Goal: Task Accomplishment & Management: Manage account settings

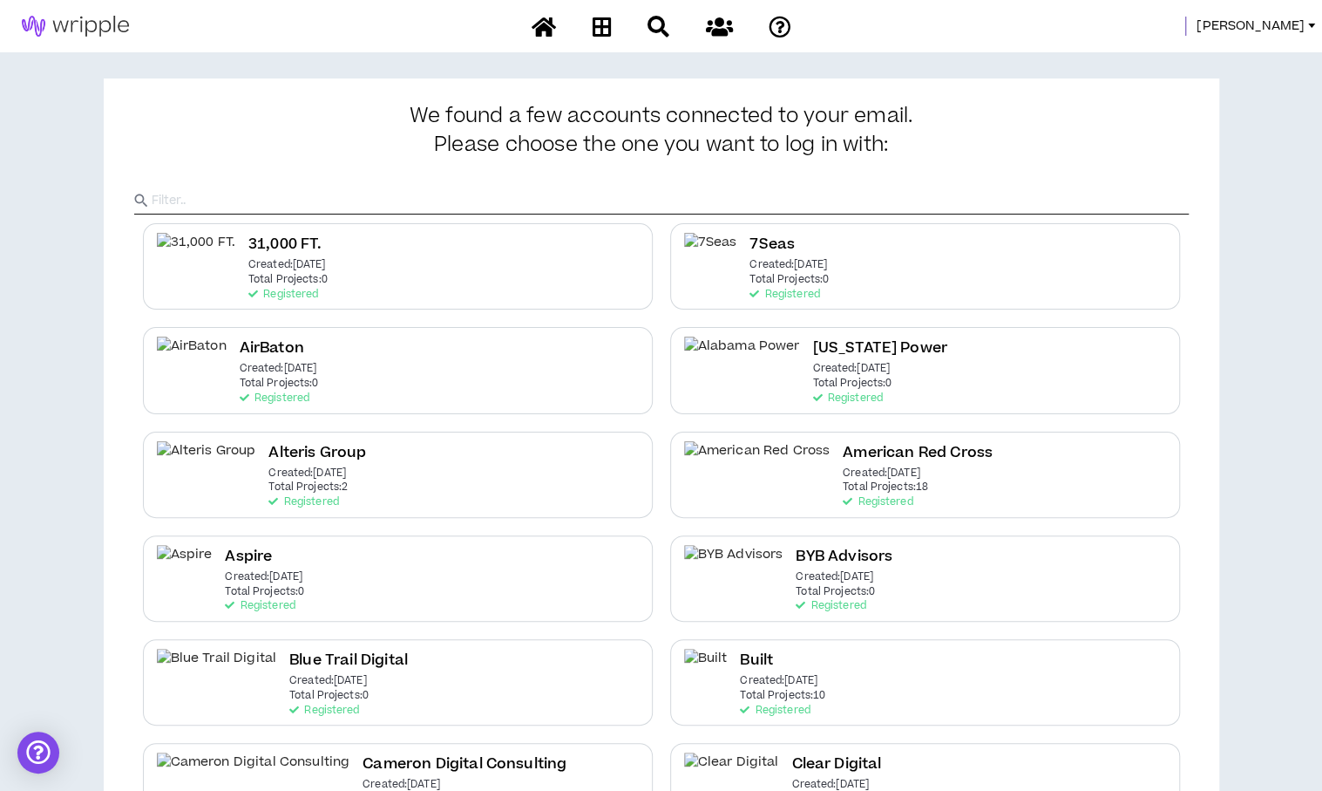
click at [1275, 23] on span "[PERSON_NAME]" at bounding box center [1251, 26] width 108 height 19
click at [595, 29] on icon at bounding box center [601, 27] width 19 height 22
click at [588, 198] on input "text" at bounding box center [670, 200] width 1037 height 26
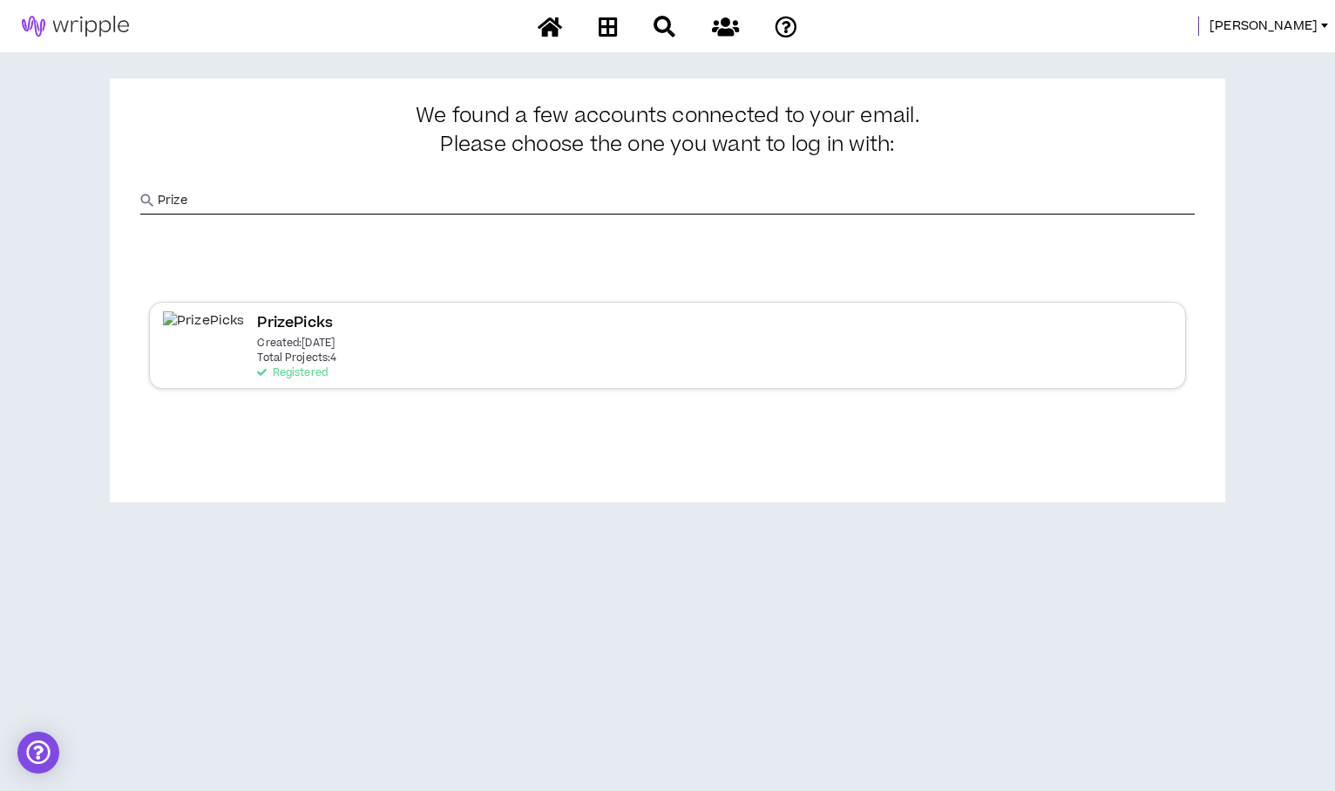
type input "Prize"
click at [301, 365] on div "PrizePicks Created: [DATE] Total Projects: 4 Registered" at bounding box center [296, 344] width 79 height 67
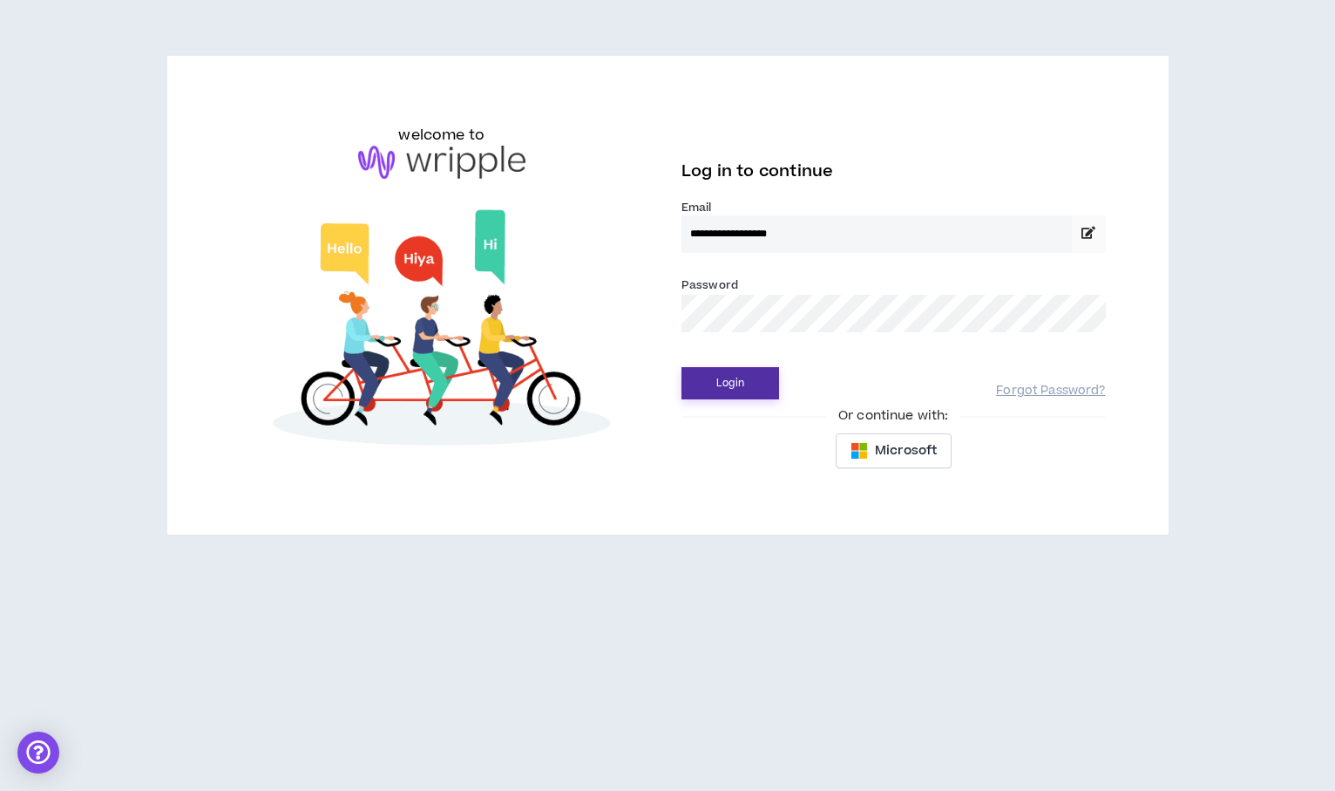
click at [750, 383] on button "Login" at bounding box center [731, 383] width 98 height 32
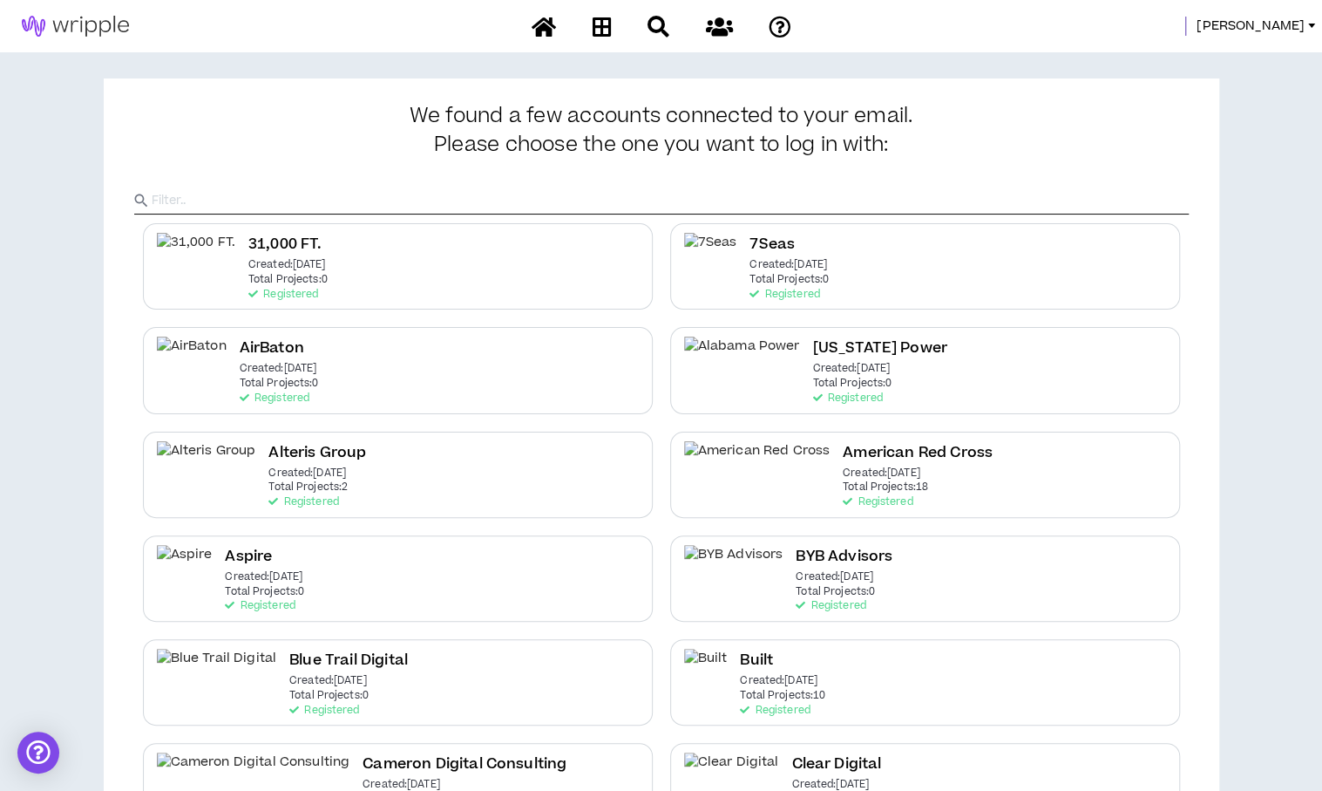
click at [326, 201] on input "text" at bounding box center [670, 200] width 1037 height 26
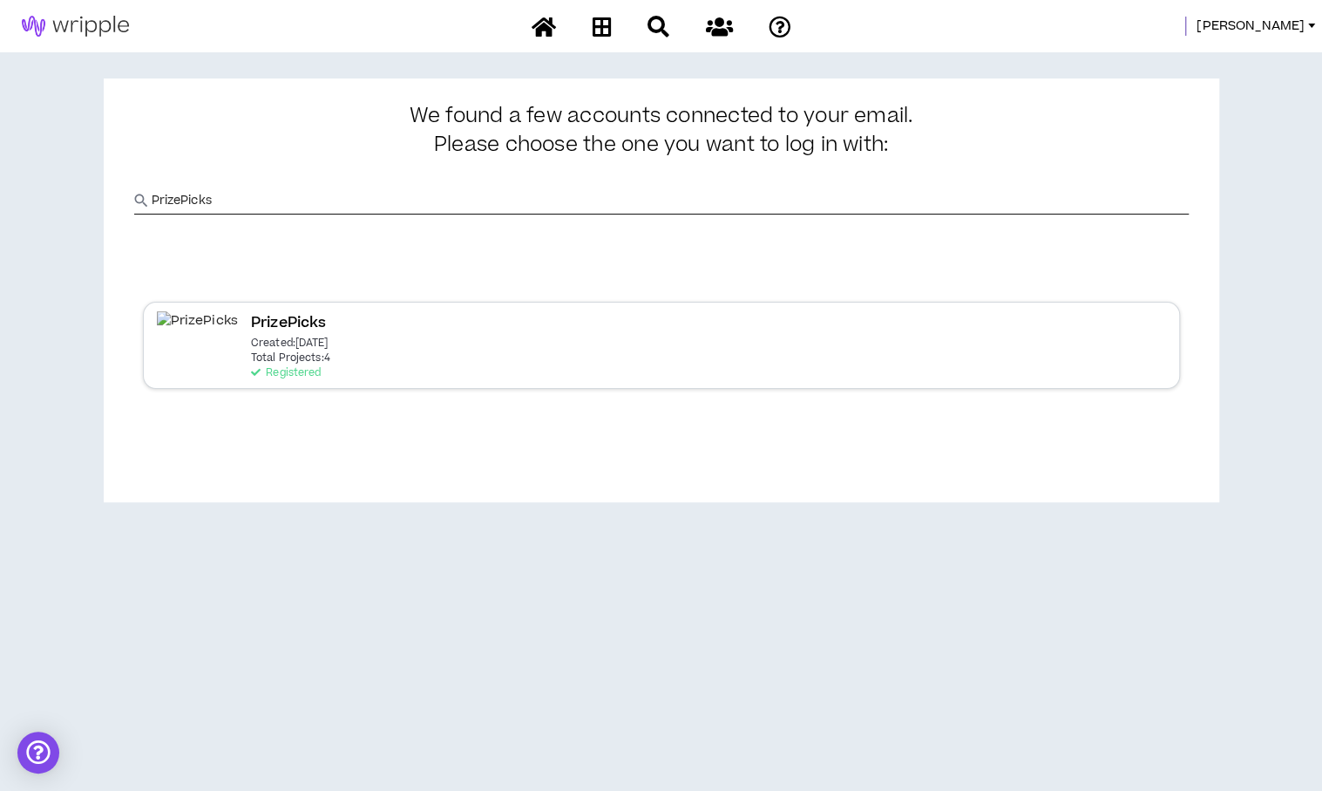
type input "PrizePicks"
click at [273, 330] on h2 "PrizePicks" at bounding box center [295, 323] width 76 height 24
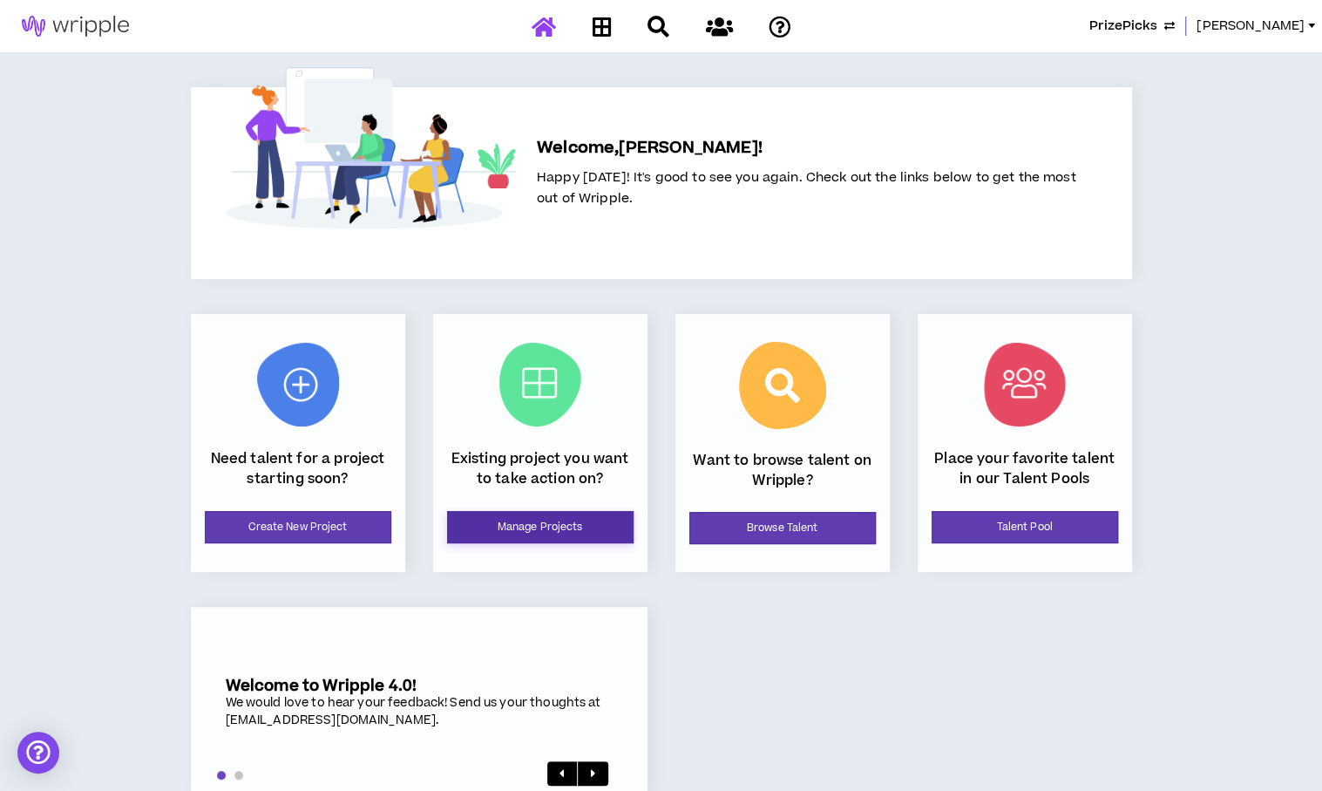
click at [527, 533] on link "Manage Projects" at bounding box center [540, 527] width 187 height 32
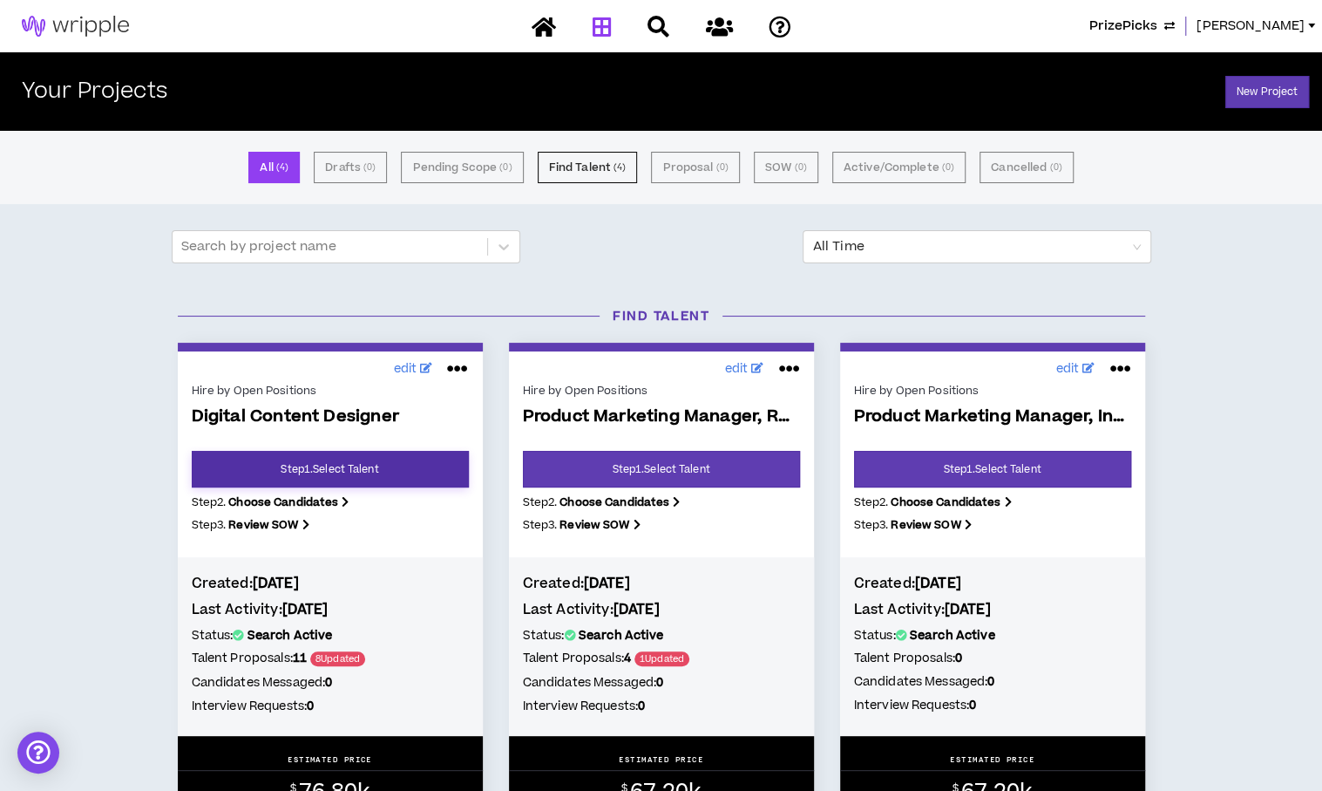
click at [315, 472] on link "Step 1 . Select Talent" at bounding box center [330, 469] width 277 height 37
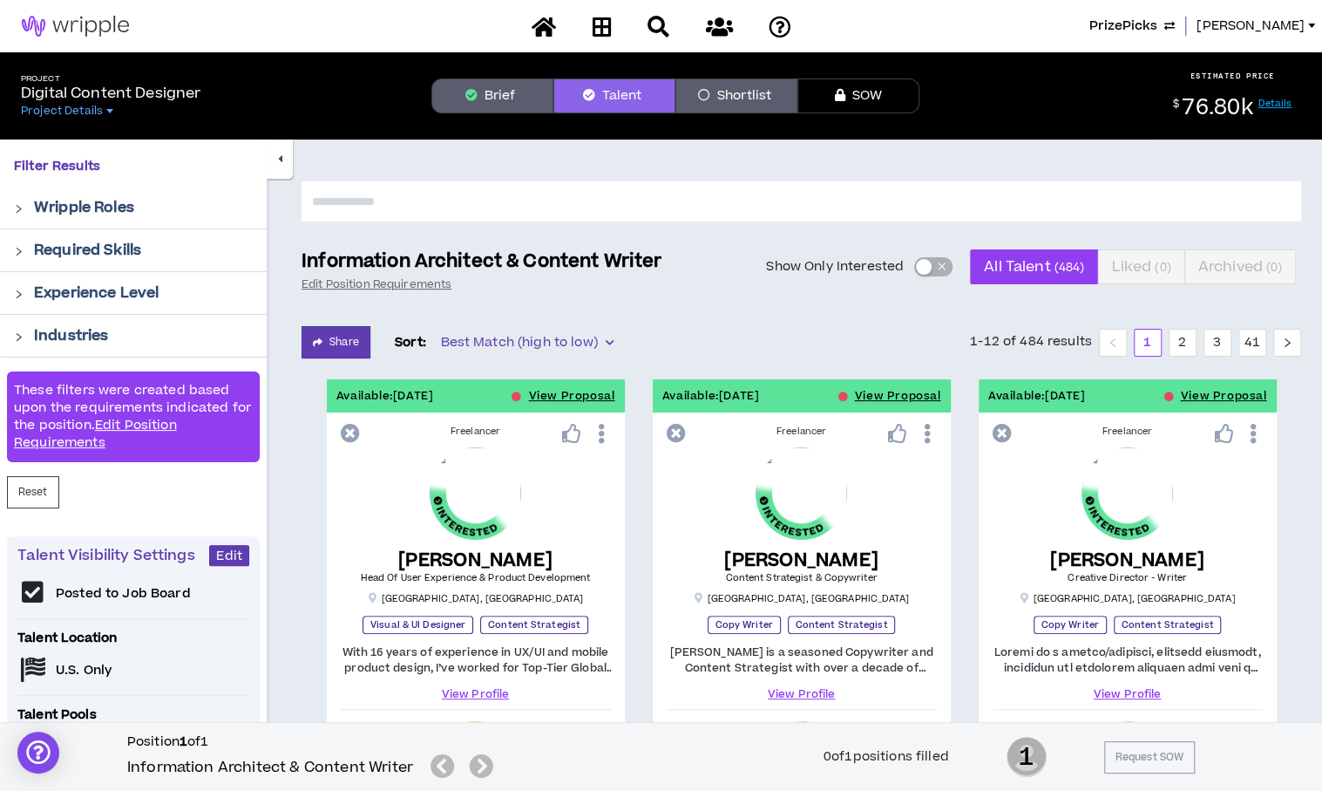
click at [1158, 26] on span "PrizePicks" at bounding box center [1124, 26] width 68 height 19
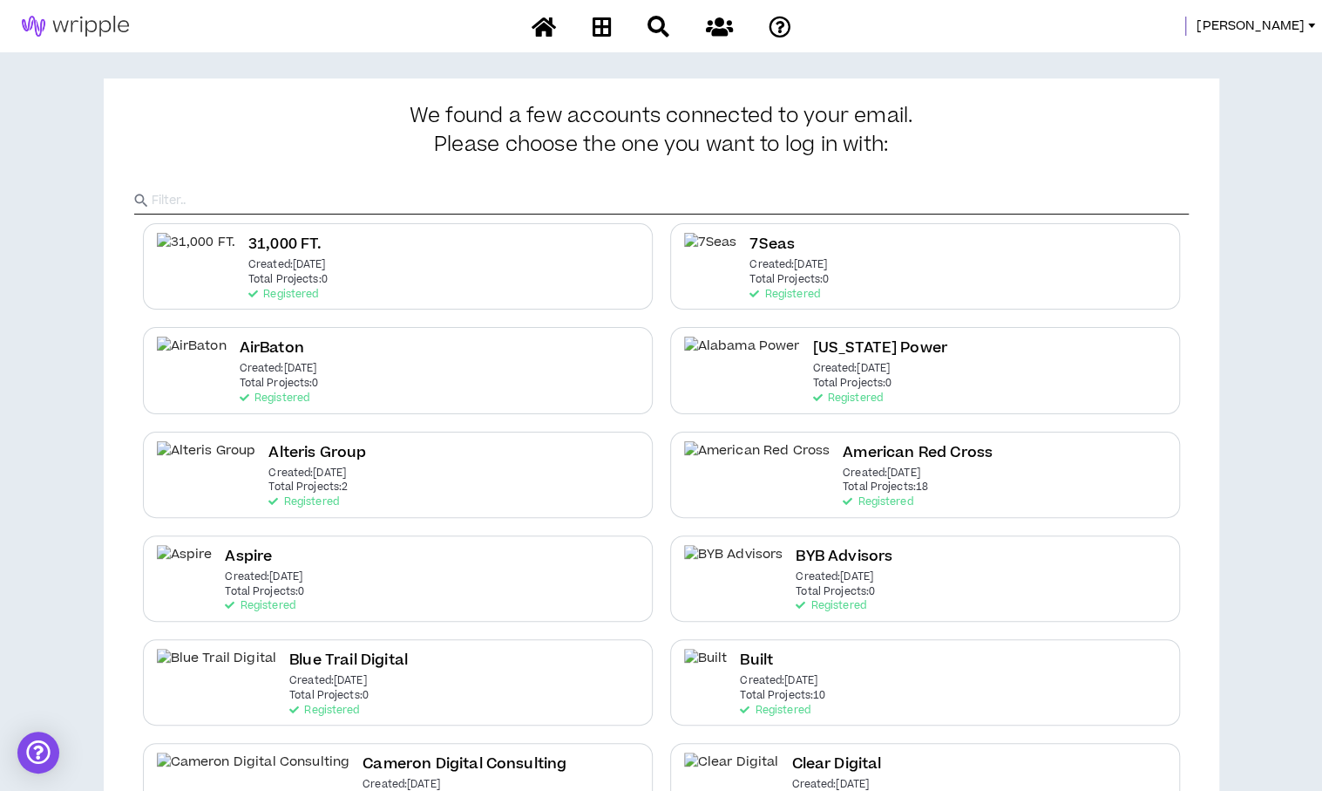
click at [570, 200] on input "text" at bounding box center [670, 200] width 1037 height 26
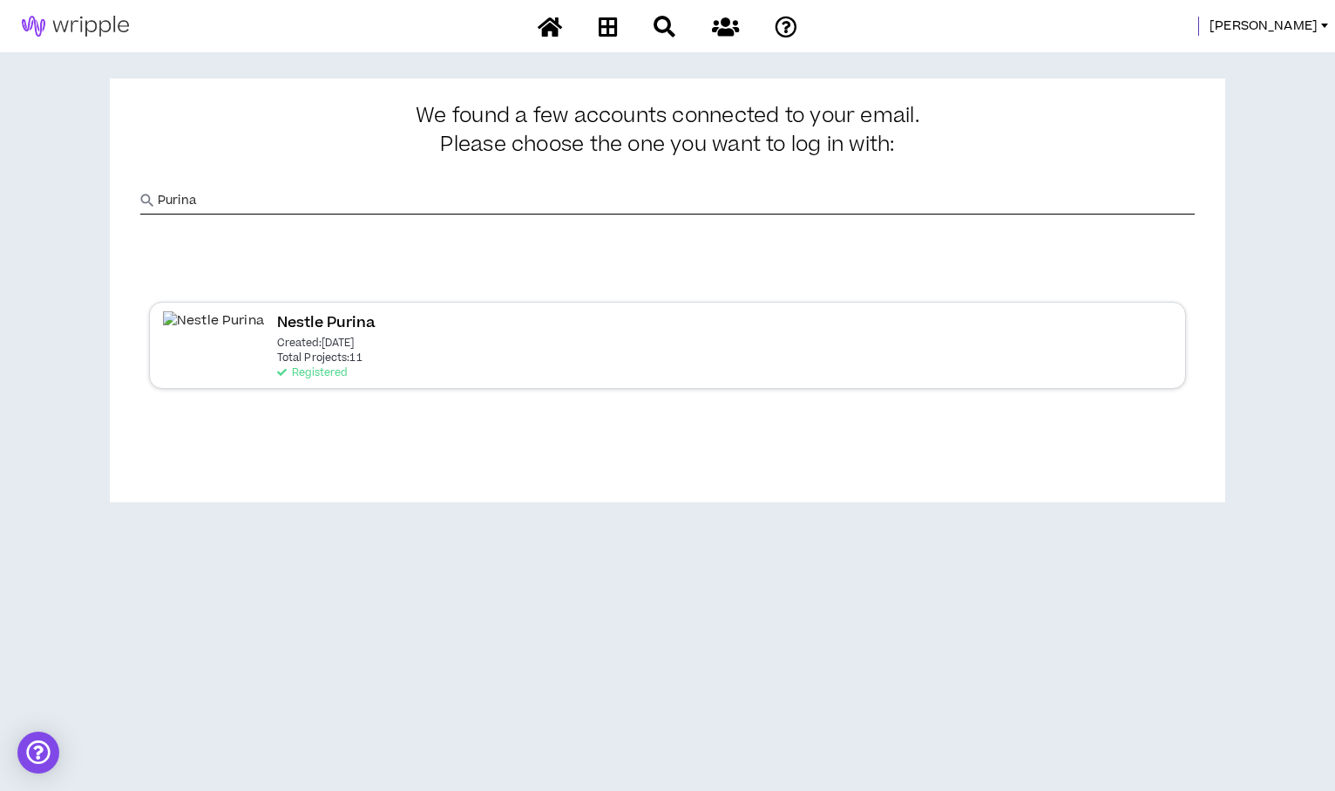
type input "Purina"
click at [385, 330] on div "Nestle Purina Created: Jul 29 2024 Total Projects: 11 Registered" at bounding box center [667, 345] width 1037 height 86
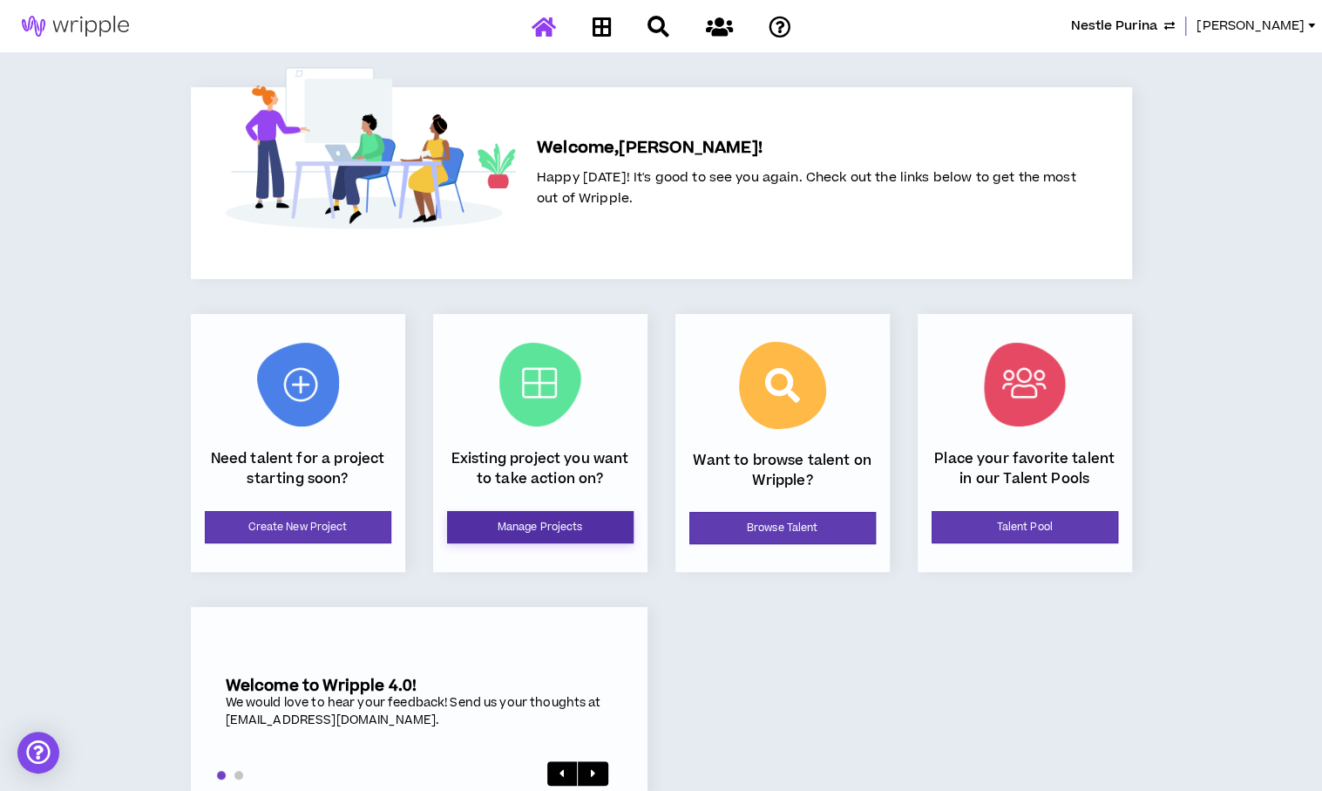
click at [513, 528] on link "Manage Projects" at bounding box center [540, 527] width 187 height 32
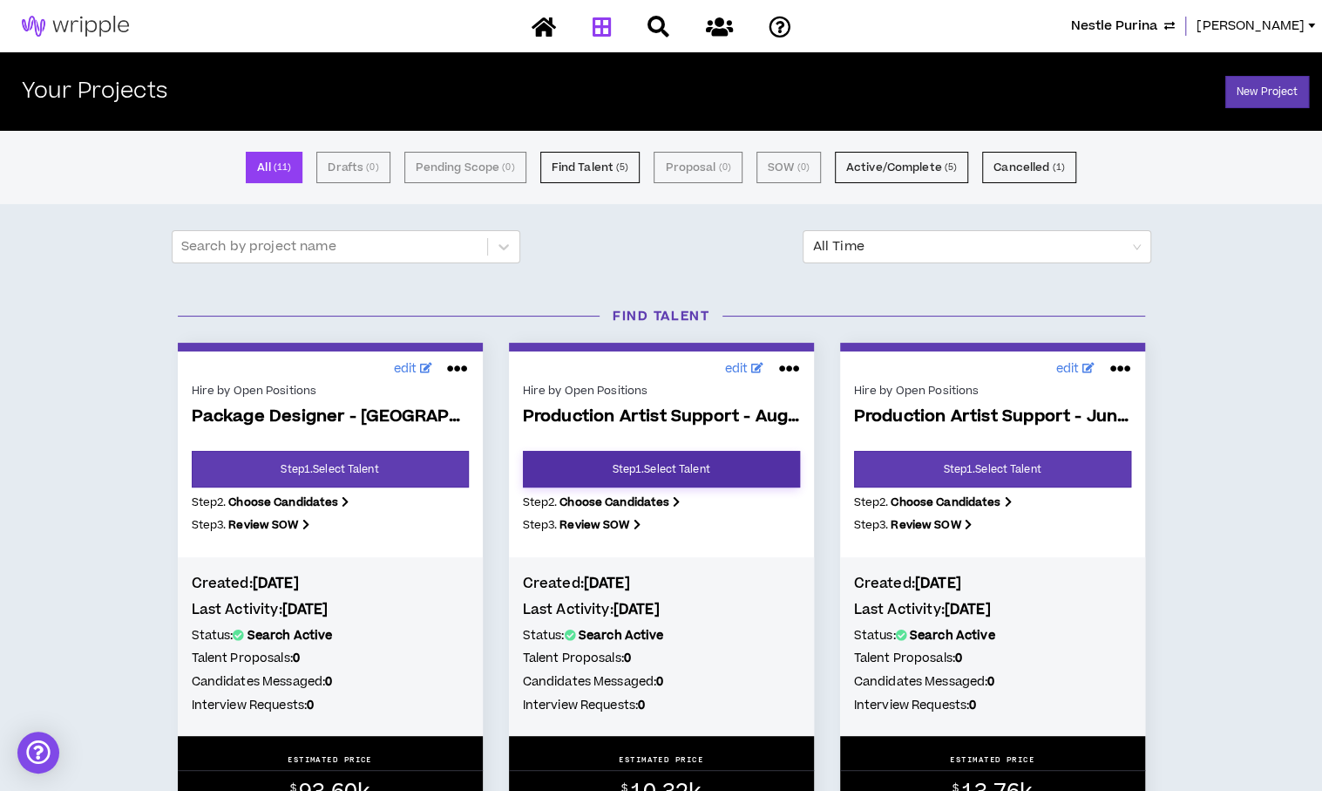
click at [604, 468] on link "Step 1 . Select Talent" at bounding box center [661, 469] width 277 height 37
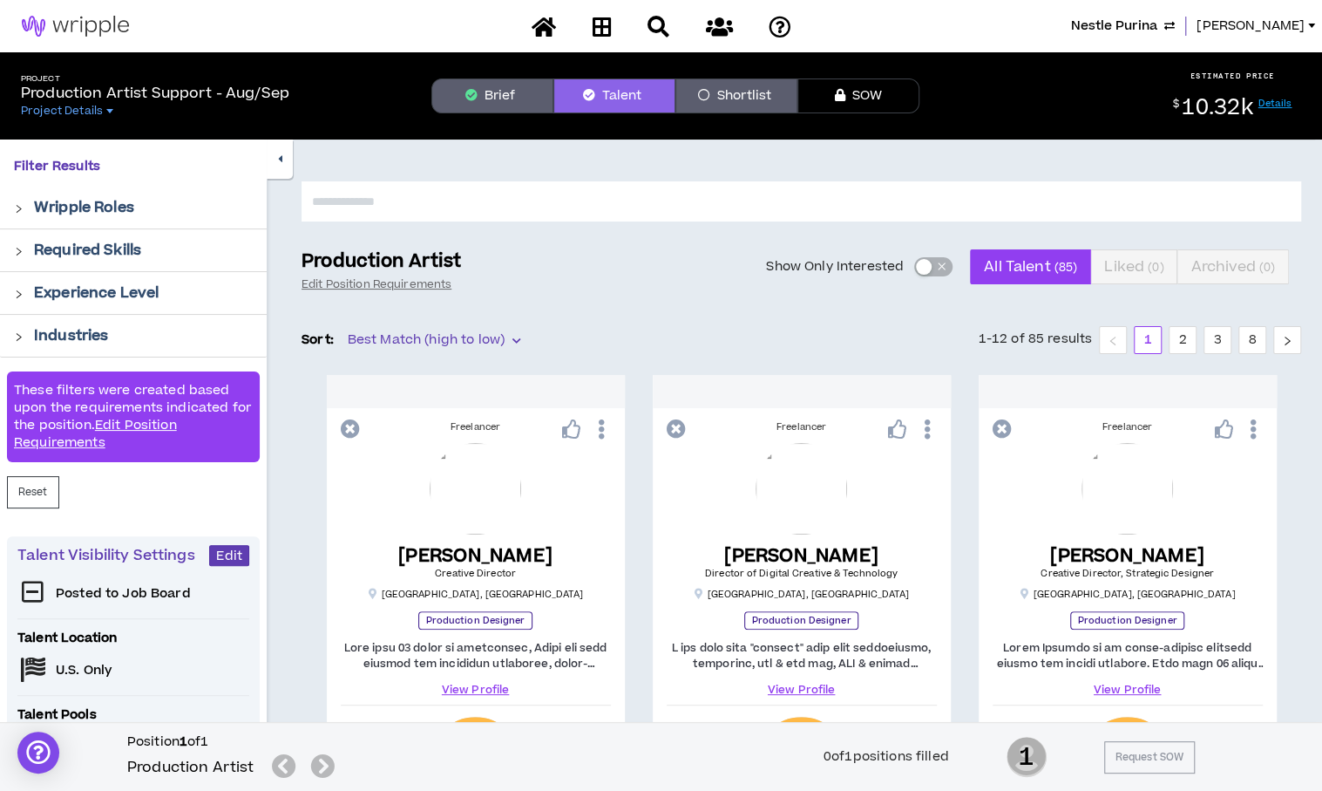
click at [616, 207] on input "text" at bounding box center [802, 201] width 1000 height 40
type input "*****"
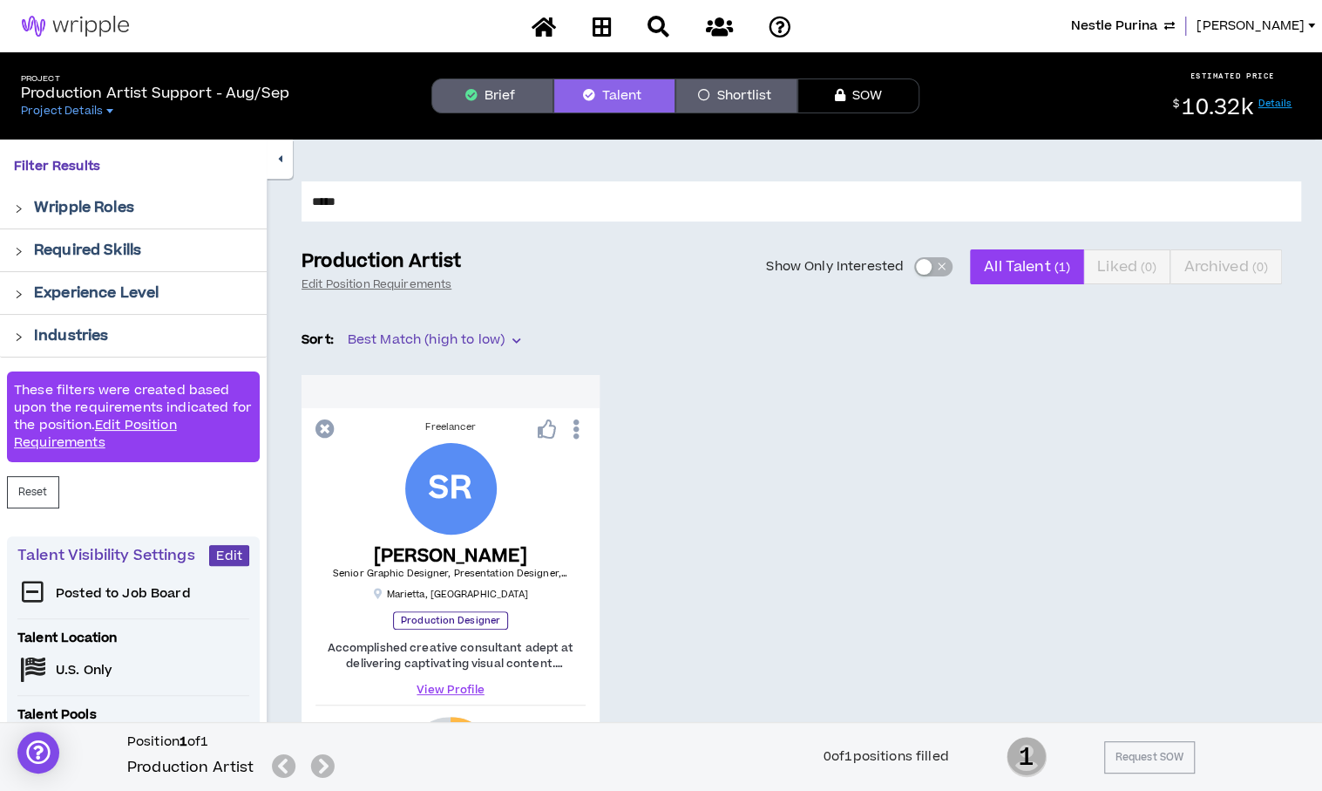
drag, startPoint x: 616, startPoint y: 207, endPoint x: 201, endPoint y: 215, distance: 415.0
click at [201, 215] on div "Filter Results Wripple Roles Required Skills Experience Level Industries These …" at bounding box center [661, 628] width 1322 height 978
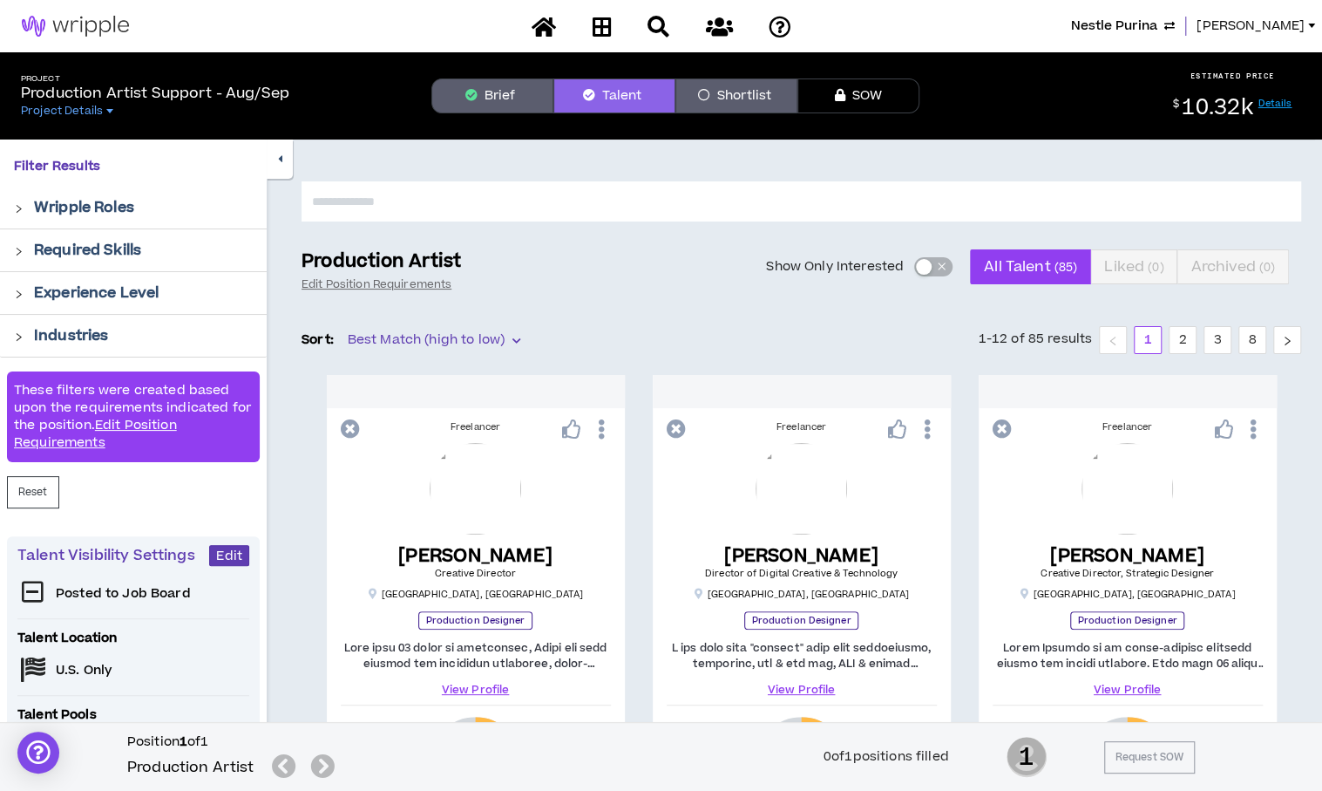
click at [1258, 25] on span "Amanda" at bounding box center [1251, 26] width 108 height 19
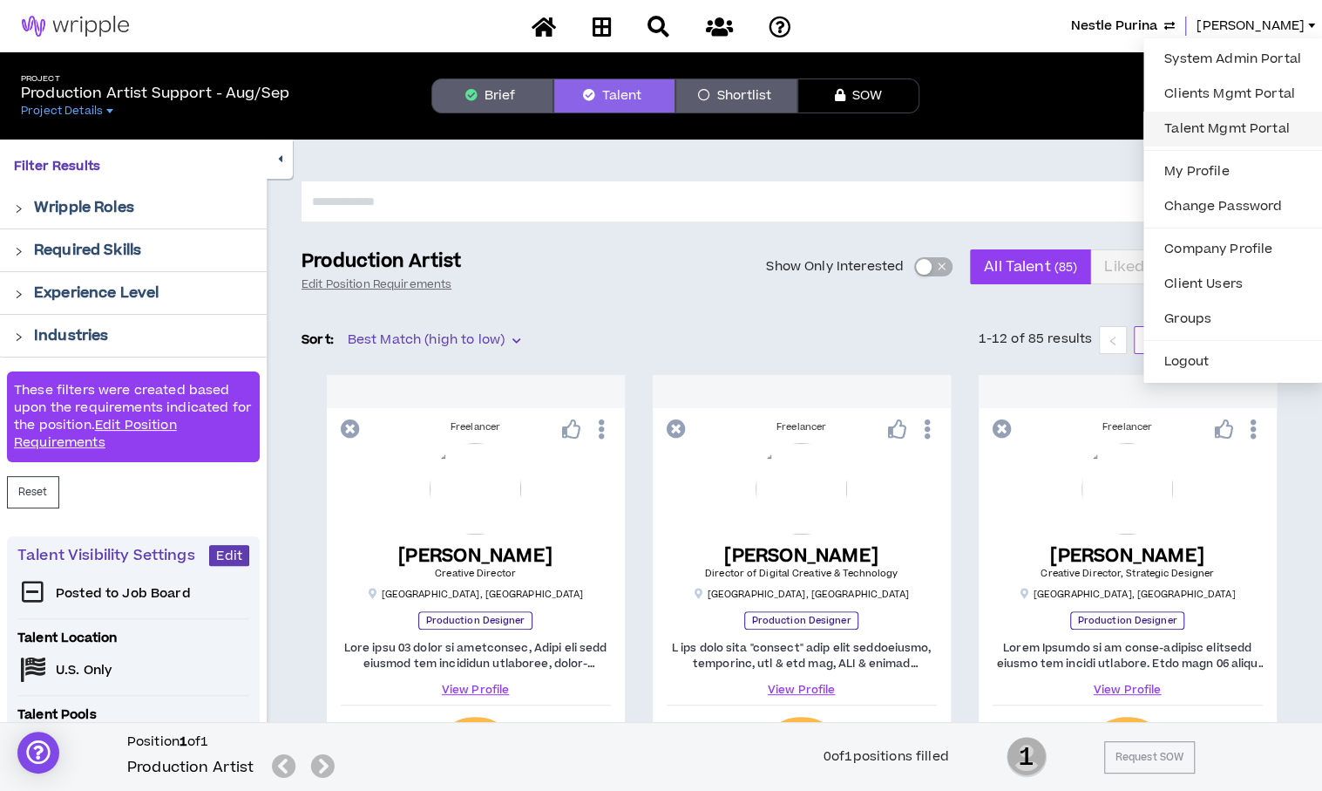
click at [1209, 120] on link "Talent Mgmt Portal" at bounding box center [1233, 129] width 158 height 26
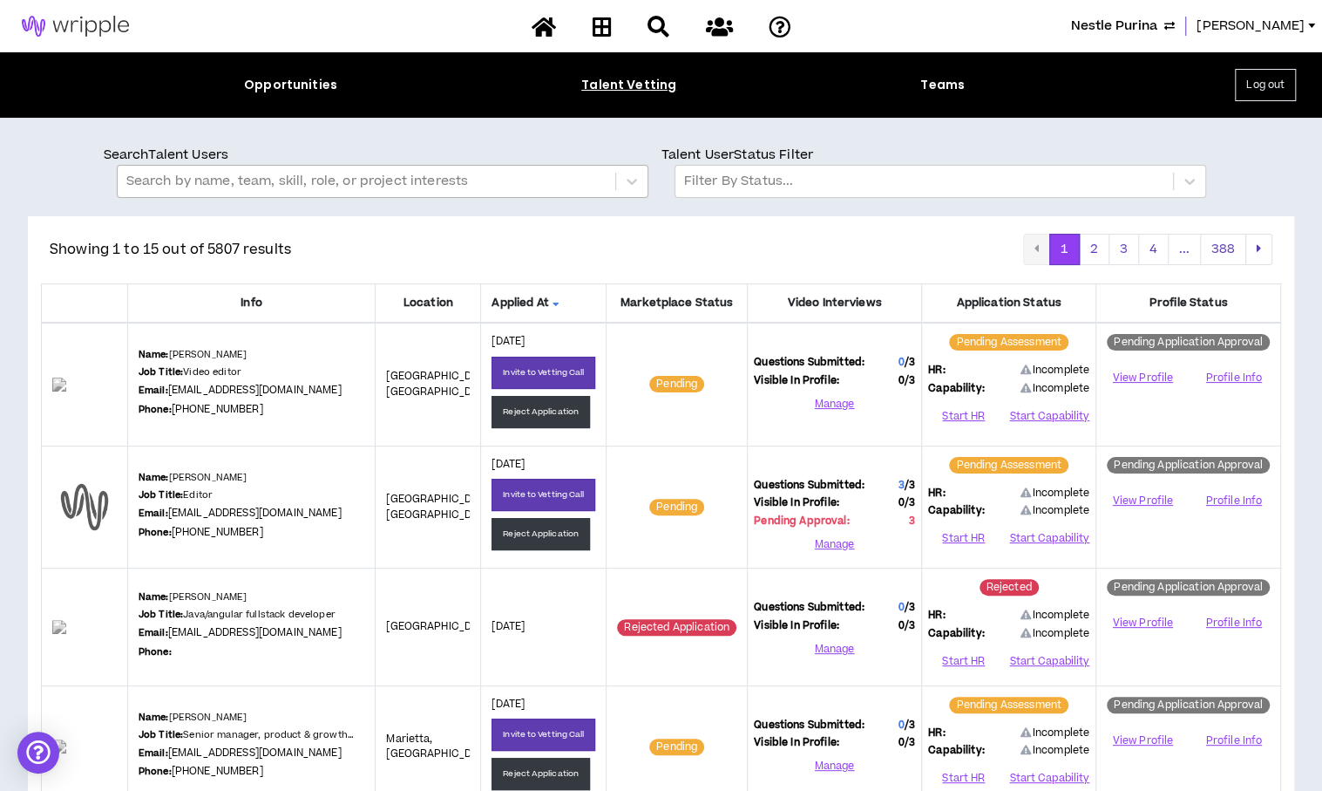
click at [450, 176] on div at bounding box center [366, 181] width 480 height 23
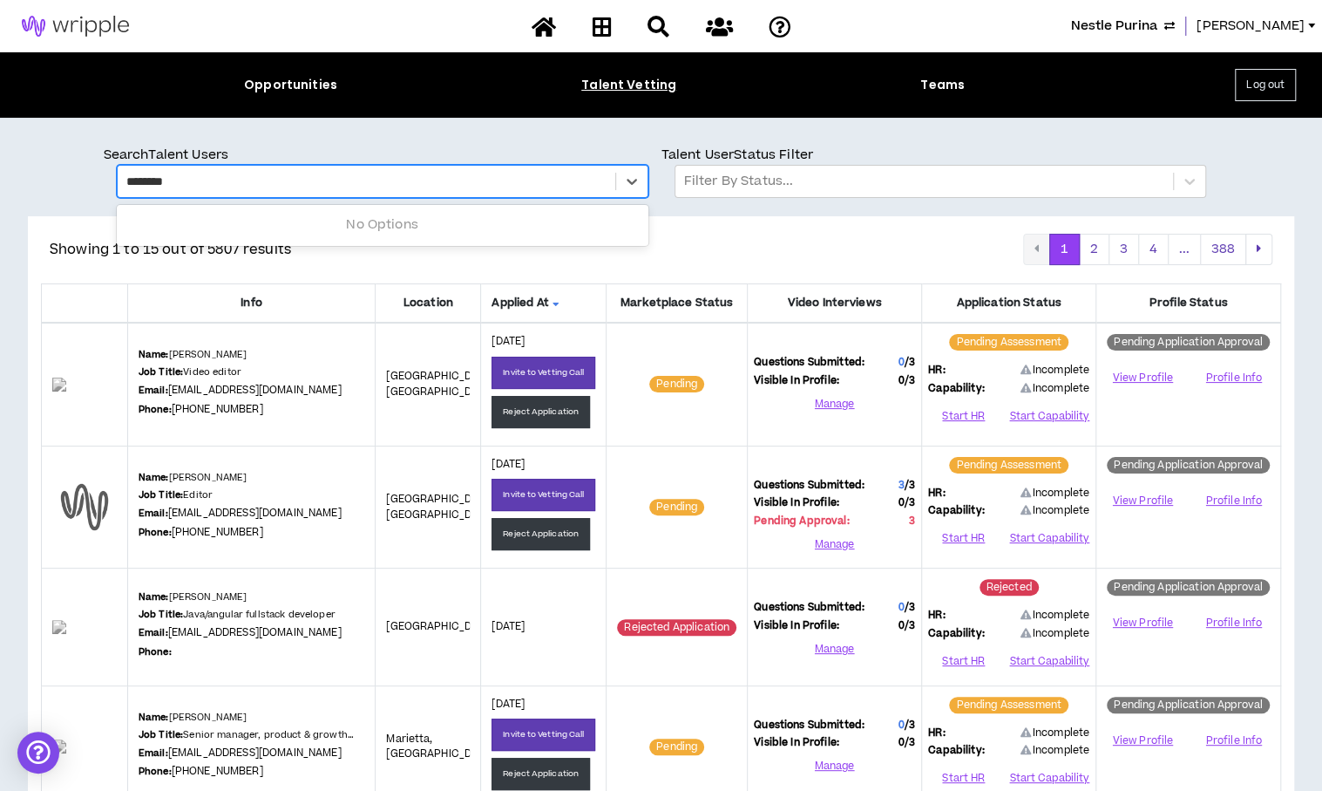
type input "*********"
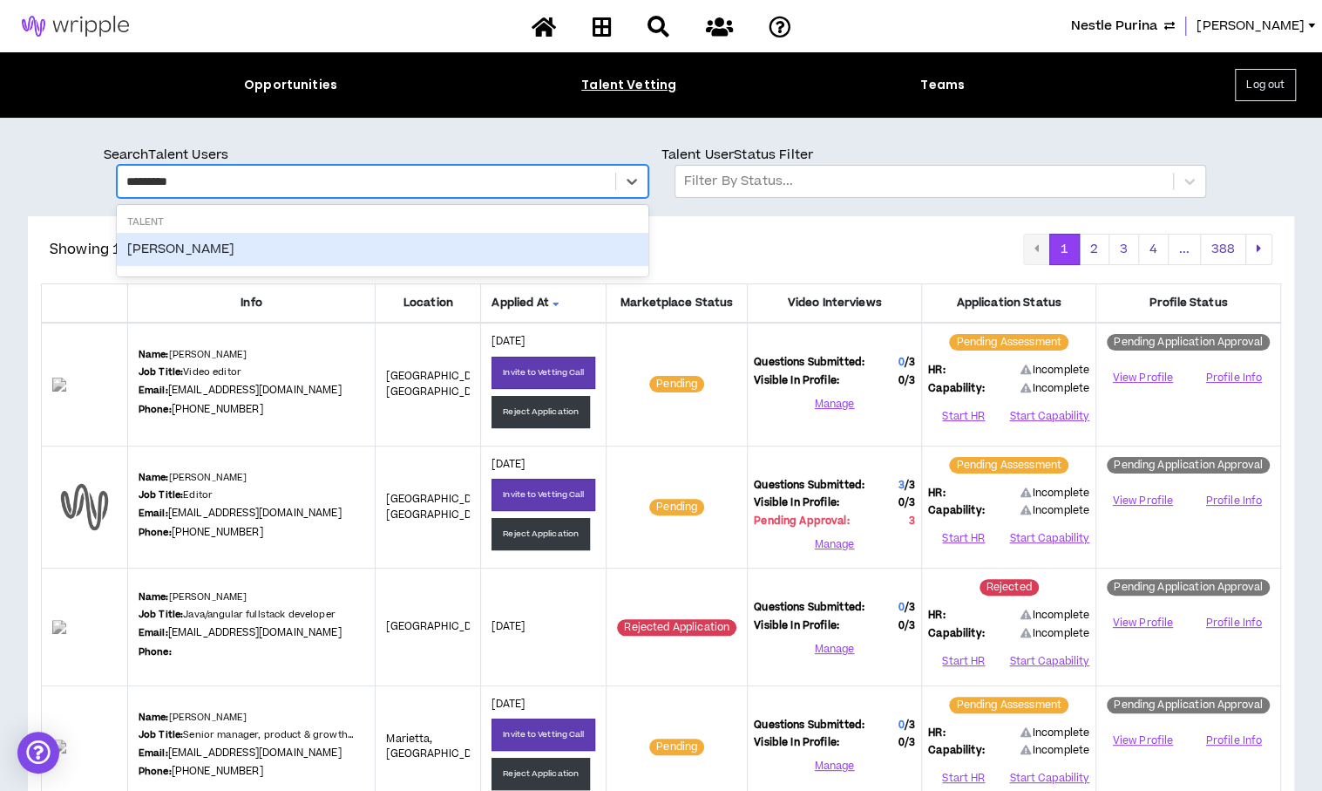
click at [418, 245] on div "Susan Copeland" at bounding box center [383, 249] width 532 height 33
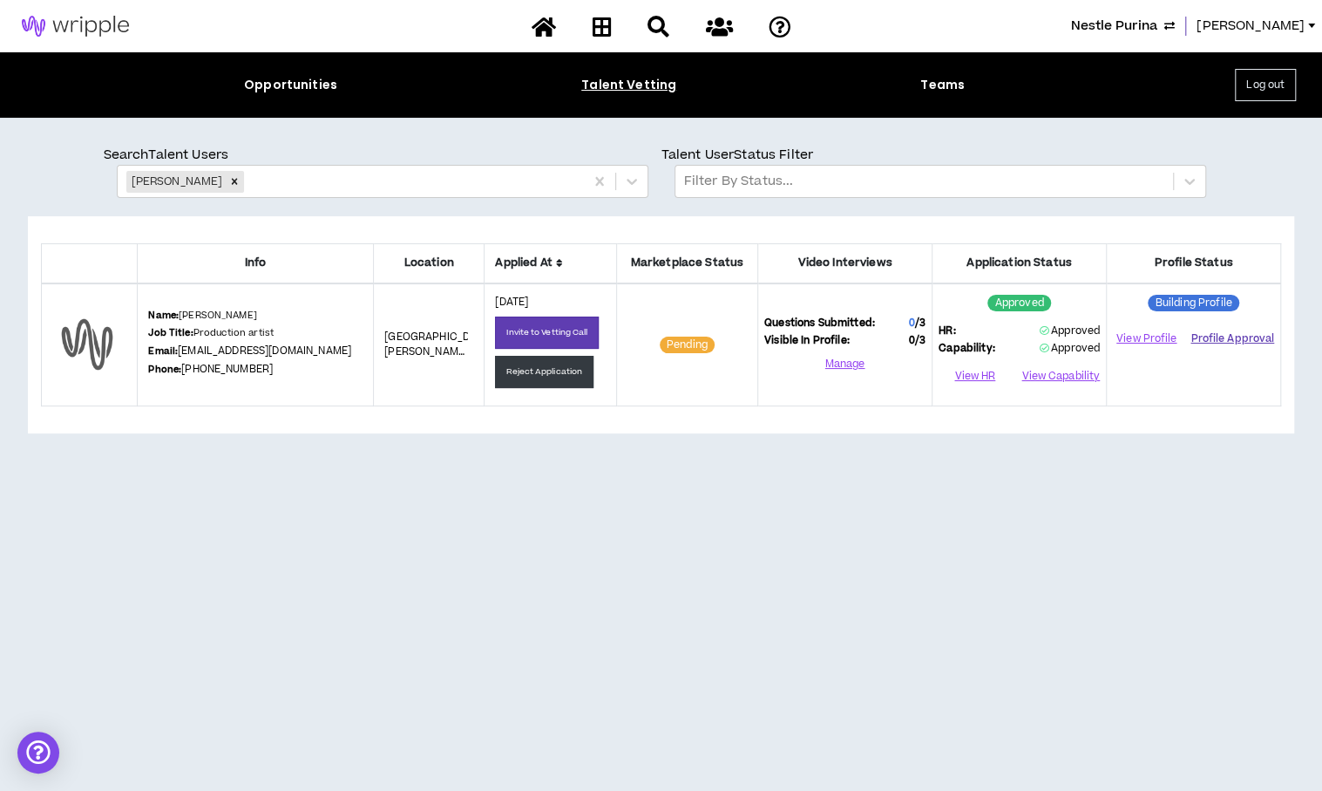
click at [1223, 343] on button "Profile Approval" at bounding box center [1233, 338] width 84 height 26
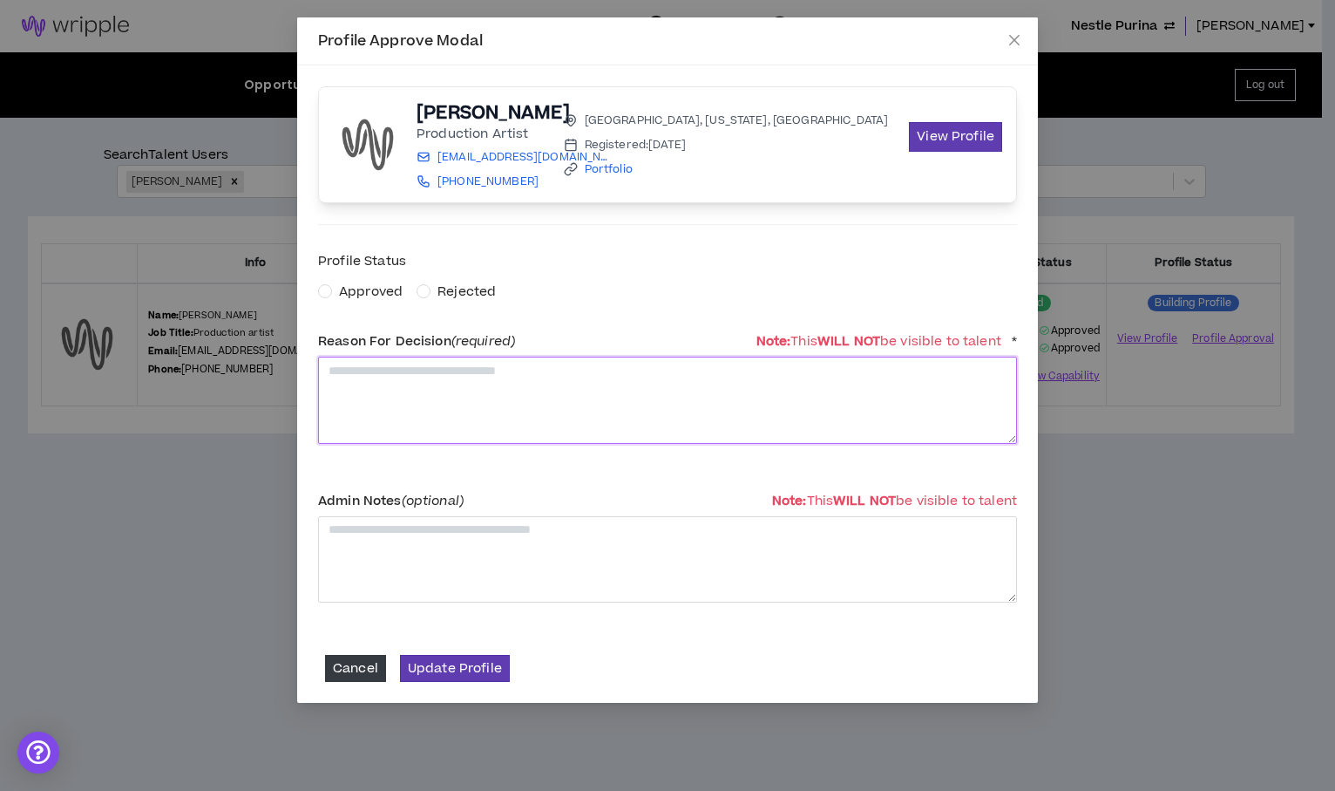
click at [783, 385] on textarea at bounding box center [667, 400] width 699 height 86
click at [341, 372] on textarea at bounding box center [667, 400] width 699 height 86
type textarea "**********"
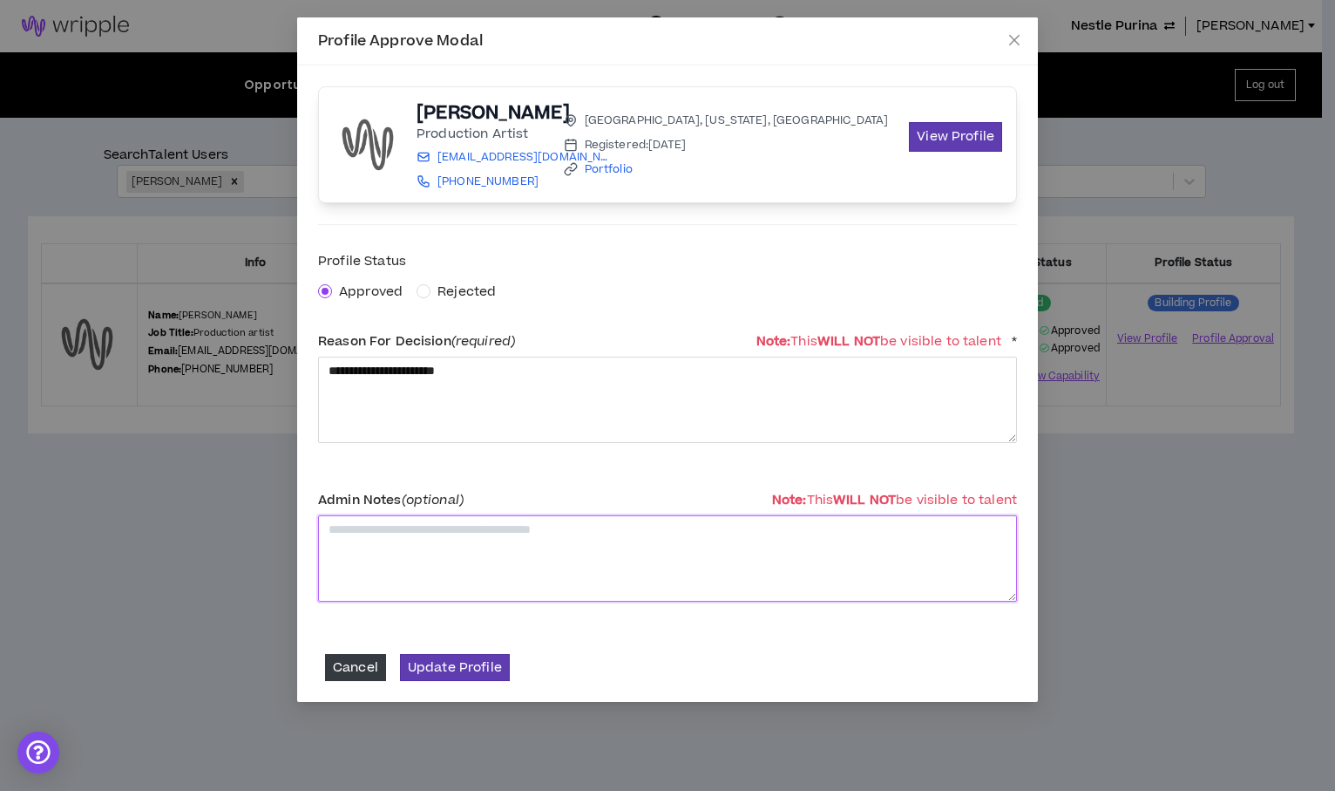
click at [363, 537] on textarea at bounding box center [667, 558] width 699 height 86
type textarea "**********"
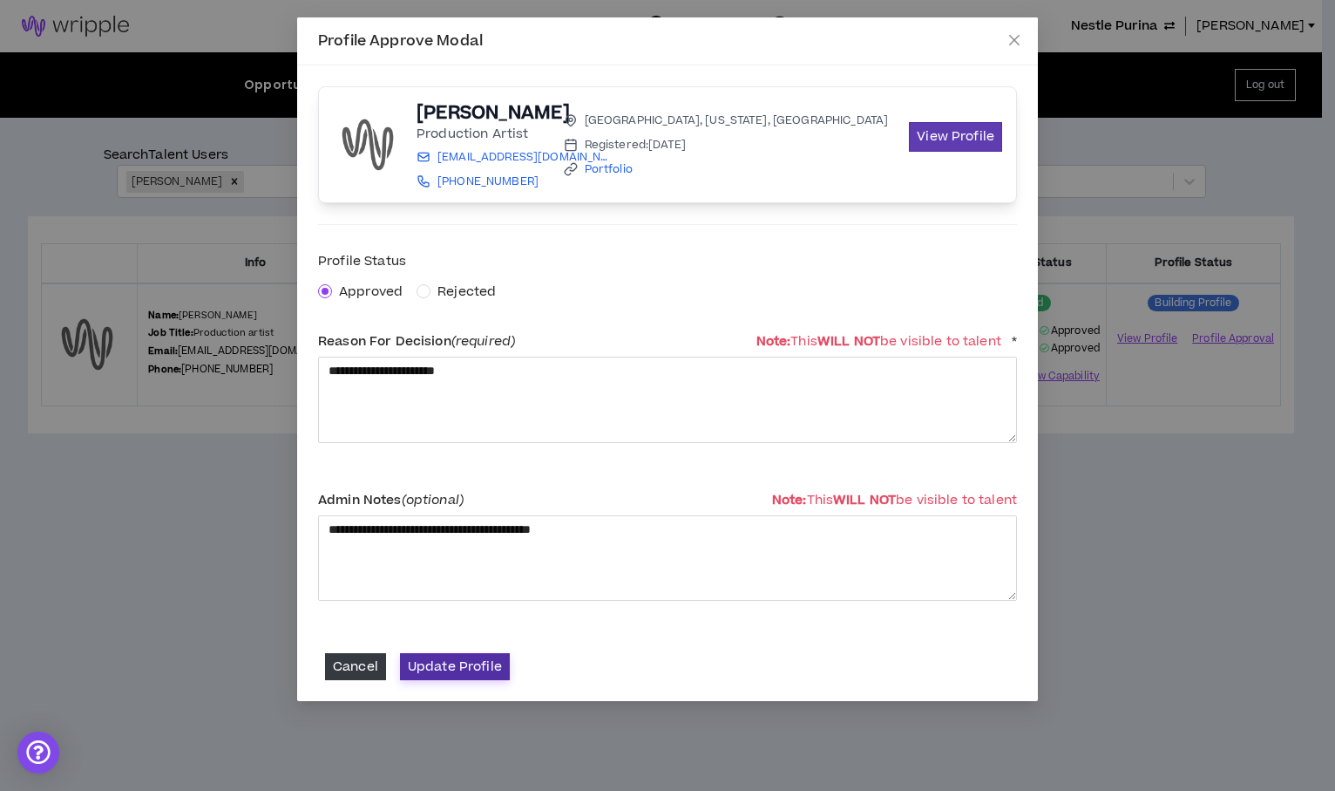
click at [437, 669] on button "Update Profile" at bounding box center [455, 666] width 110 height 27
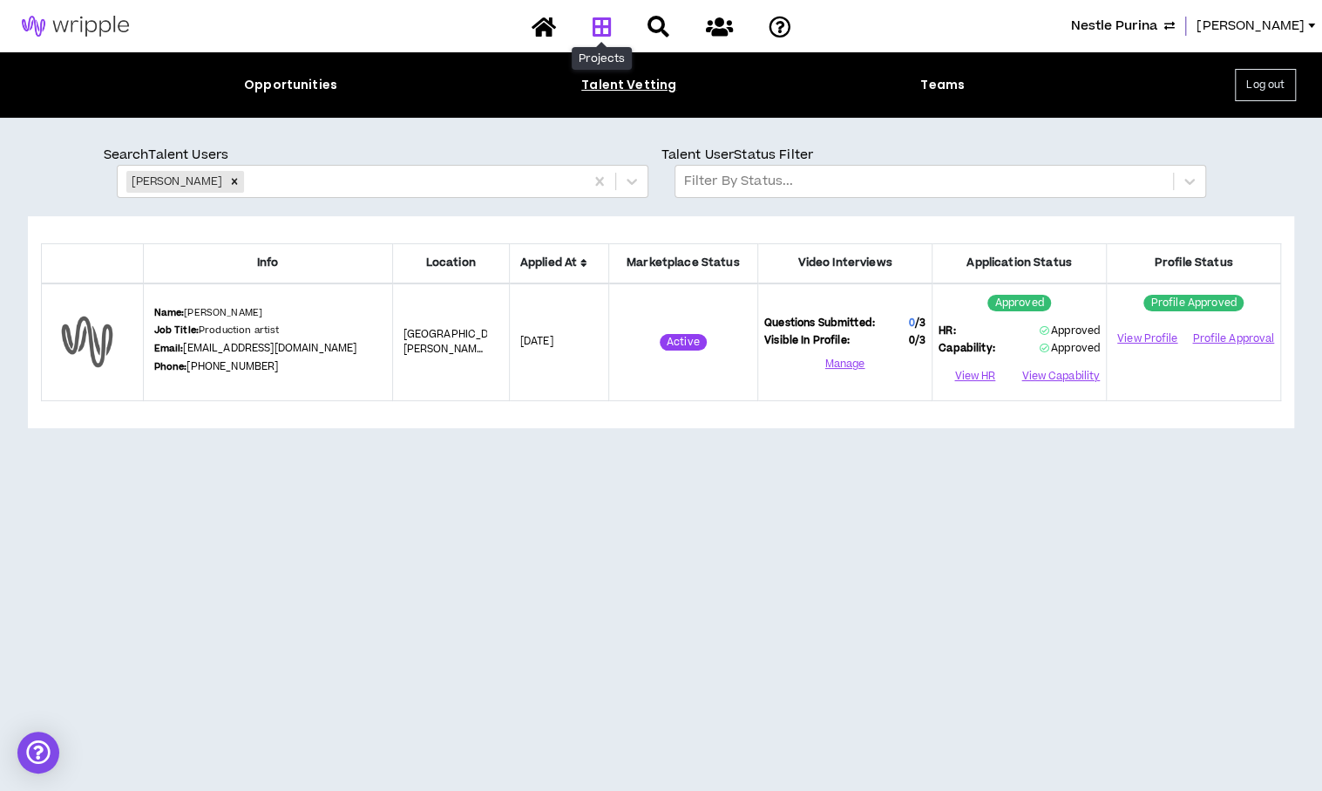
click at [592, 17] on icon at bounding box center [601, 27] width 19 height 22
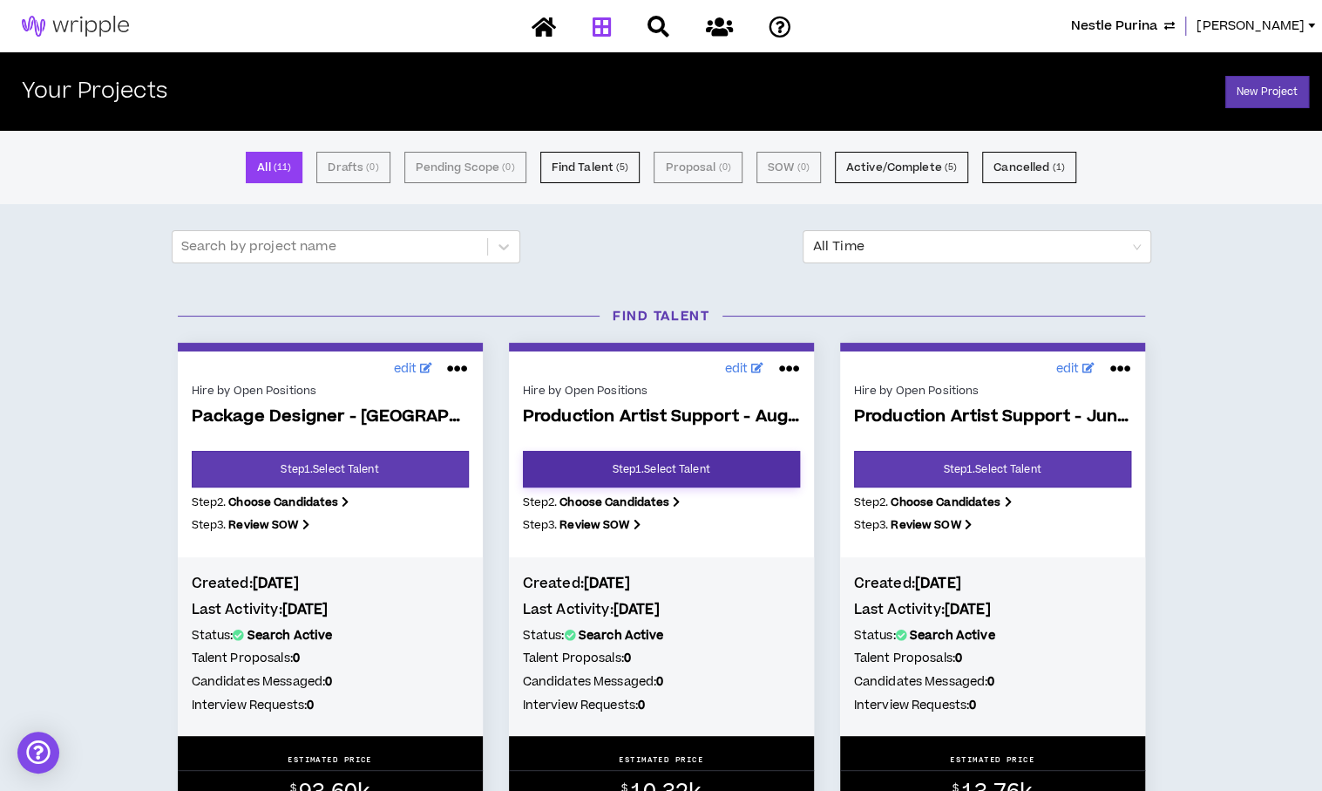
click at [682, 476] on link "Step 1 . Select Talent" at bounding box center [661, 469] width 277 height 37
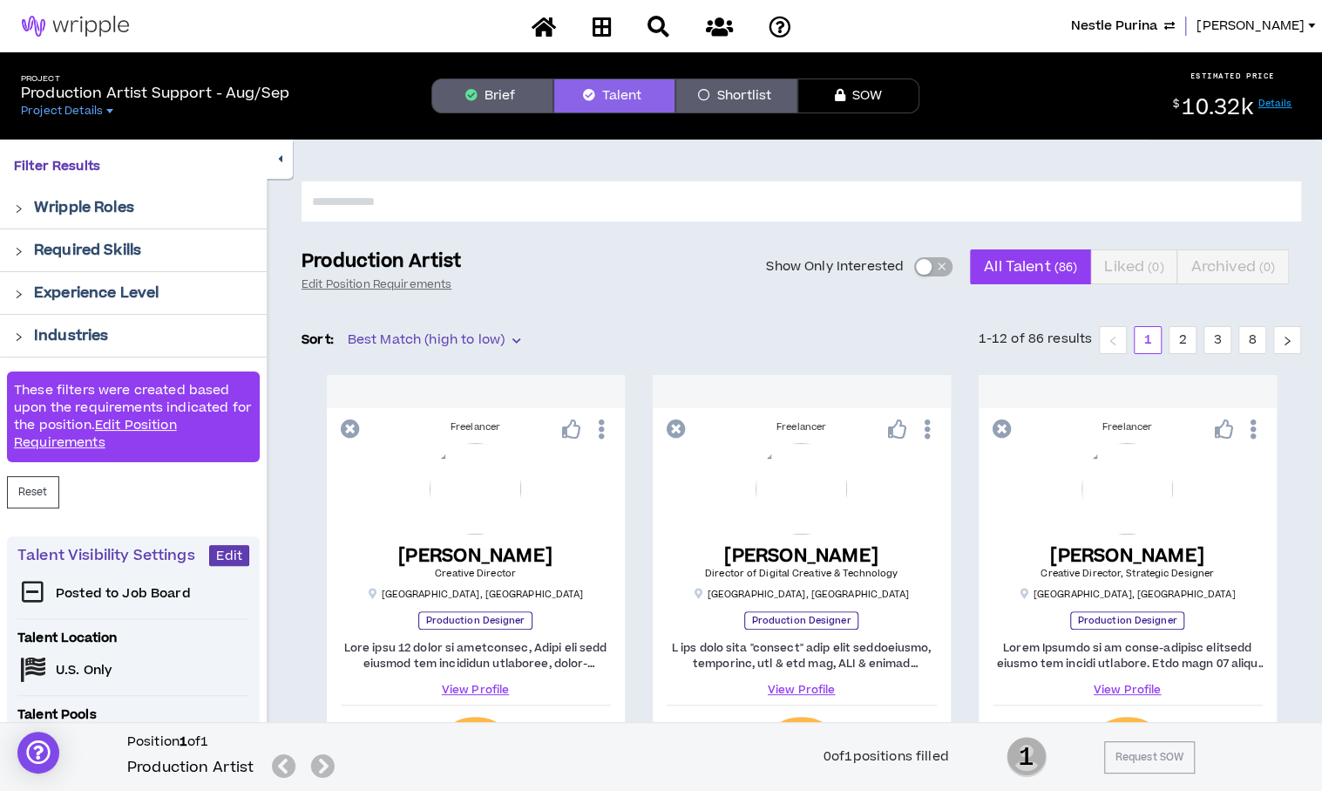
click at [591, 217] on input "text" at bounding box center [802, 201] width 1000 height 40
type input "*****"
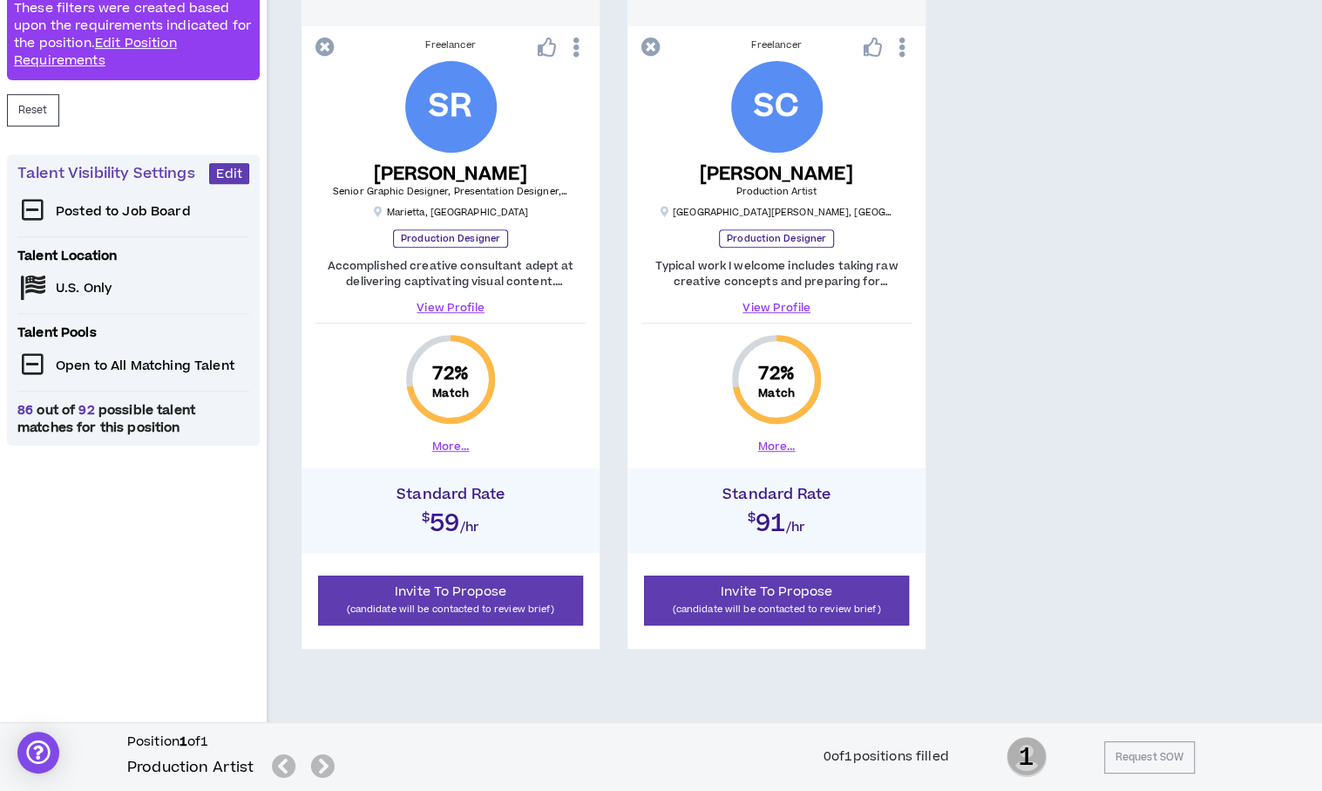
scroll to position [384, 0]
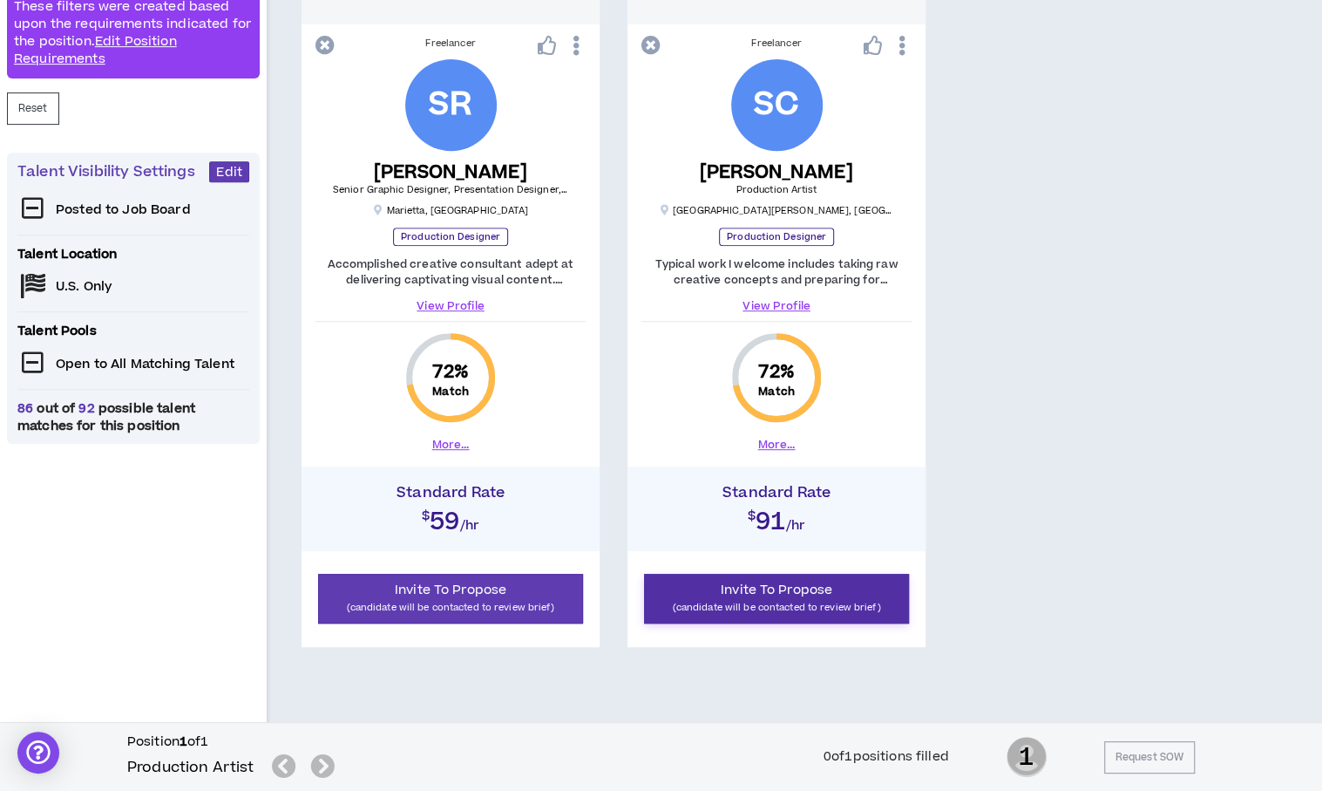
click at [816, 597] on span "Invite To Propose" at bounding box center [777, 590] width 112 height 18
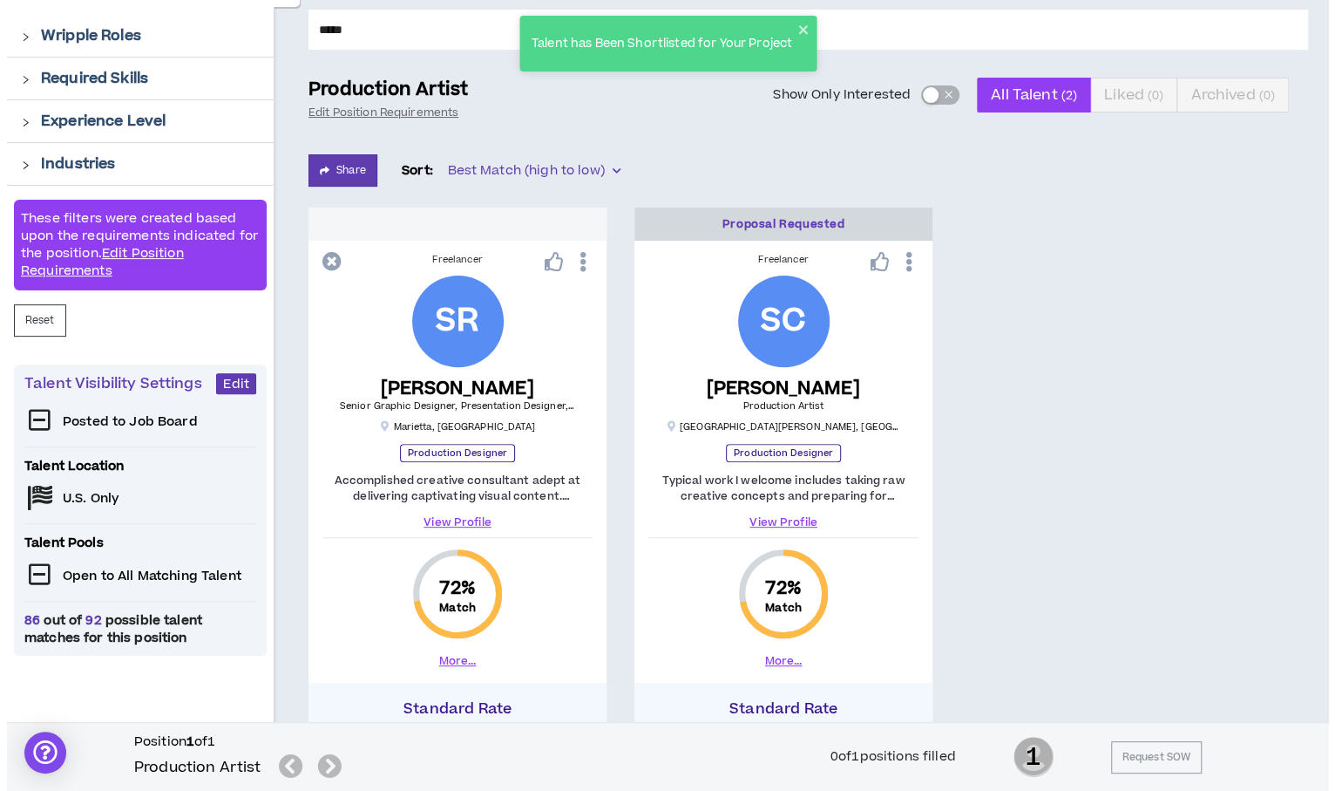
scroll to position [0, 0]
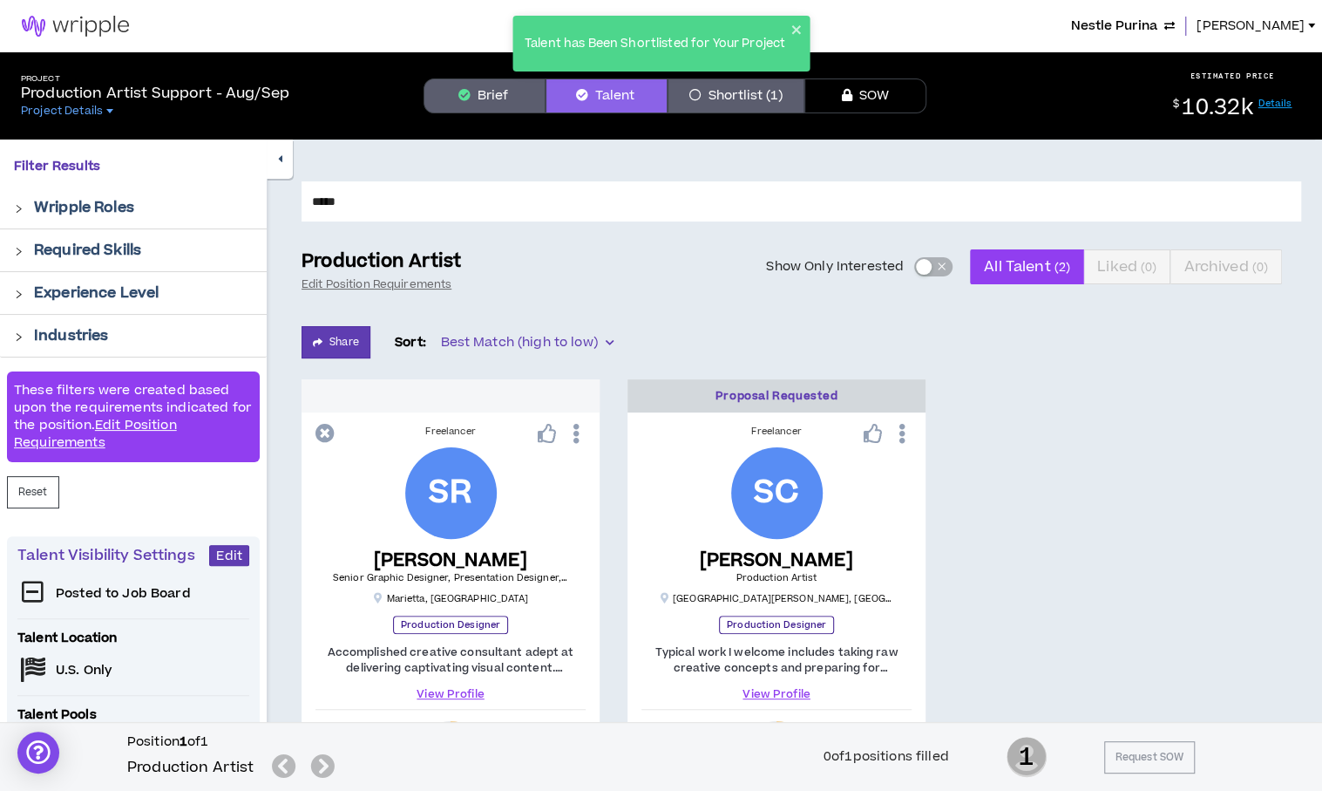
click at [1276, 24] on span "[PERSON_NAME]" at bounding box center [1251, 26] width 108 height 19
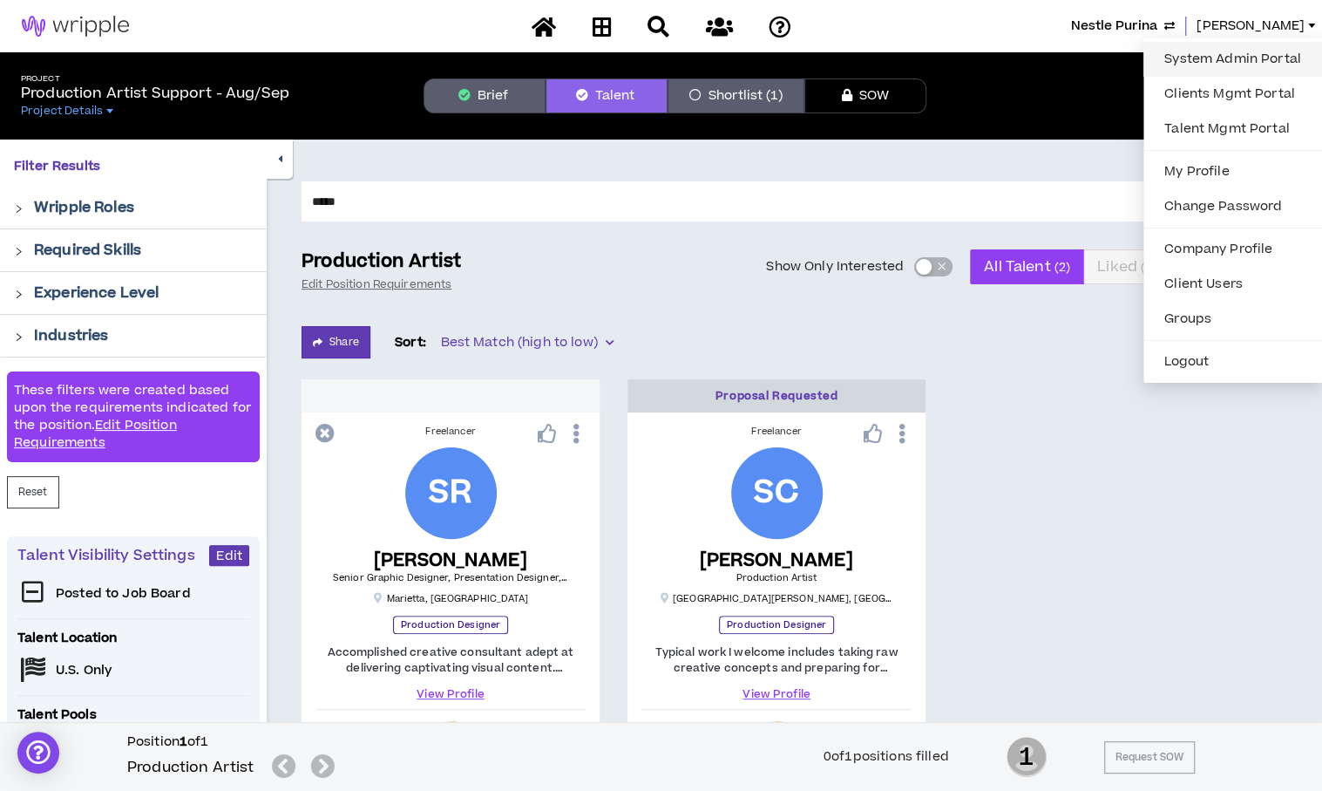
click at [1262, 61] on link "System Admin Portal" at bounding box center [1233, 59] width 158 height 26
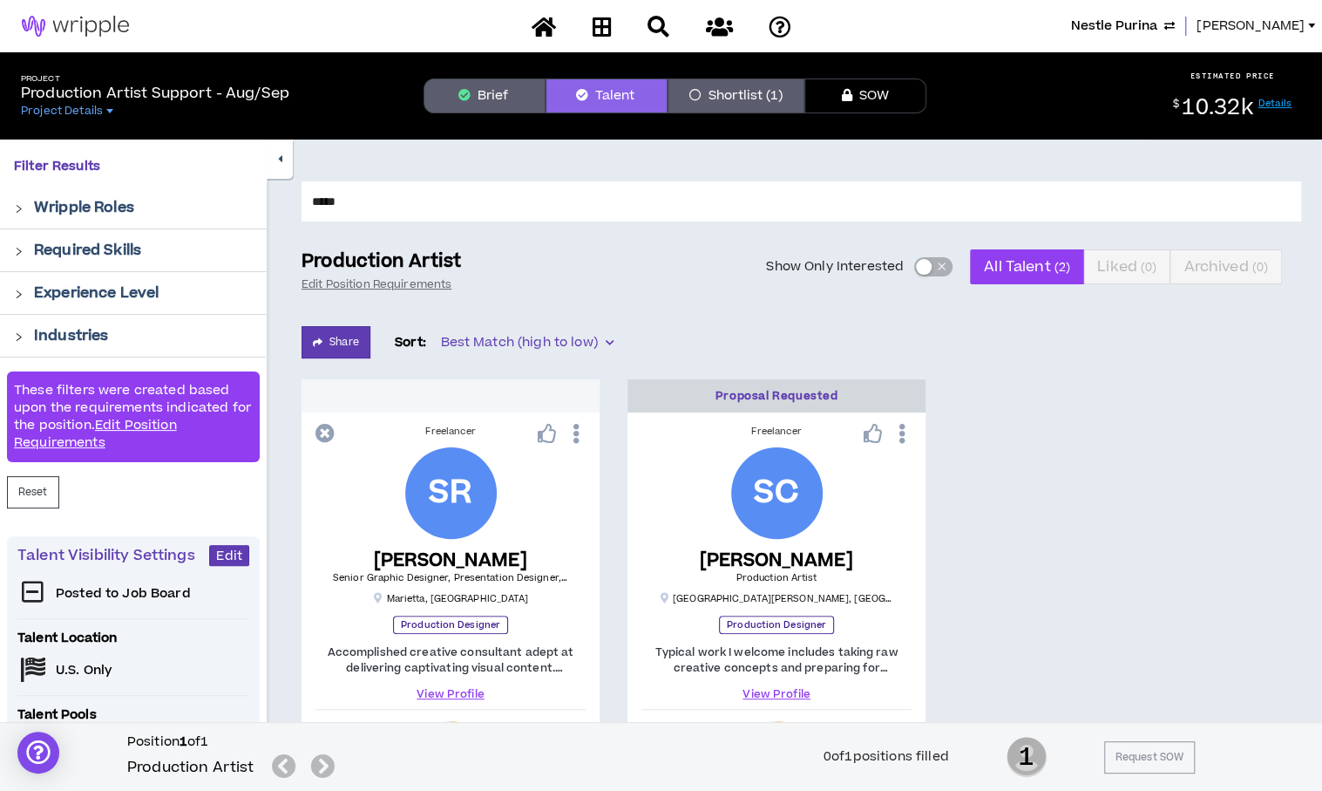
click at [1289, 24] on span "[PERSON_NAME]" at bounding box center [1251, 26] width 108 height 19
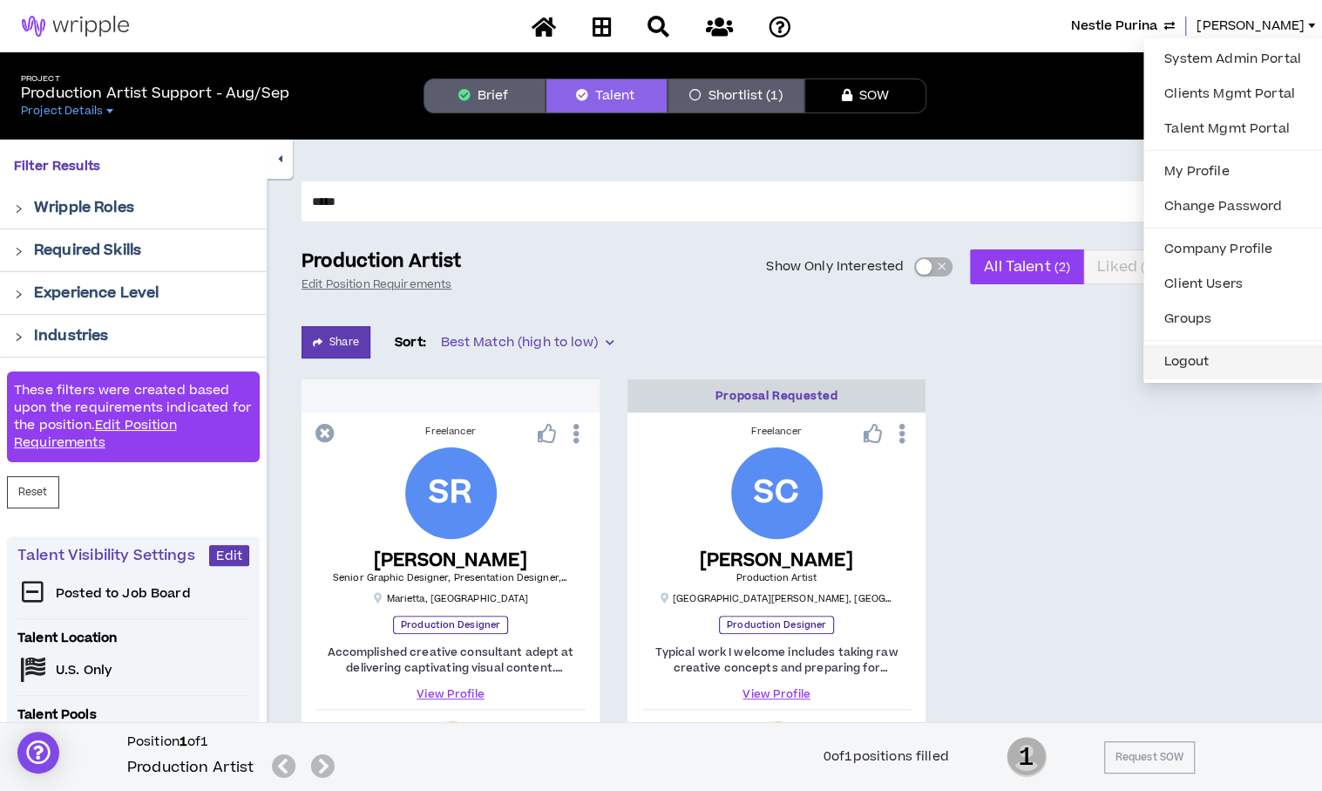
click at [1203, 367] on button "Logout" at bounding box center [1233, 362] width 158 height 26
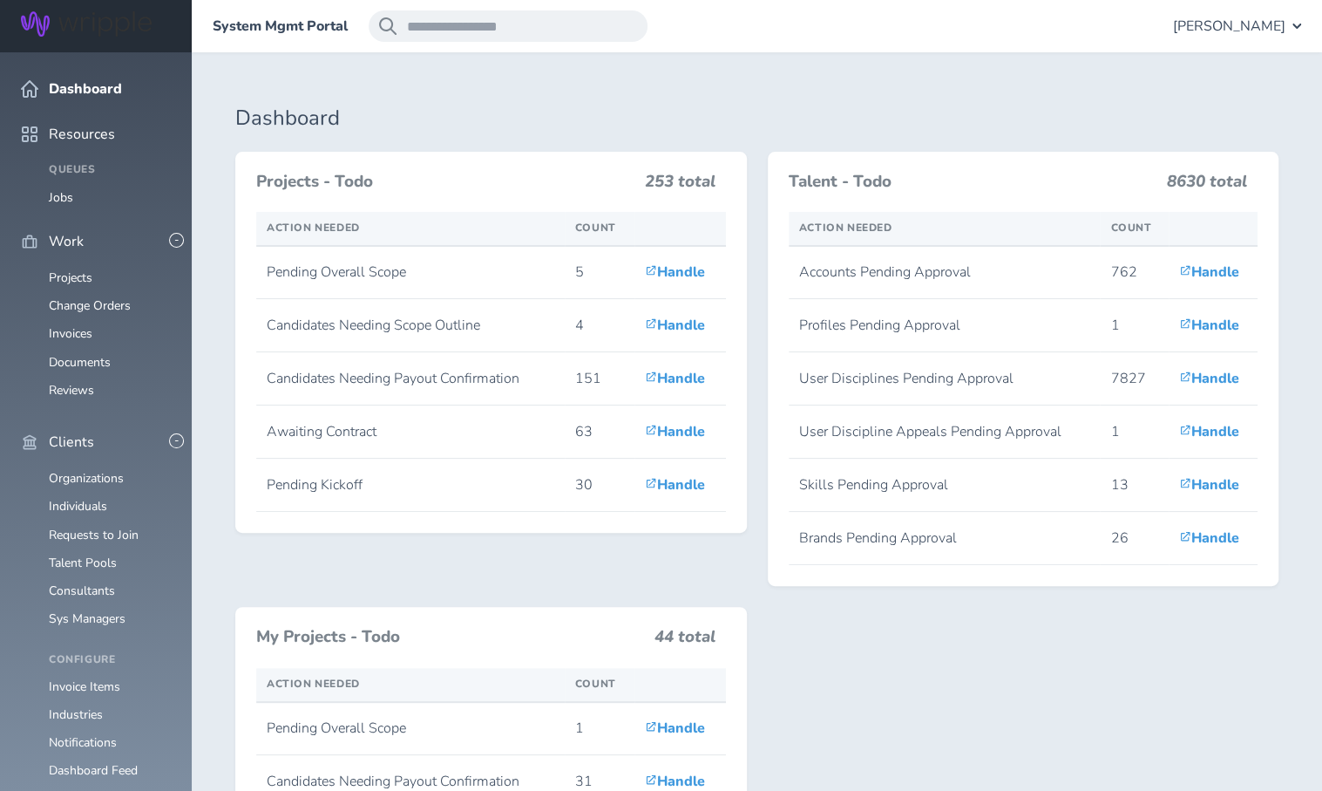
drag, startPoint x: 184, startPoint y: 189, endPoint x: 187, endPoint y: 343, distance: 154.3
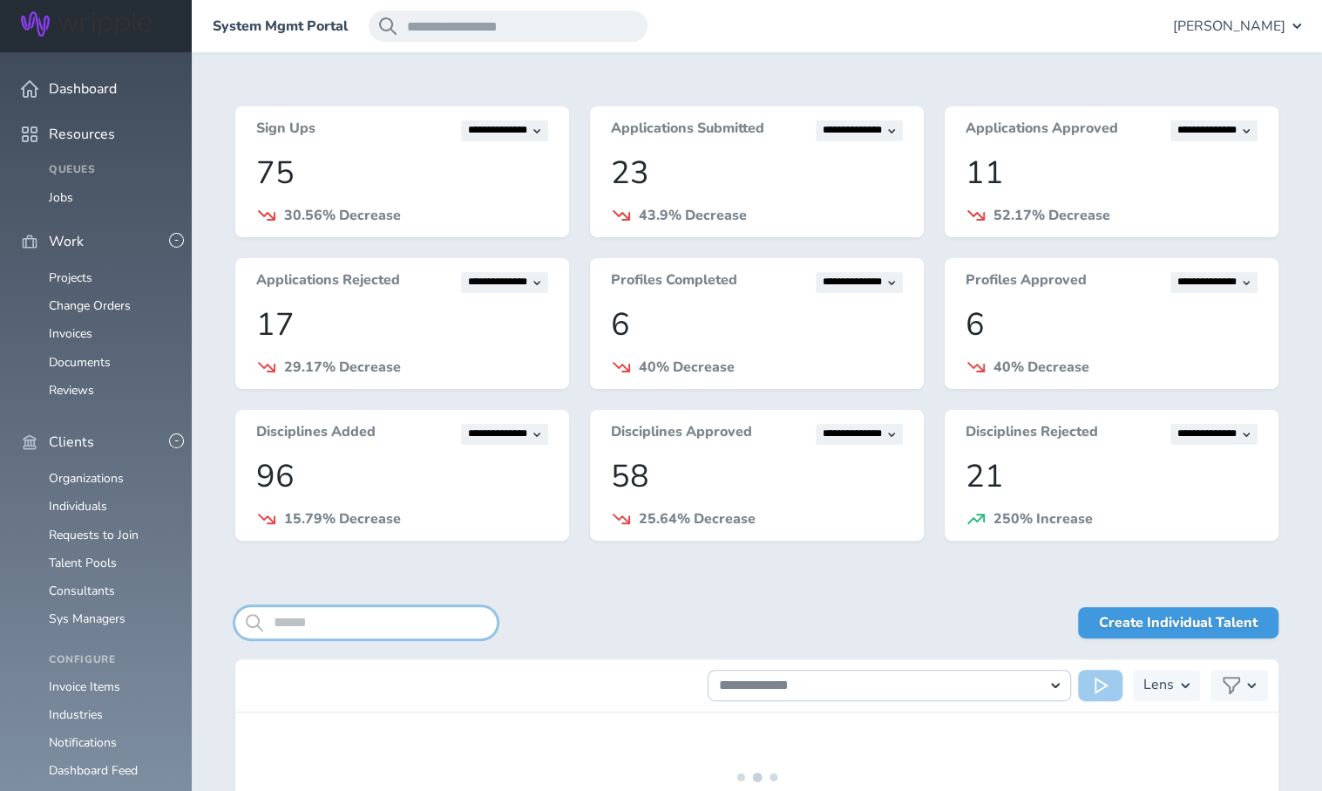
click at [359, 618] on input "search" at bounding box center [366, 622] width 262 height 31
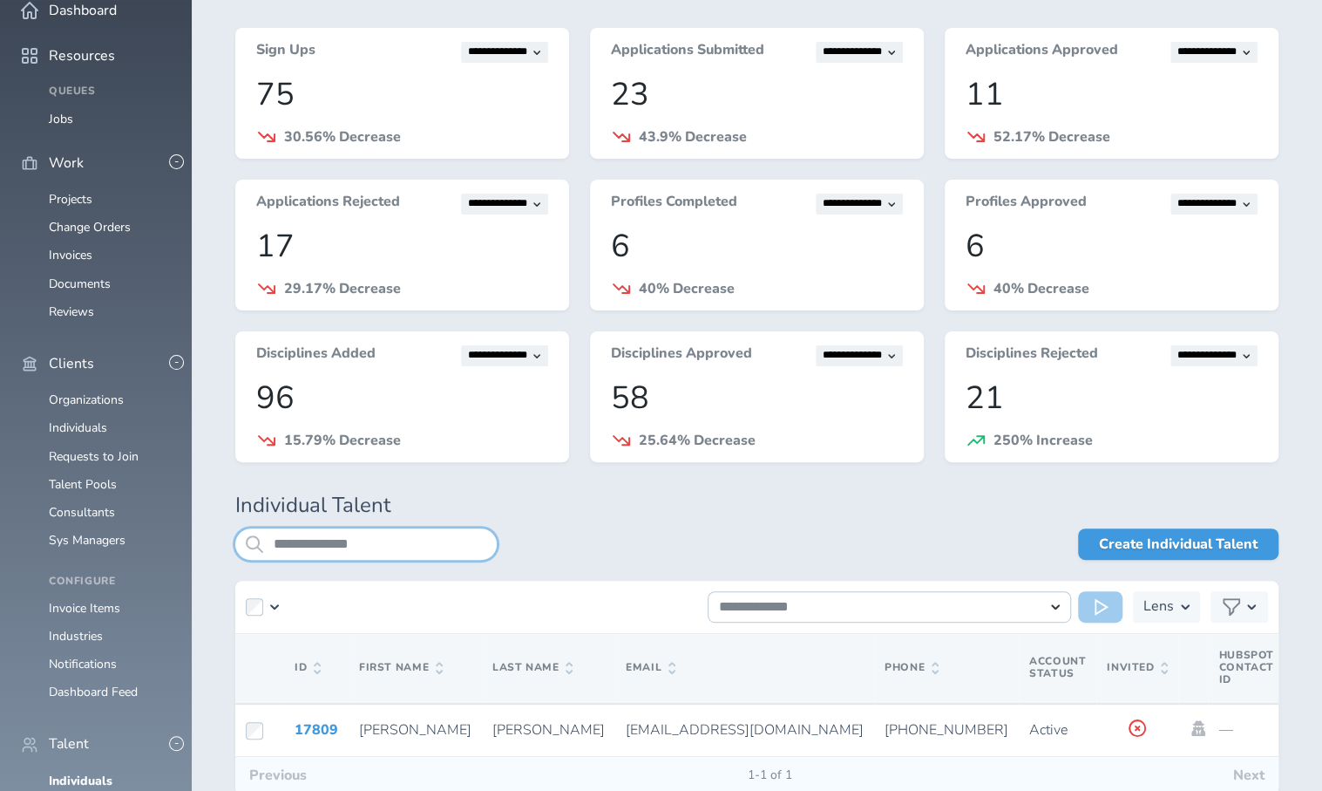
scroll to position [181, 0]
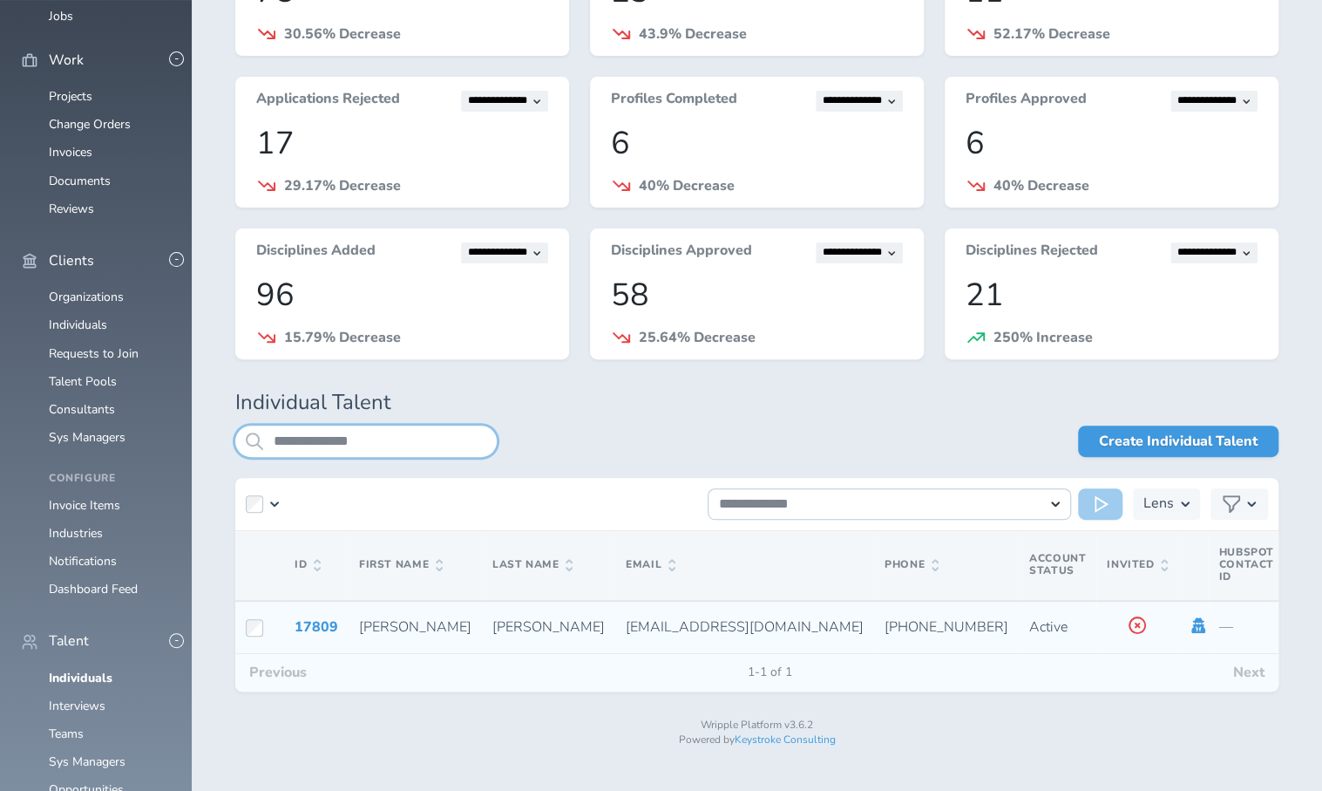
type input "**********"
click at [1193, 630] on icon at bounding box center [1200, 625] width 14 height 16
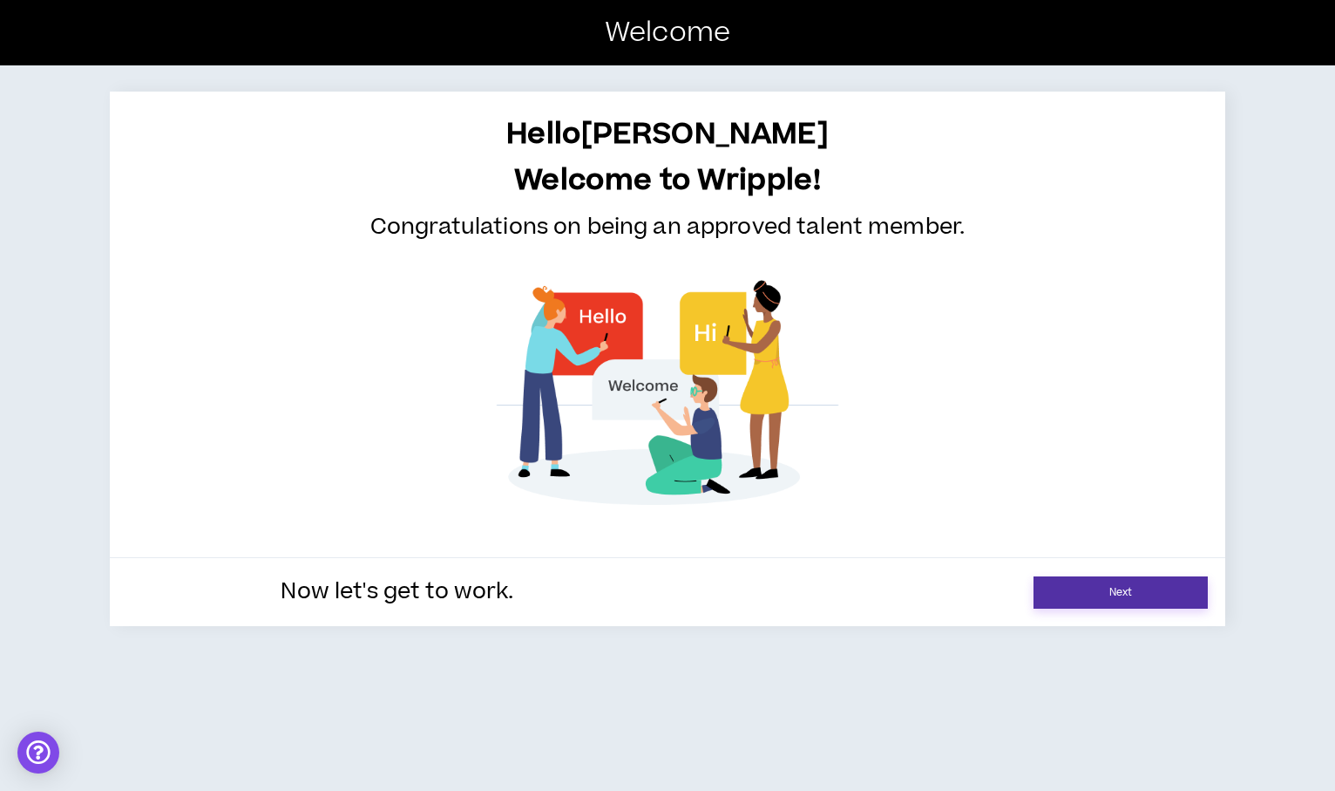
click at [1074, 583] on link "Next" at bounding box center [1121, 592] width 174 height 32
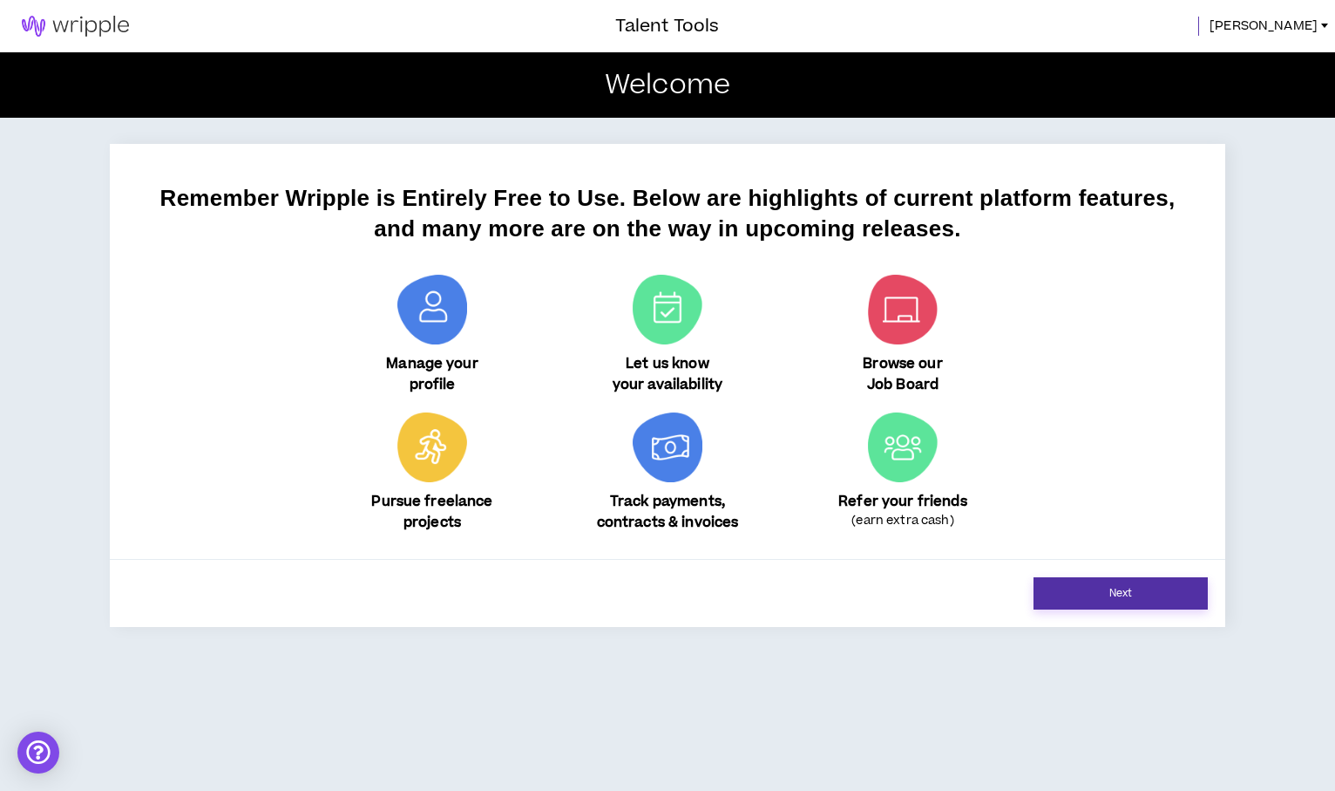
click at [1074, 583] on link "Next" at bounding box center [1121, 593] width 174 height 32
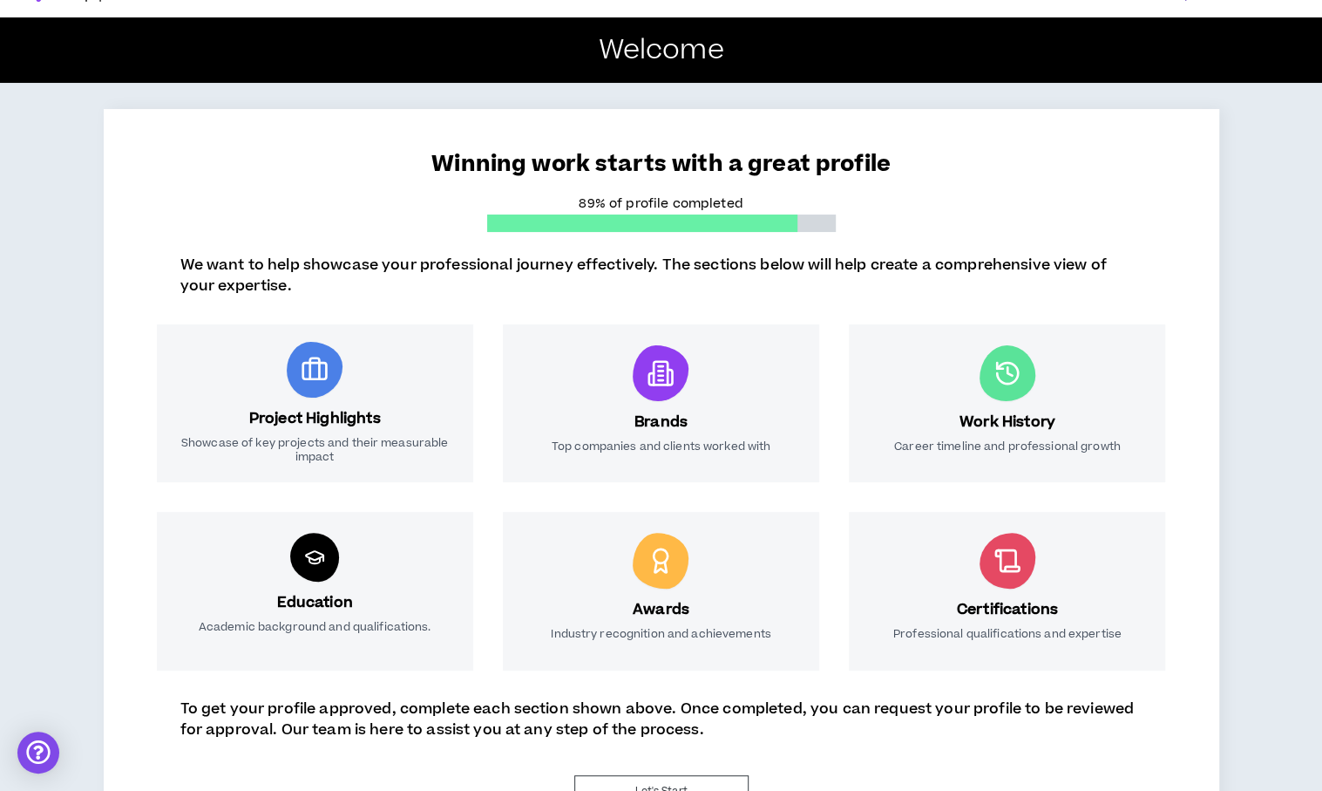
scroll to position [105, 0]
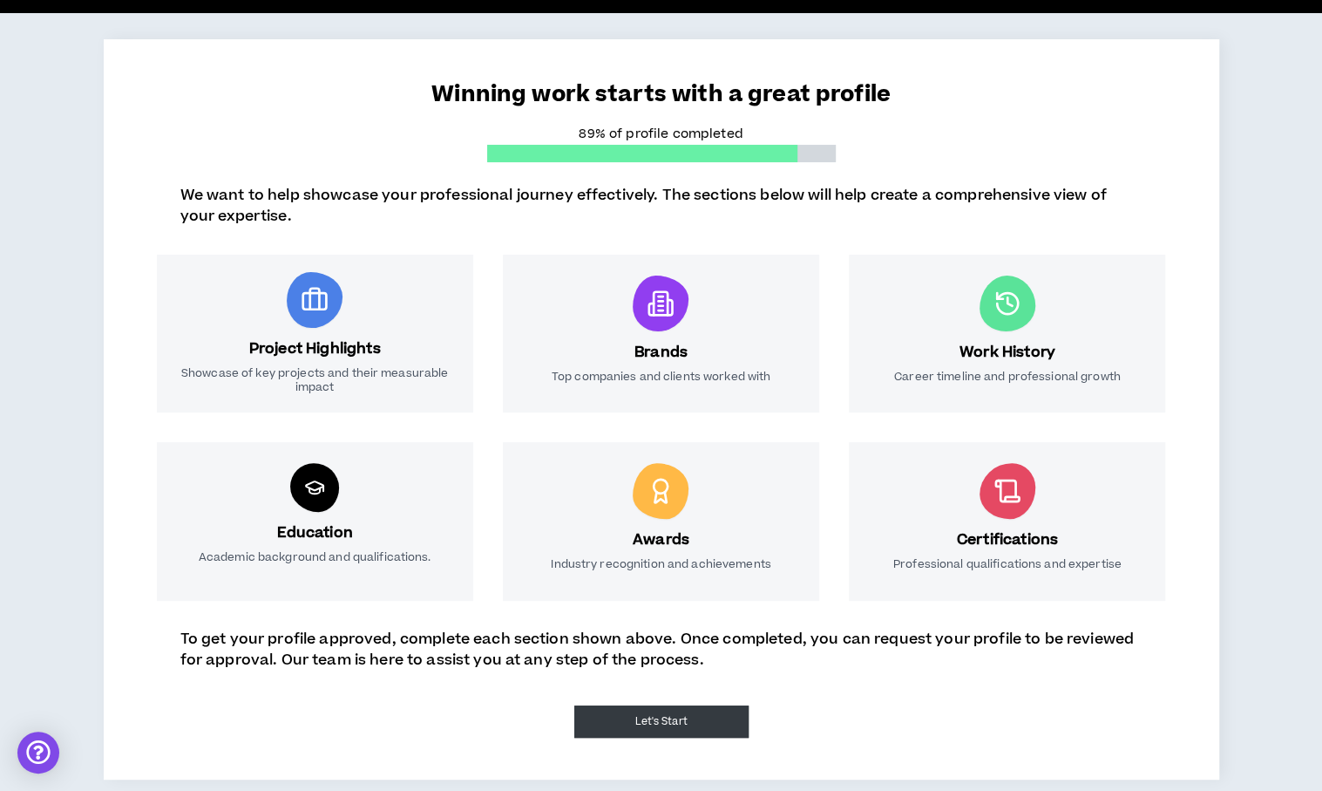
click at [658, 724] on button "Let's Start" at bounding box center [661, 721] width 174 height 32
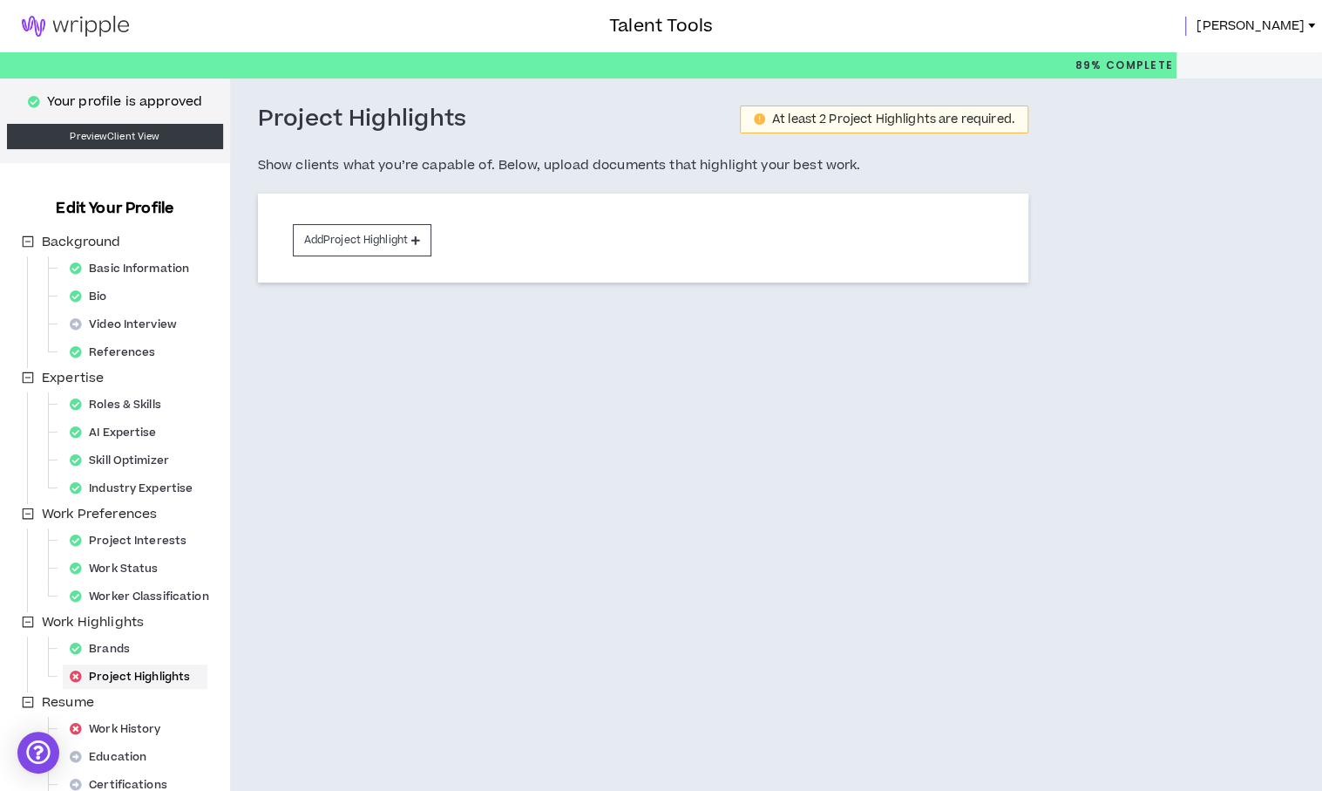
click at [1290, 25] on span "Susan" at bounding box center [1251, 26] width 108 height 19
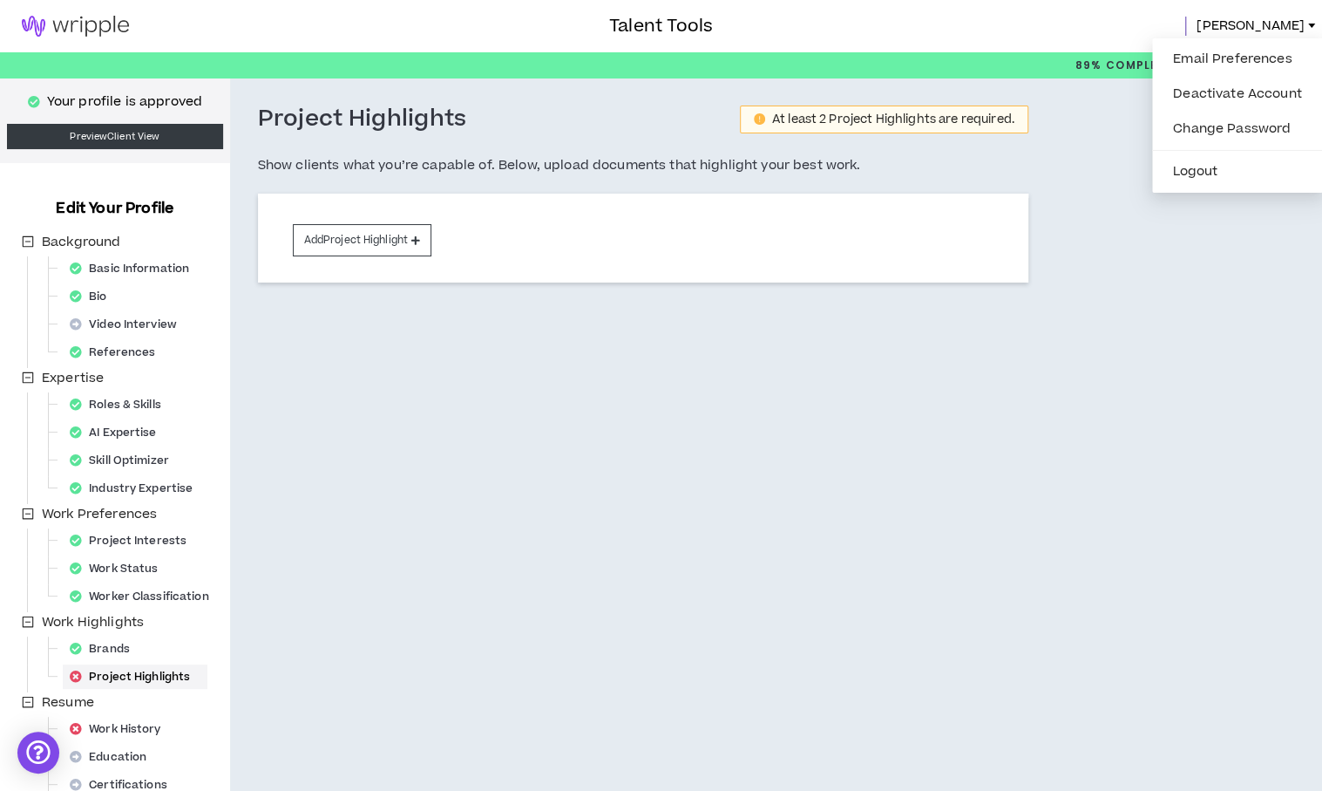
click at [1062, 131] on div "Project Highlights At least 2 Project Highlights are required. Show clients wha…" at bounding box center [726, 453] width 992 height 750
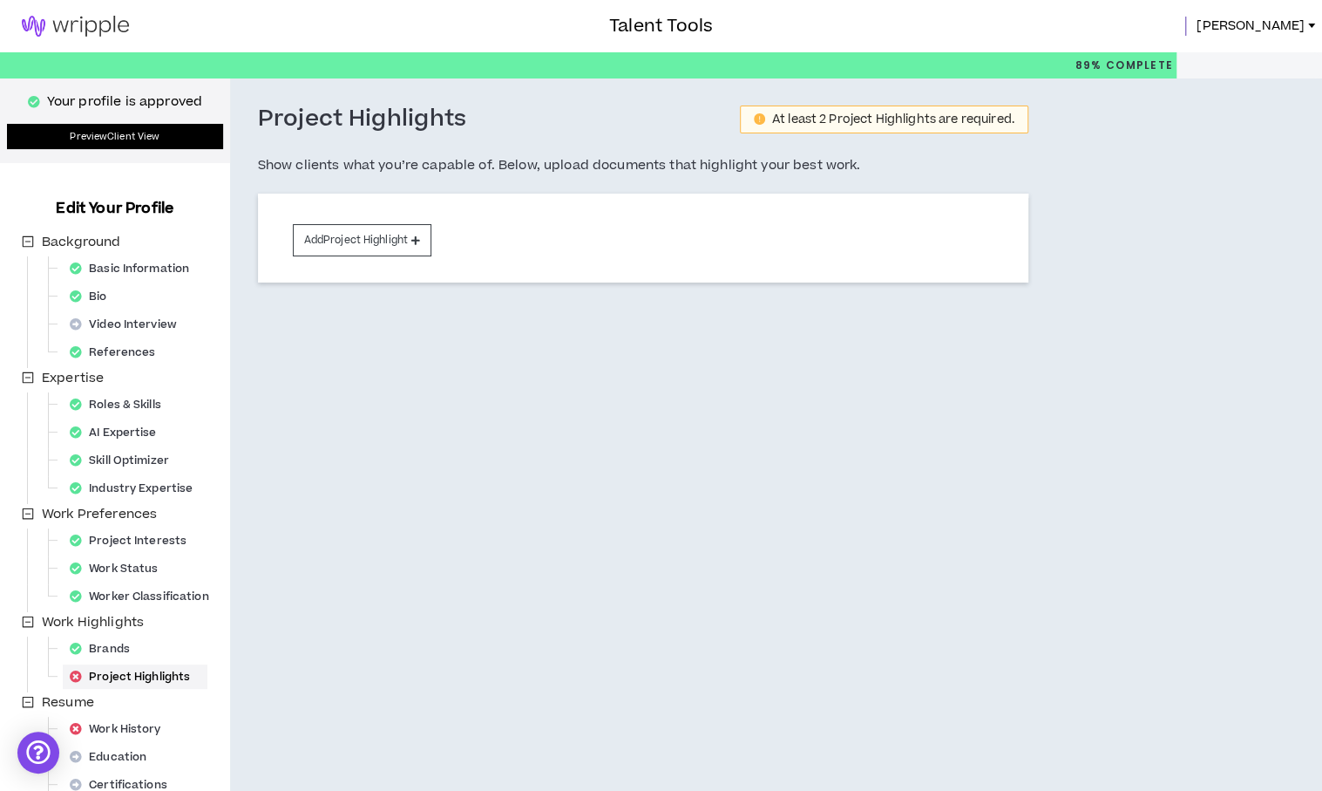
click at [169, 139] on link "Preview Client View" at bounding box center [115, 136] width 216 height 25
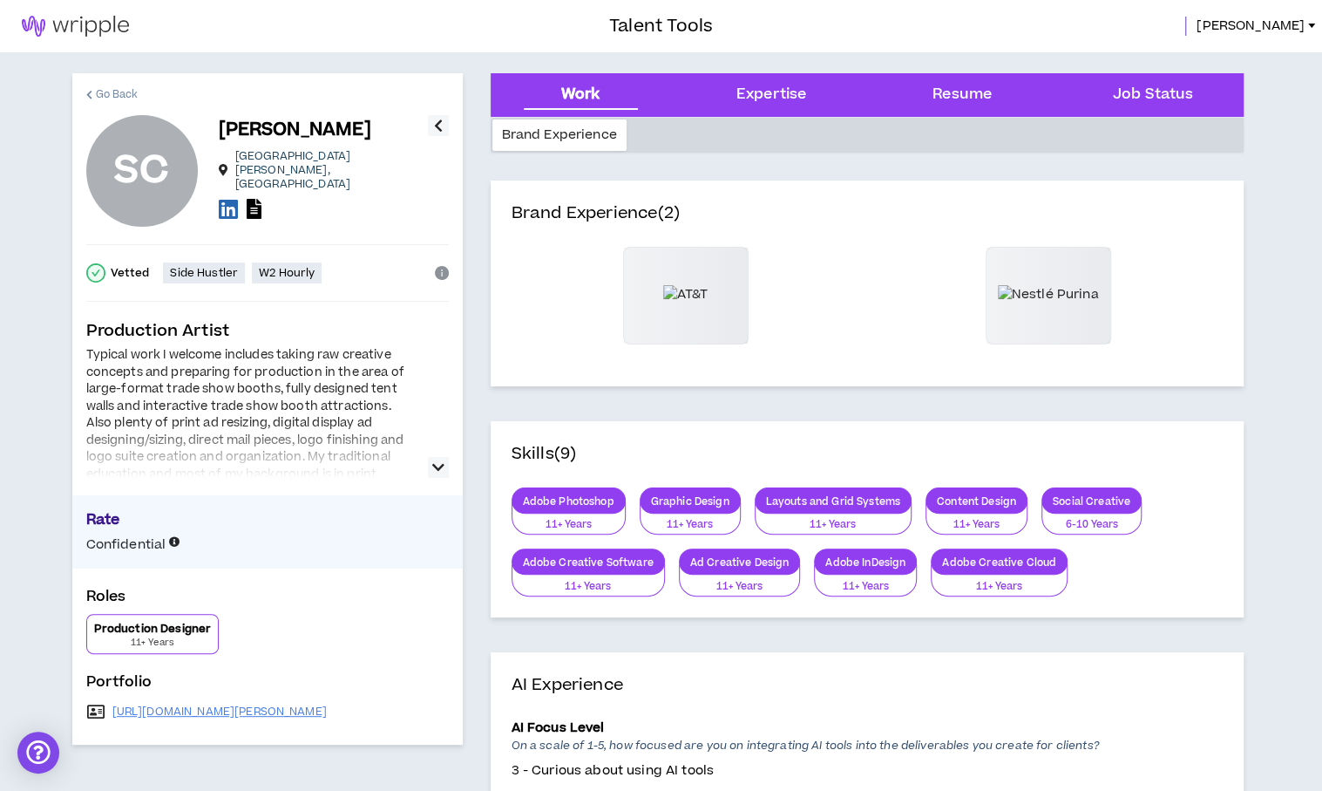
click at [129, 96] on span "Go Back" at bounding box center [117, 94] width 43 height 17
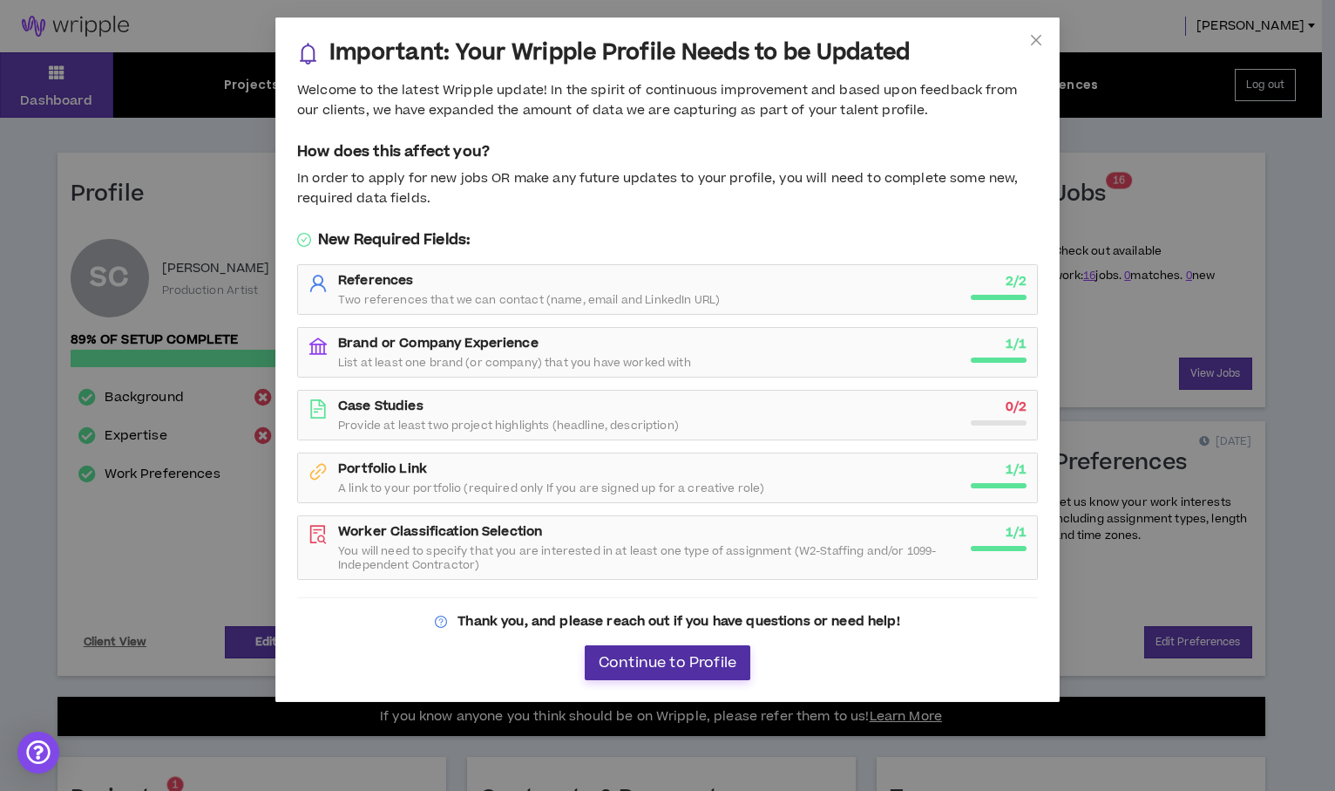
click at [643, 655] on span "Continue to Profile" at bounding box center [668, 663] width 138 height 17
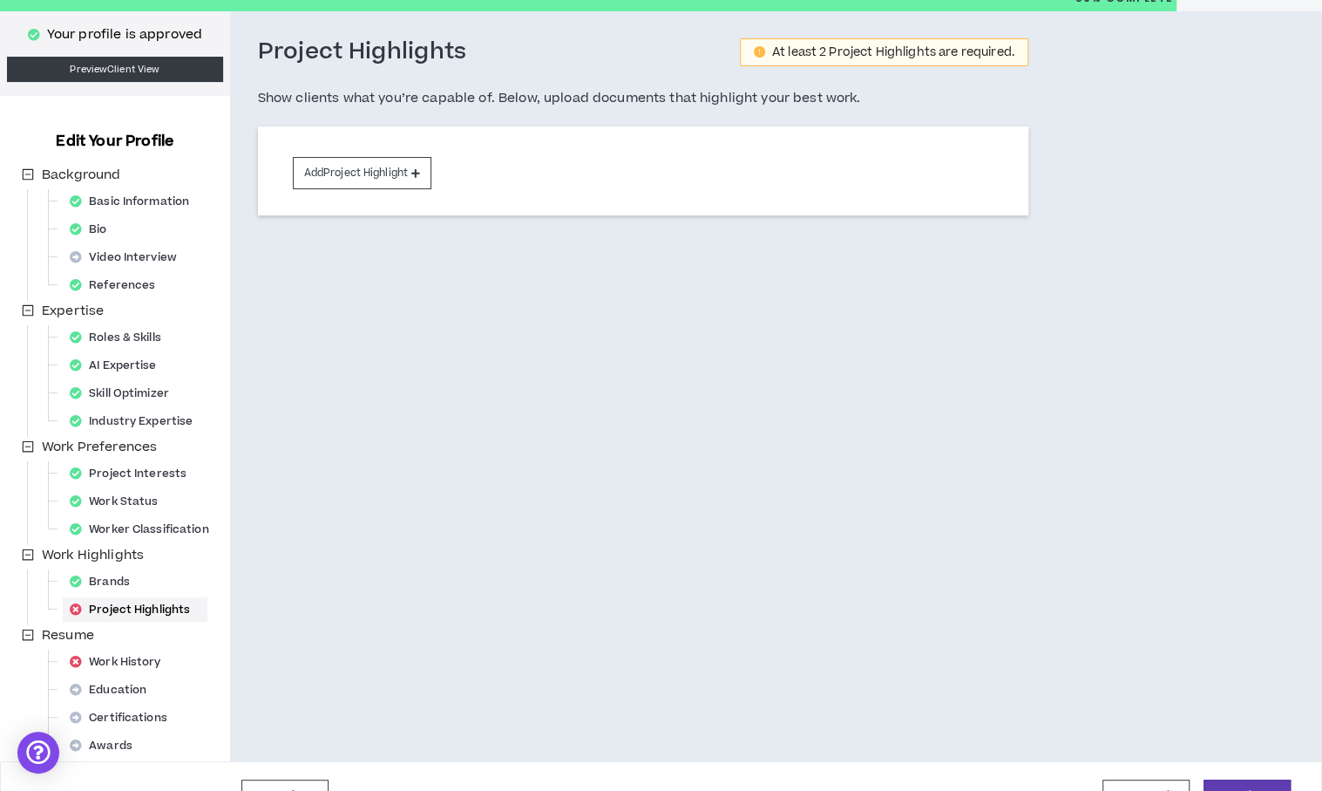
scroll to position [105, 0]
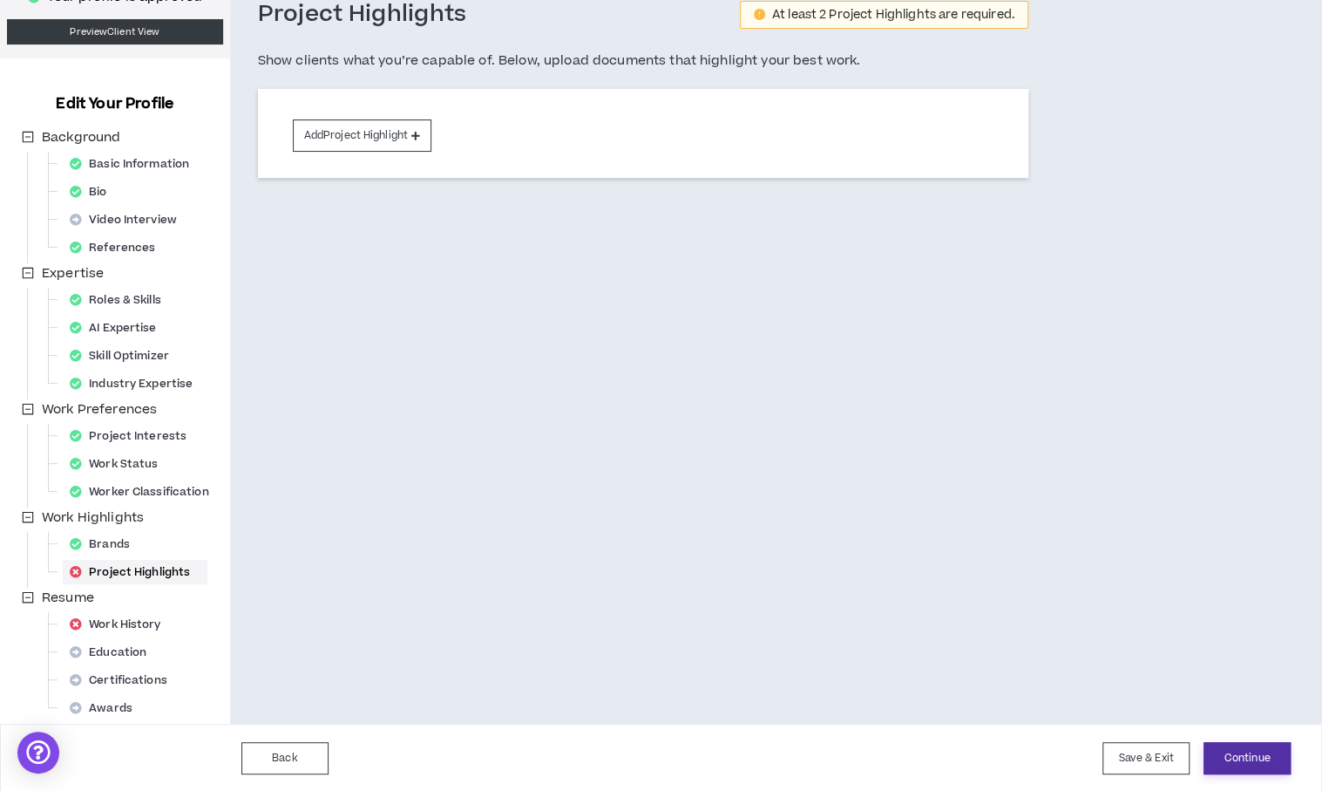
click at [1262, 751] on button "Continue" at bounding box center [1247, 758] width 87 height 32
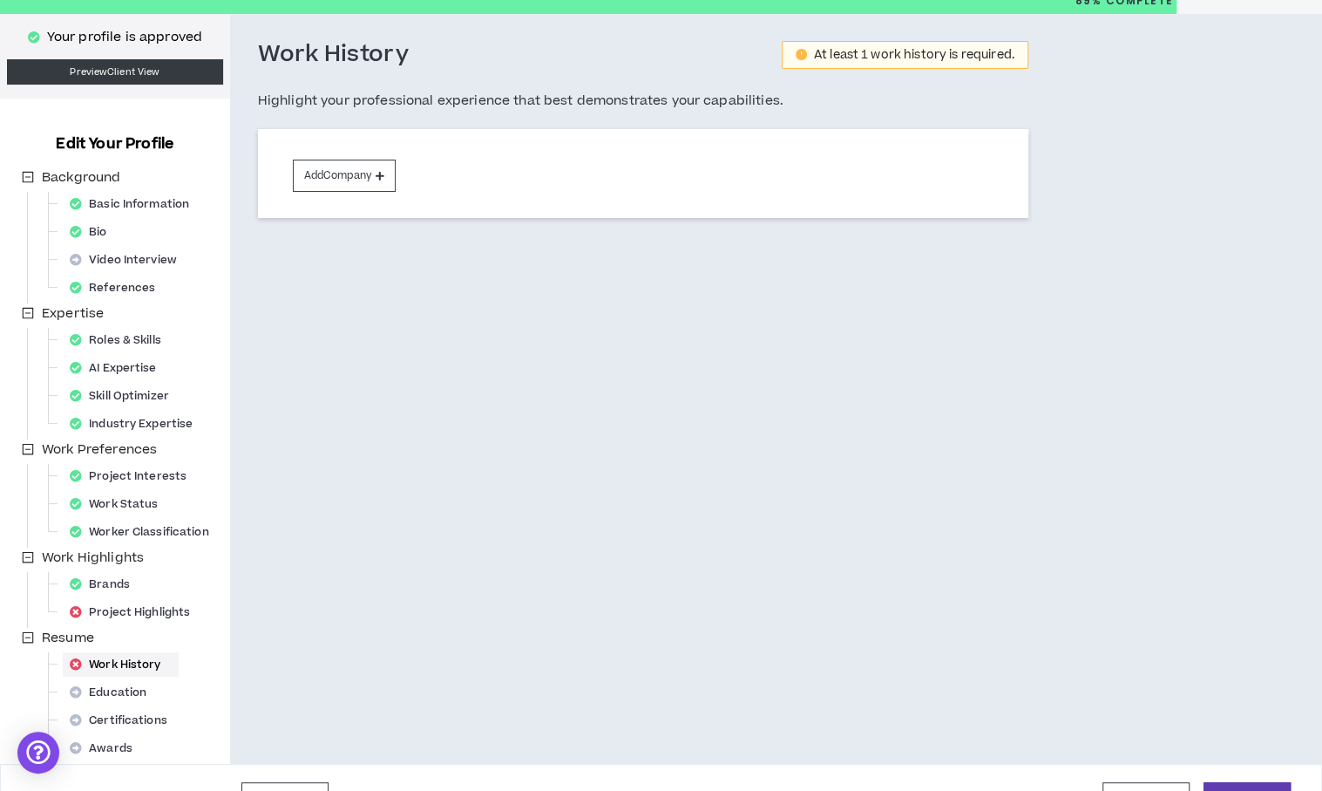
scroll to position [105, 0]
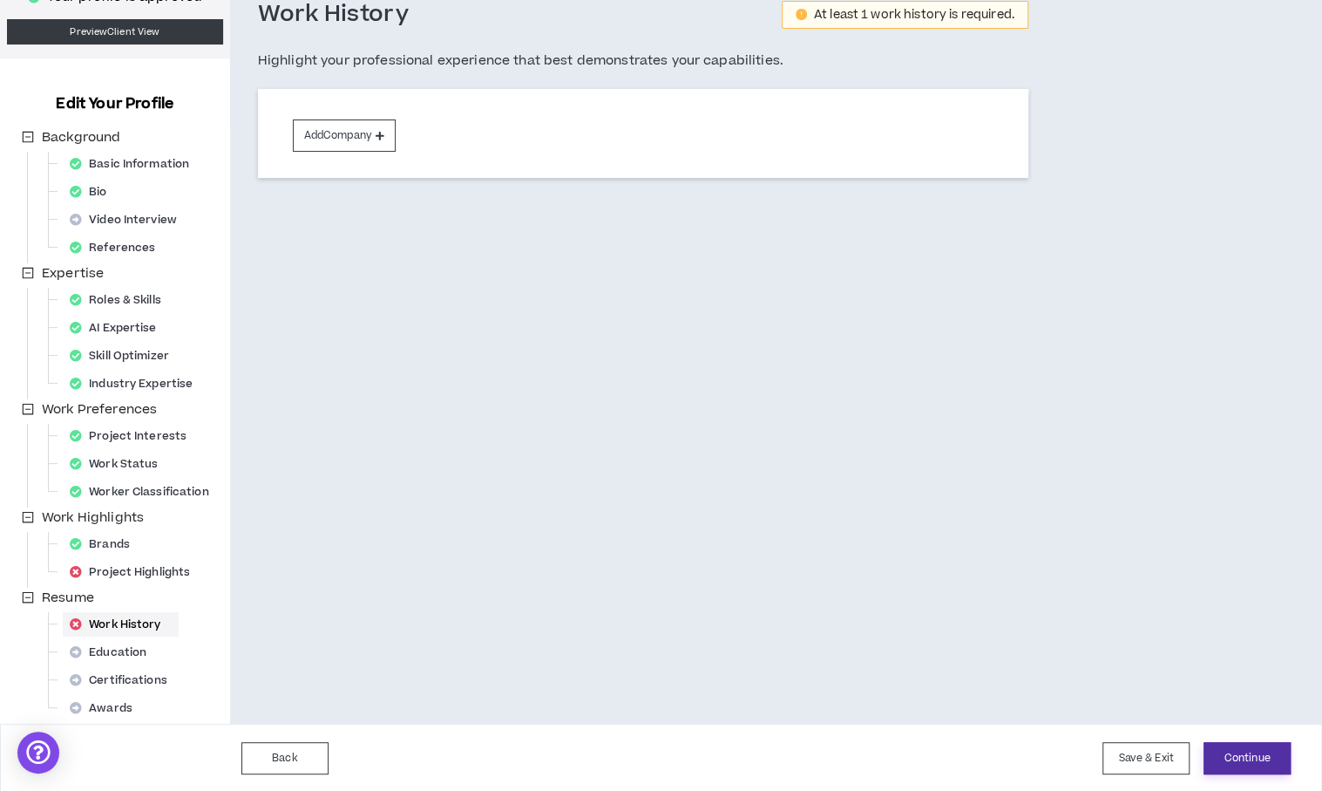
click at [1244, 752] on button "Continue" at bounding box center [1247, 758] width 87 height 32
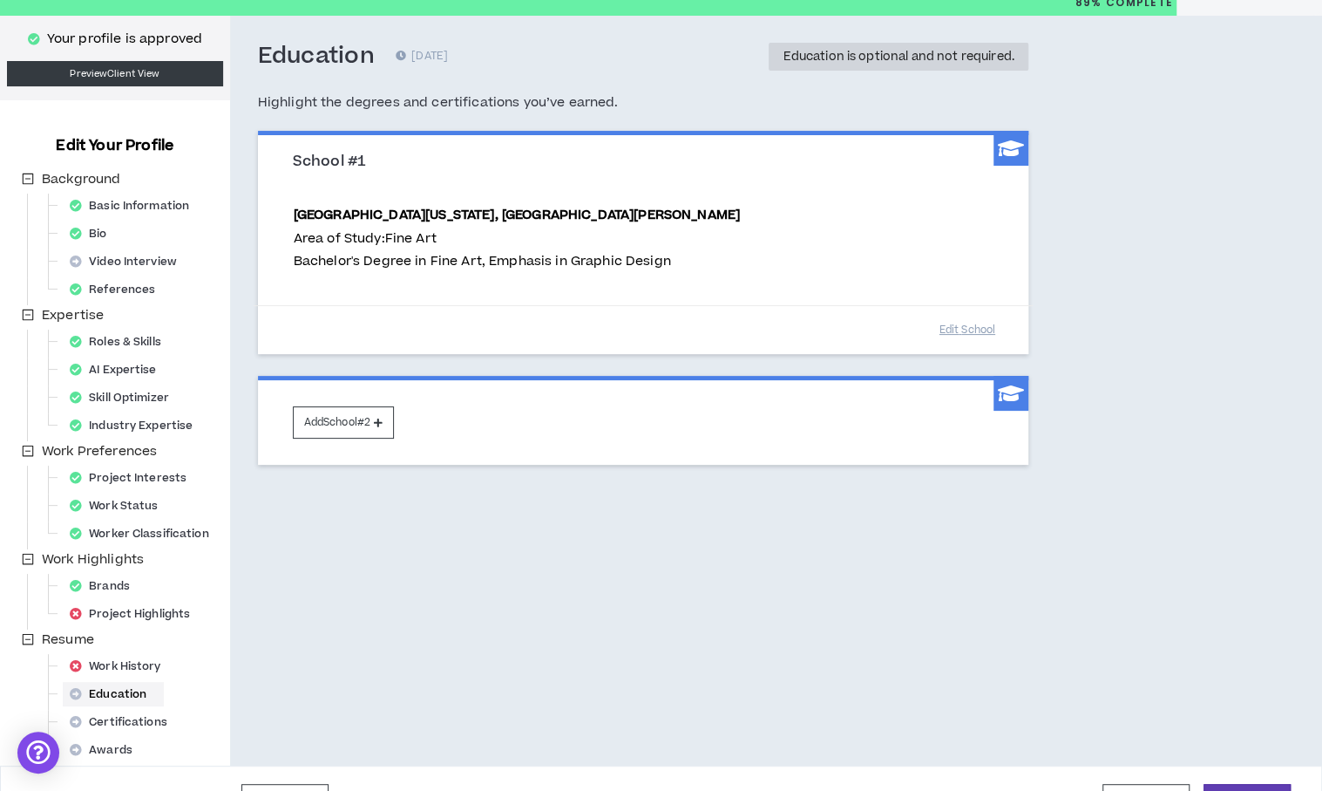
scroll to position [105, 0]
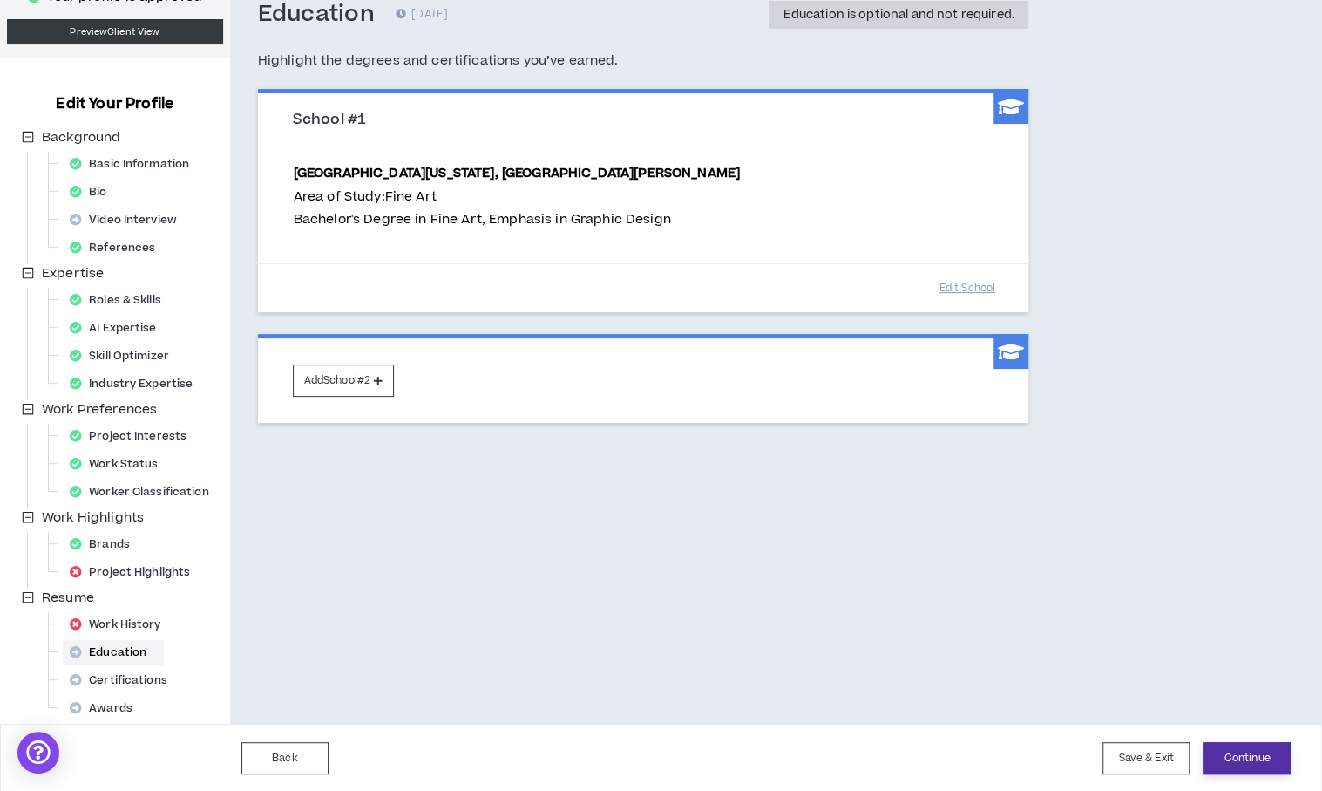
click at [1230, 763] on button "Continue" at bounding box center [1247, 758] width 87 height 32
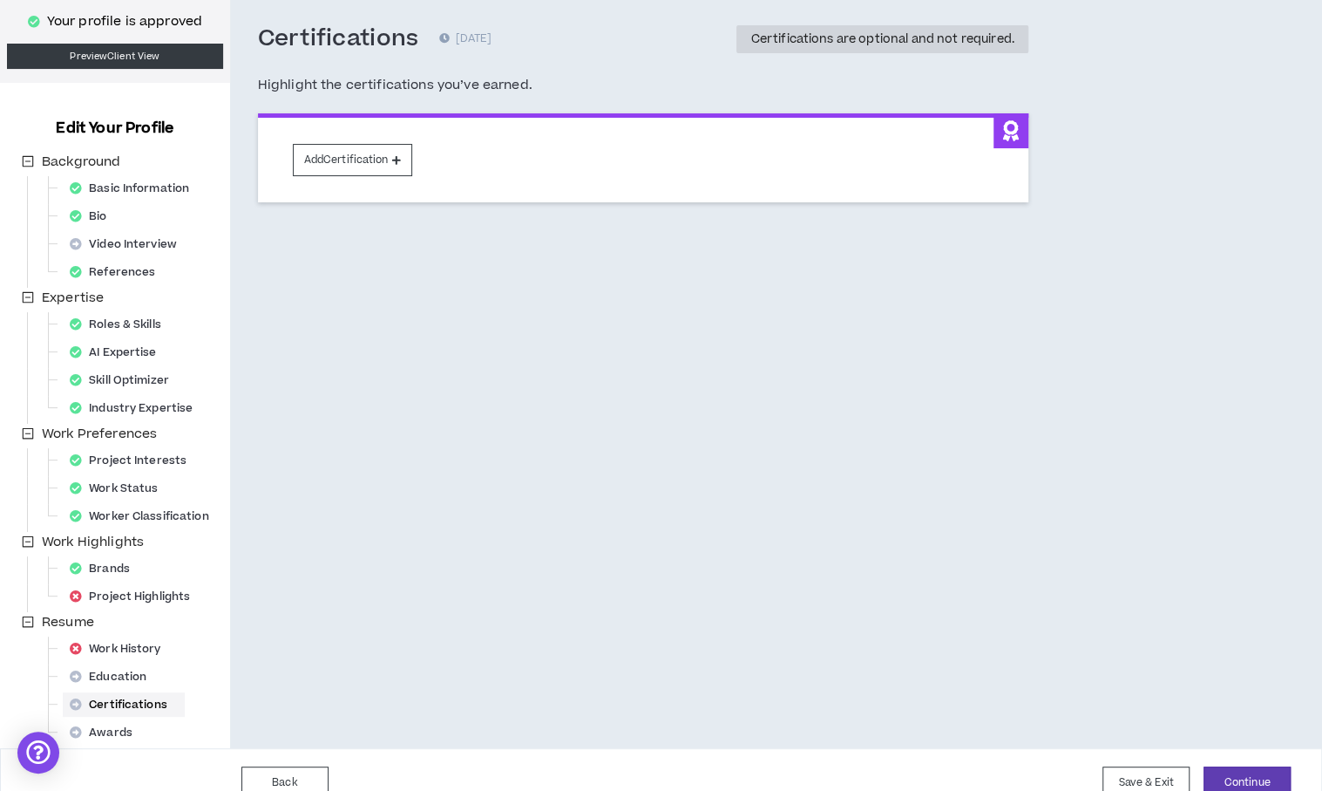
scroll to position [105, 0]
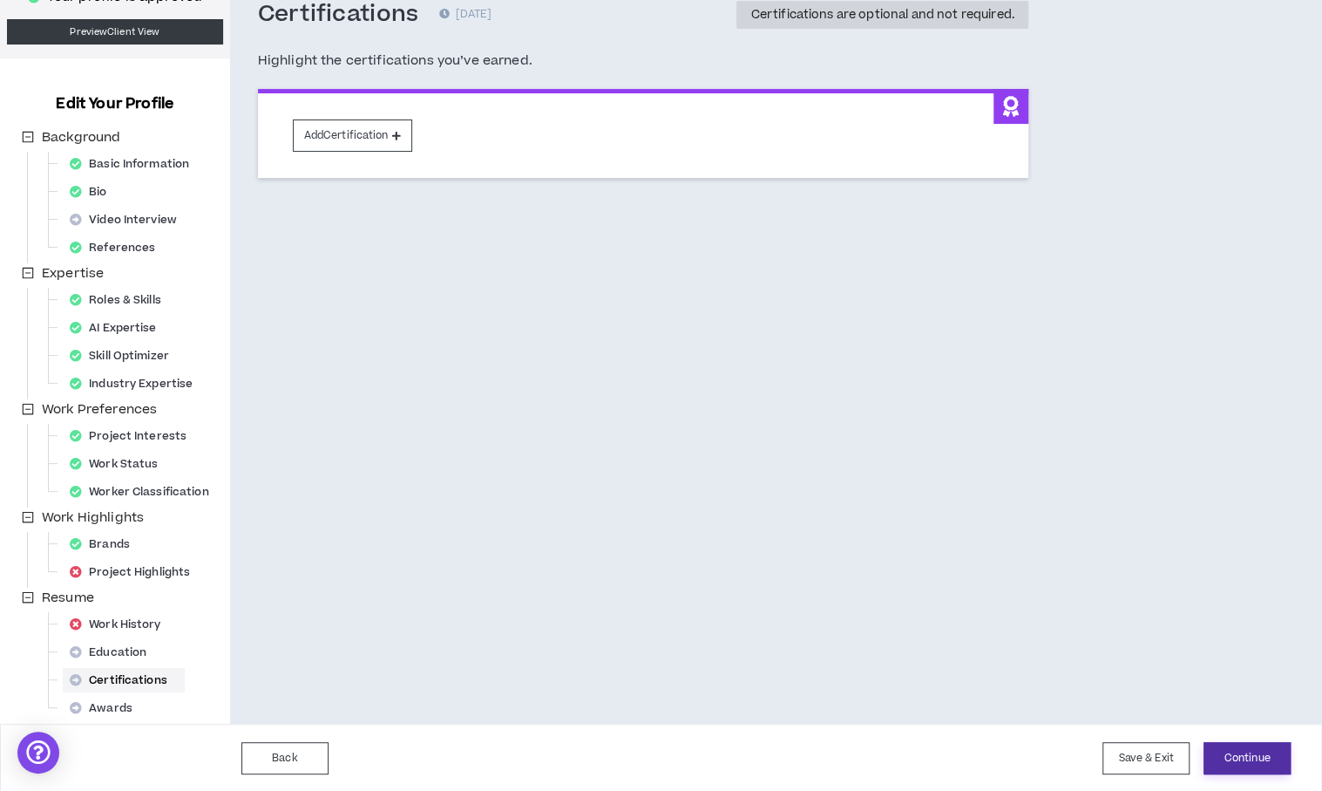
click at [1226, 756] on button "Continue" at bounding box center [1247, 758] width 87 height 32
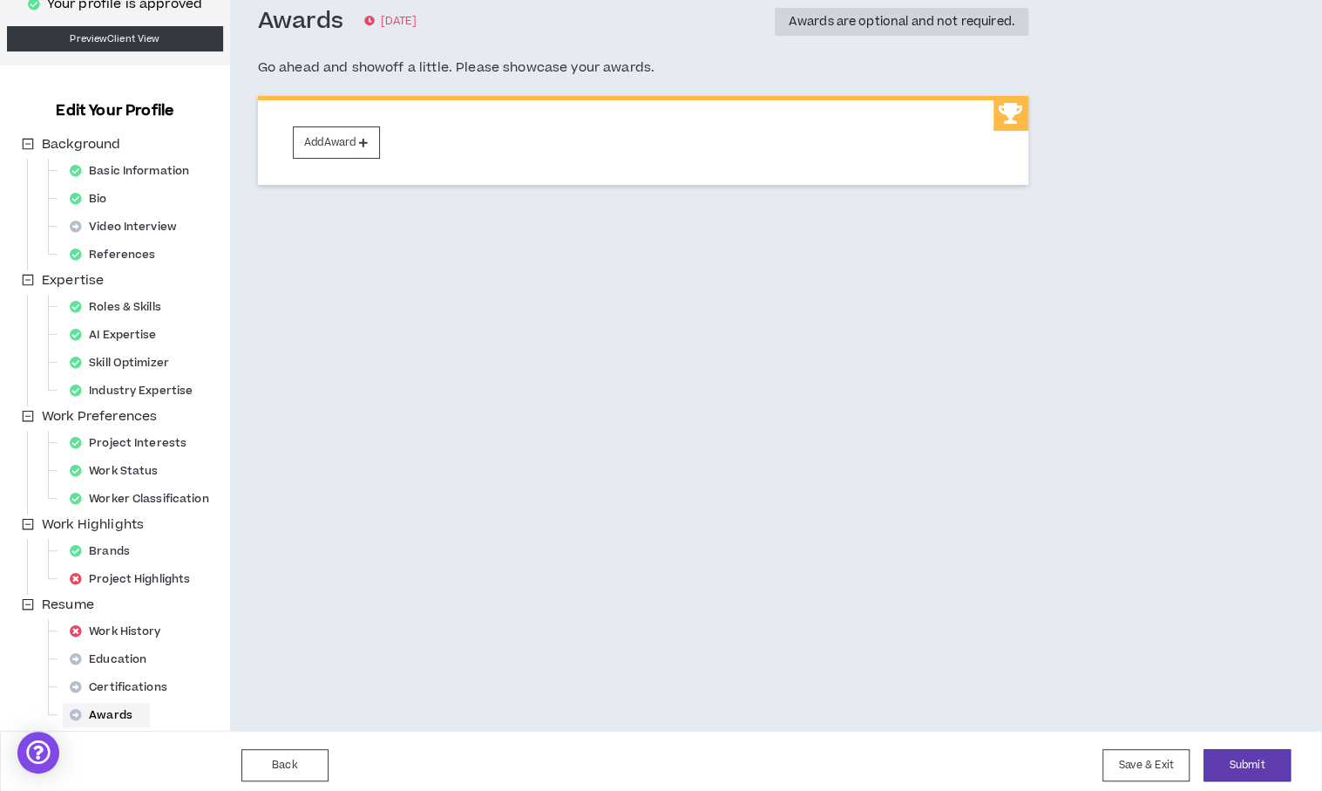
scroll to position [105, 0]
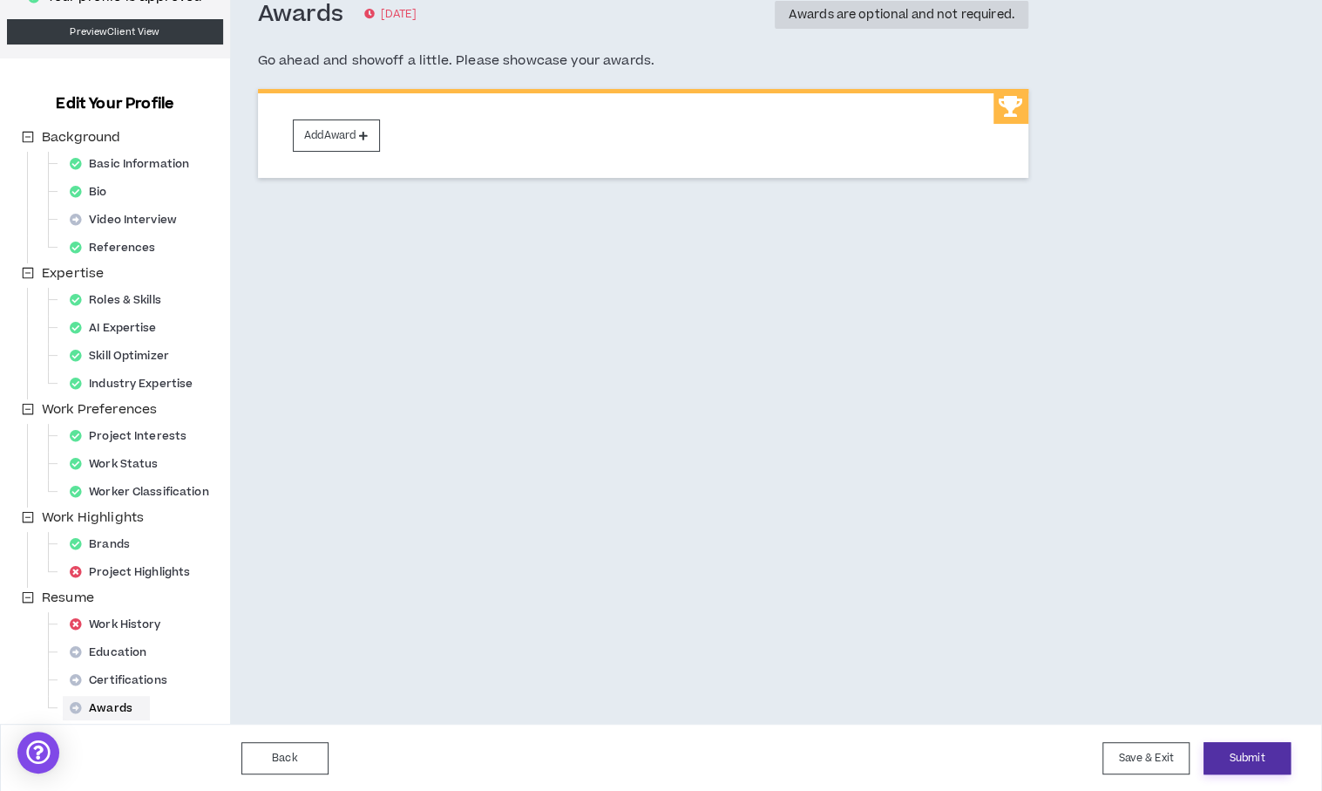
click at [1257, 756] on button "Submit" at bounding box center [1247, 758] width 87 height 32
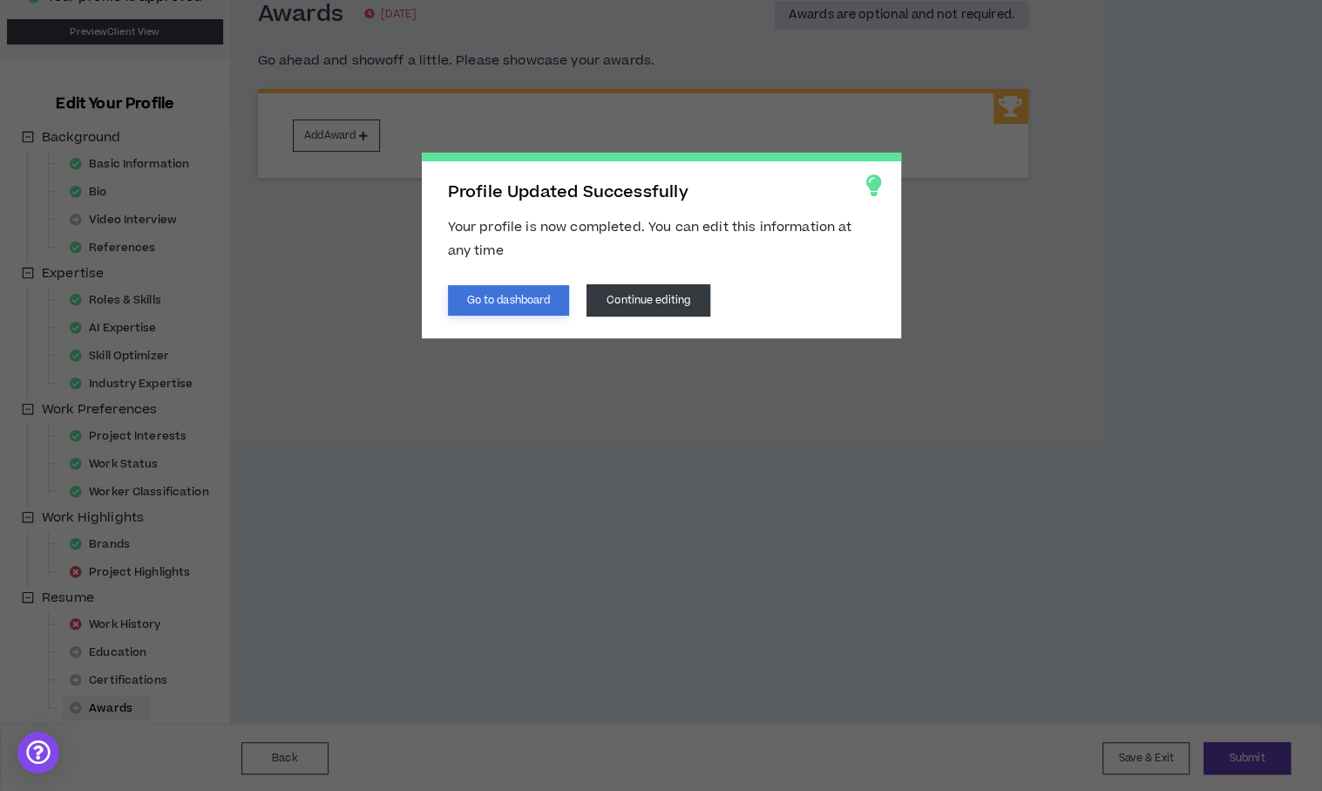
click at [514, 299] on button "Go to dashboard" at bounding box center [509, 300] width 122 height 31
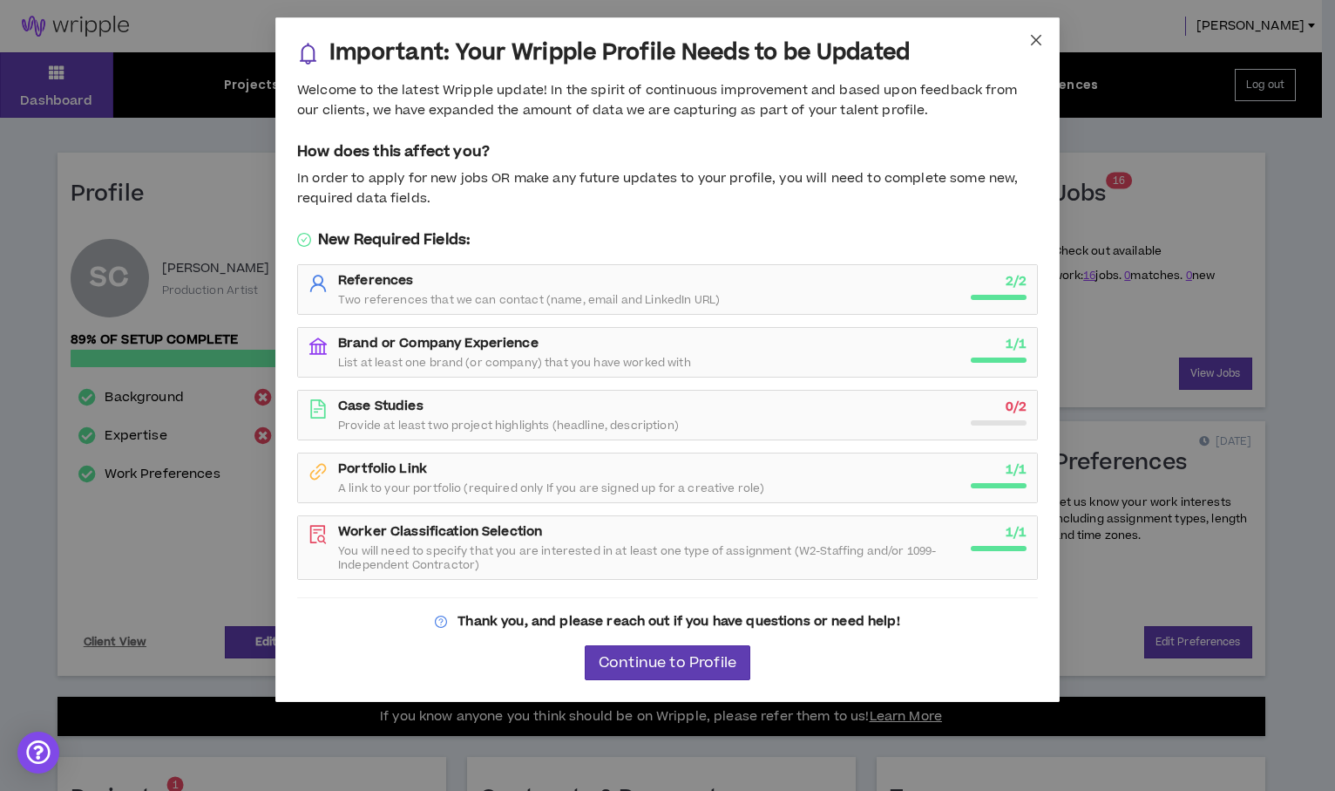
click at [1035, 42] on icon "close" at bounding box center [1037, 40] width 14 height 14
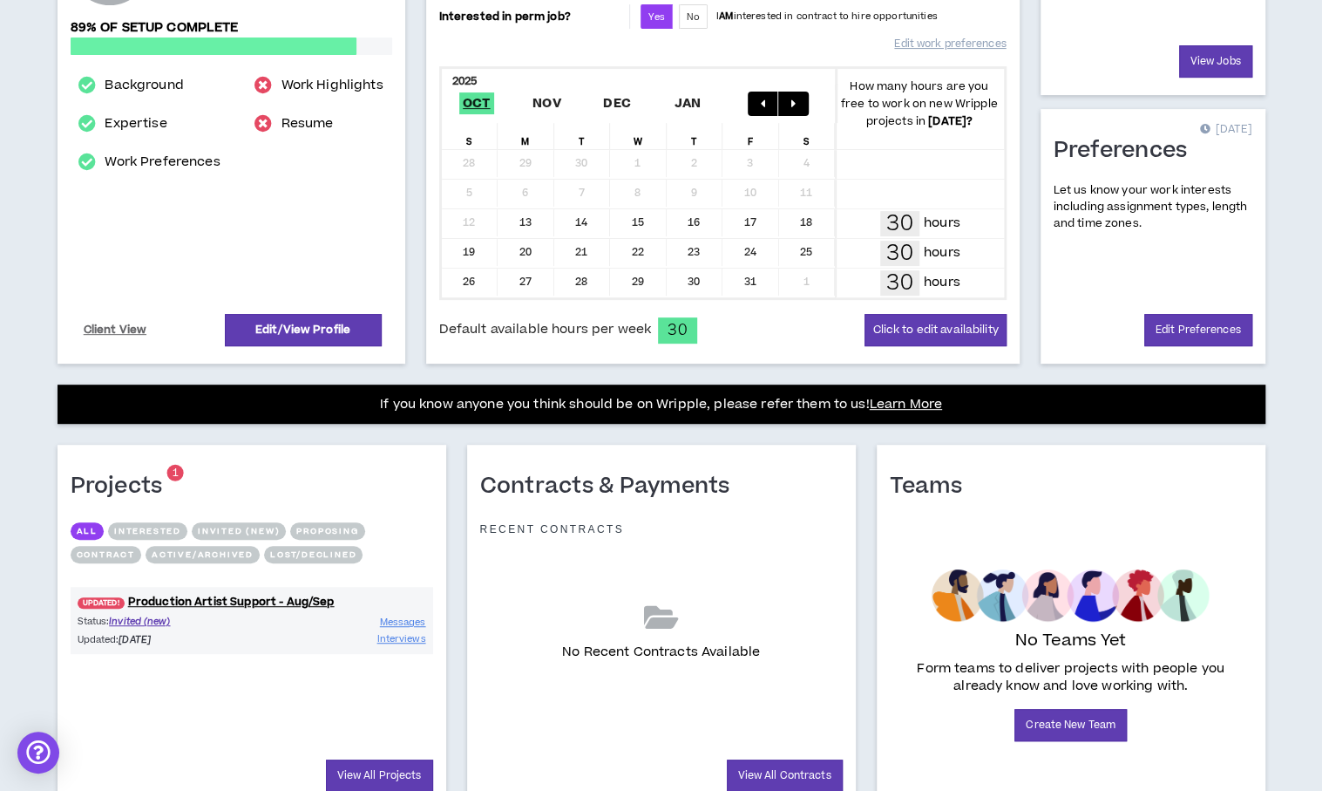
scroll to position [382, 0]
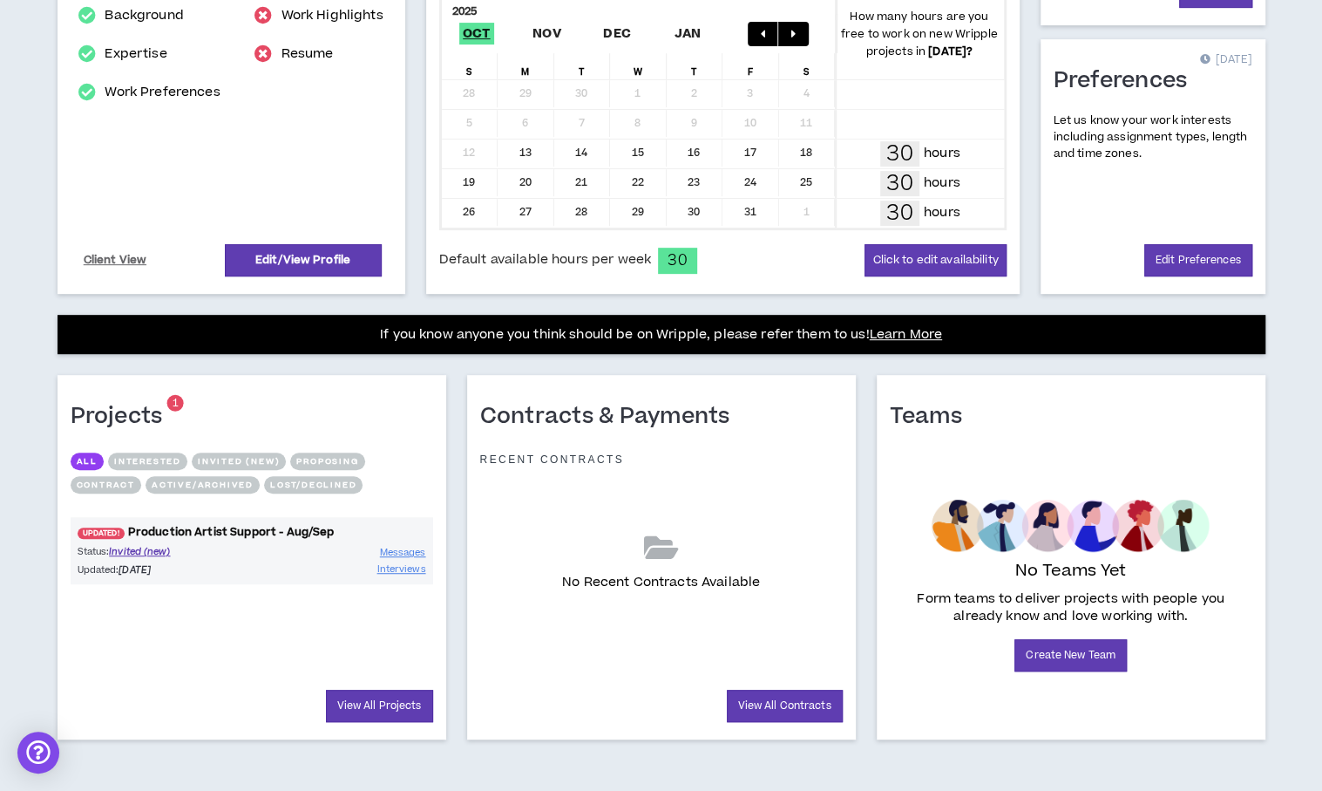
click at [253, 527] on link "UPDATED! Production Artist Support - Aug/Sep" at bounding box center [252, 532] width 363 height 17
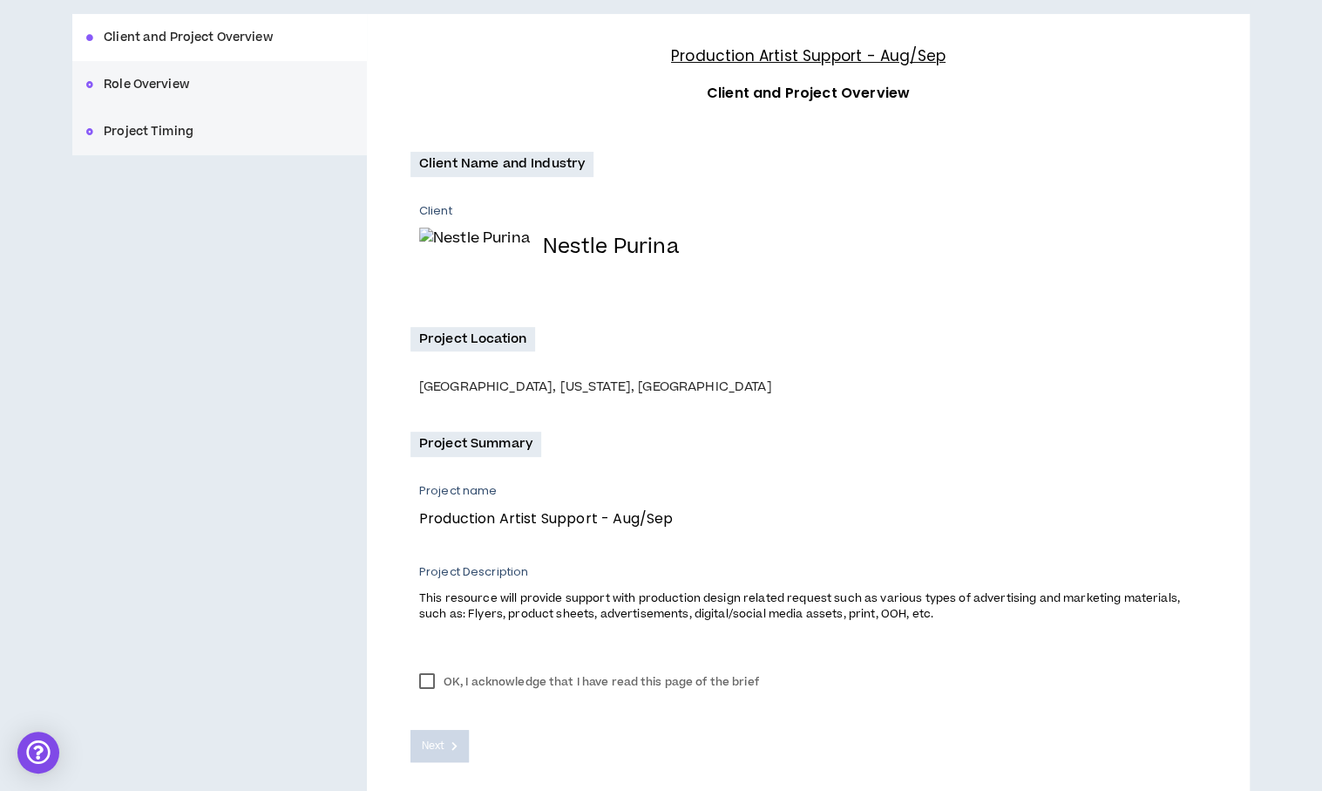
scroll to position [279, 0]
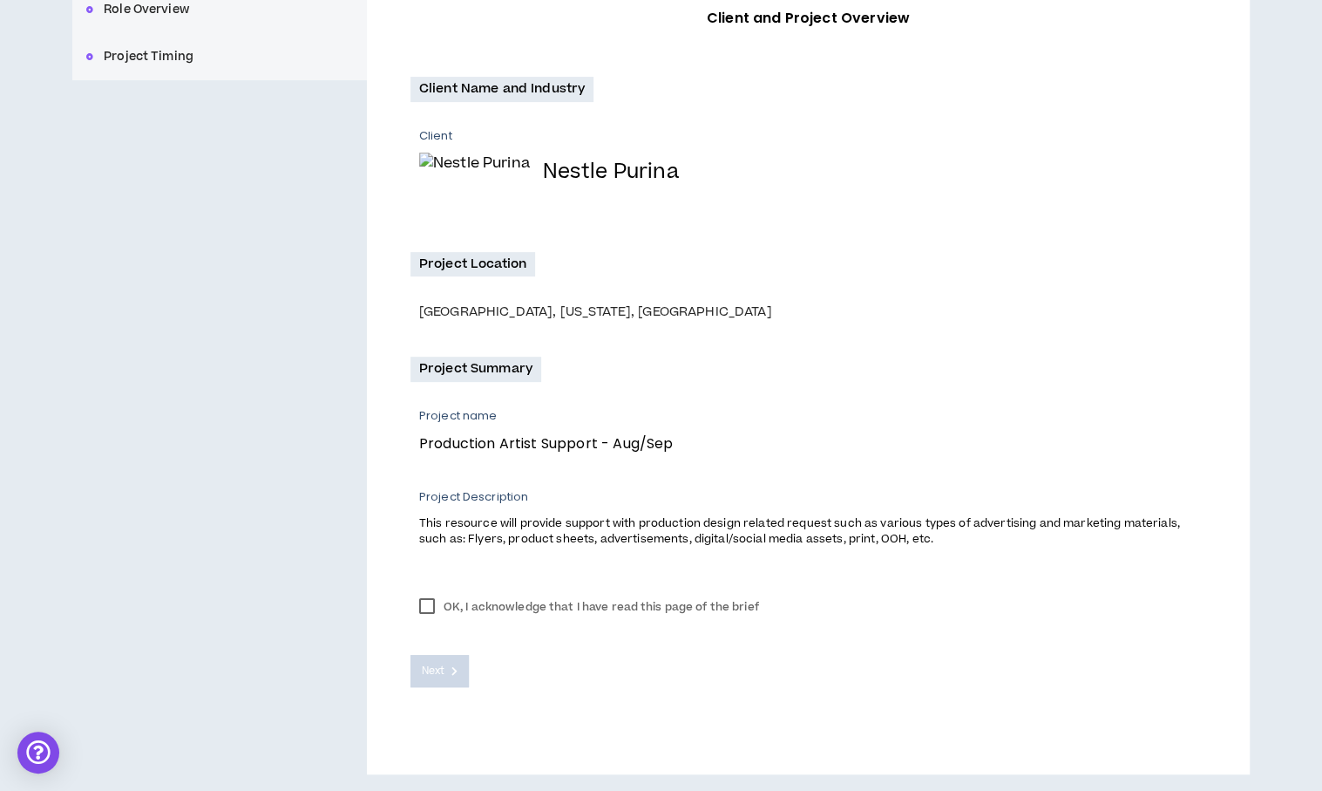
click at [426, 602] on label "OK, I acknowledge that I have read this page of the brief" at bounding box center [589, 607] width 357 height 26
click at [431, 658] on button "Next" at bounding box center [440, 671] width 59 height 32
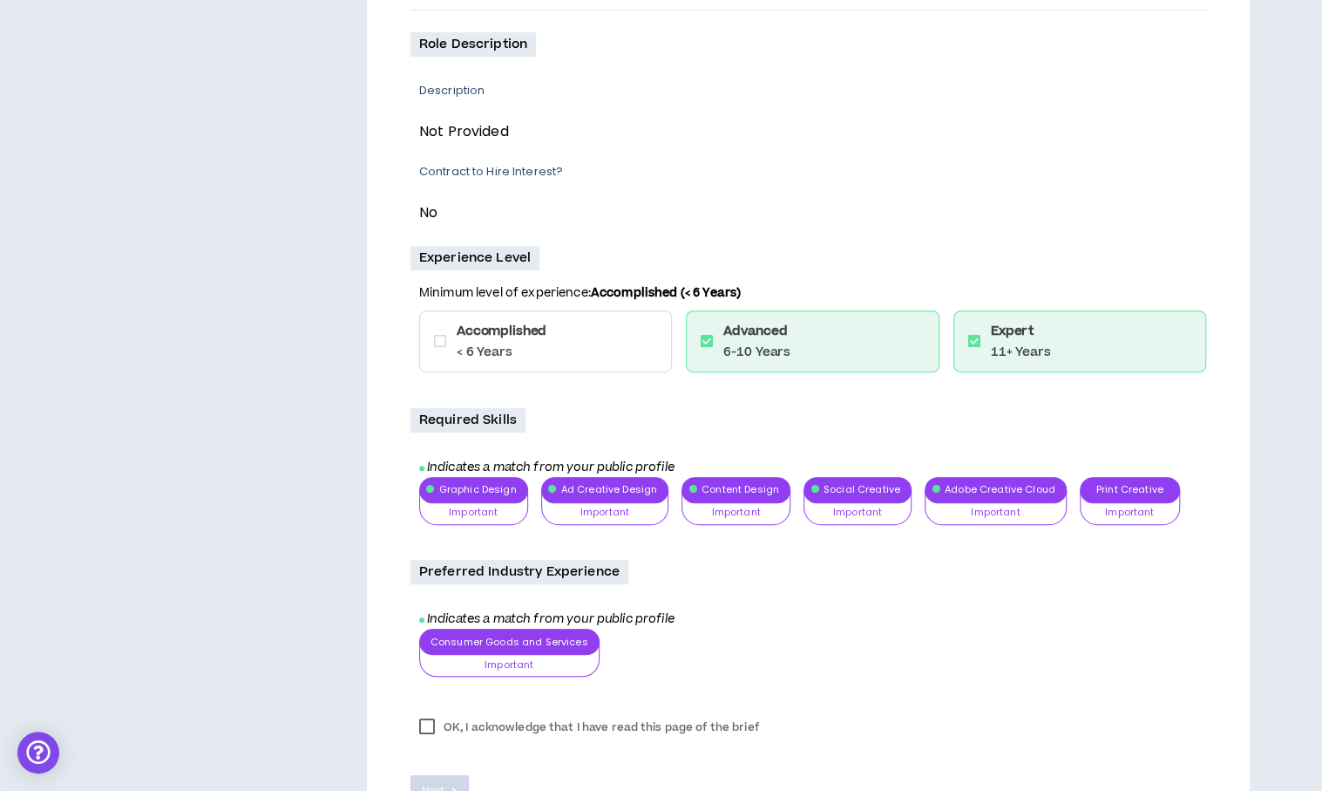
scroll to position [504, 0]
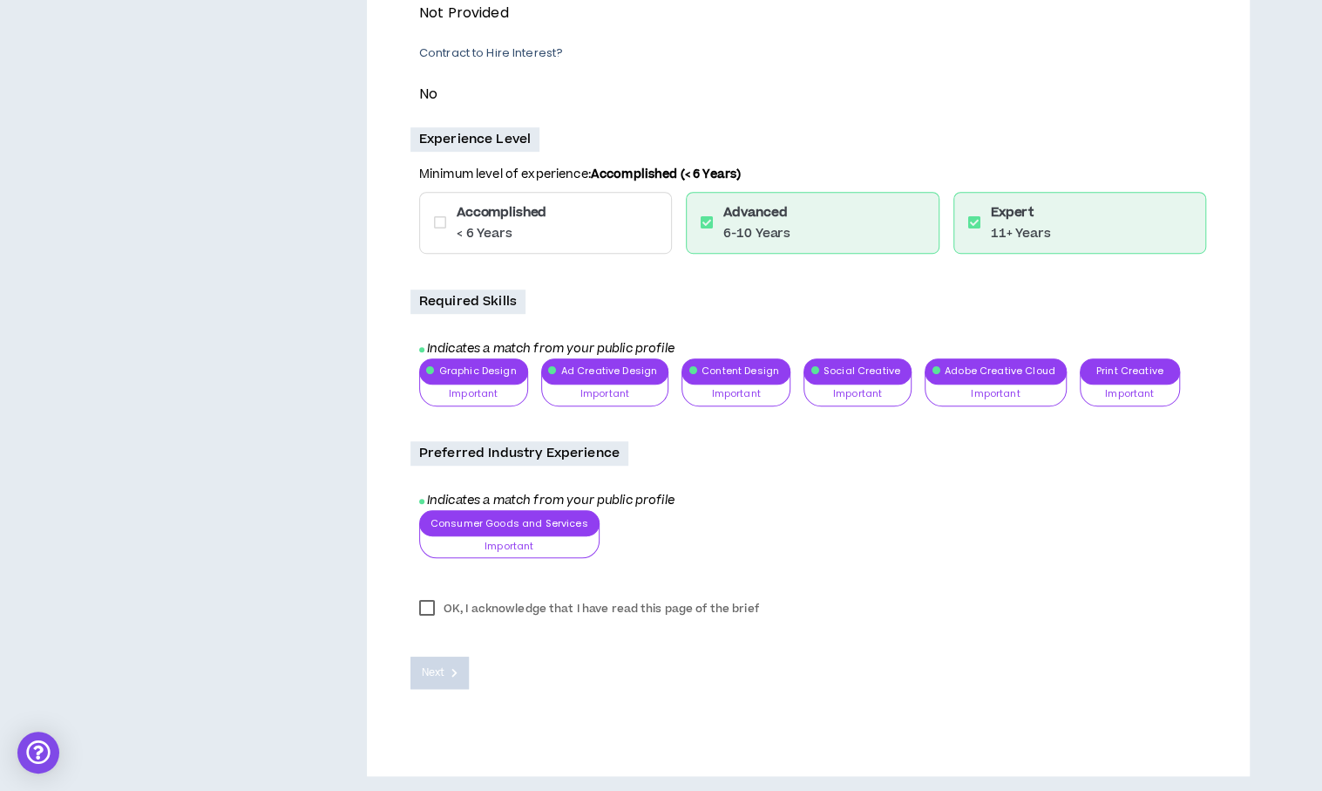
drag, startPoint x: 425, startPoint y: 601, endPoint x: 425, endPoint y: 627, distance: 25.3
click at [425, 602] on label "OK, I acknowledge that I have read this page of the brief" at bounding box center [589, 608] width 357 height 26
click at [435, 672] on span "Next" at bounding box center [433, 672] width 23 height 17
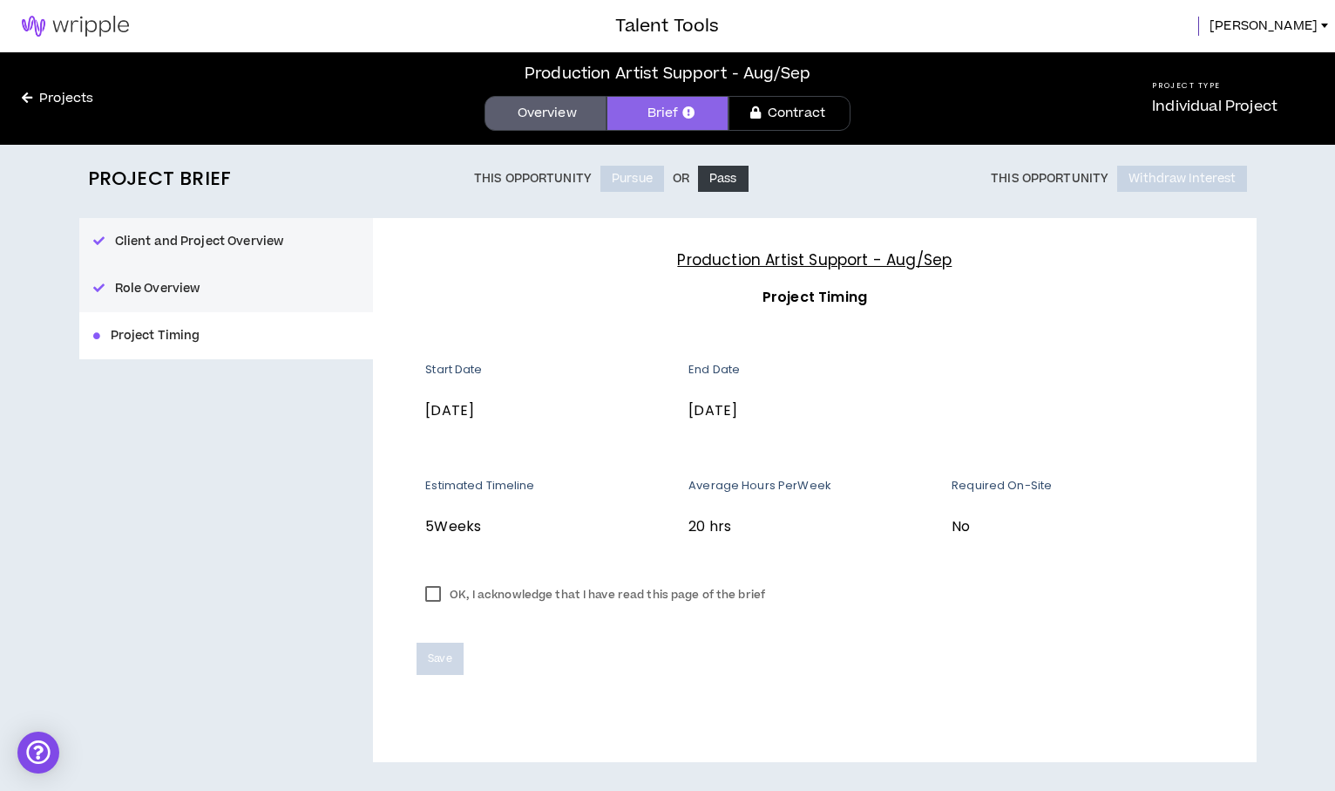
click at [429, 596] on label "OK, I acknowledge that I have read this page of the brief" at bounding box center [595, 594] width 357 height 26
click at [432, 651] on span "Save" at bounding box center [440, 658] width 24 height 17
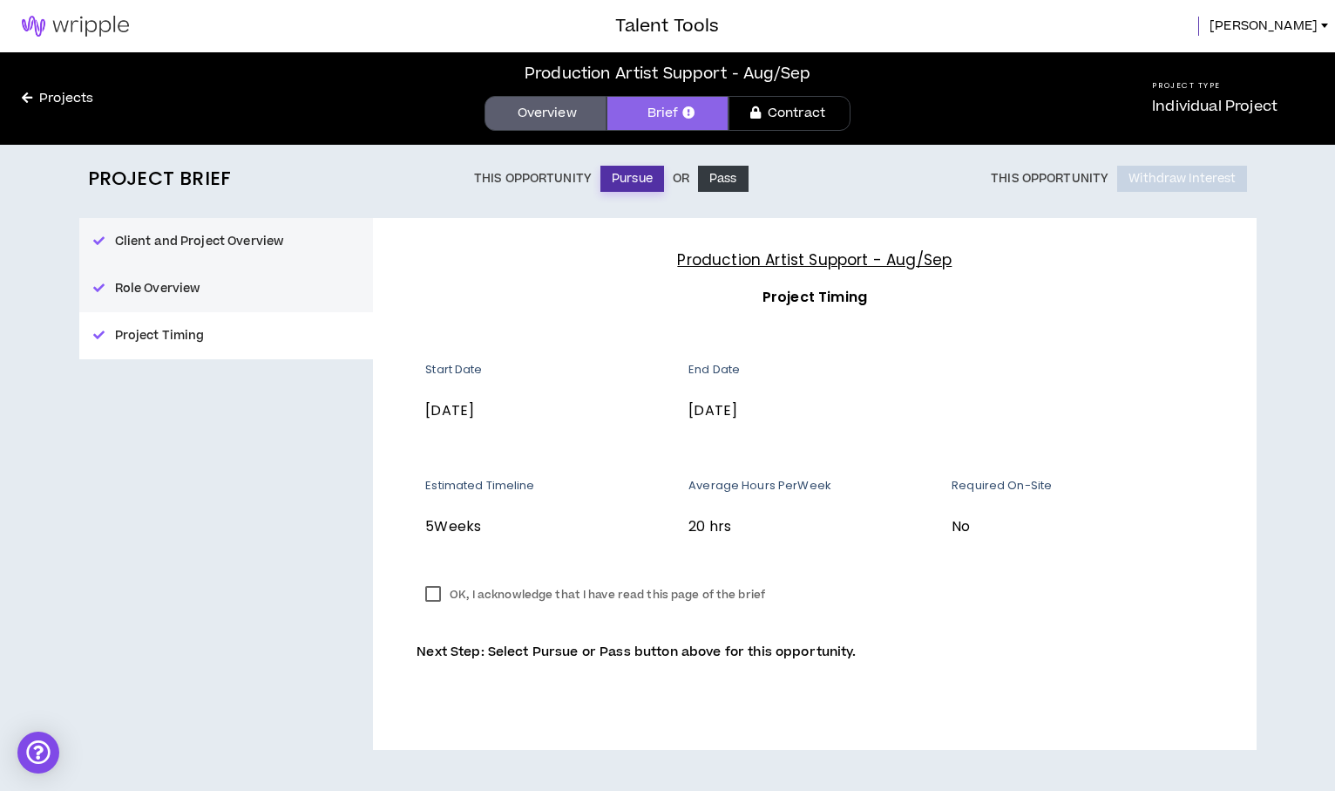
click at [611, 179] on button "Pursue" at bounding box center [633, 179] width 64 height 26
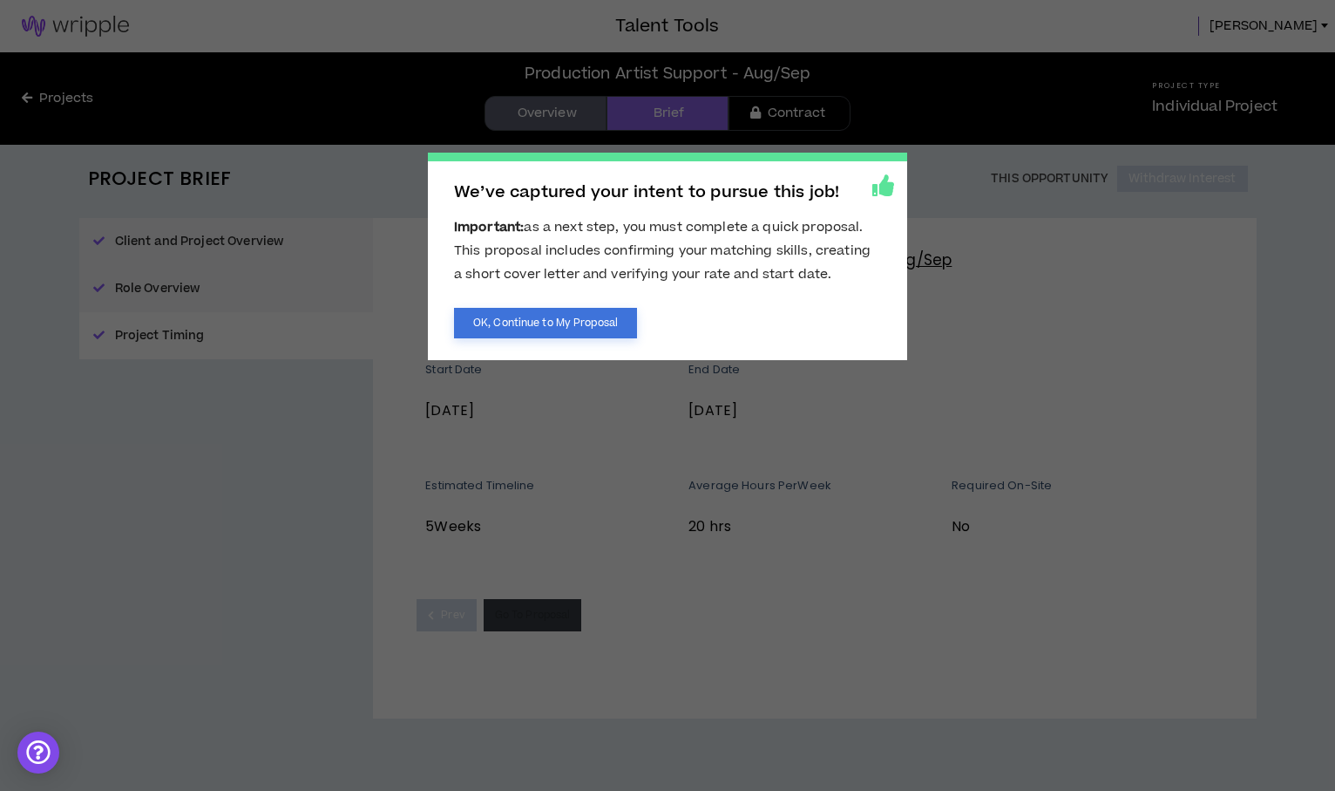
click at [460, 329] on button "OK, Continue to My Proposal" at bounding box center [545, 323] width 183 height 31
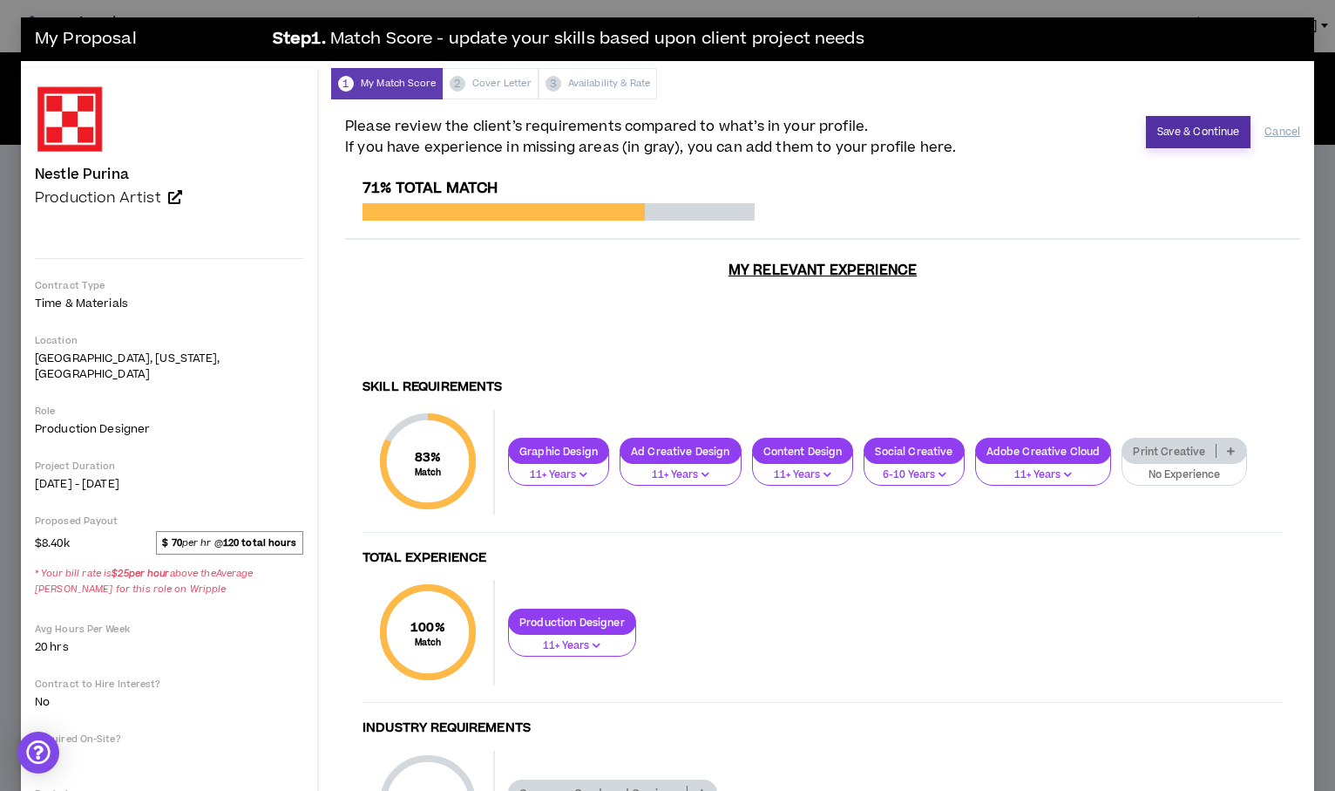
click at [1172, 123] on button "Save & Continue" at bounding box center [1198, 132] width 105 height 32
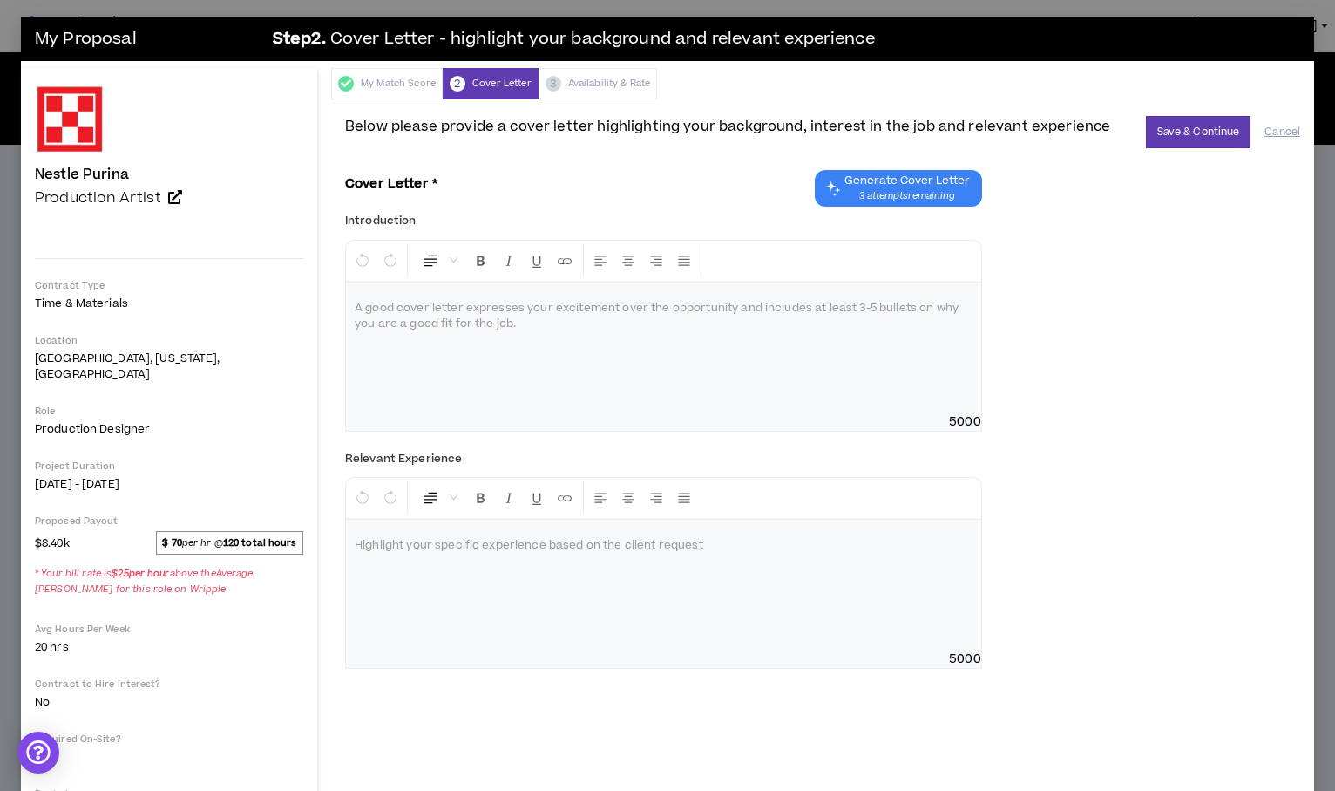
click at [884, 186] on span "Generate Cover Letter" at bounding box center [908, 180] width 126 height 14
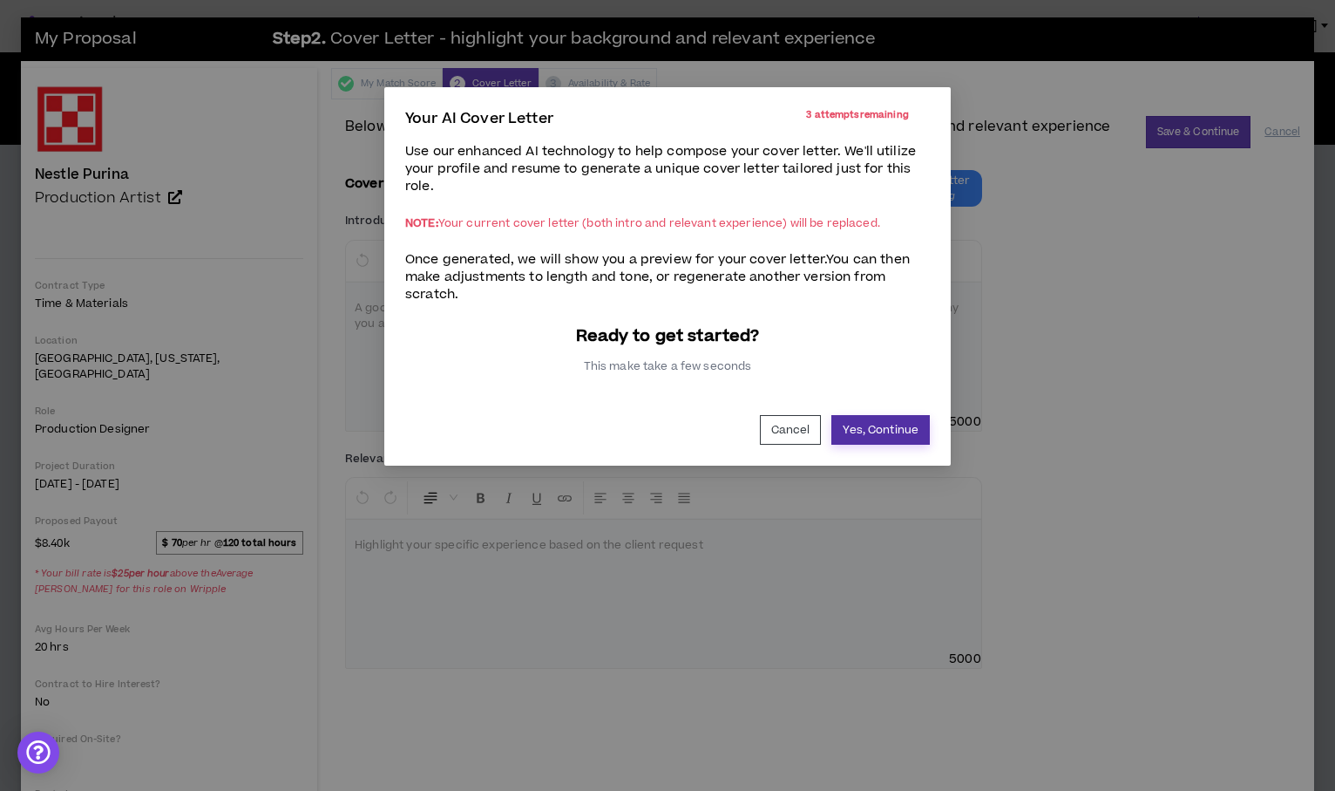
click at [859, 435] on button "Yes, Continue" at bounding box center [881, 430] width 99 height 30
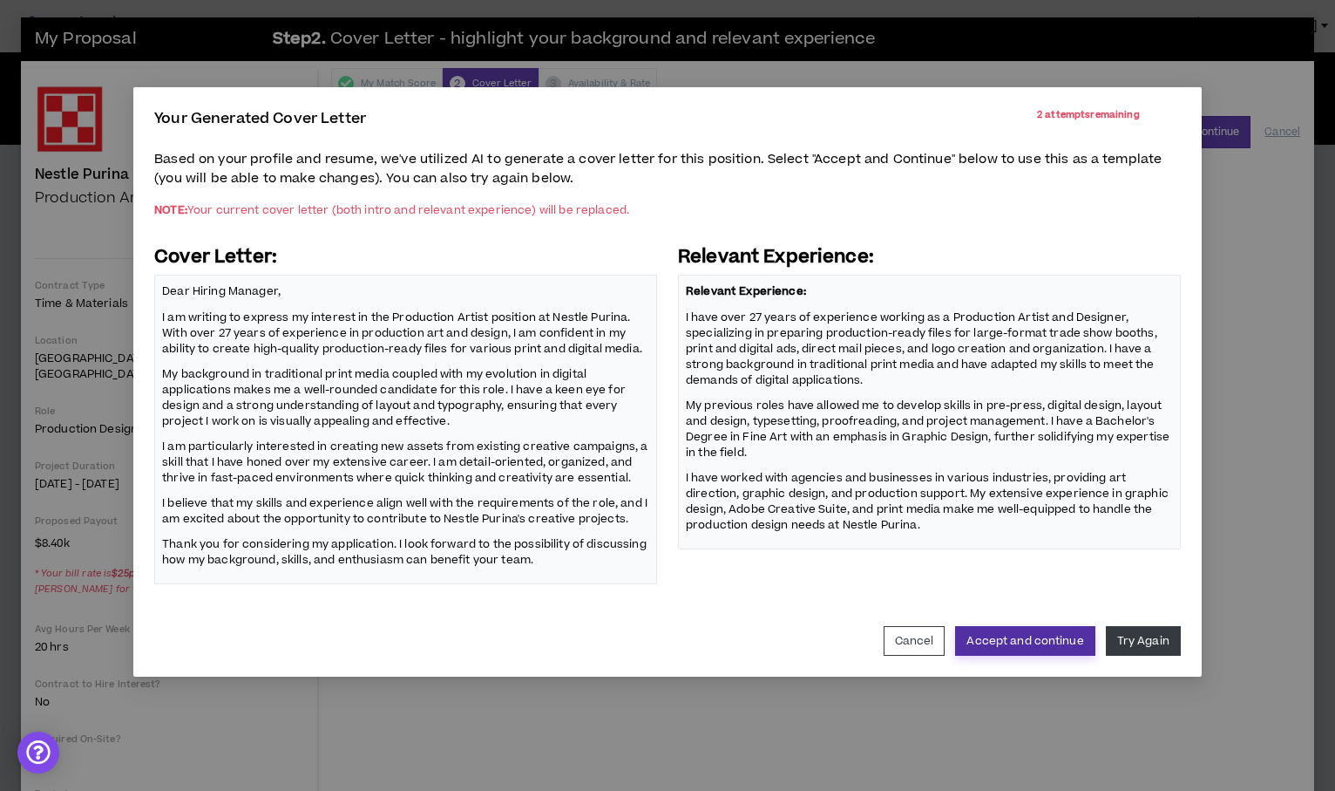
click at [1053, 644] on button "Accept and continue" at bounding box center [1024, 641] width 139 height 30
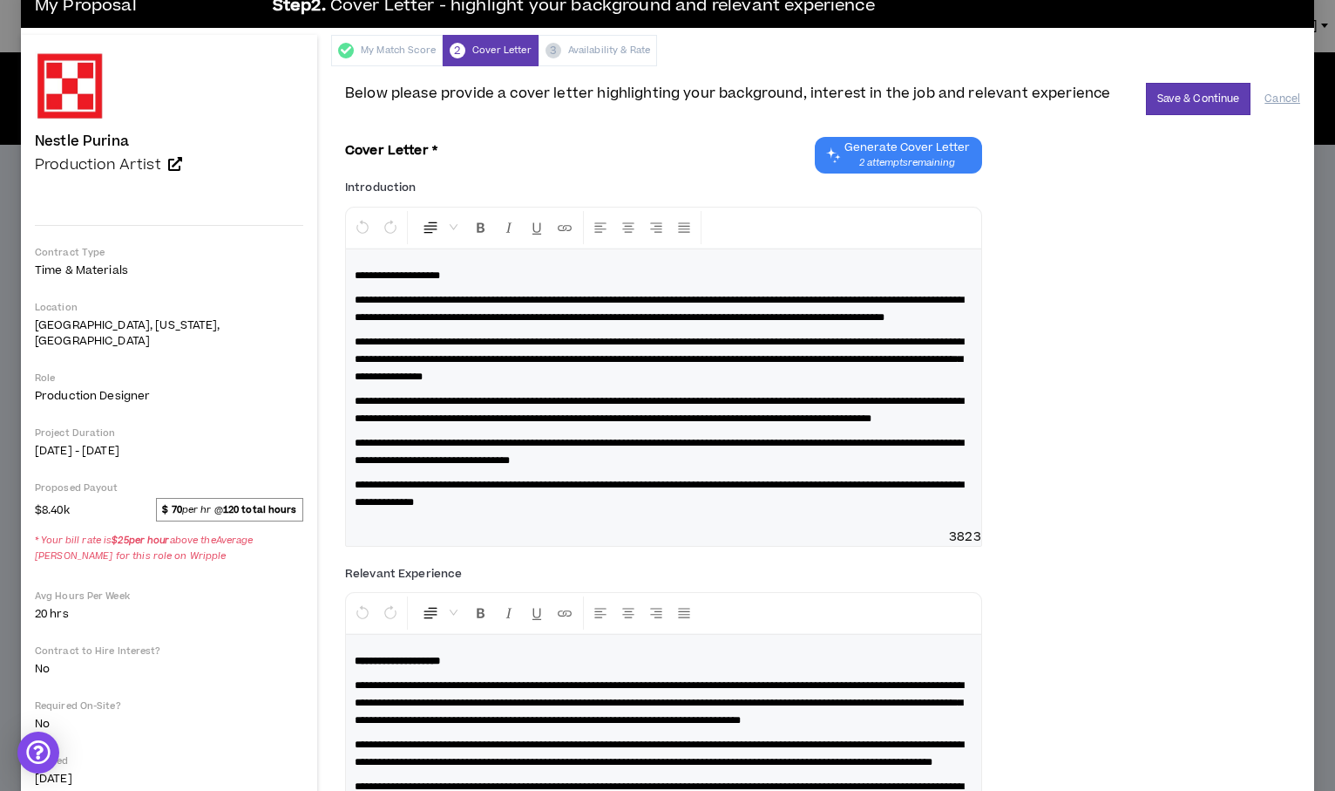
scroll to position [21, 0]
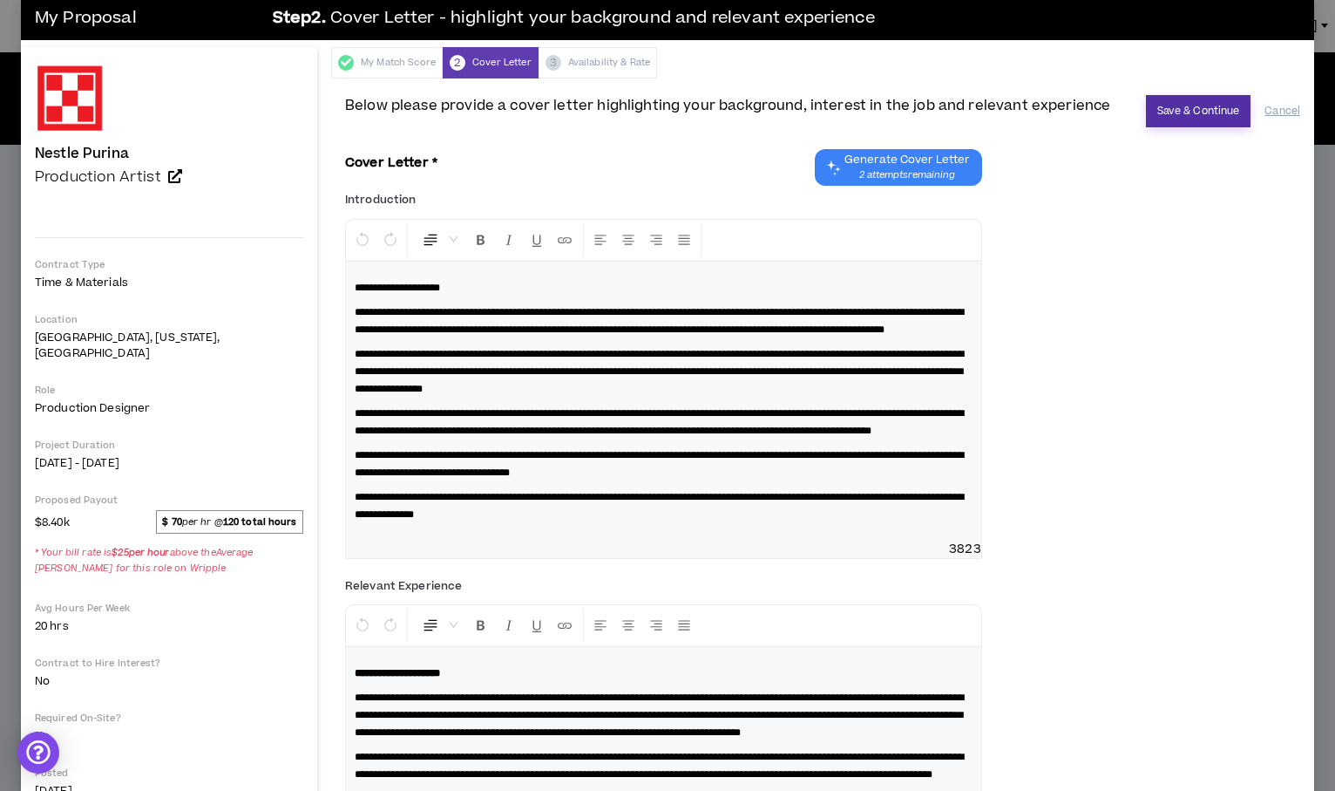
click at [1172, 99] on button "Save & Continue" at bounding box center [1198, 111] width 105 height 32
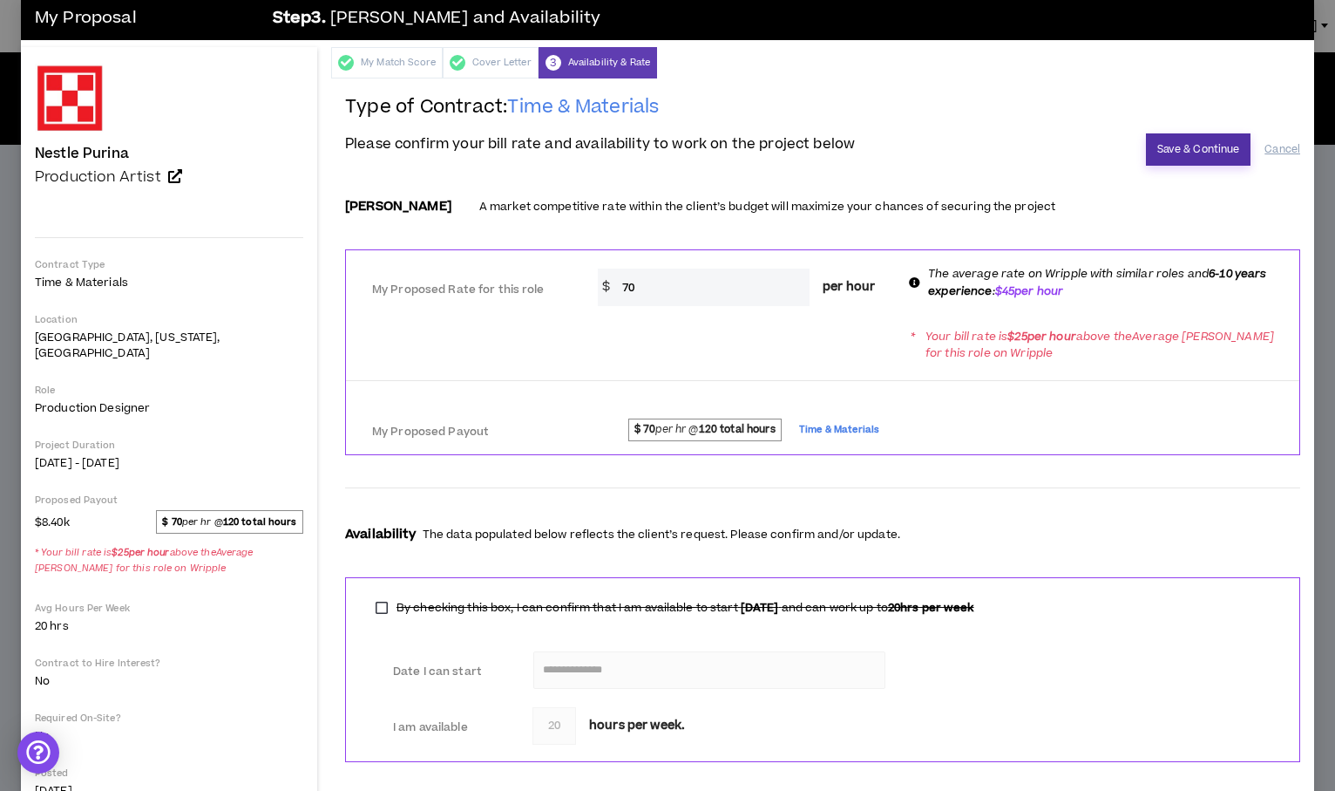
click at [1168, 139] on button "Save & Continue" at bounding box center [1198, 149] width 105 height 32
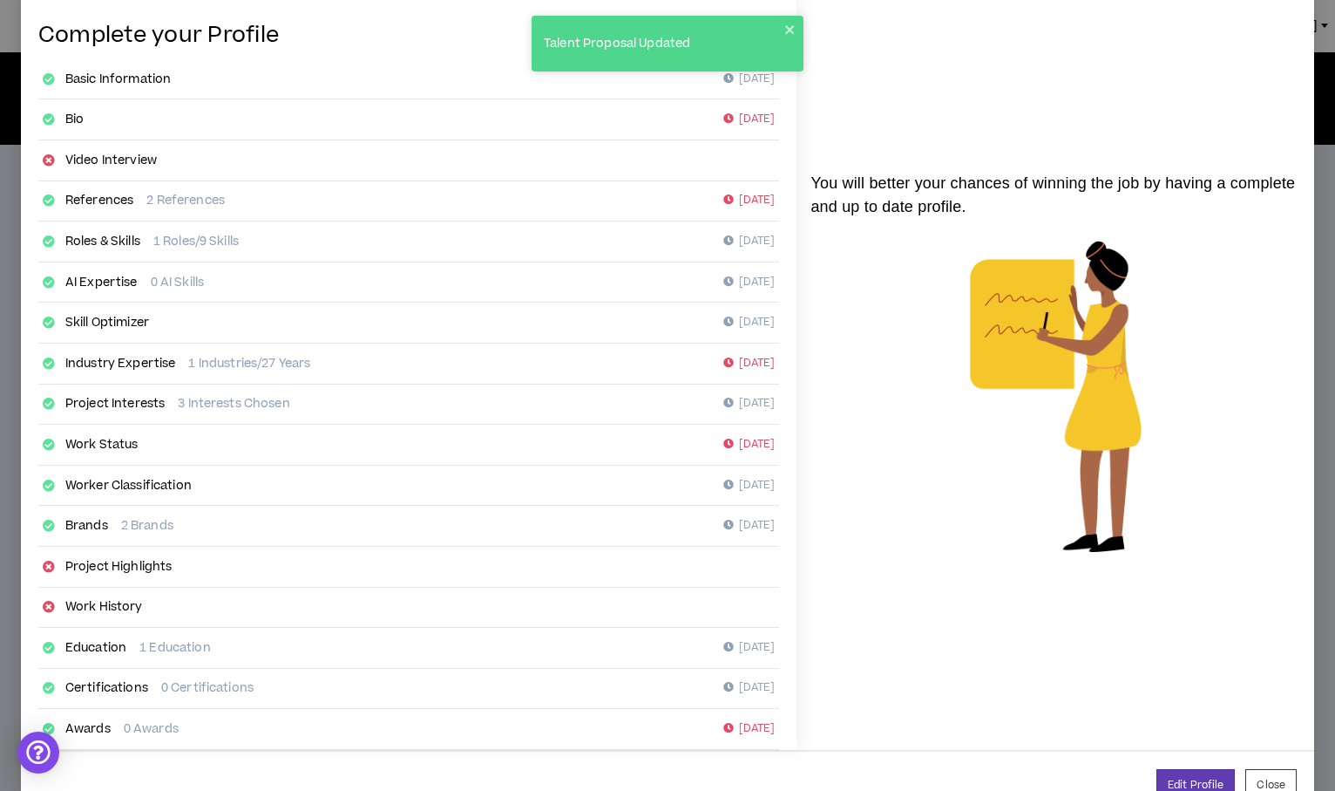
scroll to position [120, 0]
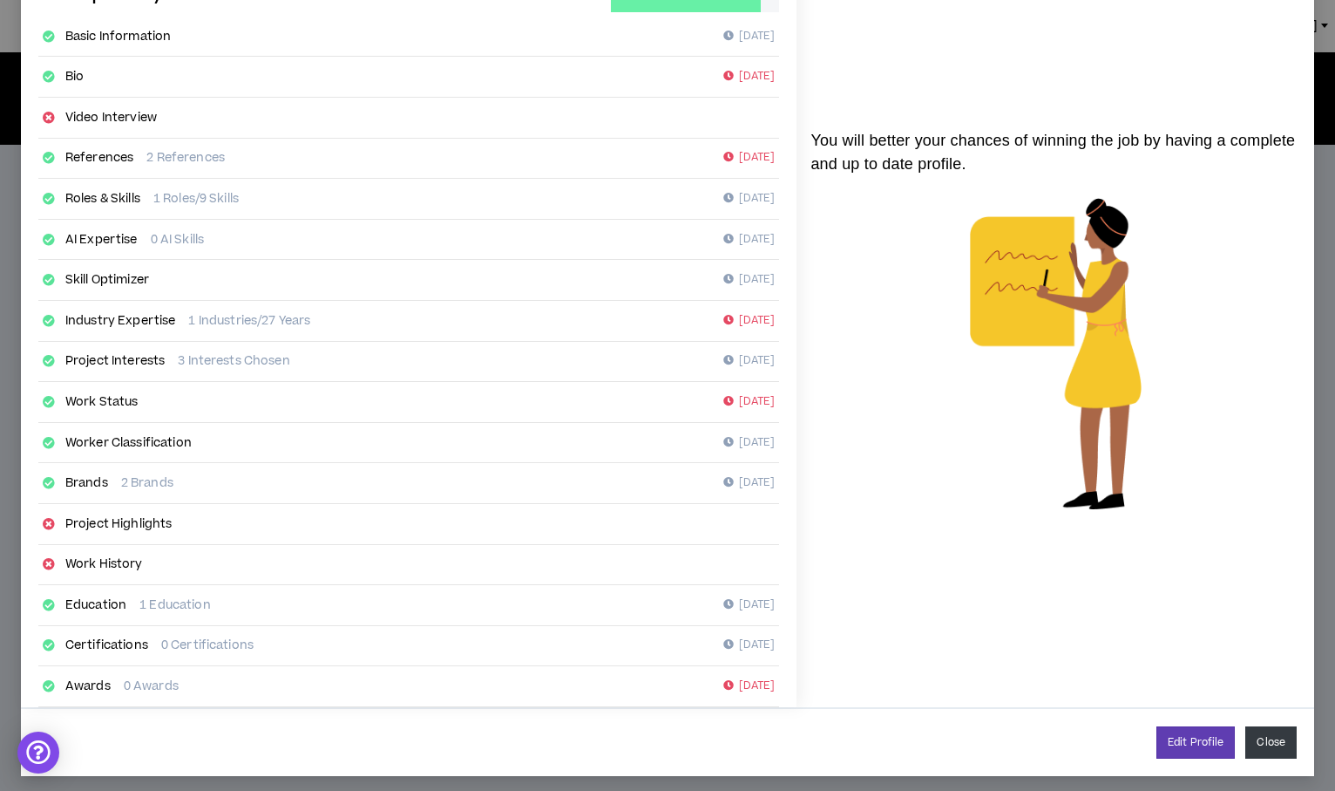
click at [1257, 726] on button "Close" at bounding box center [1271, 742] width 51 height 32
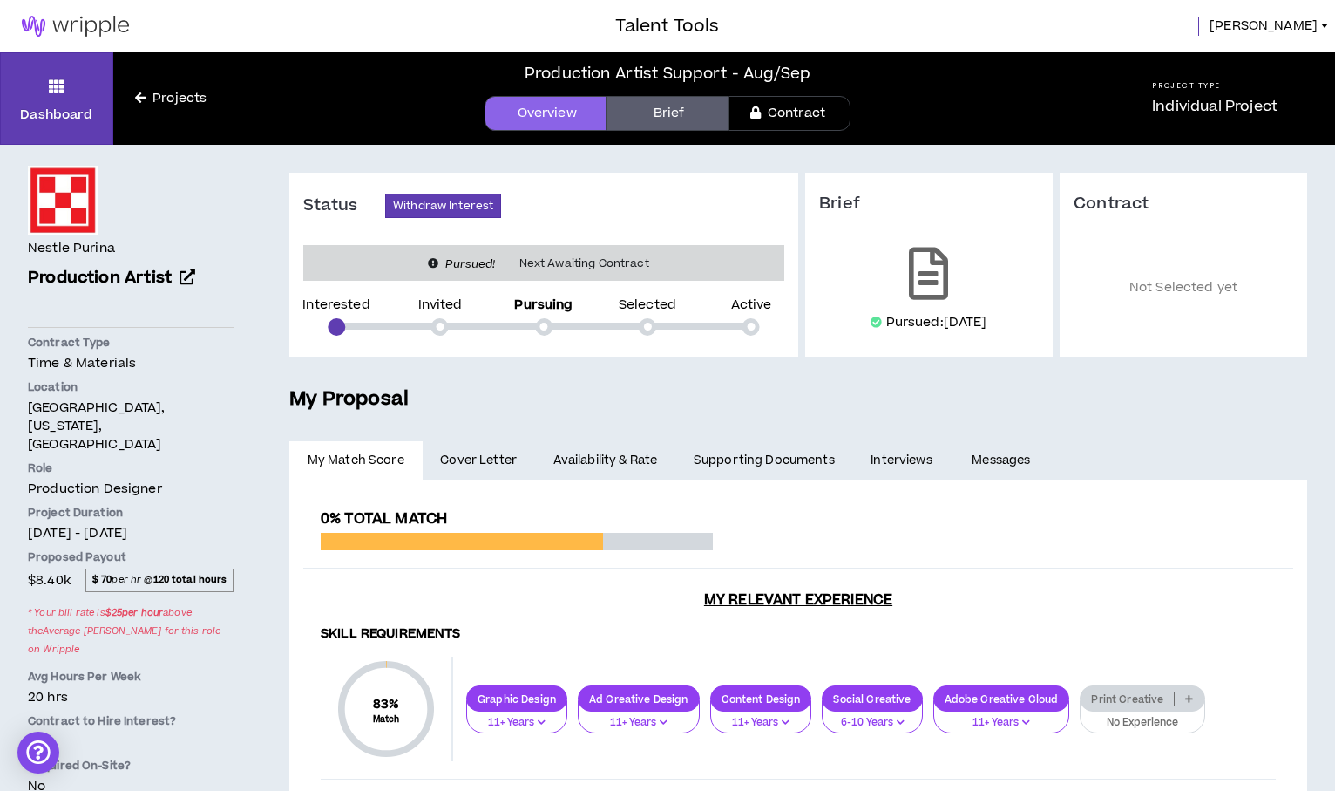
scroll to position [103, 0]
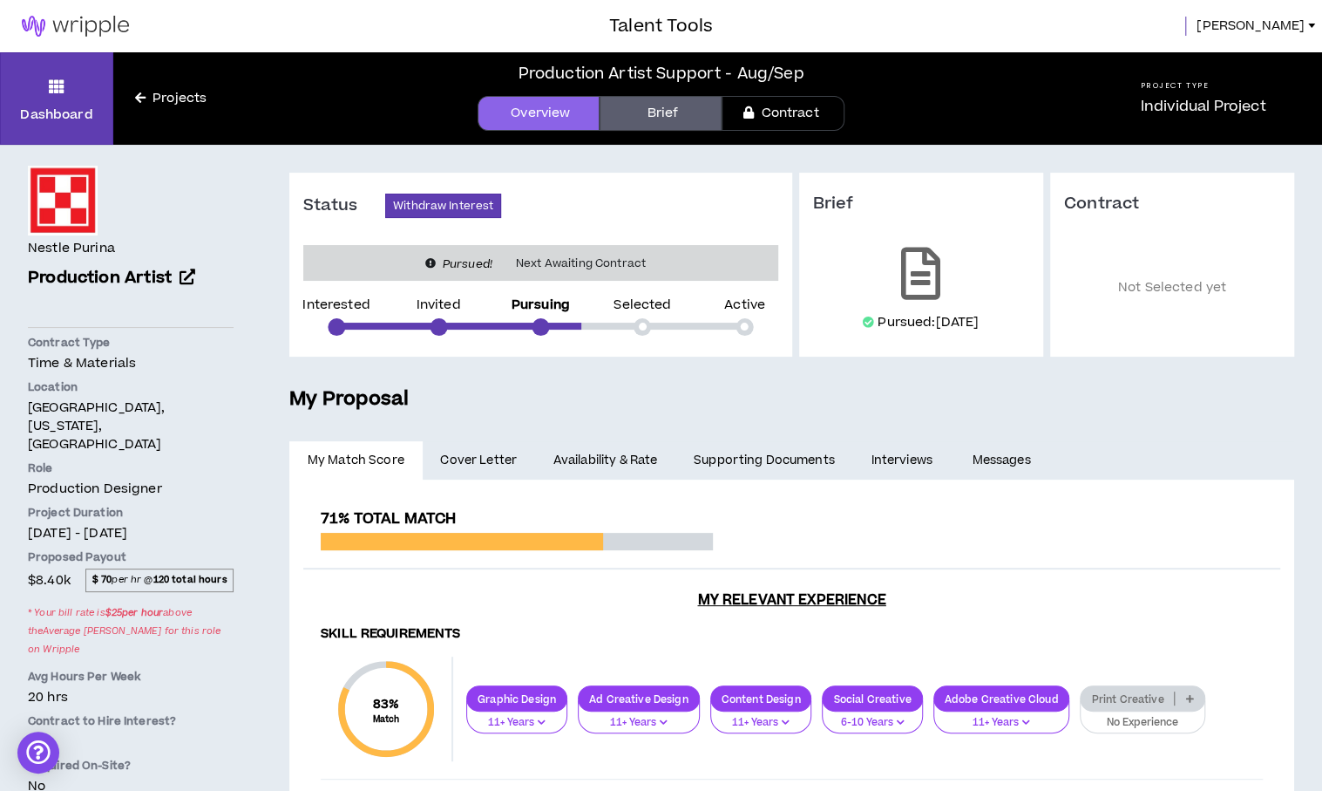
click at [1271, 26] on span "Susan" at bounding box center [1251, 26] width 108 height 19
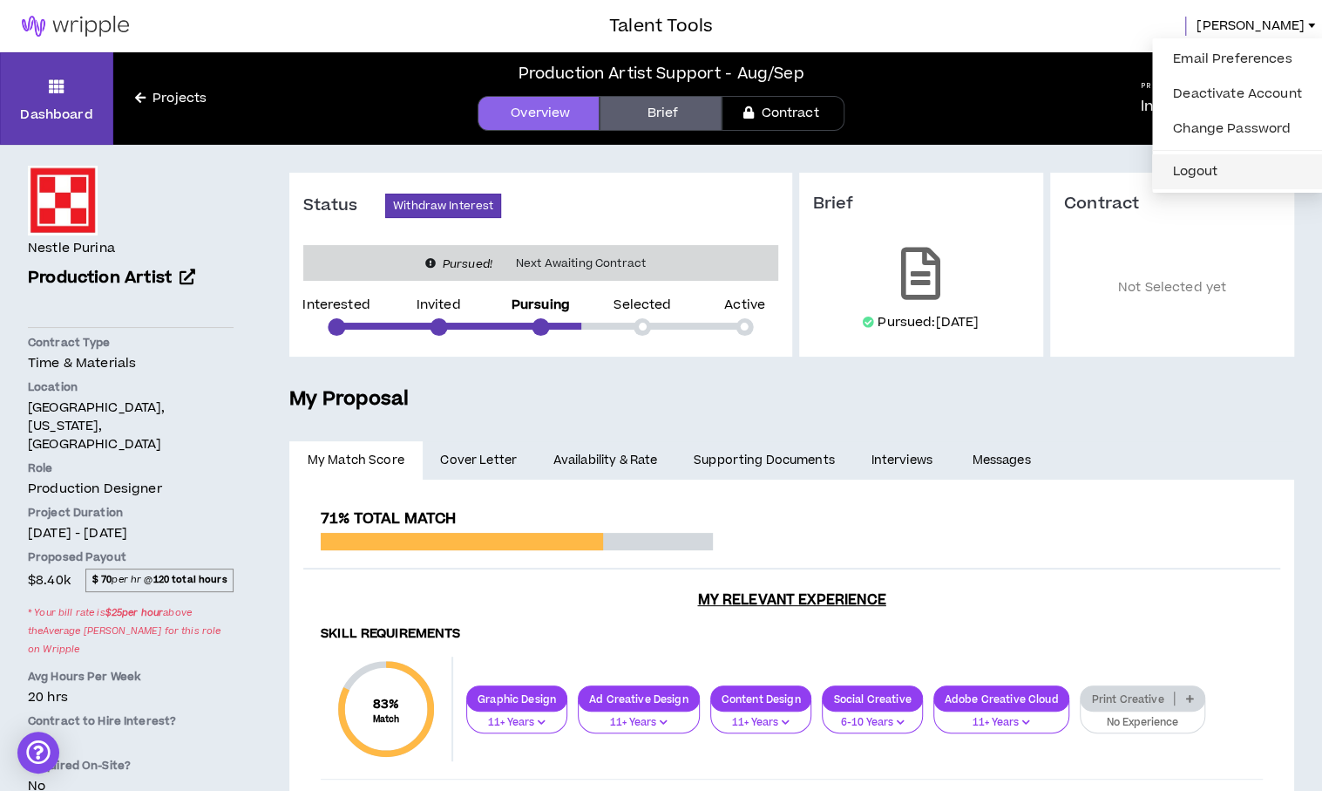
click at [1231, 164] on button "Logout" at bounding box center [1238, 172] width 150 height 26
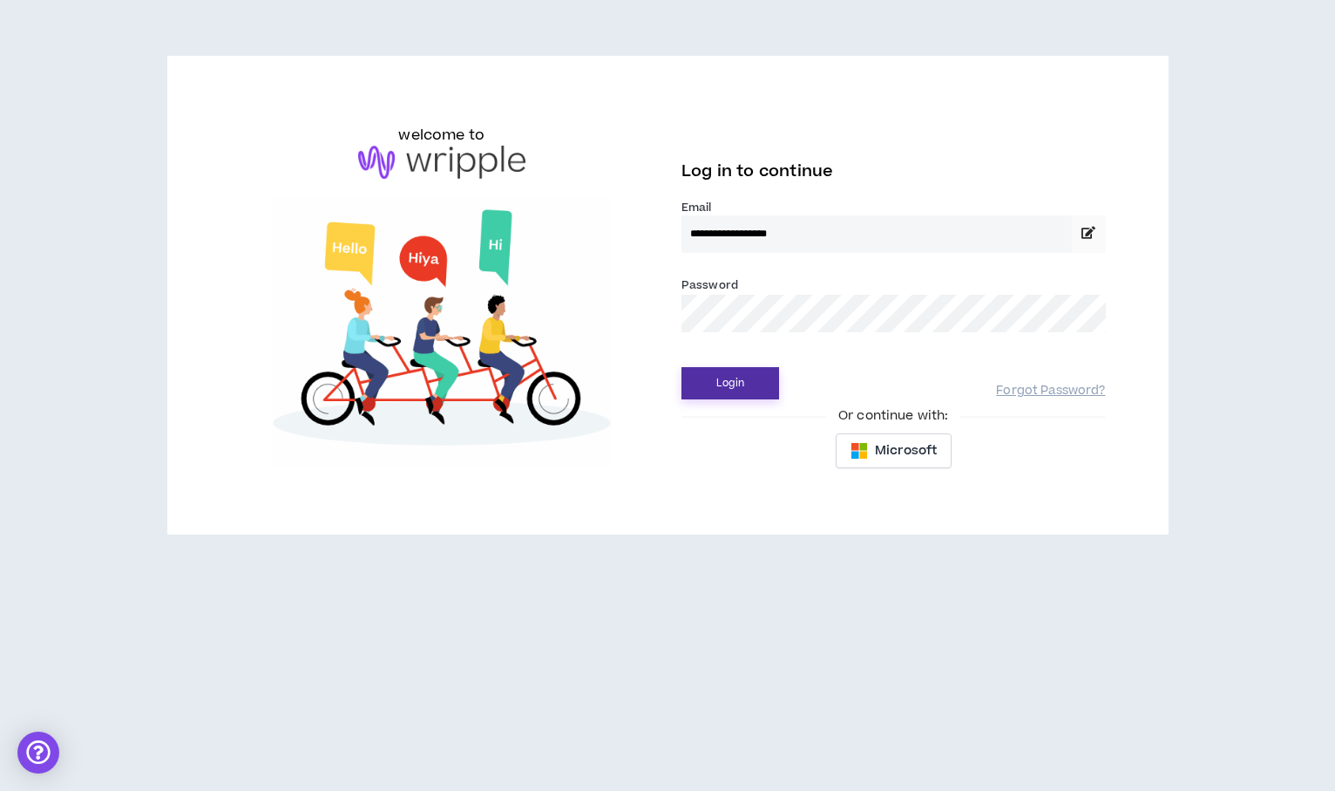
click at [732, 385] on button "Login" at bounding box center [731, 383] width 98 height 32
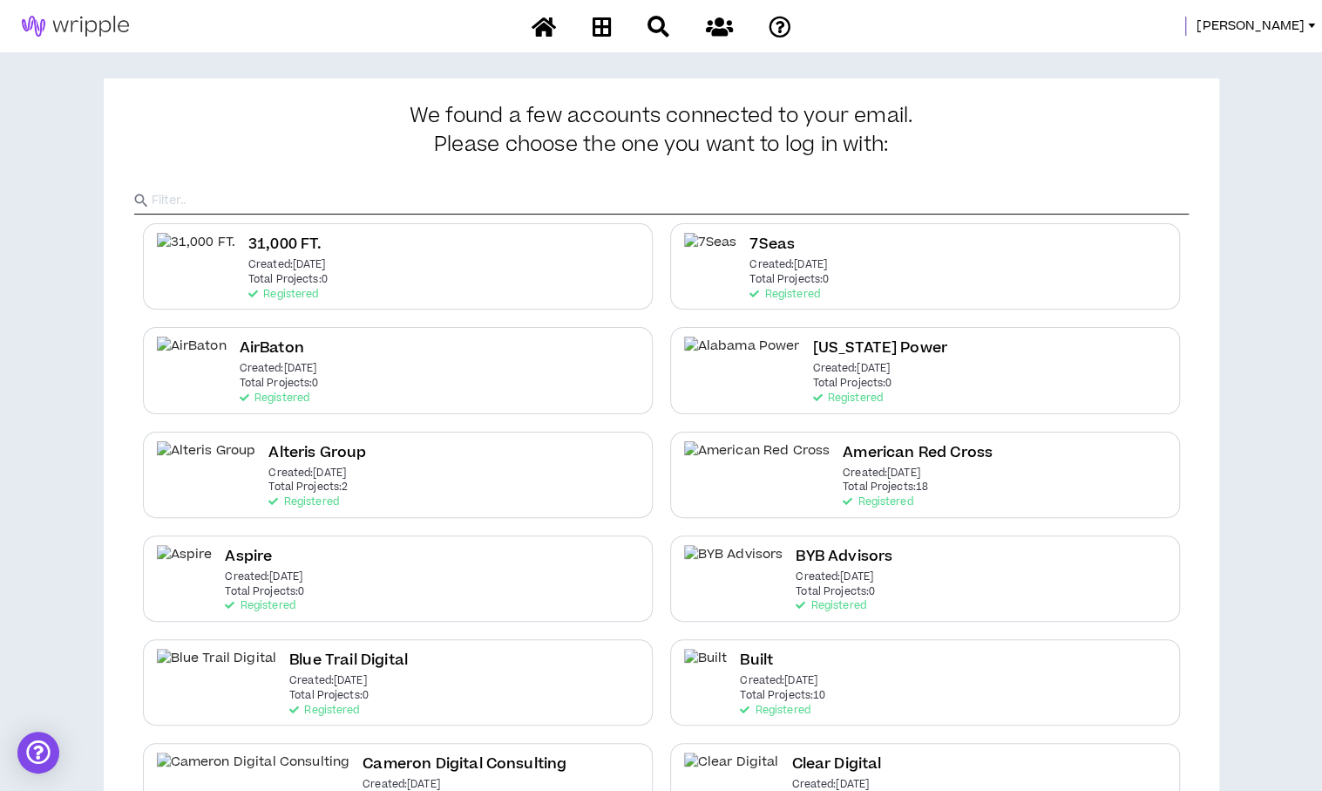
click at [704, 200] on input "text" at bounding box center [670, 200] width 1037 height 26
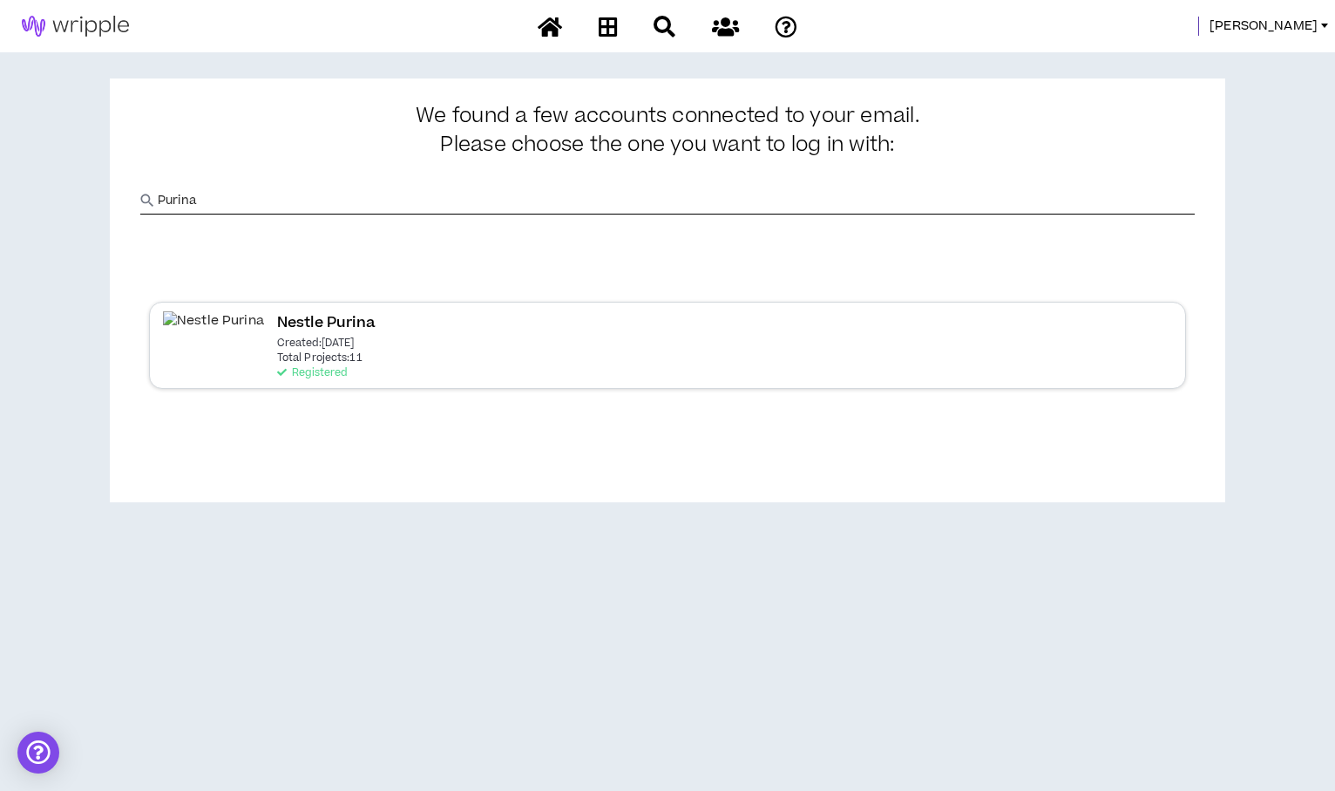
type input "Purina"
click at [277, 368] on p "Registered" at bounding box center [312, 373] width 70 height 12
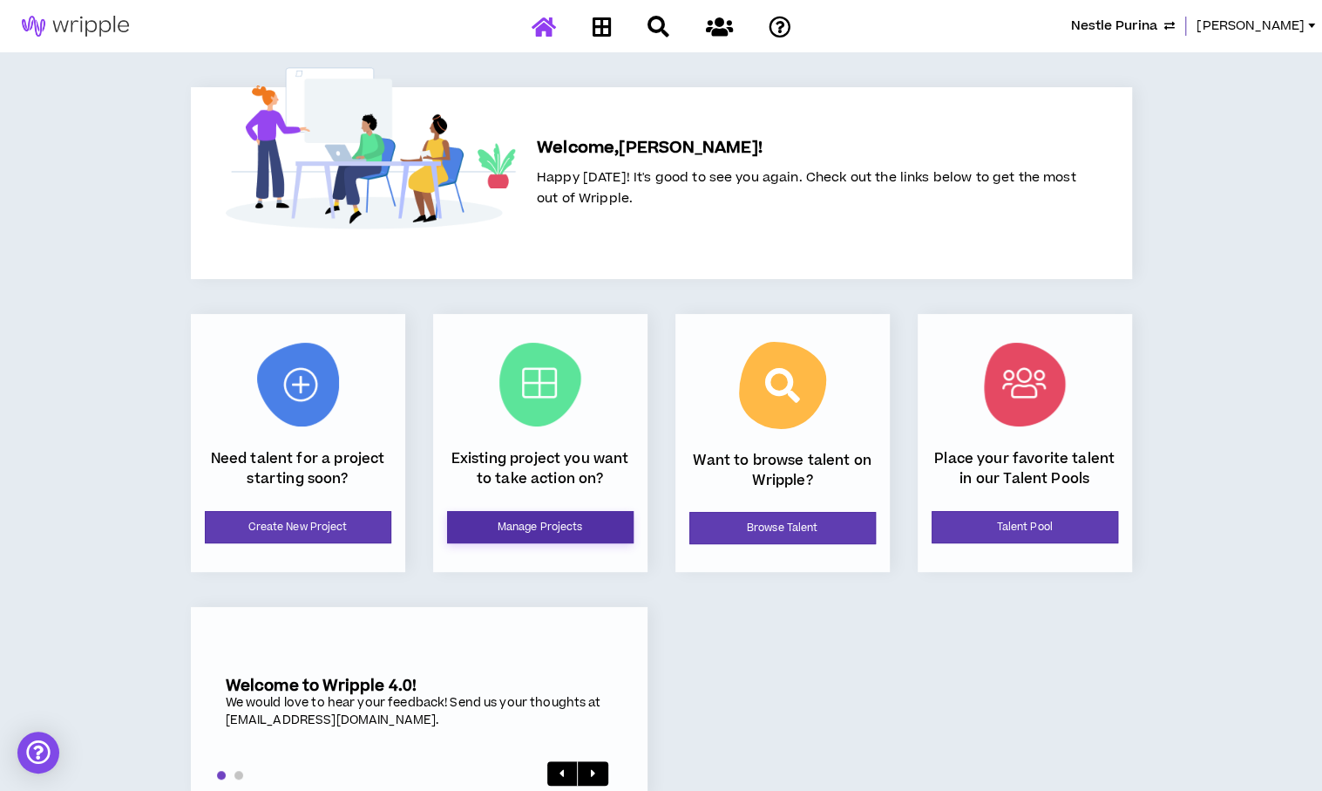
click at [551, 537] on link "Manage Projects" at bounding box center [540, 527] width 187 height 32
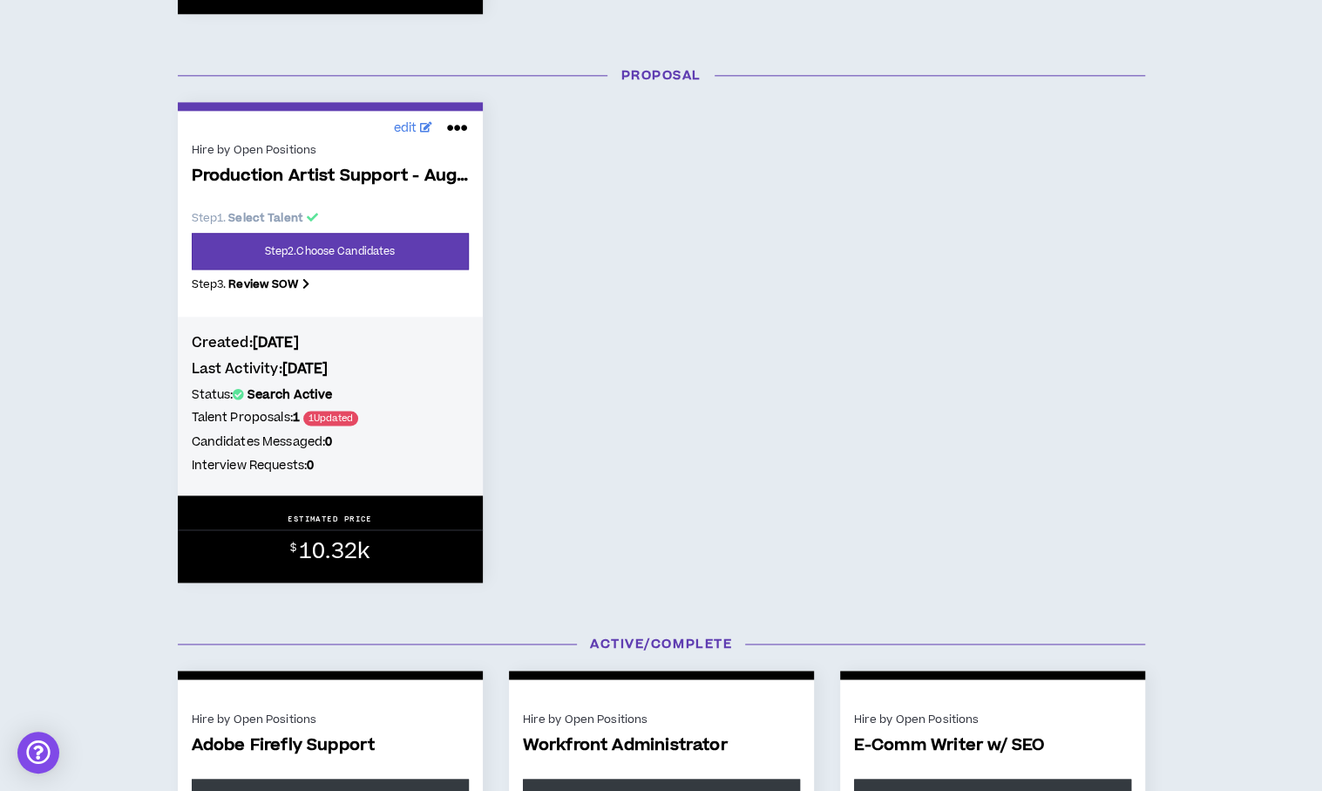
scroll to position [1329, 0]
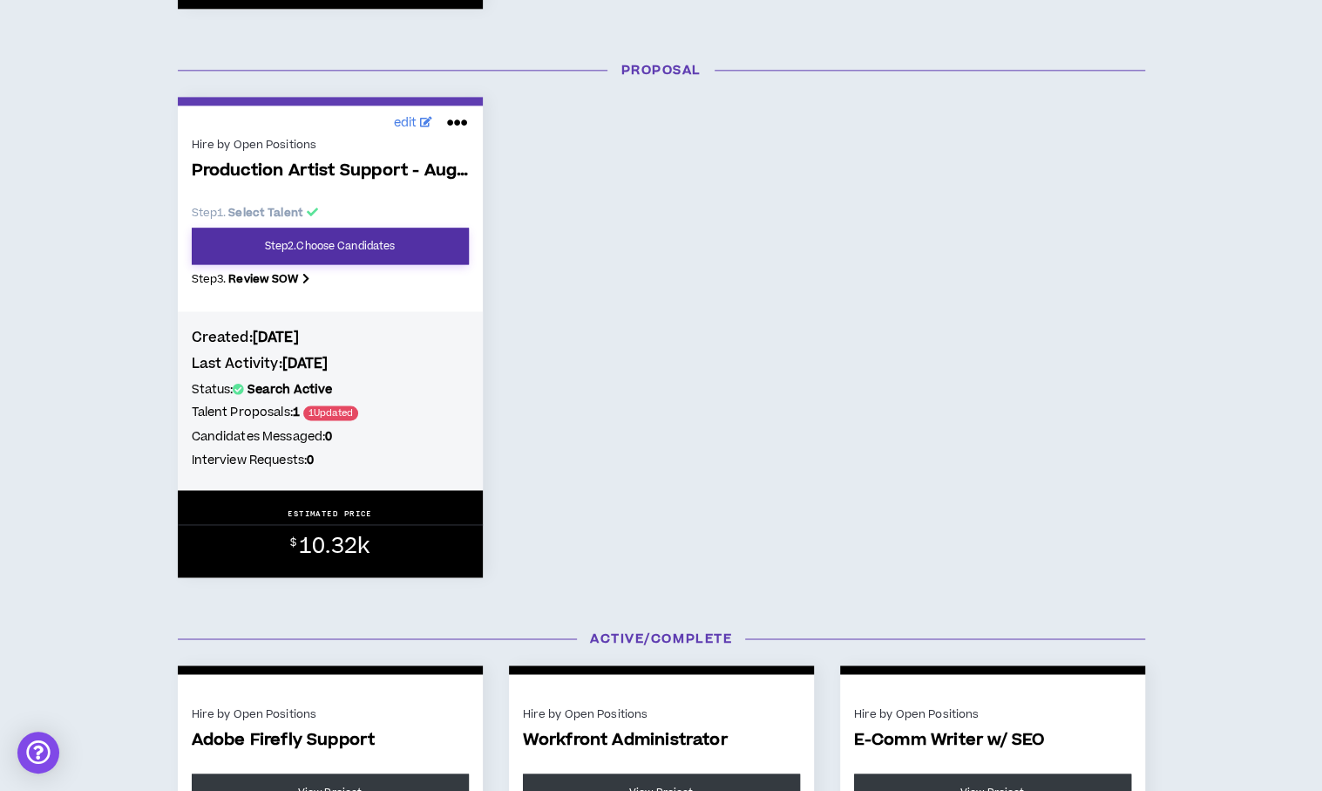
click at [330, 247] on link "Step 2 . Choose Candidates" at bounding box center [330, 246] width 277 height 37
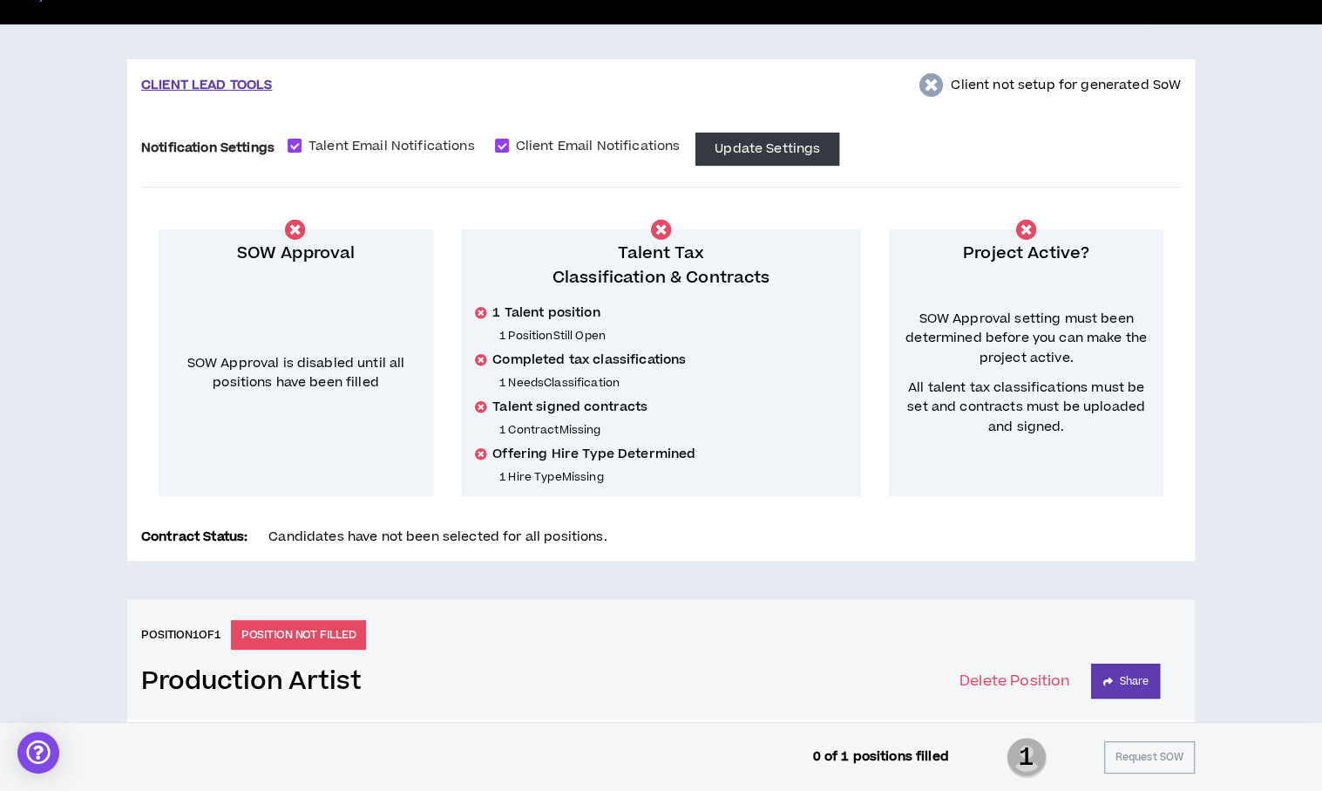
scroll to position [113, 0]
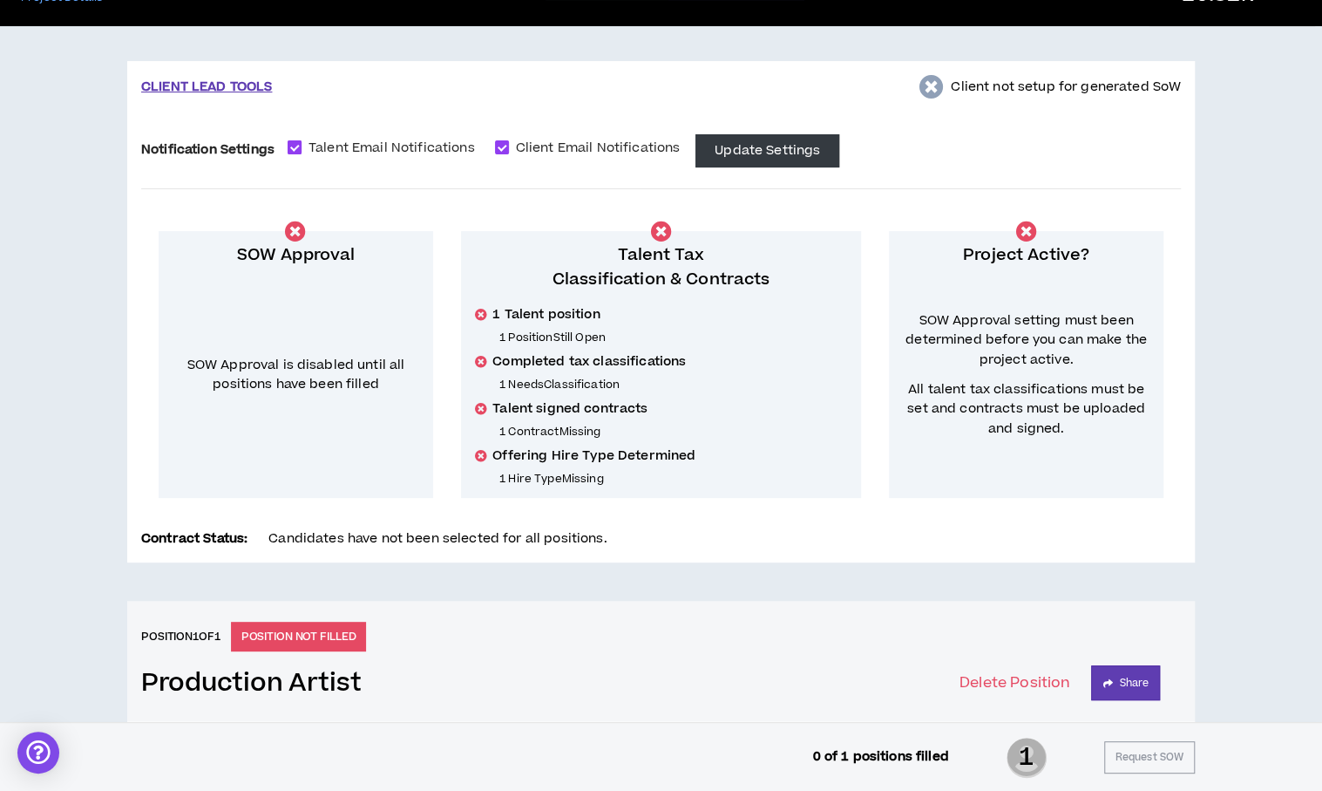
click at [336, 141] on span "Talent Email Notifications" at bounding box center [392, 148] width 180 height 19
checkbox input "*****"
click at [581, 144] on span "Client Email Notifications" at bounding box center [598, 148] width 179 height 19
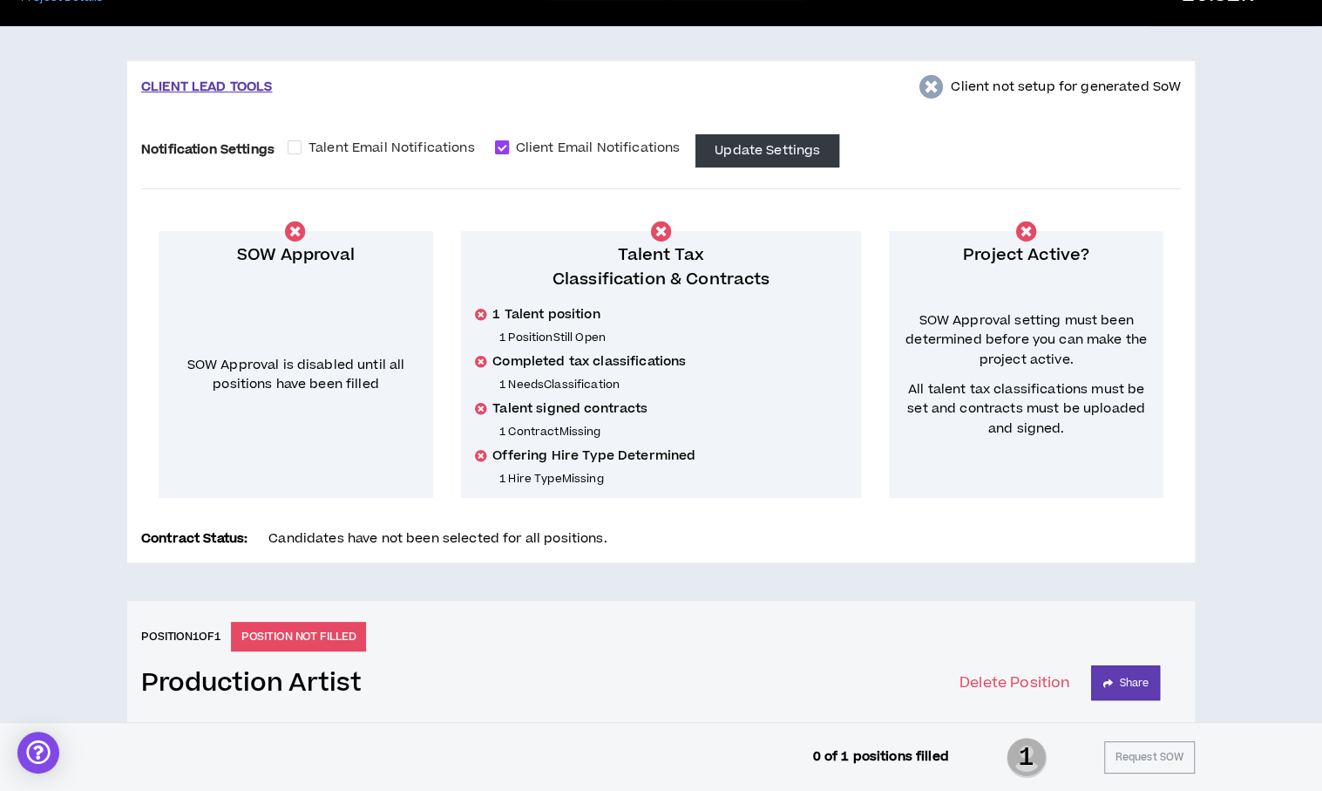
checkbox input "*****"
click at [727, 150] on button "Update Settings" at bounding box center [768, 150] width 144 height 33
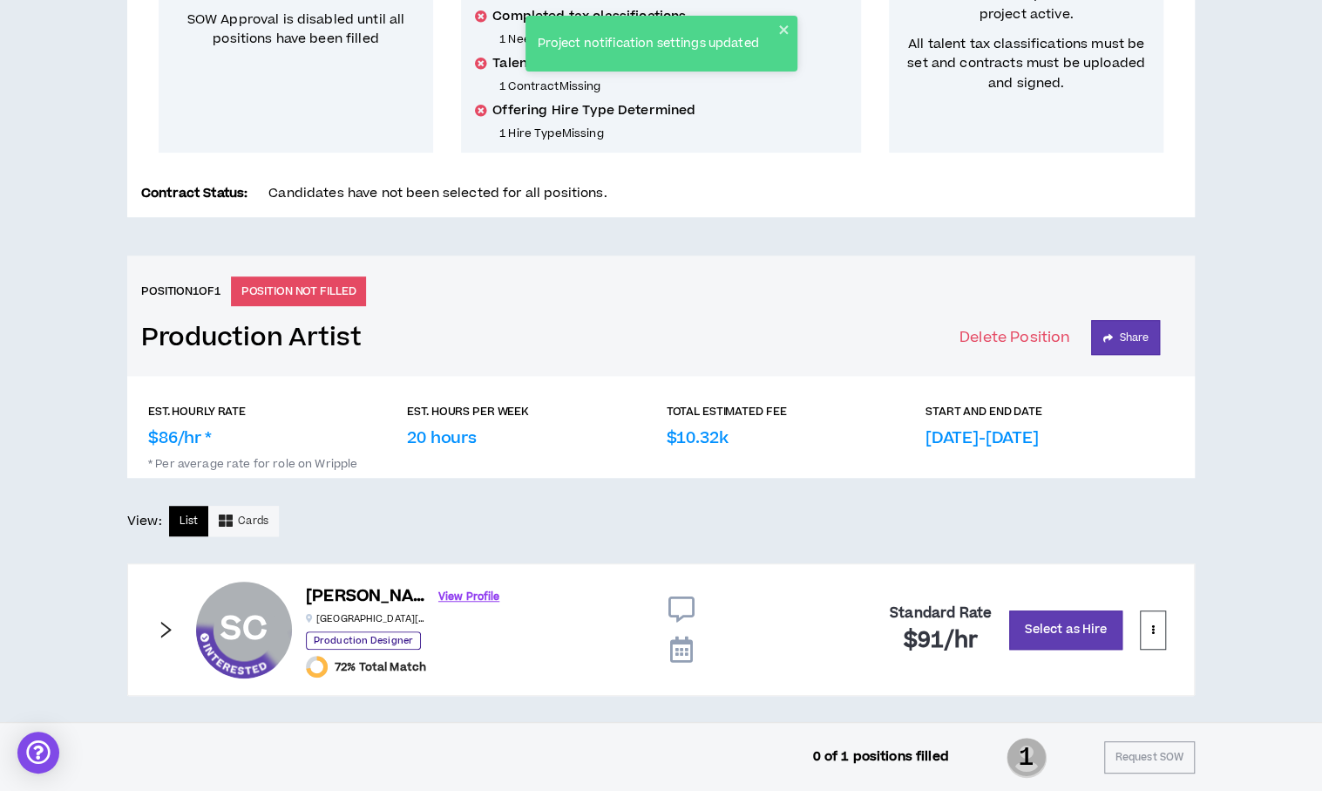
scroll to position [466, 0]
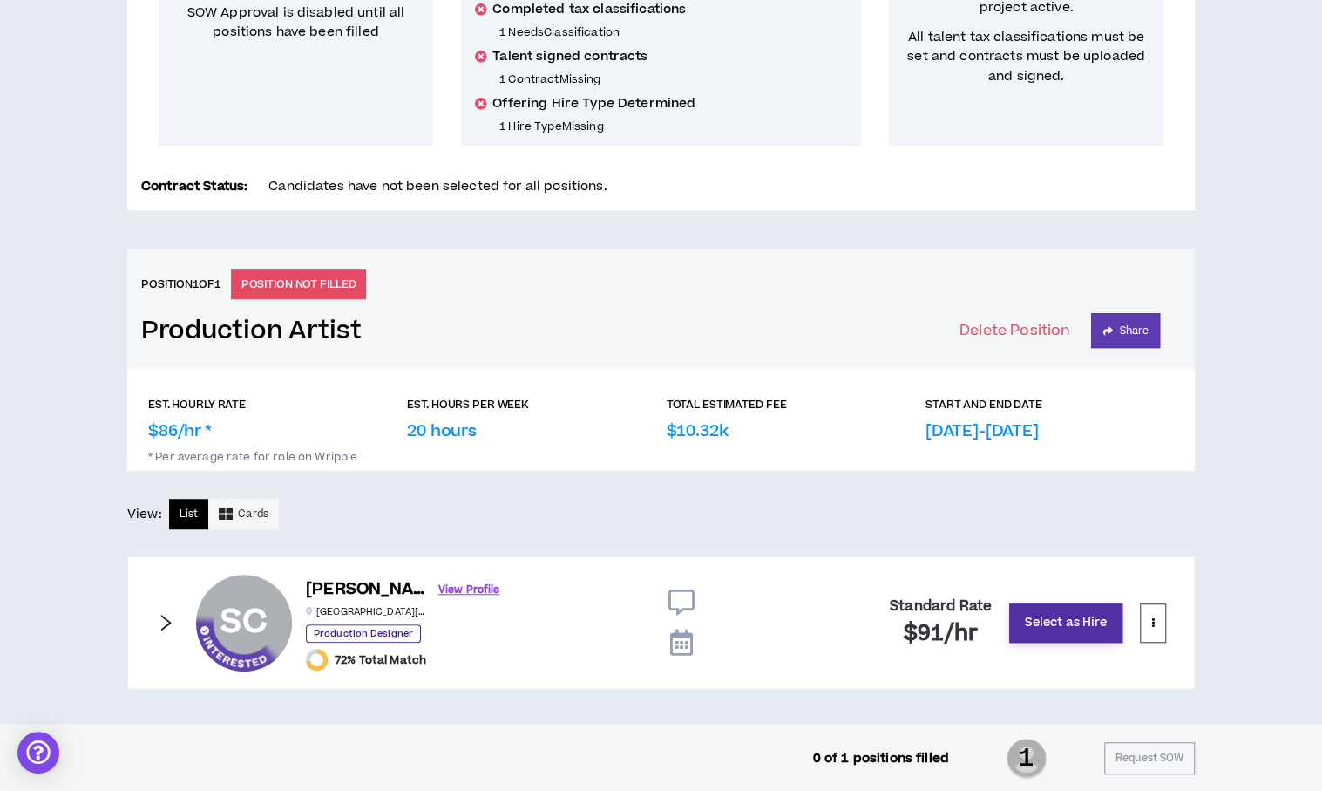
click at [1034, 623] on button "Select as Hire" at bounding box center [1065, 622] width 113 height 39
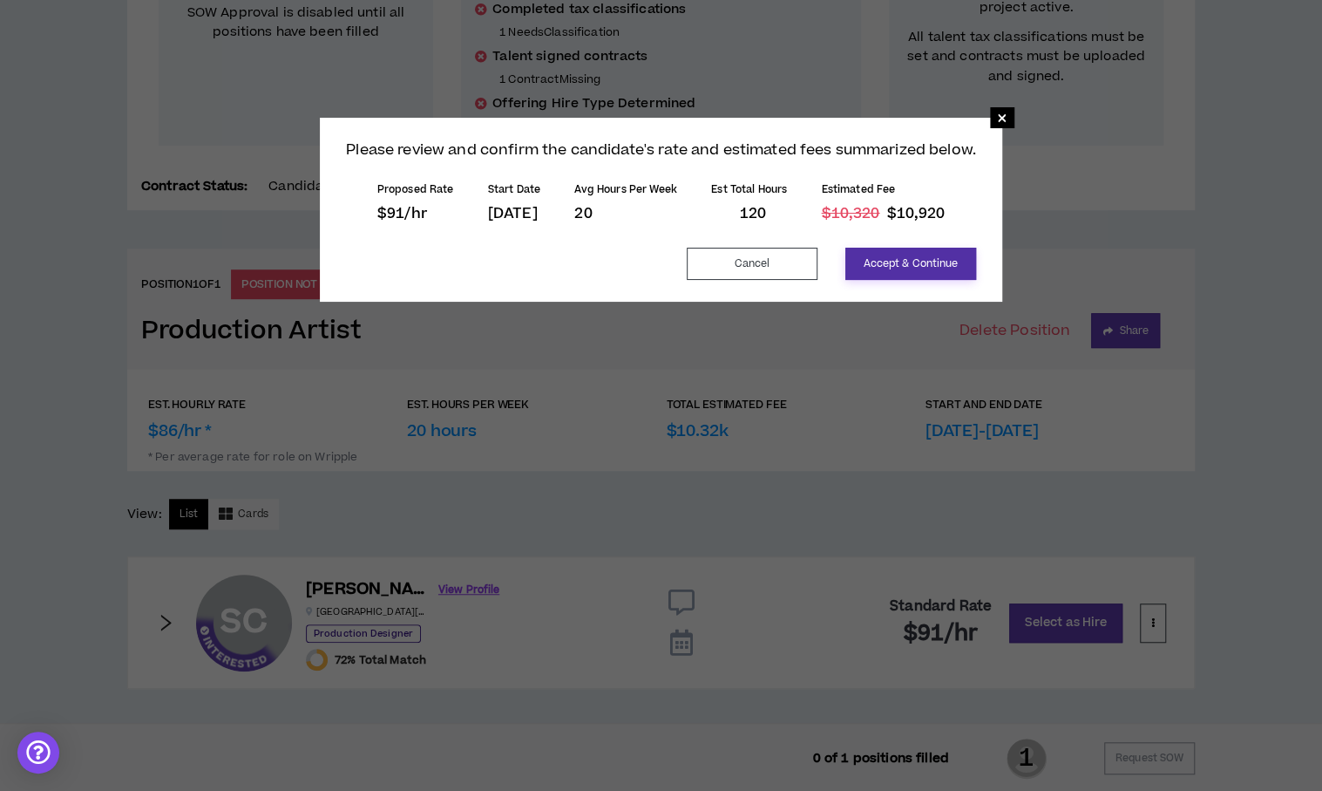
click at [898, 271] on button "Accept & Continue" at bounding box center [911, 264] width 131 height 32
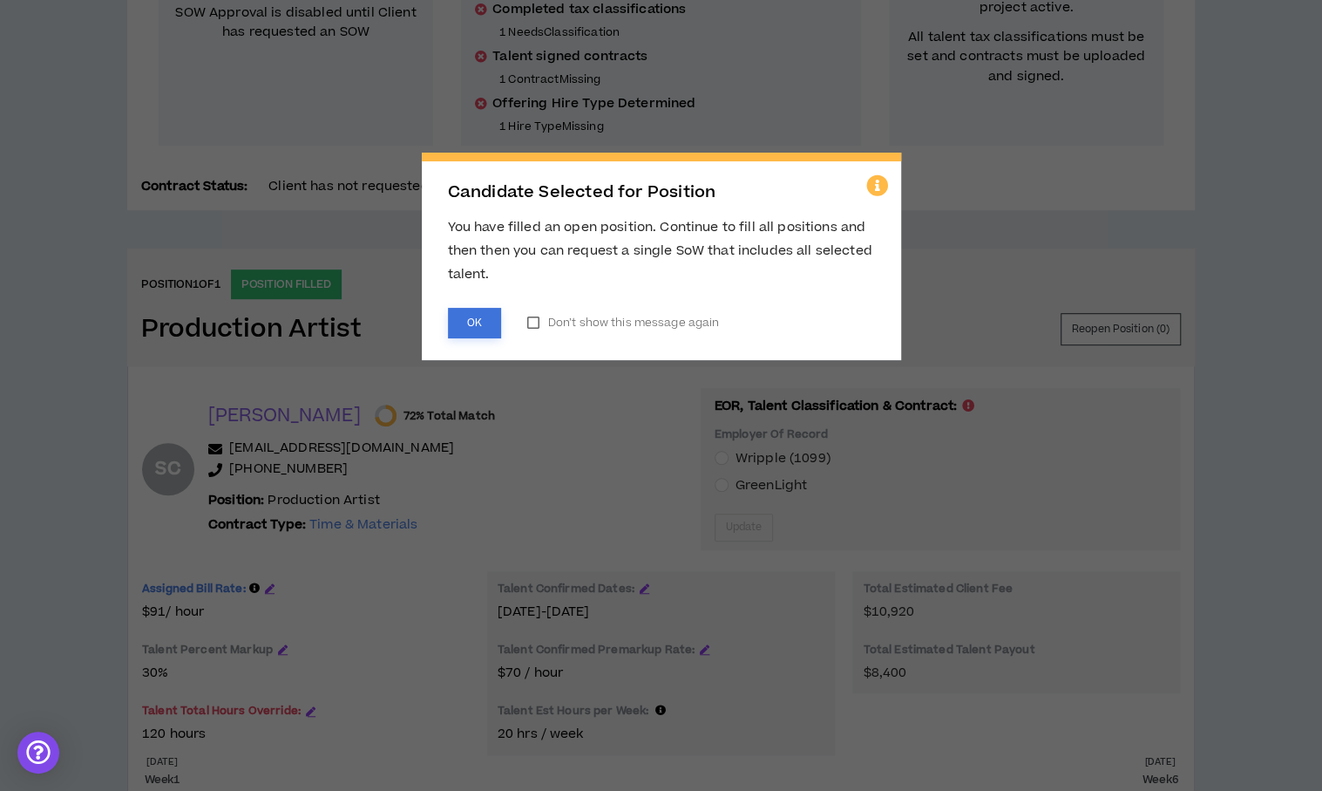
click at [452, 316] on button "OK" at bounding box center [474, 323] width 53 height 31
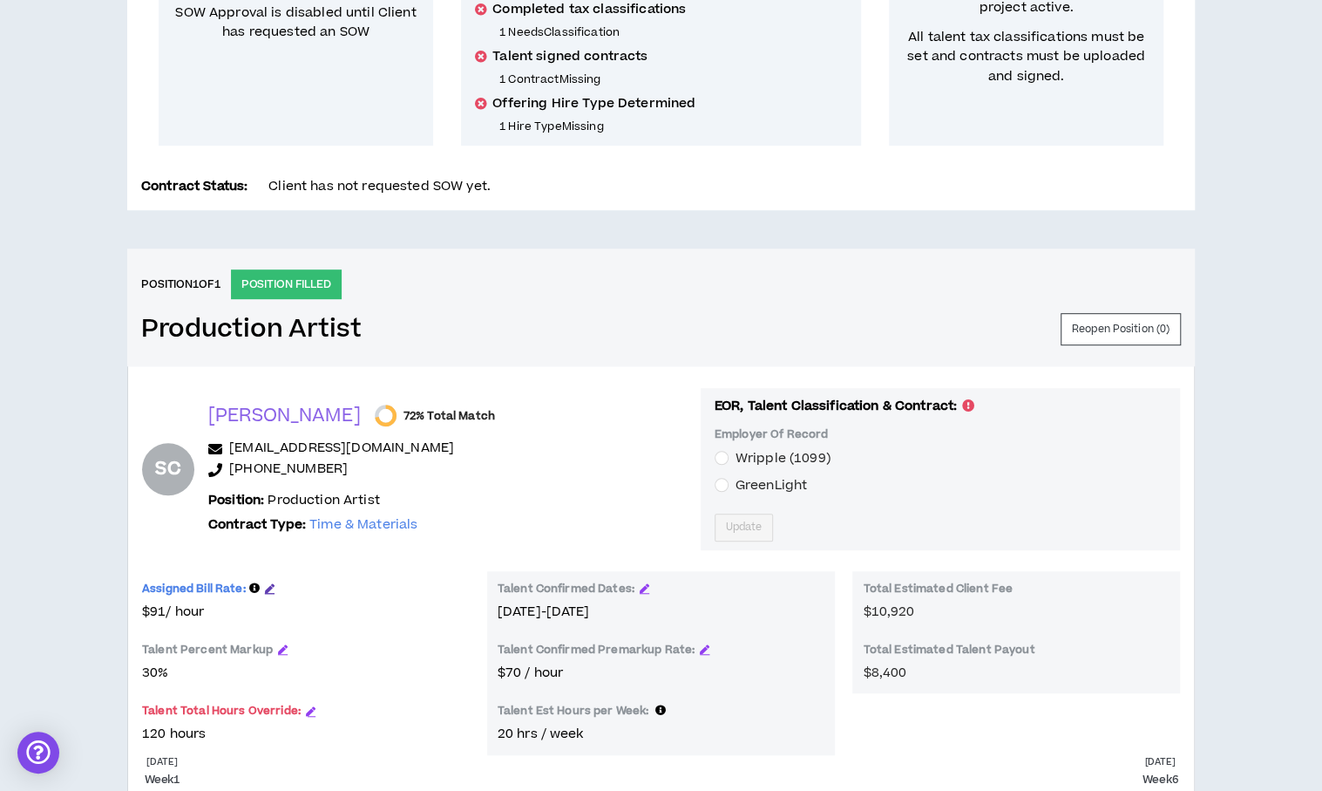
click at [269, 583] on icon "button" at bounding box center [270, 588] width 10 height 10
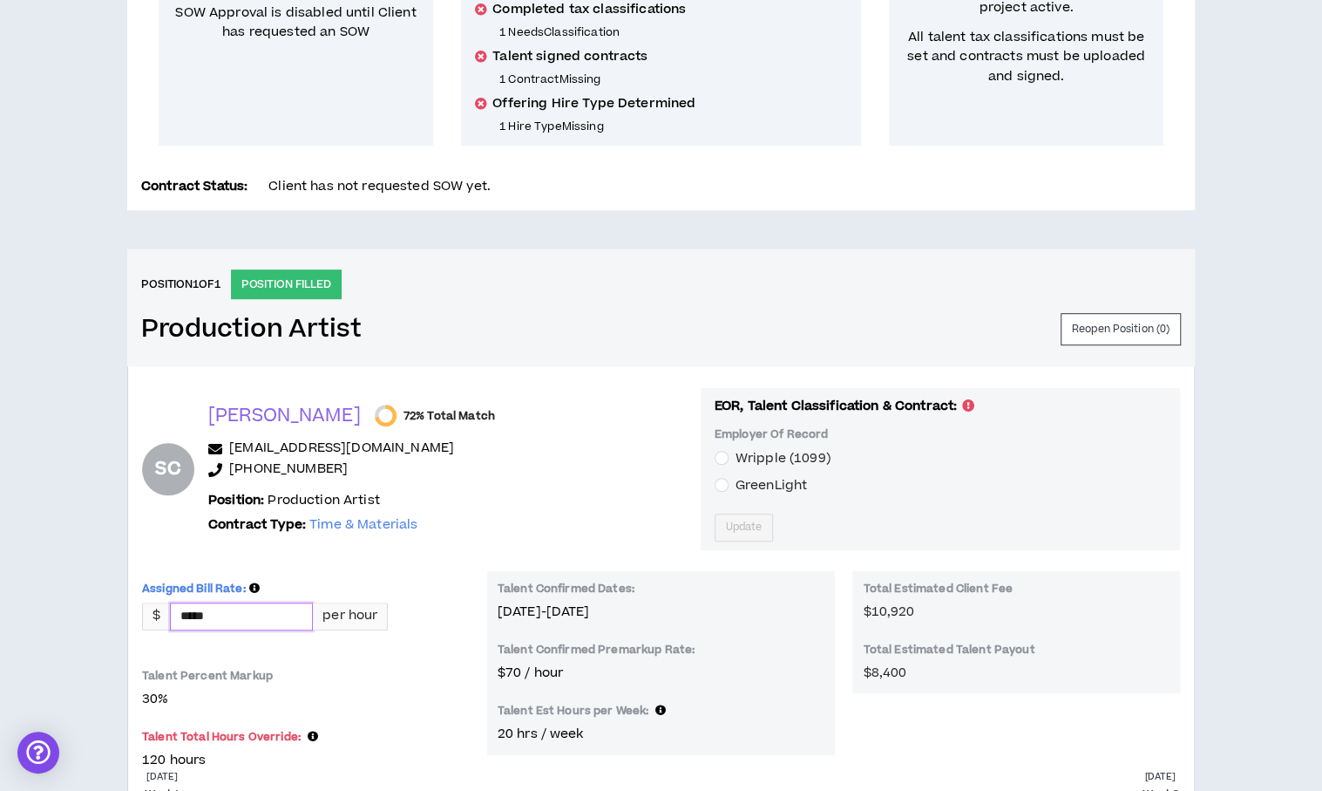
drag, startPoint x: 207, startPoint y: 616, endPoint x: 162, endPoint y: 609, distance: 45.9
click at [162, 609] on div "$ ***** per hour" at bounding box center [265, 616] width 246 height 28
type input "*"
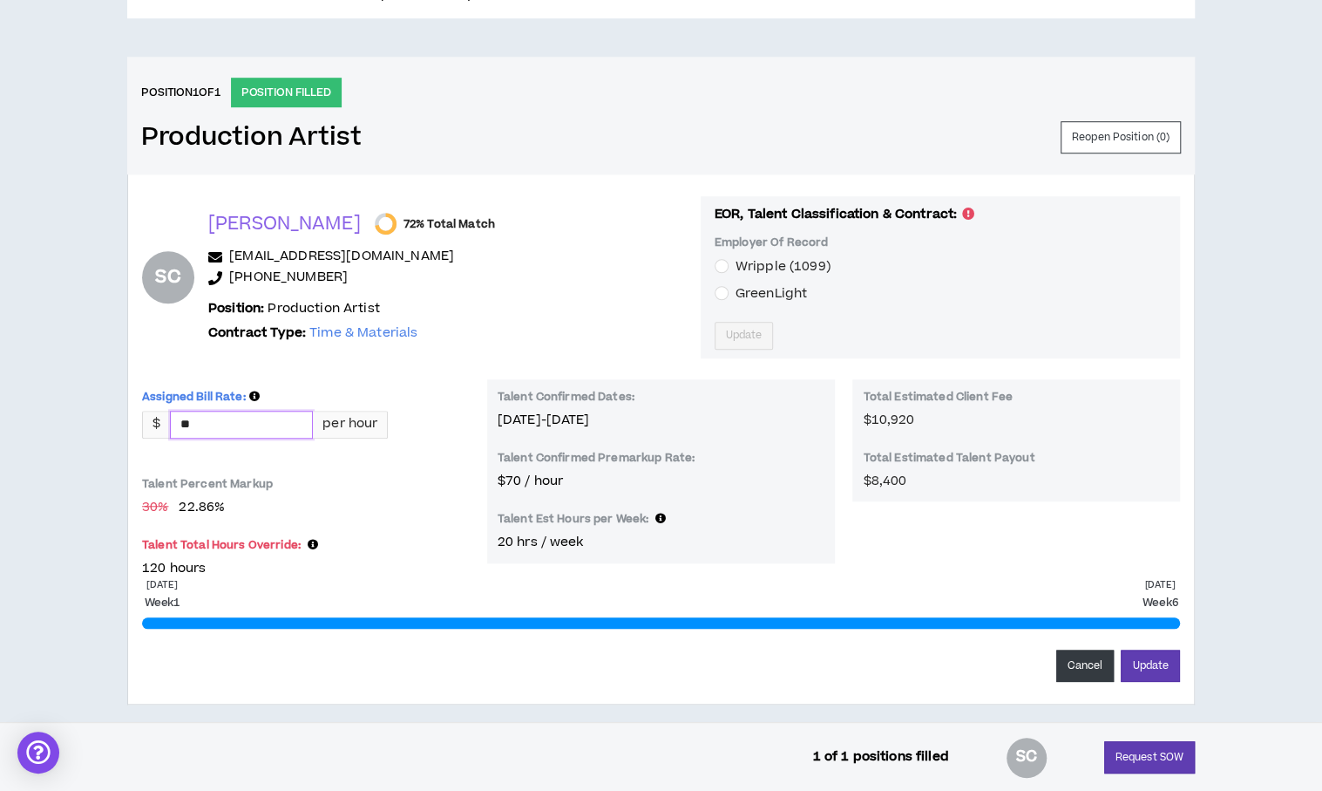
scroll to position [658, 0]
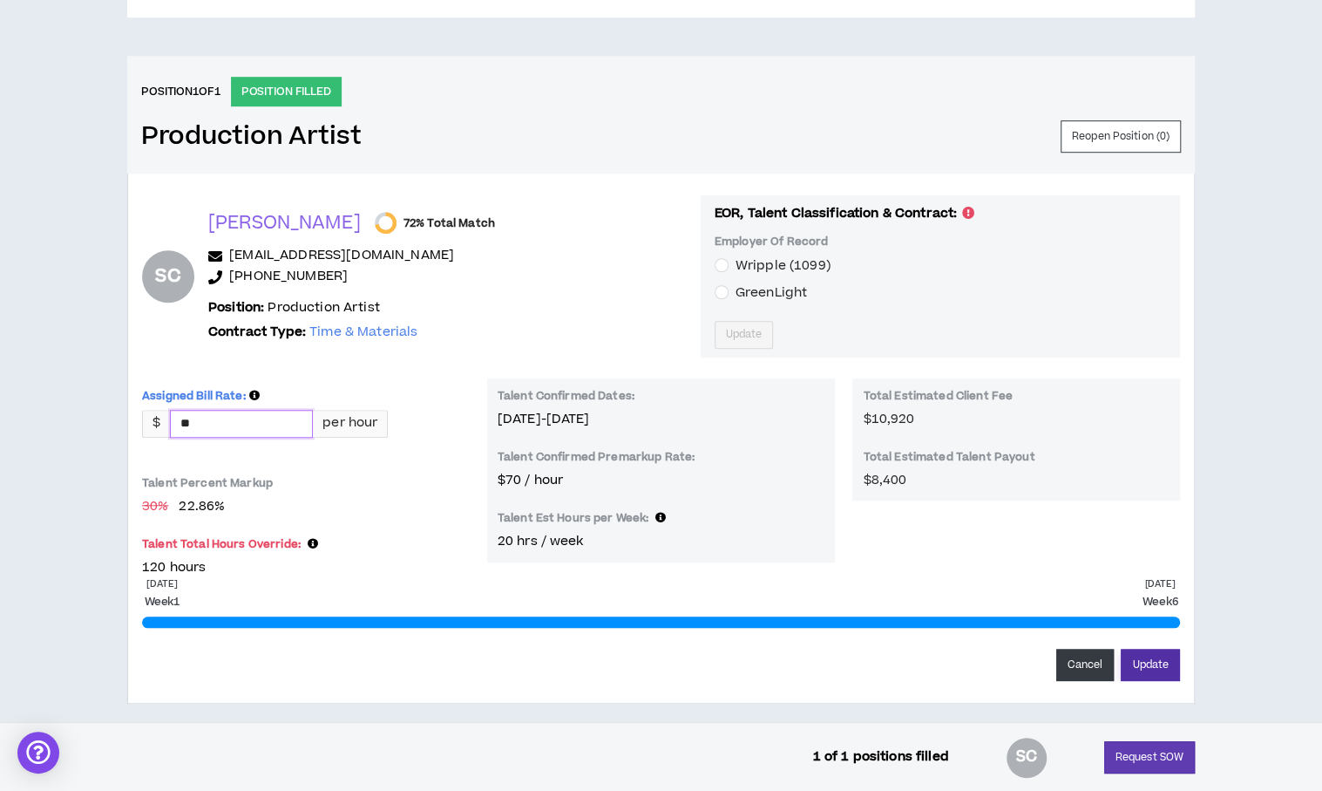
type input "*****"
click at [1147, 664] on button "Update" at bounding box center [1150, 665] width 59 height 32
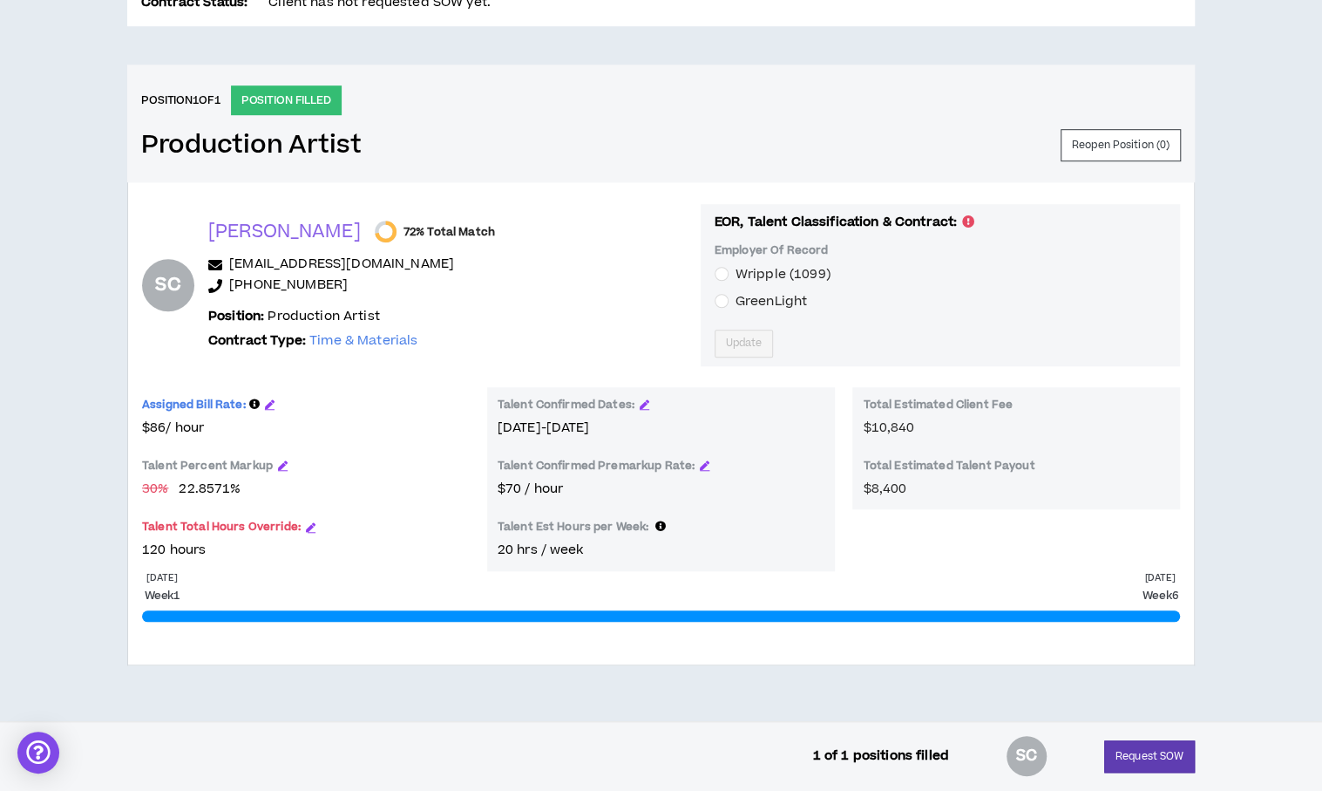
scroll to position [647, 0]
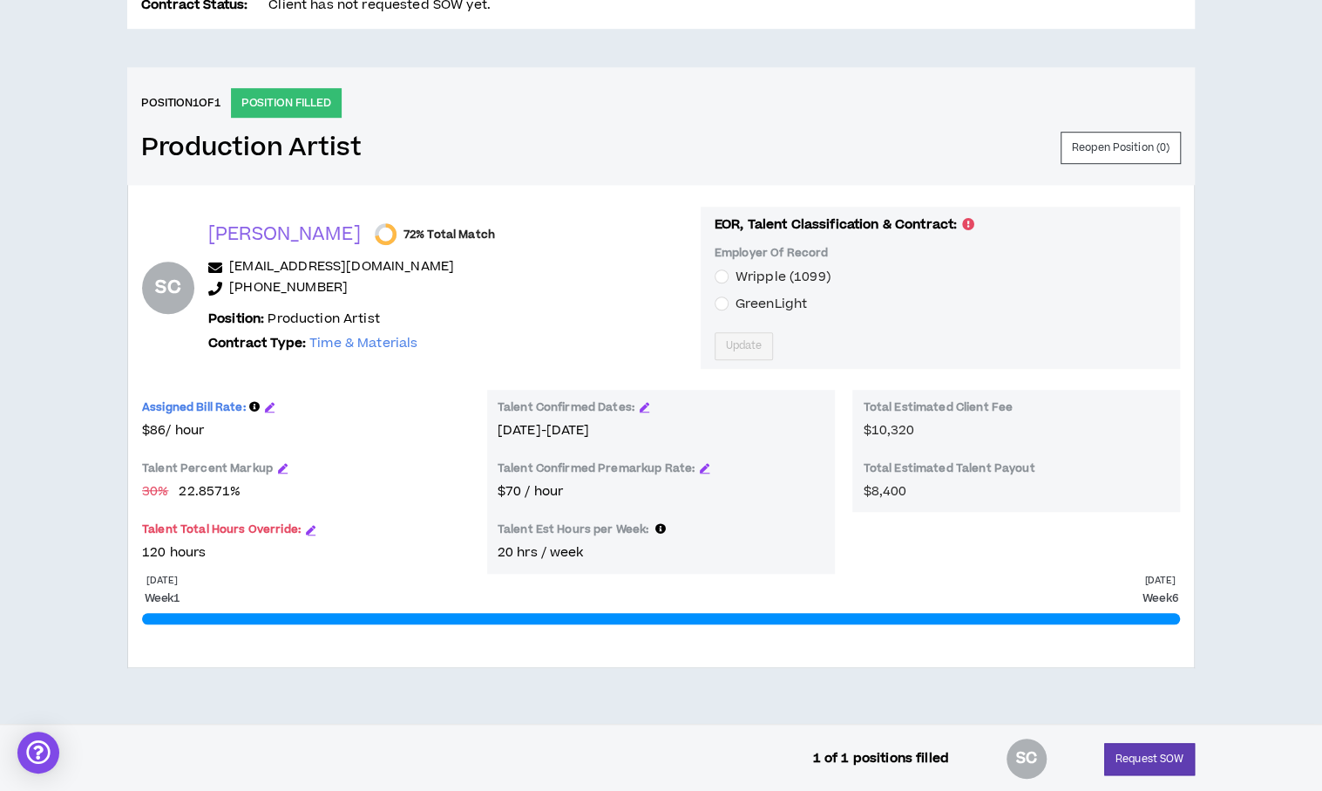
click at [715, 282] on label "Wripple (1099)" at bounding box center [776, 277] width 123 height 20
click at [726, 343] on span "Update" at bounding box center [744, 345] width 37 height 17
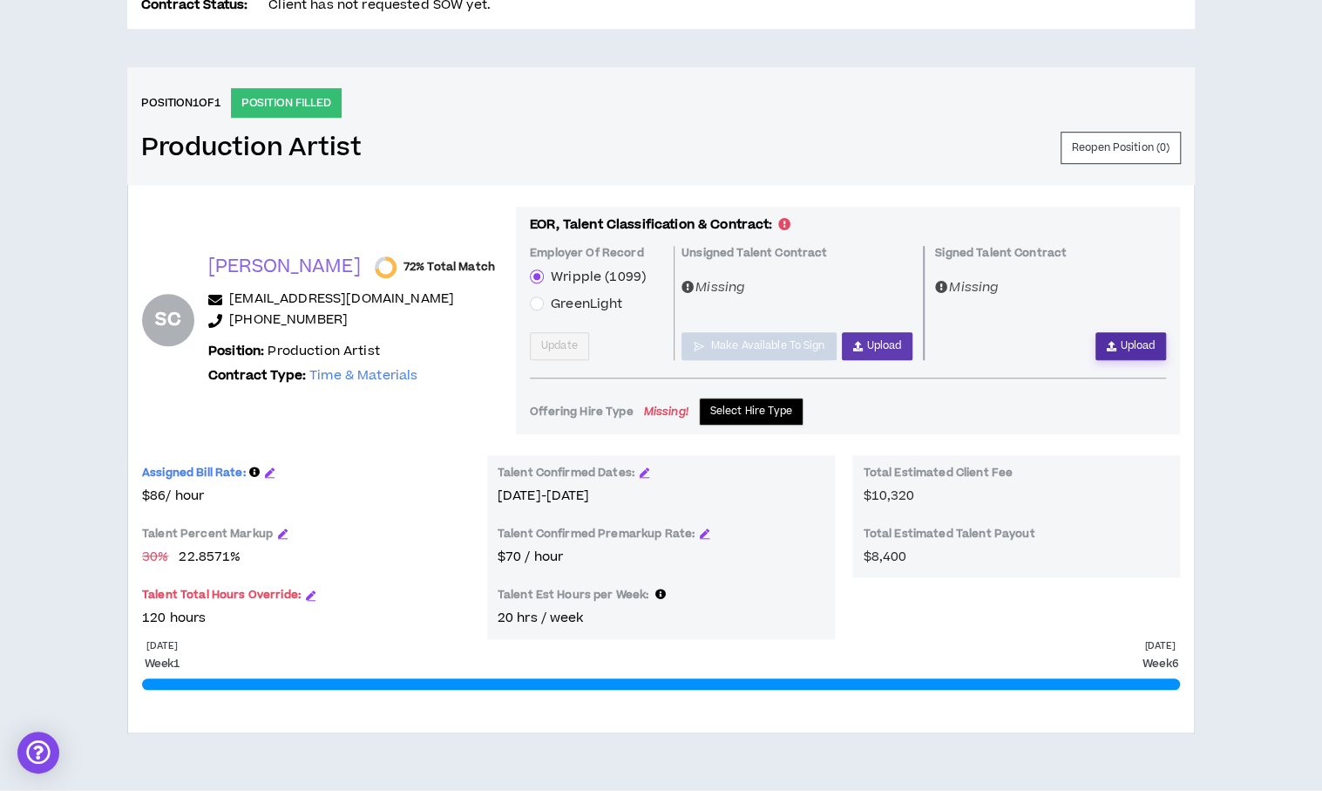
click at [1118, 337] on button "Upload" at bounding box center [1131, 346] width 71 height 28
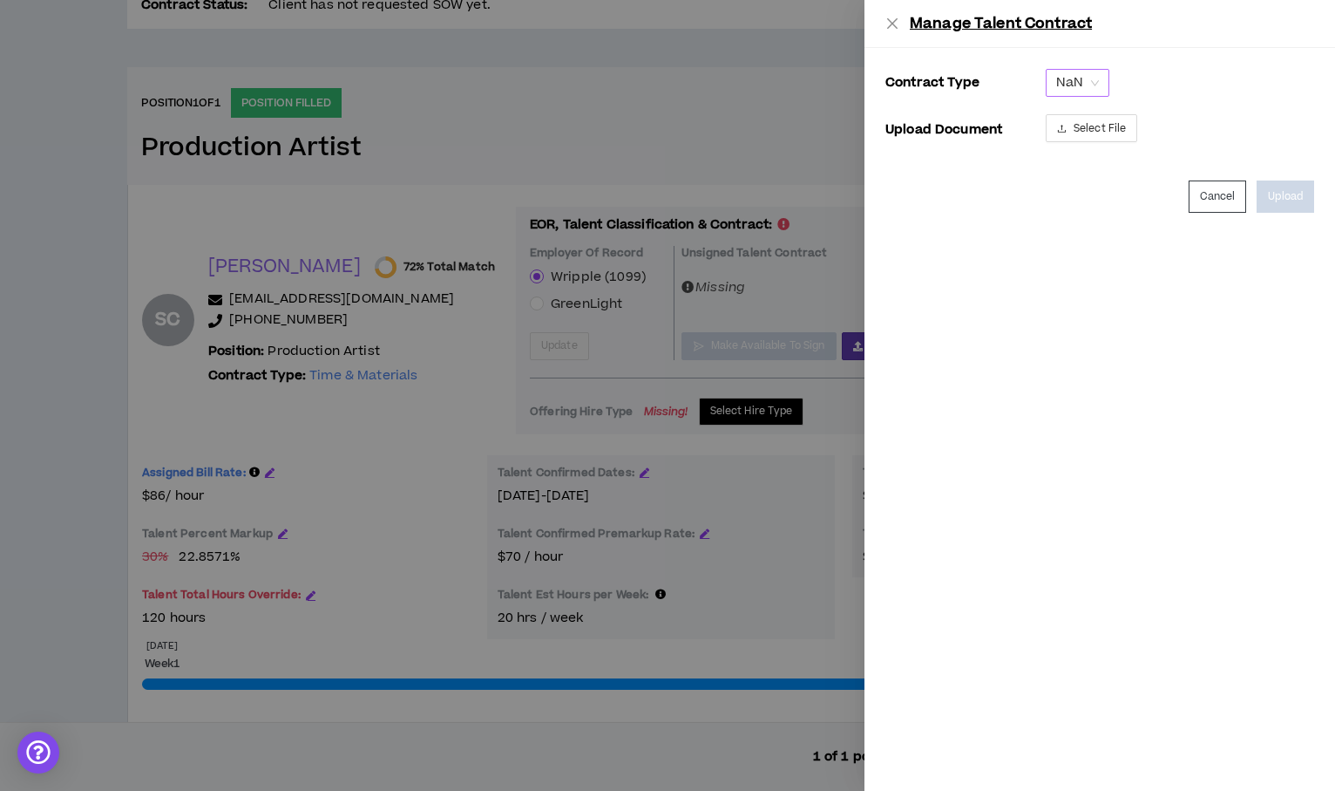
click at [1090, 80] on span "NaN" at bounding box center [1078, 83] width 43 height 26
click at [1079, 138] on div "Signed Talent Contract" at bounding box center [1078, 144] width 42 height 19
click at [1084, 124] on span "Select File" at bounding box center [1100, 128] width 52 height 17
click at [1084, 130] on span "Select File" at bounding box center [1100, 128] width 52 height 17
click at [1308, 198] on button "Upload" at bounding box center [1286, 196] width 58 height 32
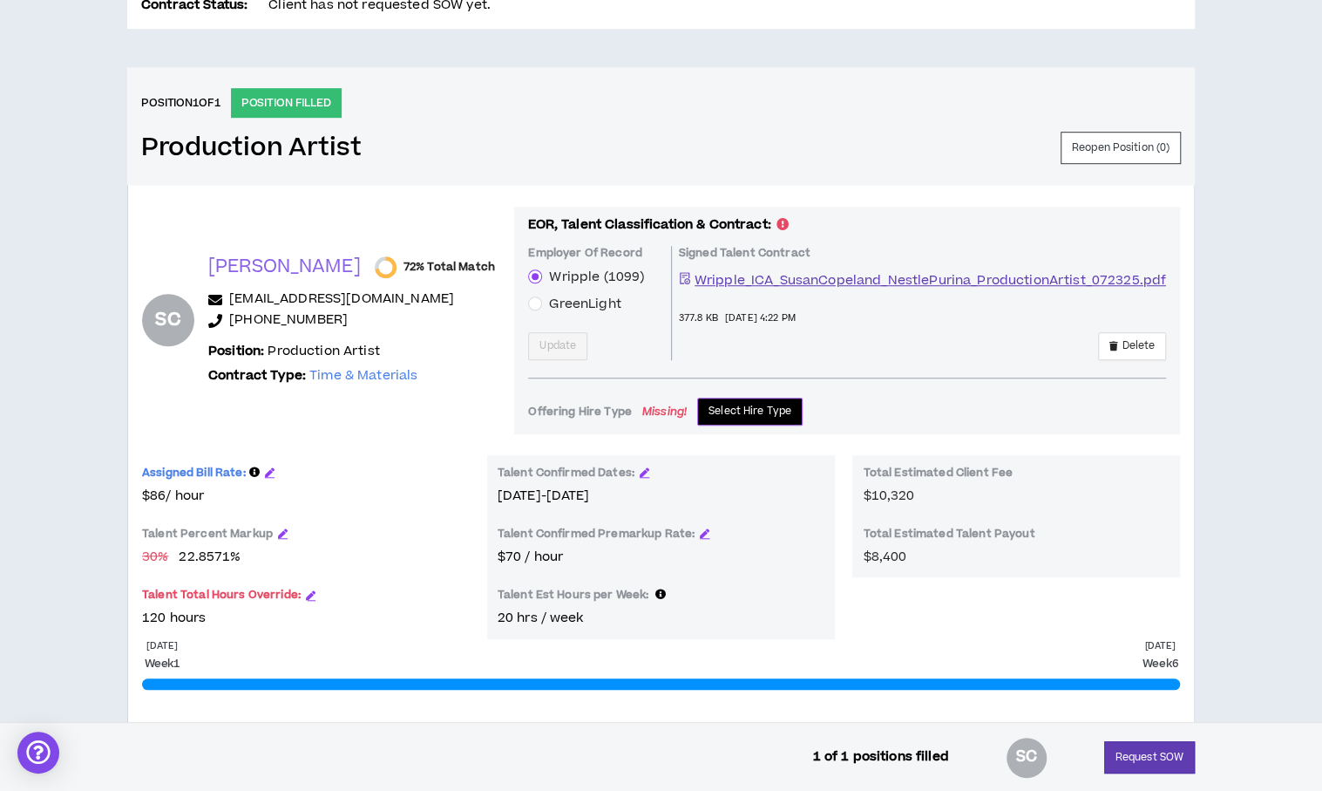
click at [716, 412] on span "Select Hire Type" at bounding box center [750, 411] width 83 height 17
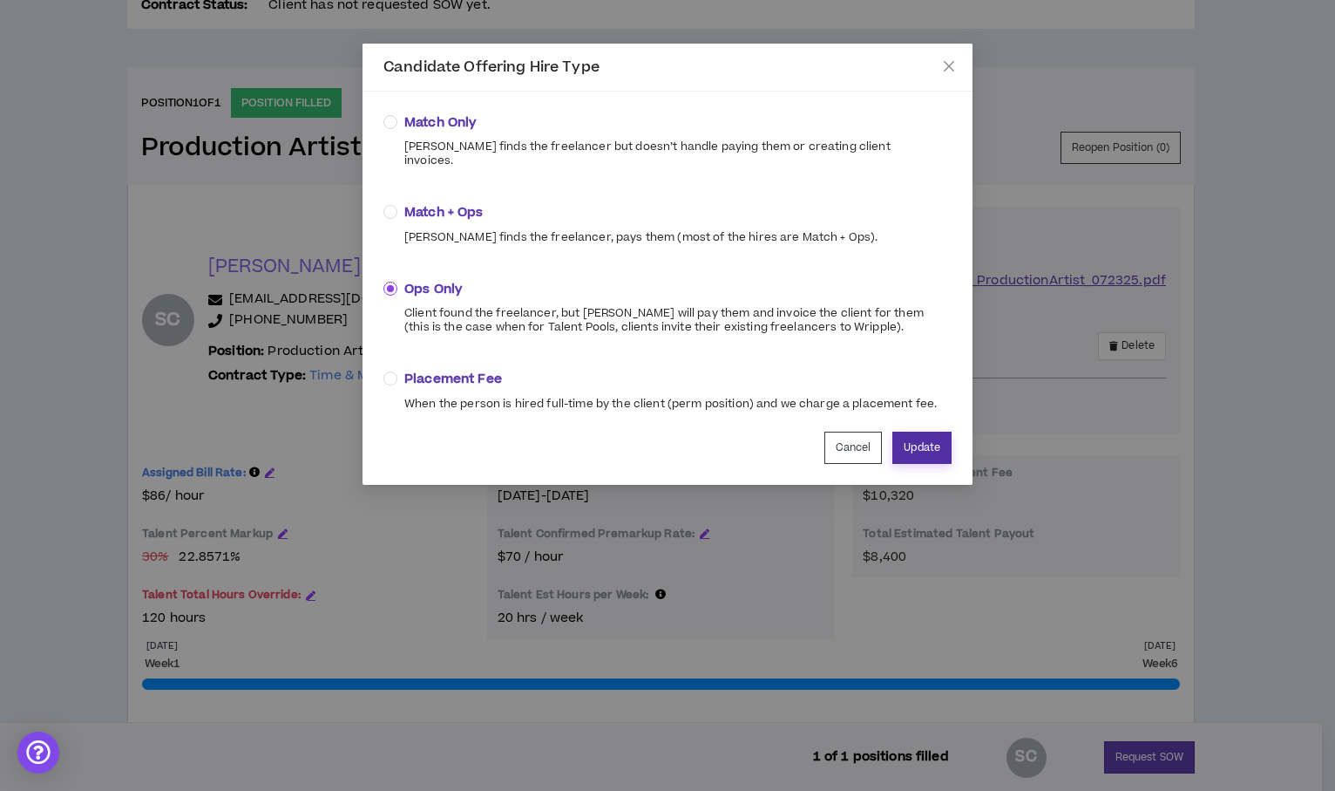
click at [912, 432] on button "Update" at bounding box center [922, 448] width 59 height 32
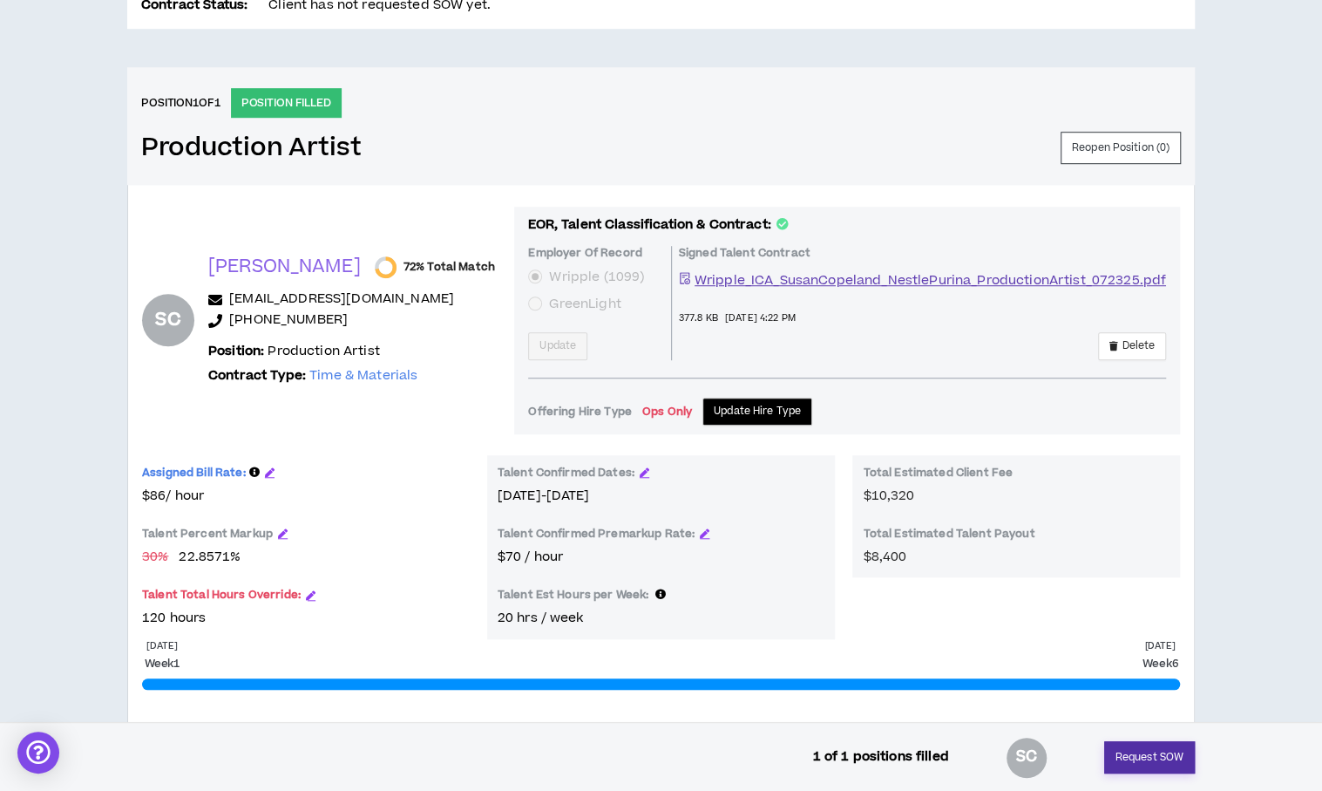
click at [1132, 758] on button "Request SOW" at bounding box center [1149, 757] width 91 height 32
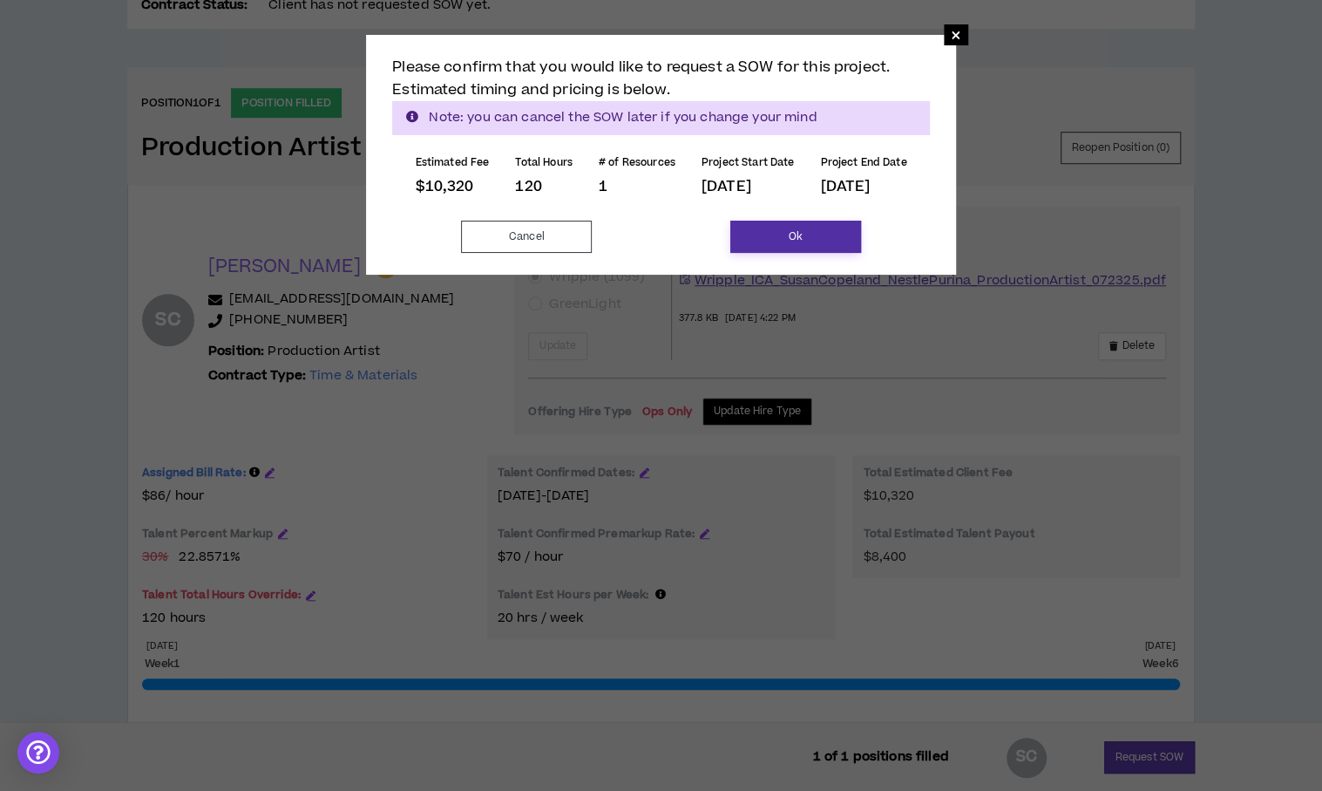
click at [833, 240] on button "Ok" at bounding box center [796, 237] width 131 height 32
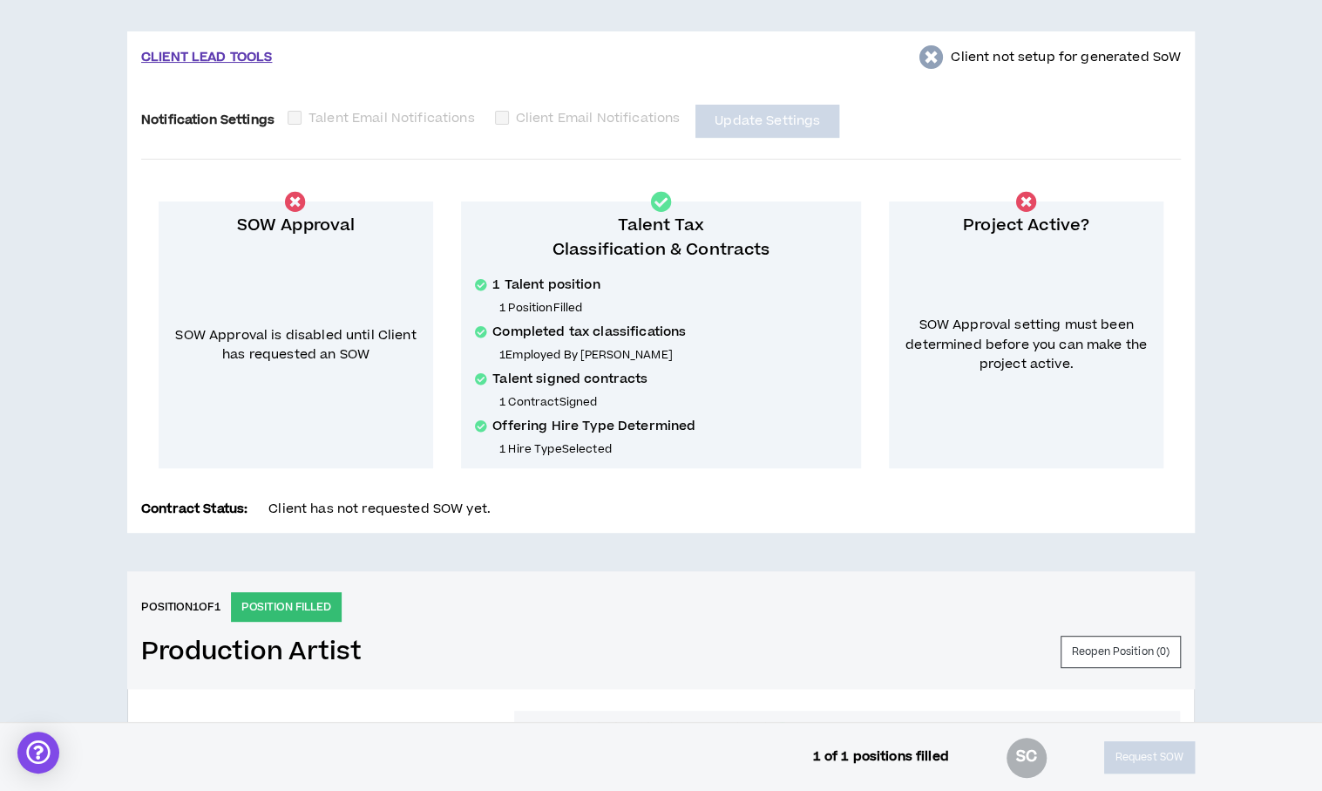
scroll to position [74, 0]
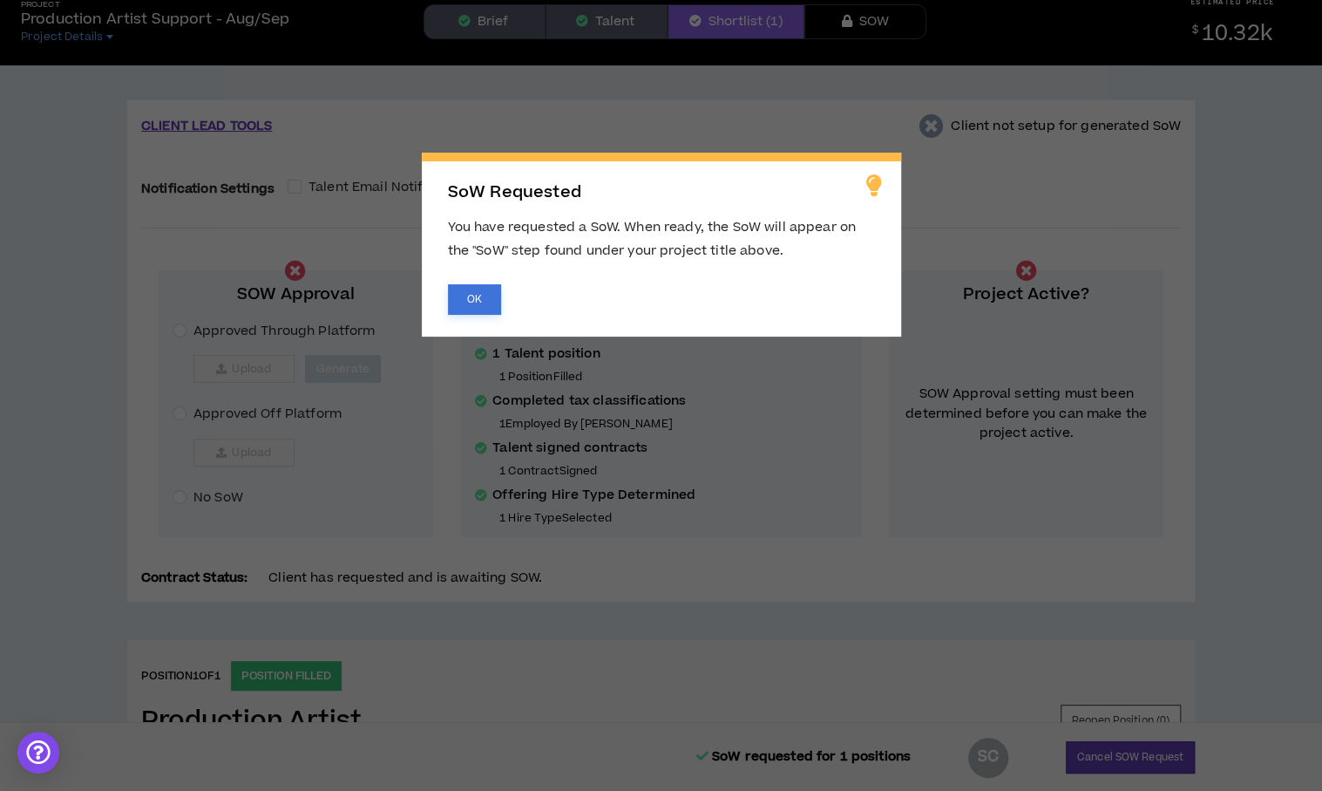
click at [474, 299] on button "OK" at bounding box center [474, 299] width 53 height 31
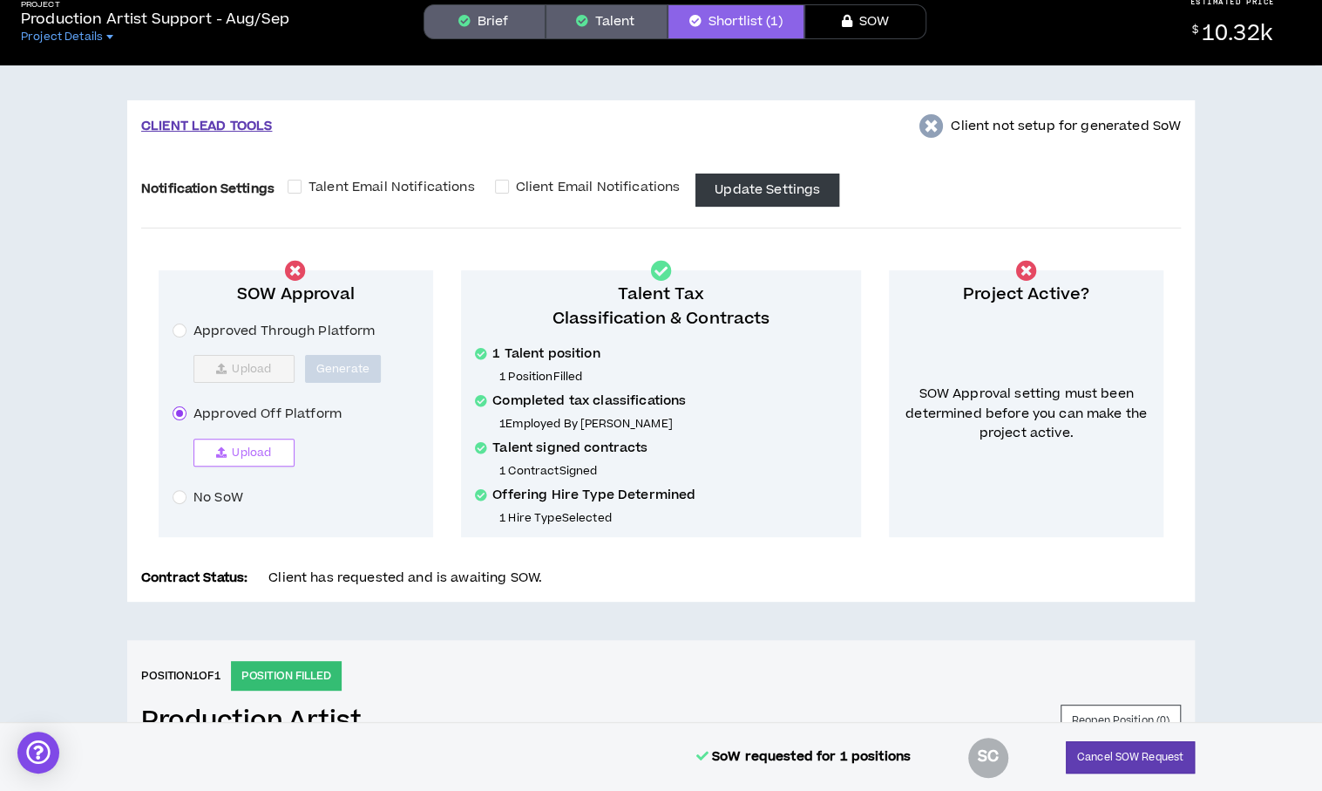
click at [220, 447] on icon "button" at bounding box center [221, 452] width 10 height 10
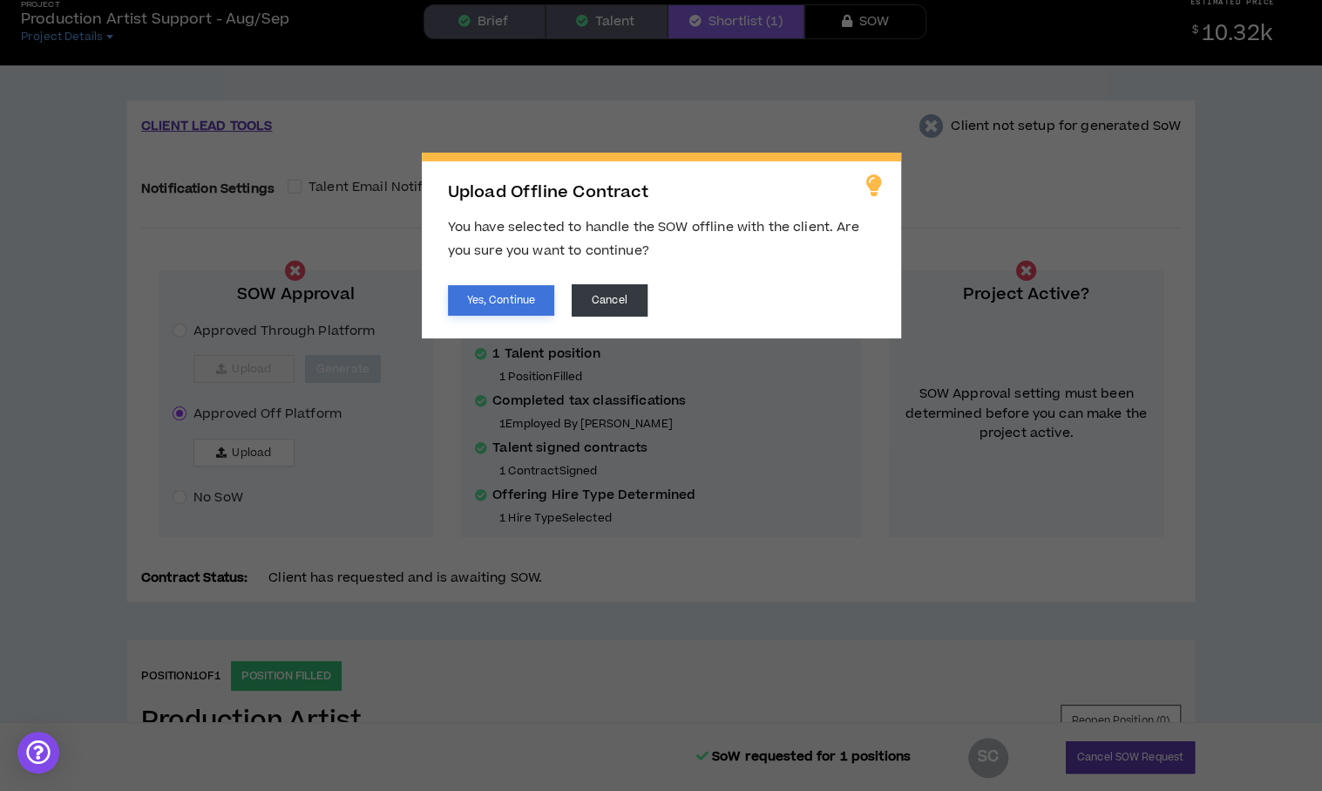
click at [470, 286] on button "Yes, Continue" at bounding box center [501, 300] width 106 height 31
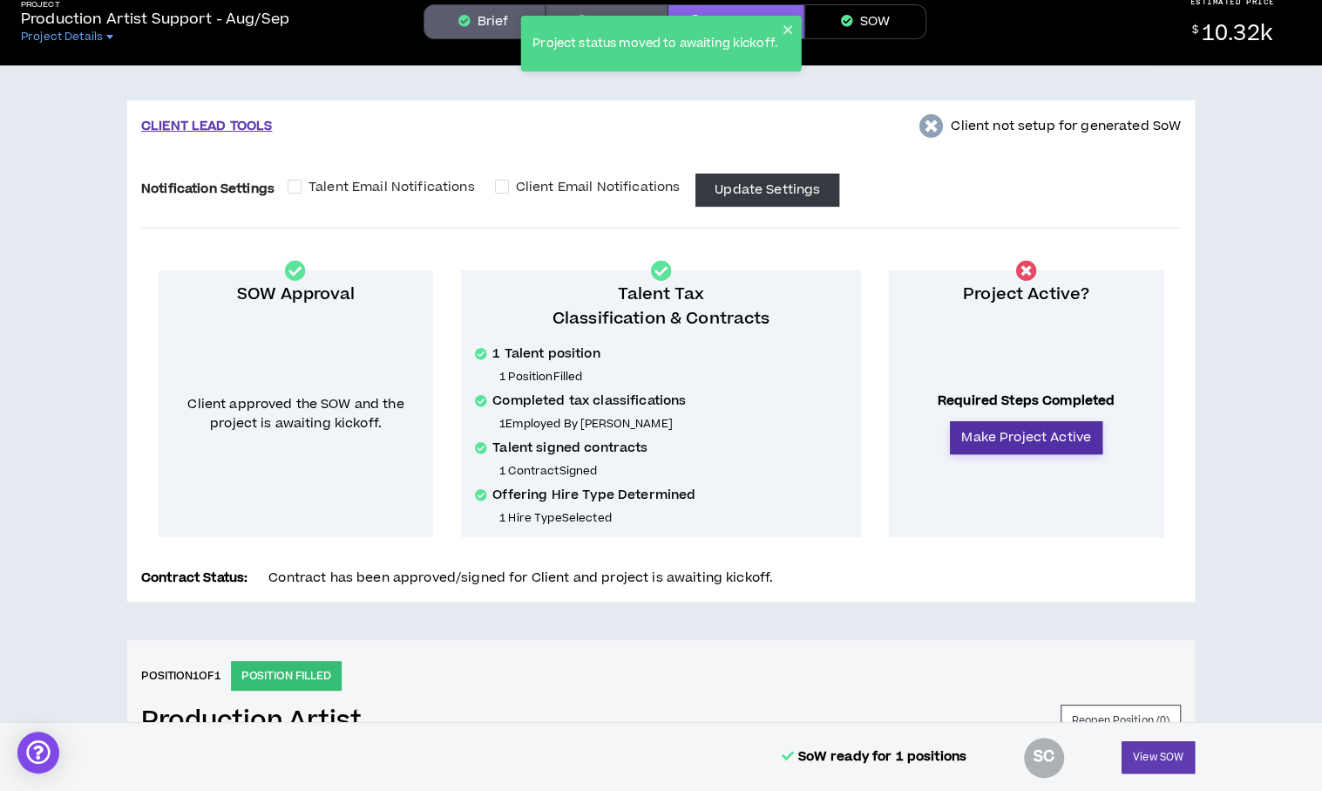
click at [1039, 439] on button "Make Project Active" at bounding box center [1026, 437] width 153 height 33
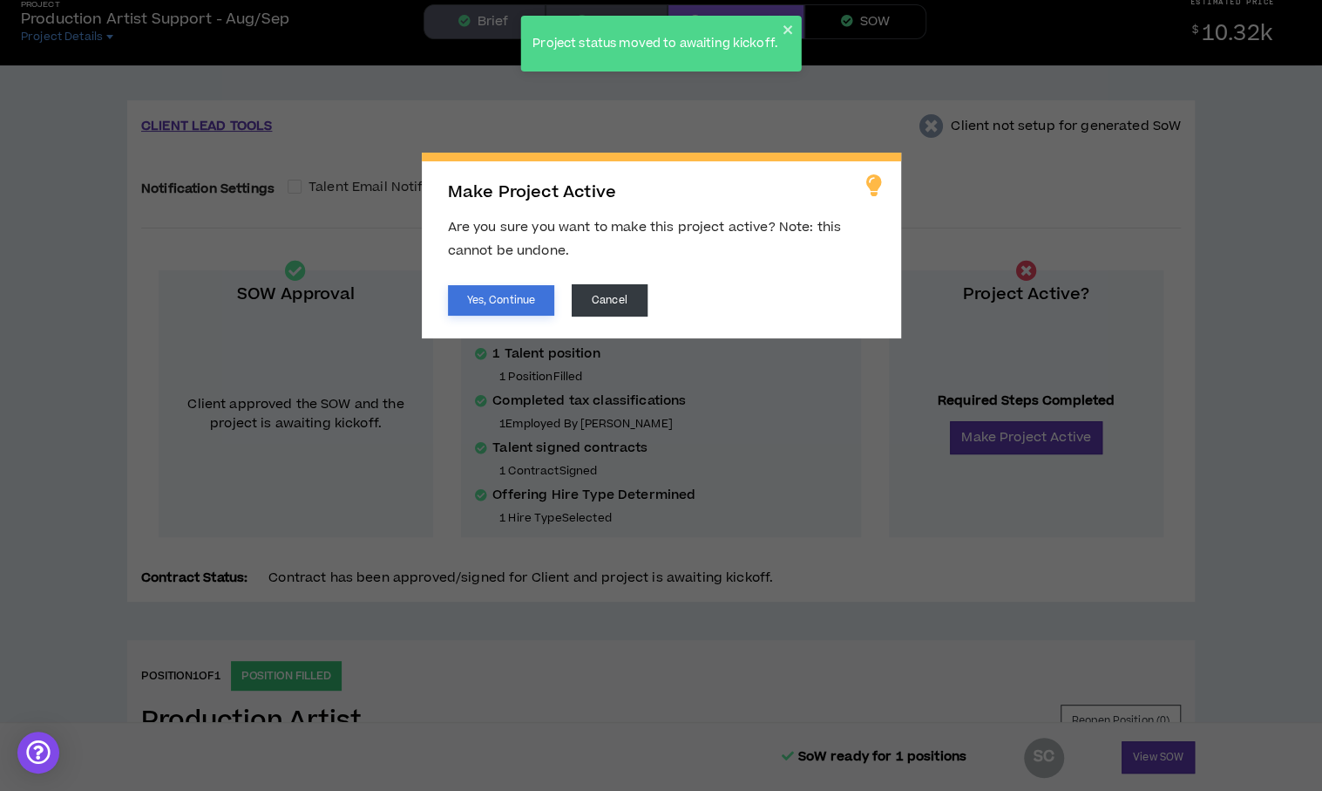
click at [520, 298] on button "Yes, Continue" at bounding box center [501, 300] width 106 height 31
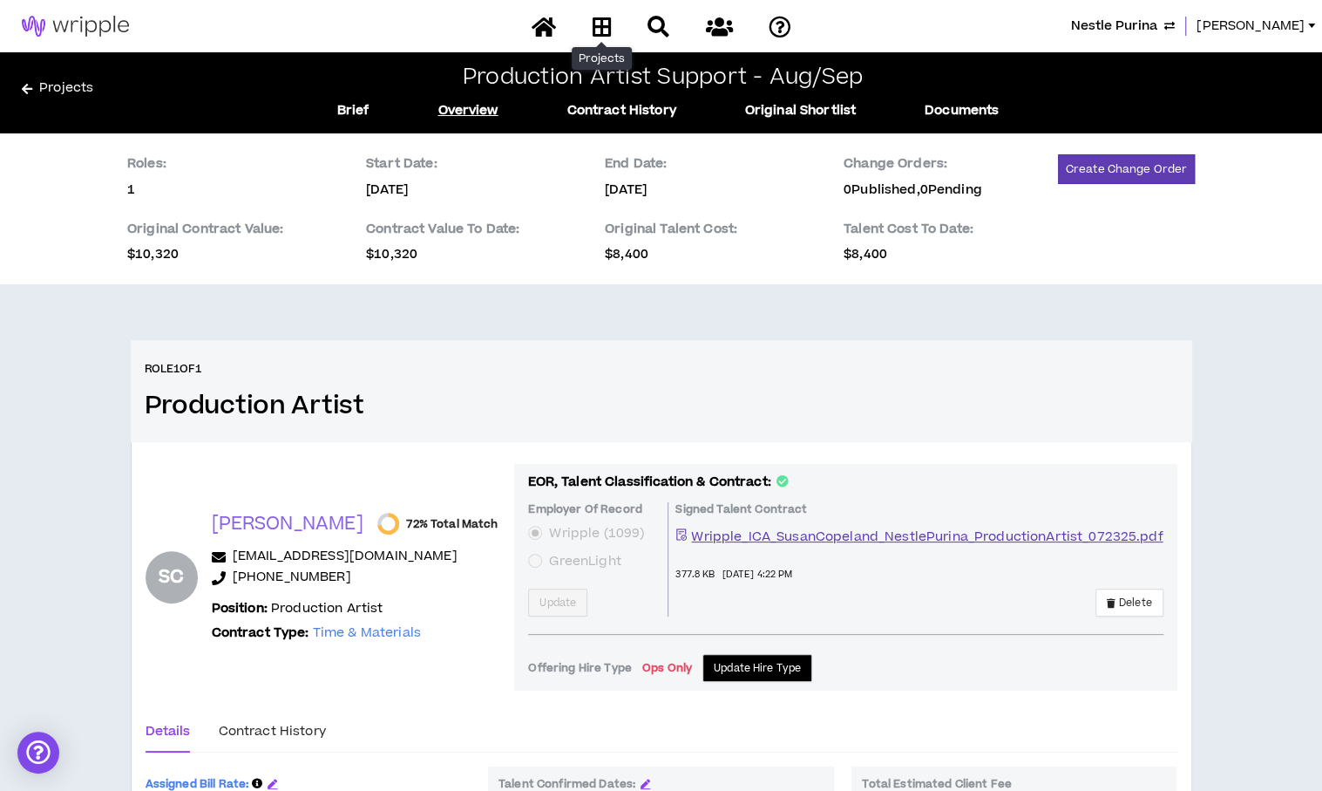
click at [596, 31] on icon at bounding box center [601, 27] width 19 height 22
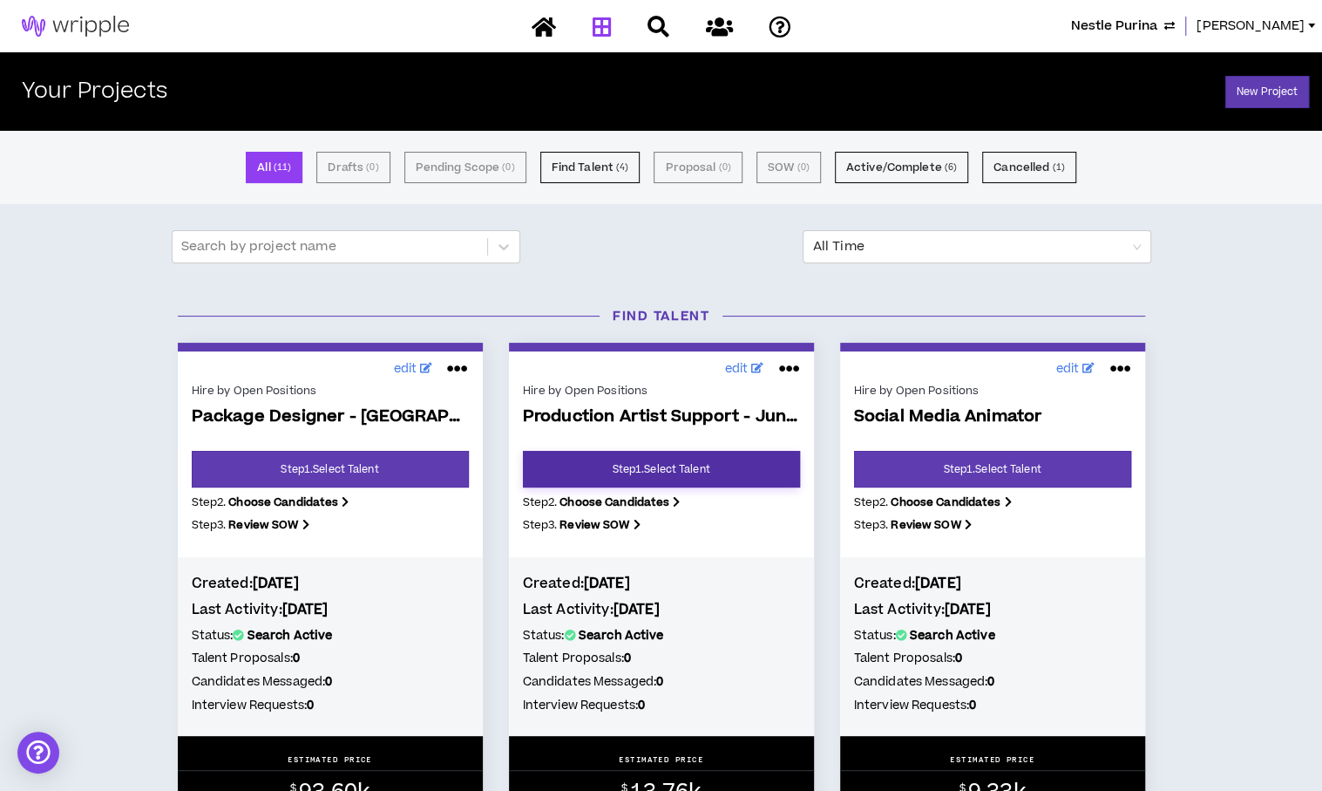
click at [729, 472] on link "Step 1 . Select Talent" at bounding box center [661, 469] width 277 height 37
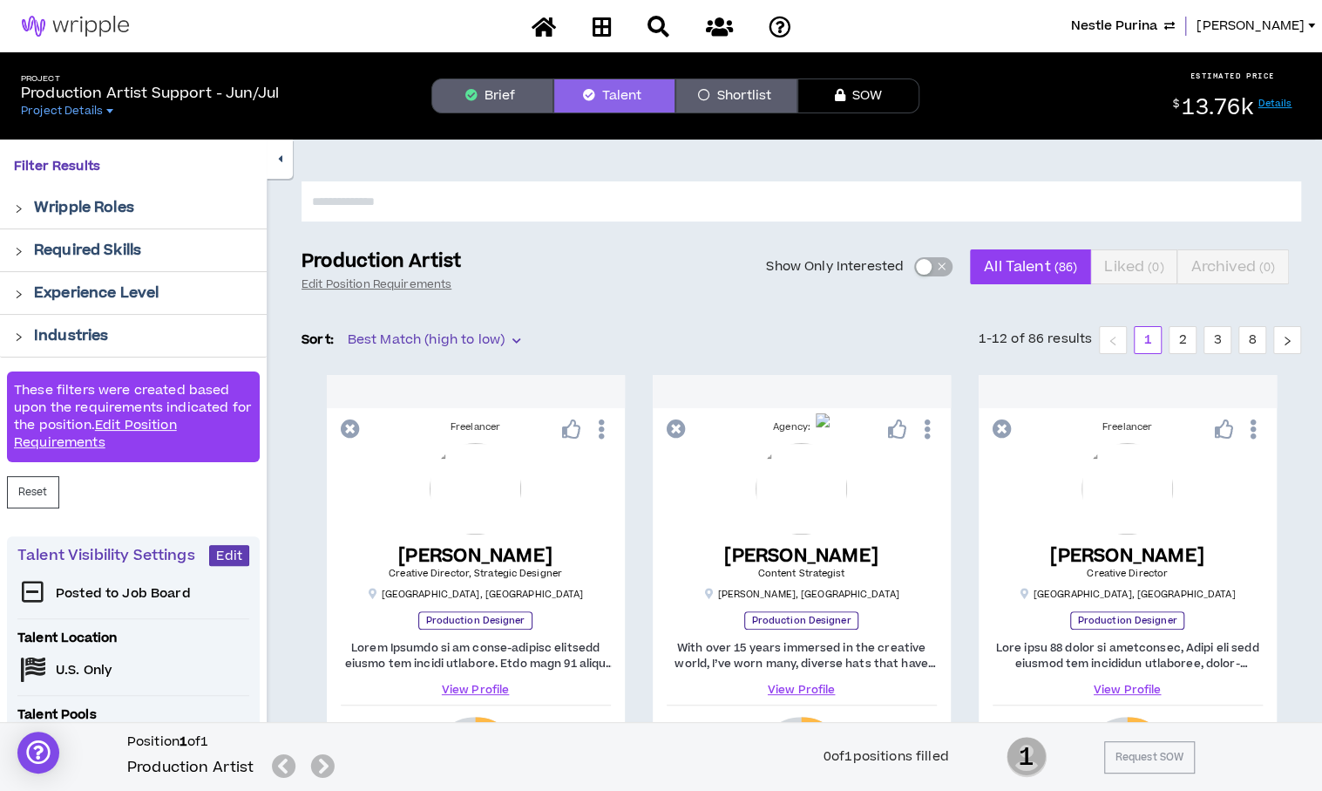
click at [530, 201] on input "text" at bounding box center [802, 201] width 1000 height 40
type input "*****"
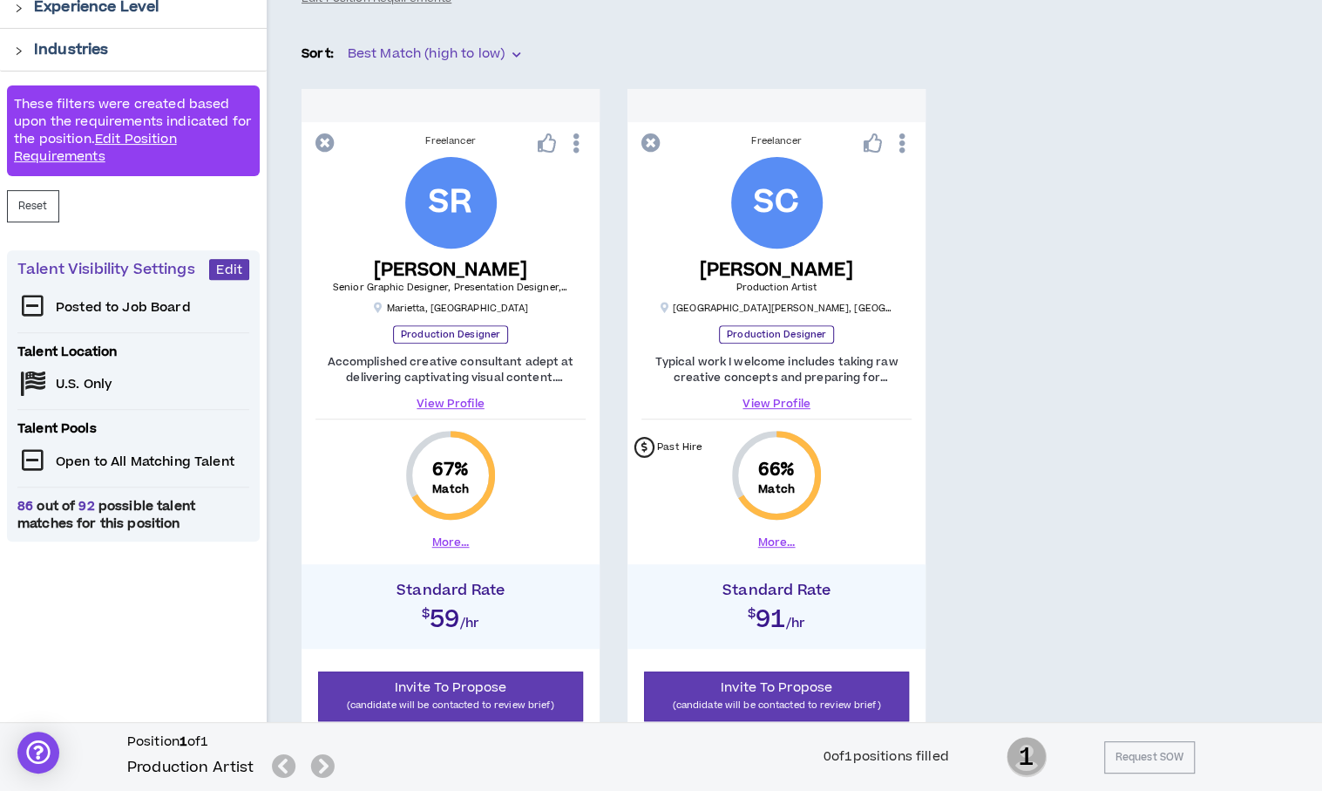
scroll to position [296, 0]
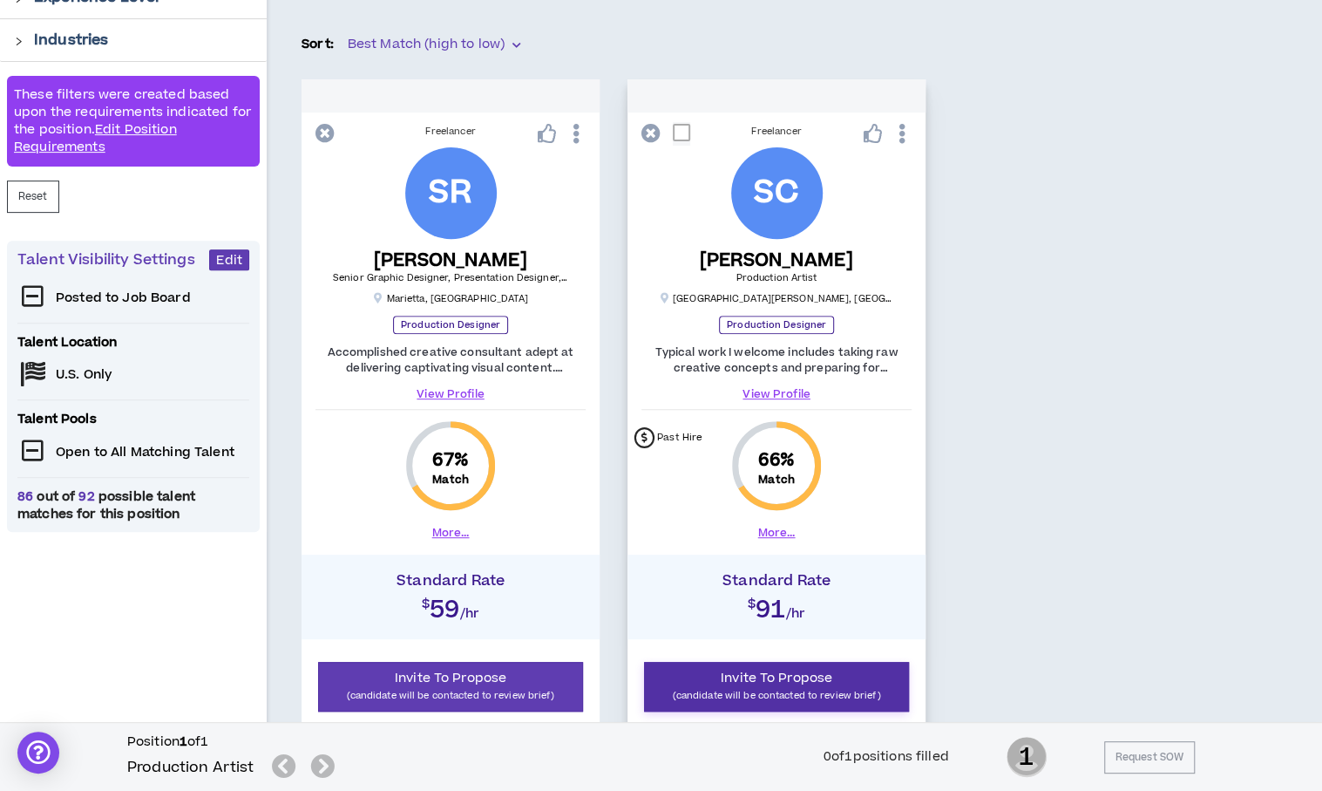
click at [799, 681] on span "Invite To Propose" at bounding box center [777, 678] width 112 height 18
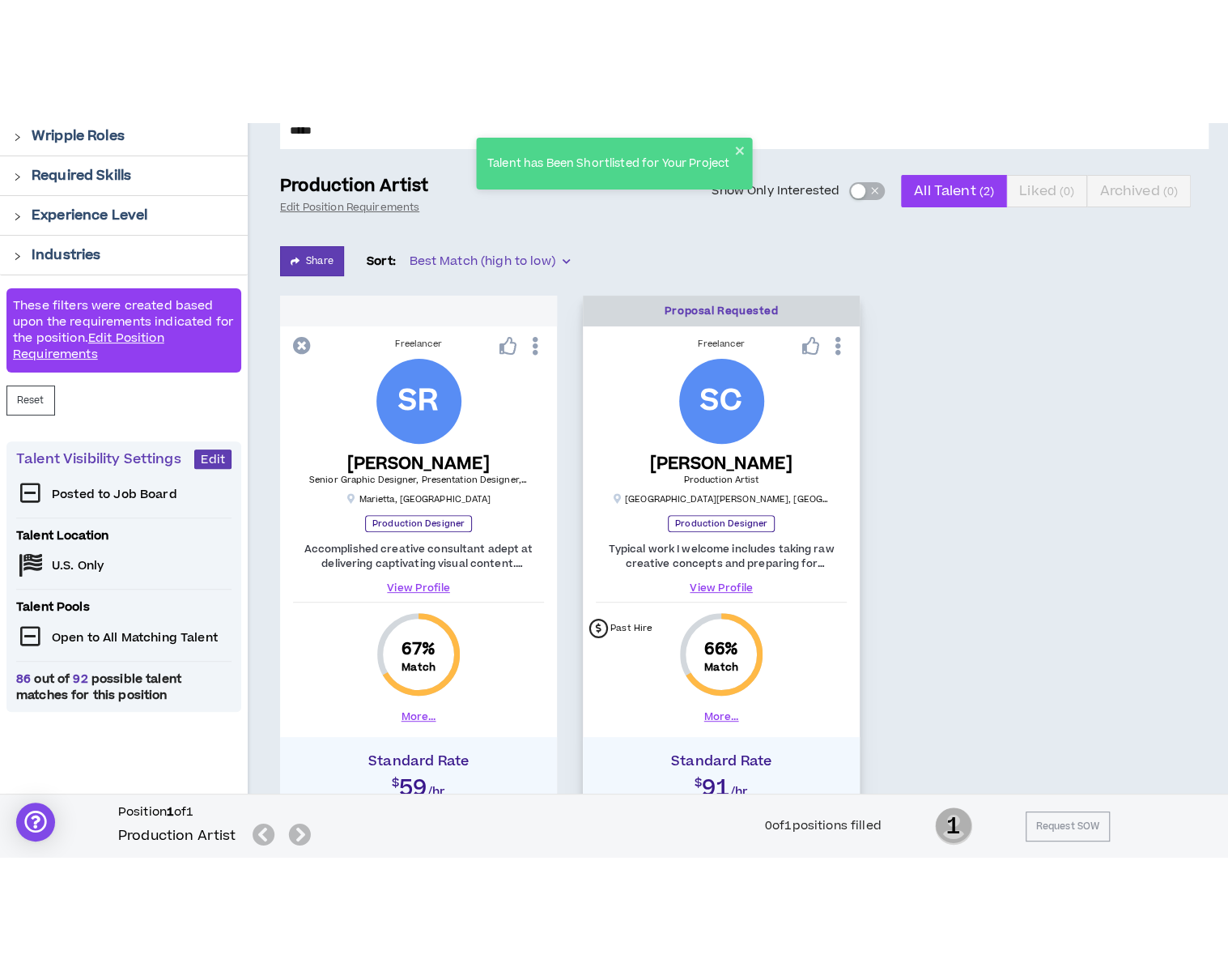
scroll to position [0, 0]
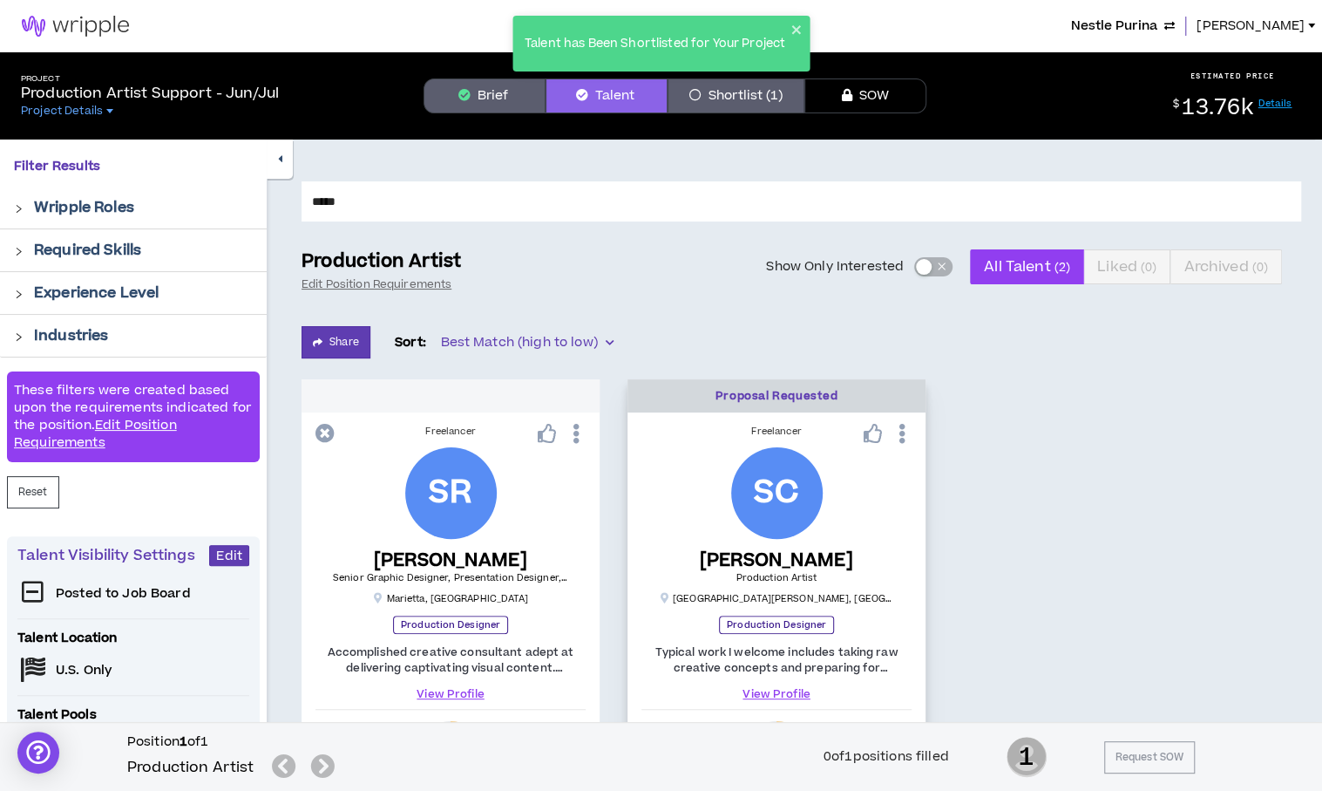
click at [1281, 17] on span "[PERSON_NAME]" at bounding box center [1251, 26] width 108 height 19
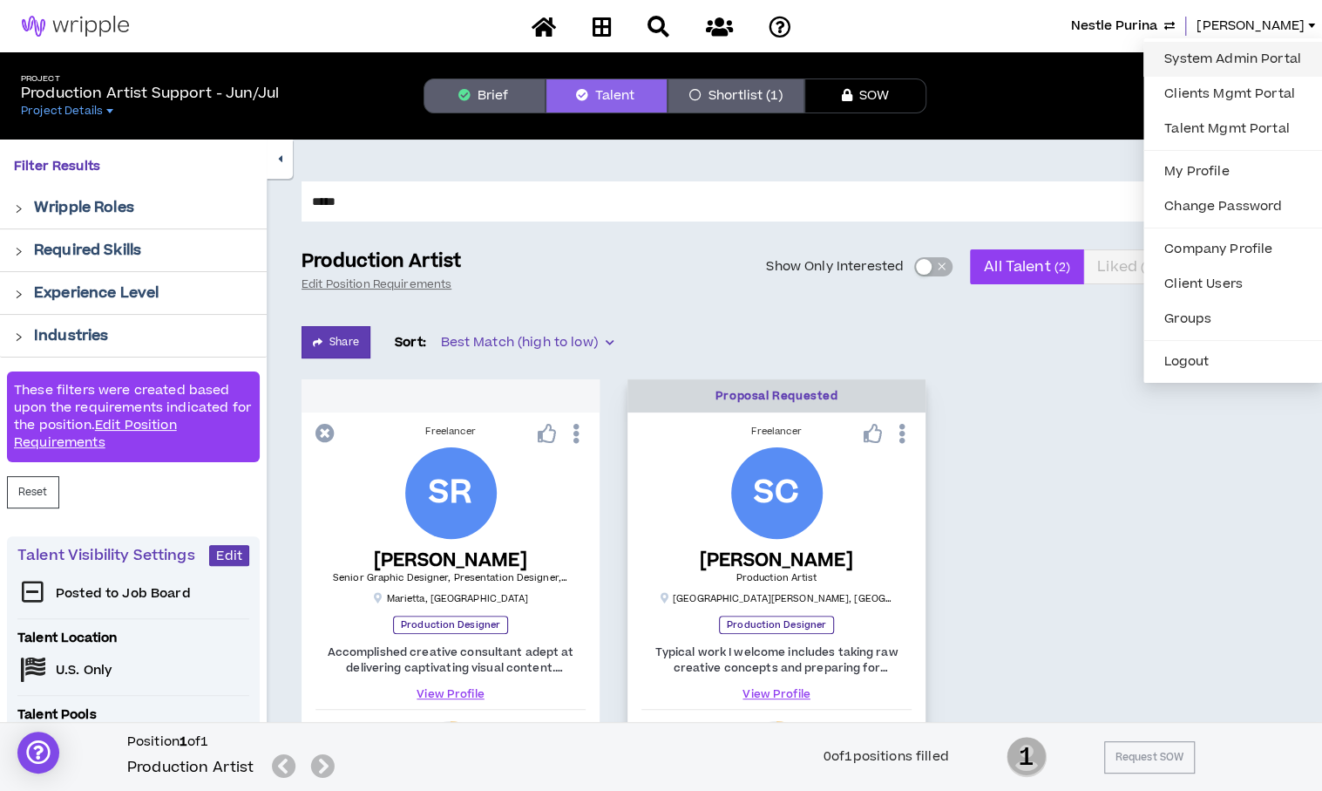
click at [1193, 61] on link "System Admin Portal" at bounding box center [1233, 59] width 158 height 26
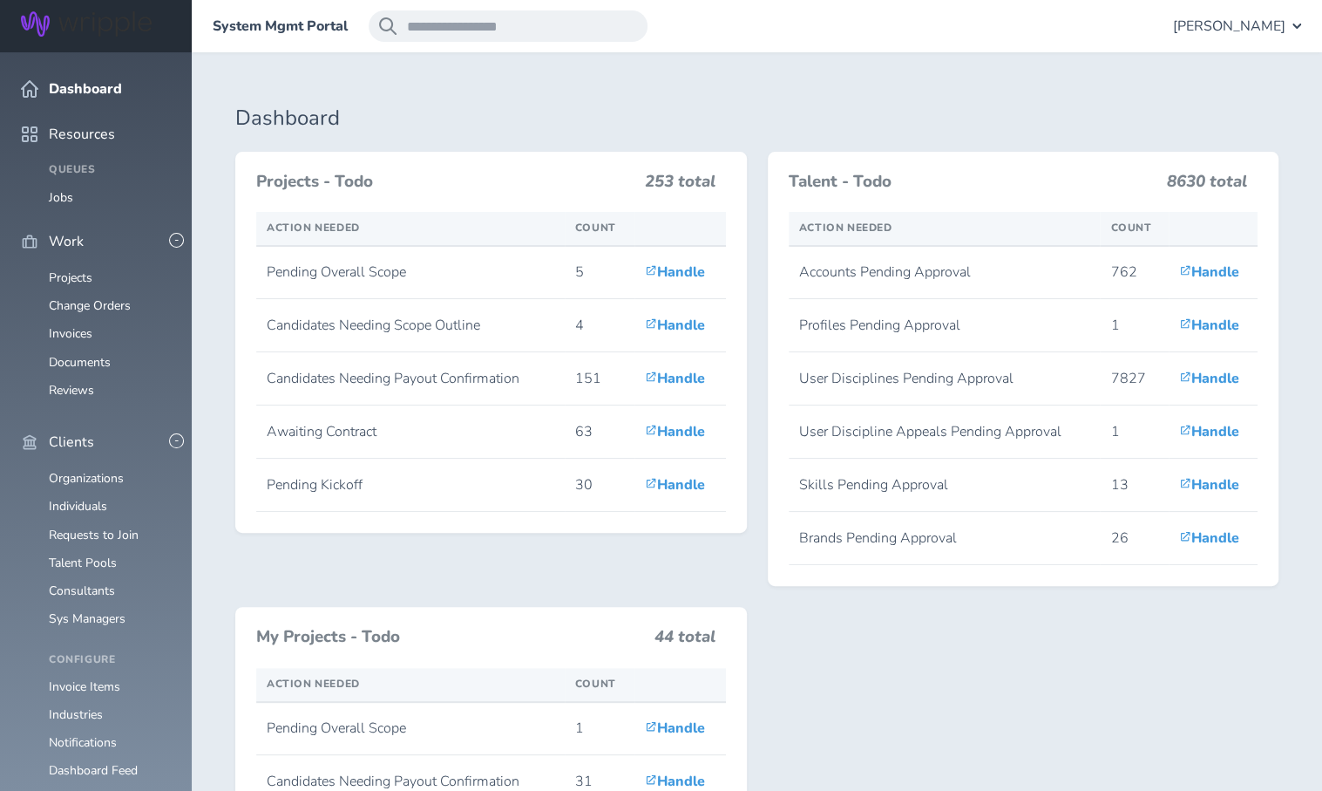
scroll to position [384, 0]
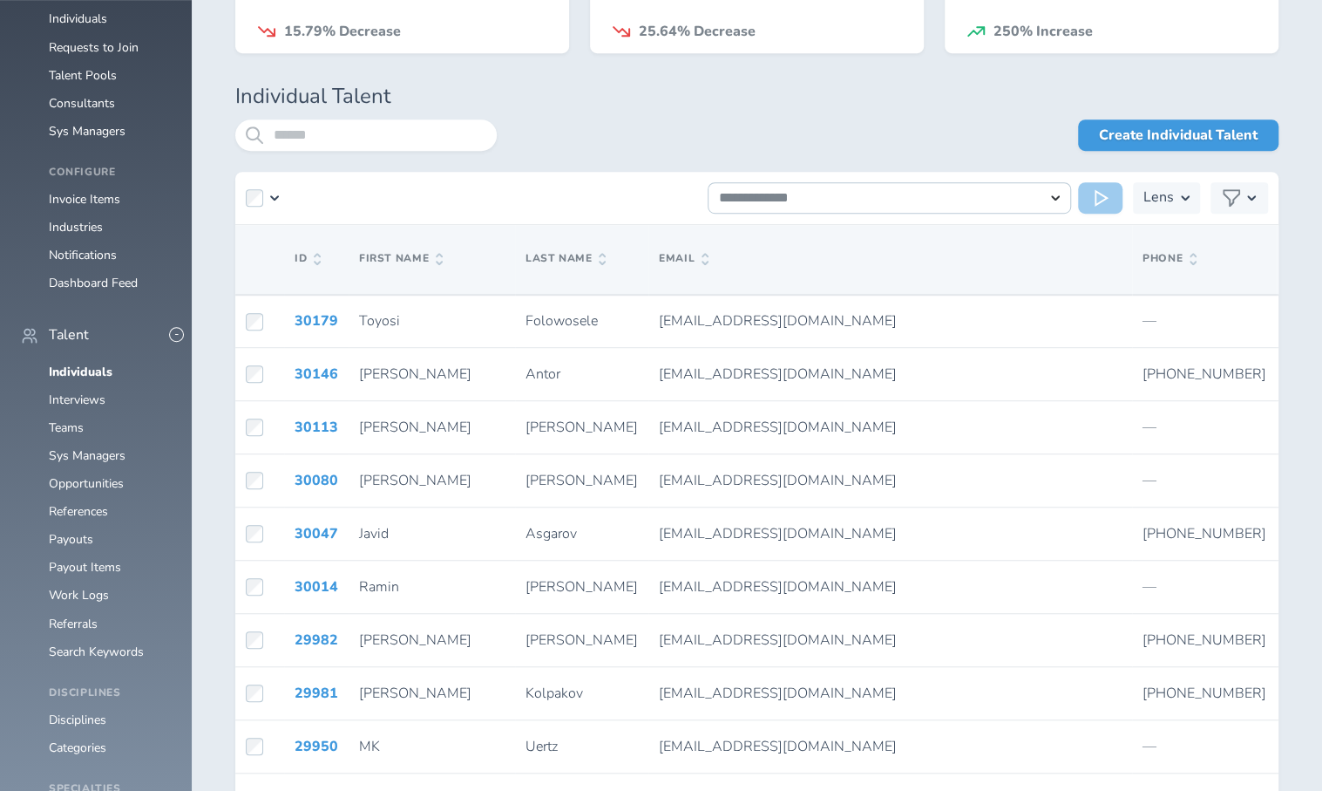
scroll to position [467, 0]
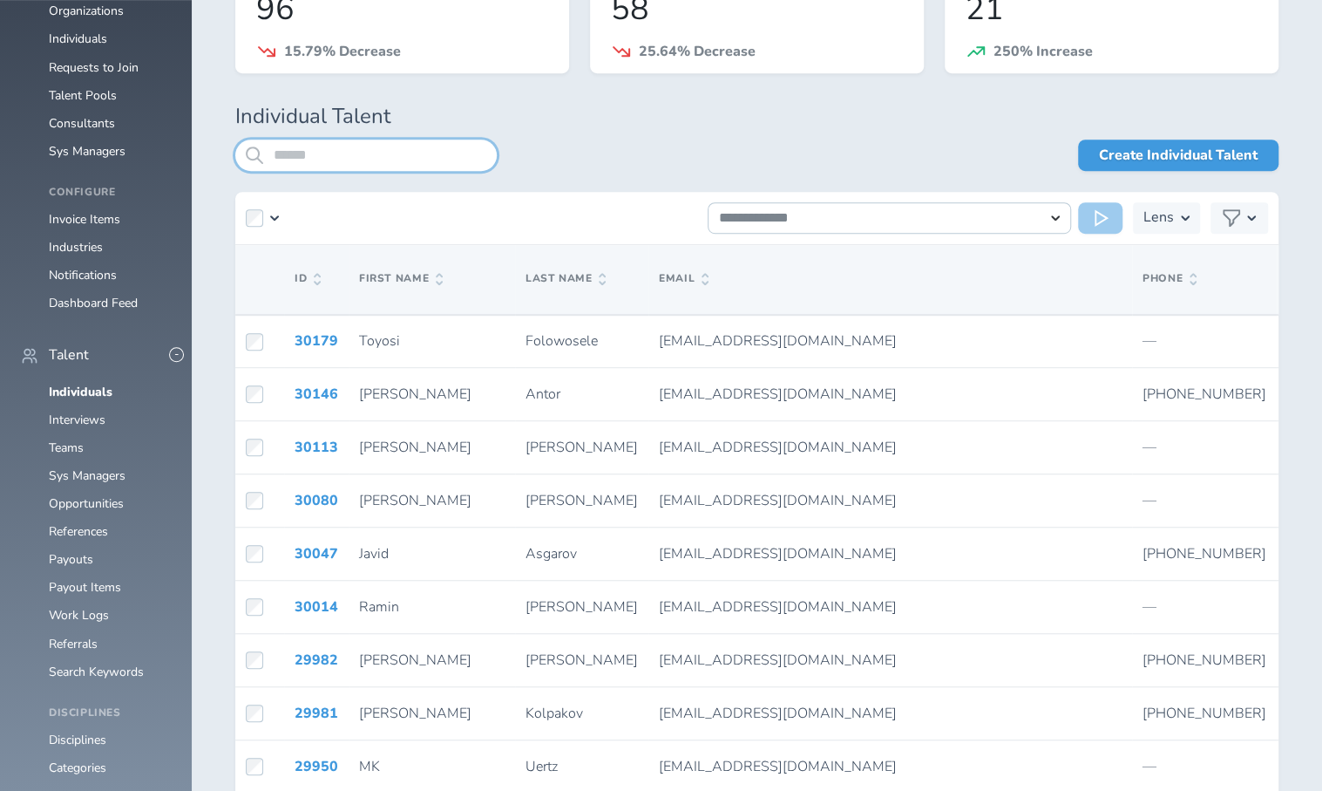
click at [309, 156] on input "search" at bounding box center [366, 154] width 262 height 31
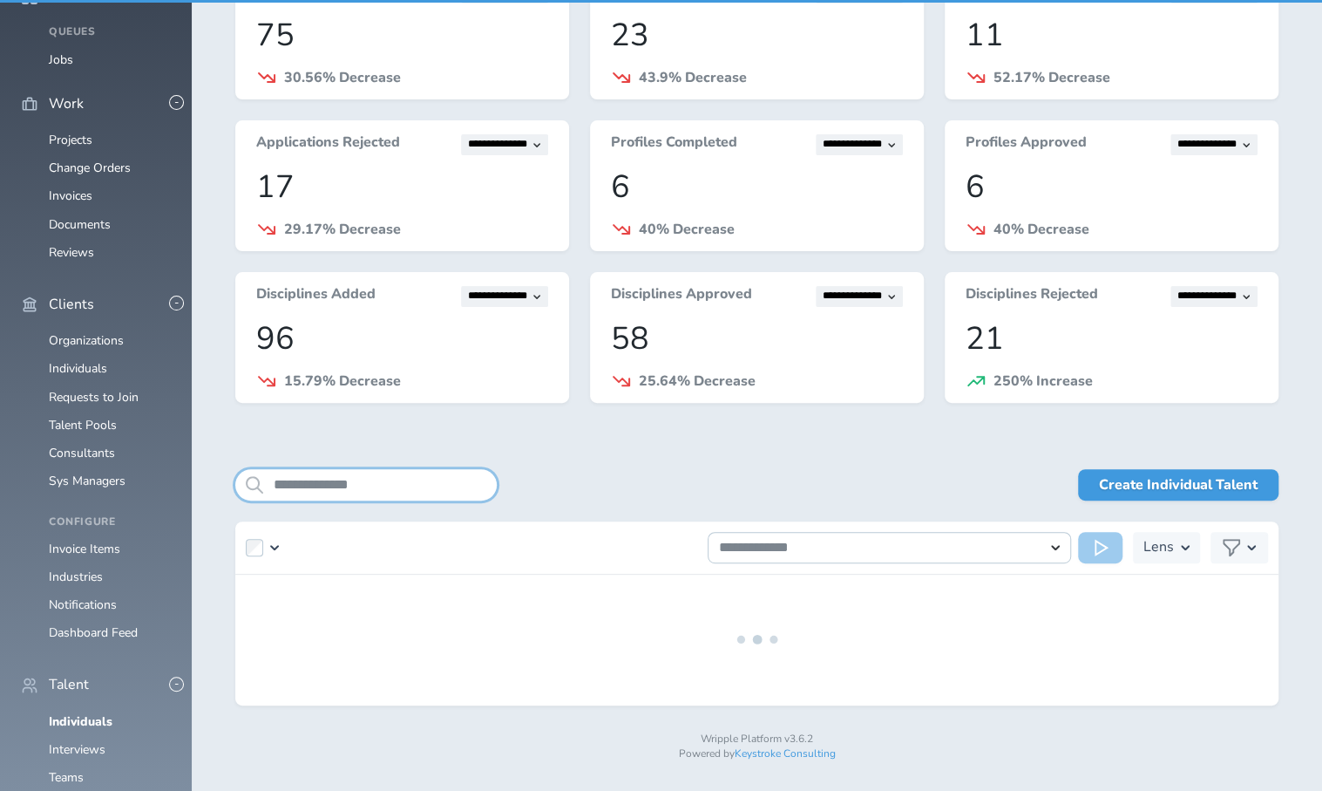
scroll to position [181, 0]
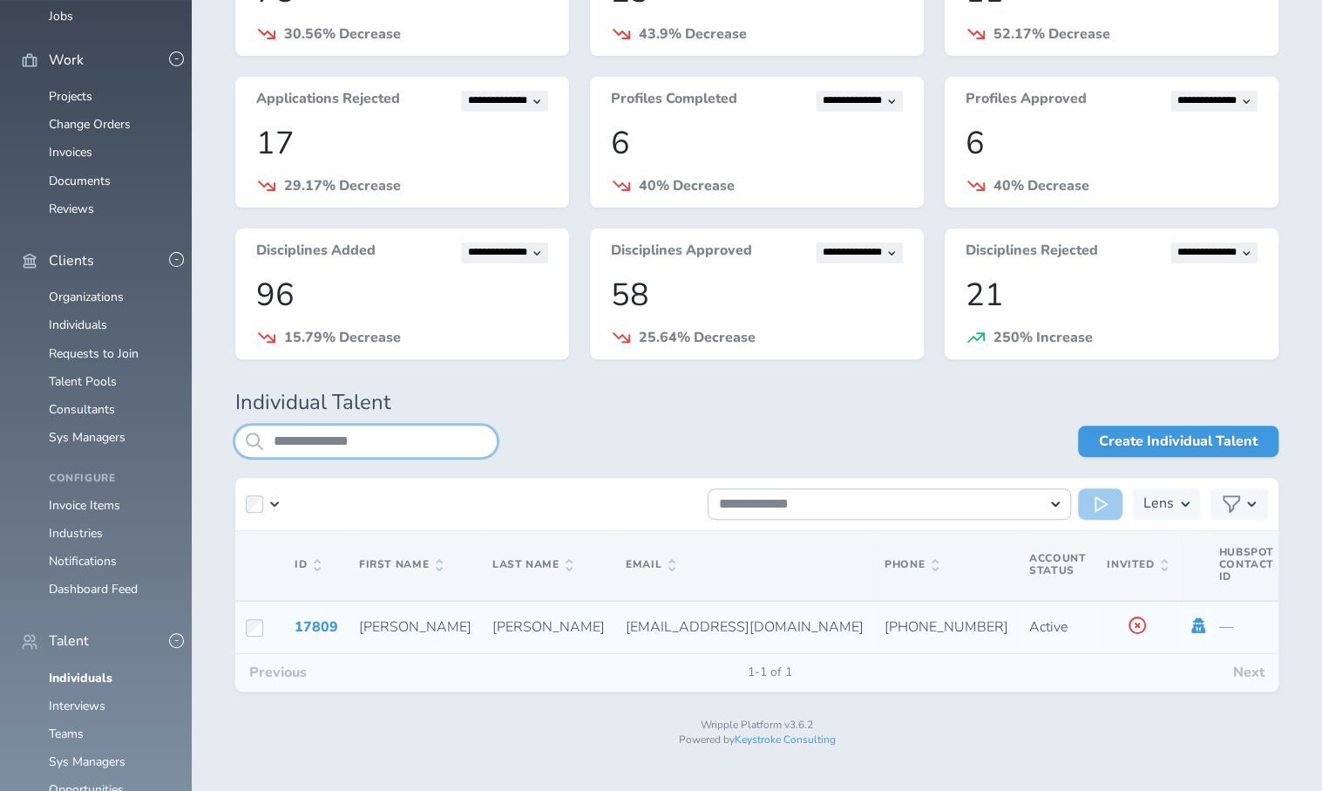
type input "**********"
click at [1193, 626] on icon at bounding box center [1200, 625] width 14 height 16
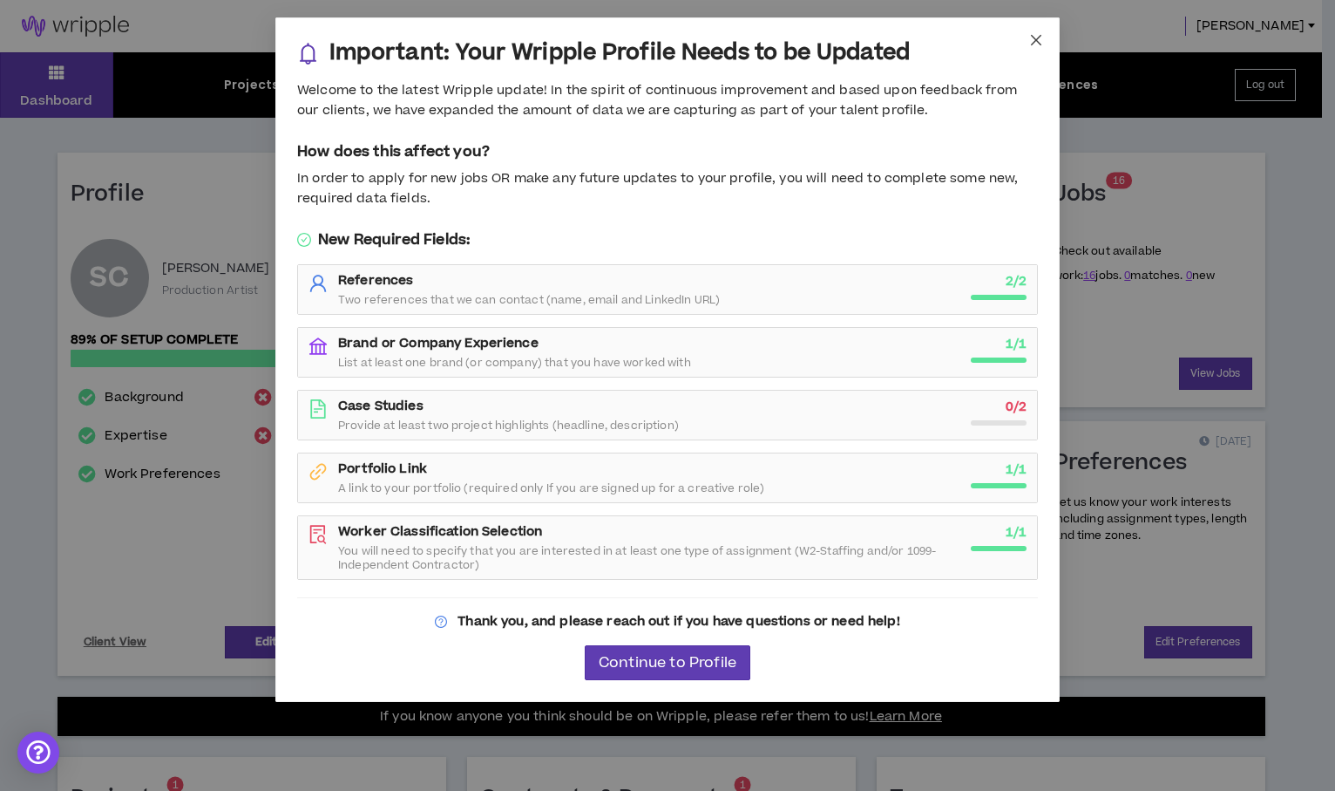
click at [1034, 39] on icon "close" at bounding box center [1037, 40] width 14 height 14
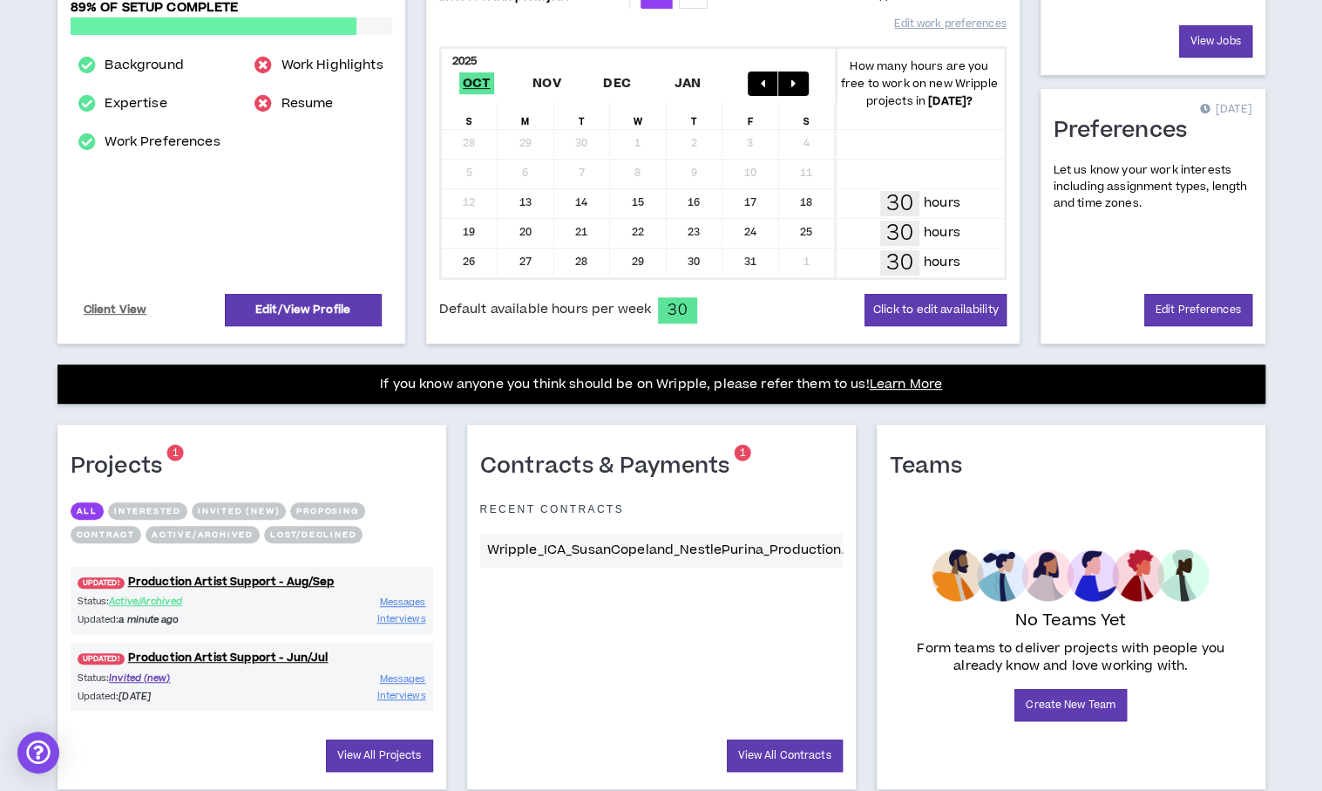
scroll to position [355, 0]
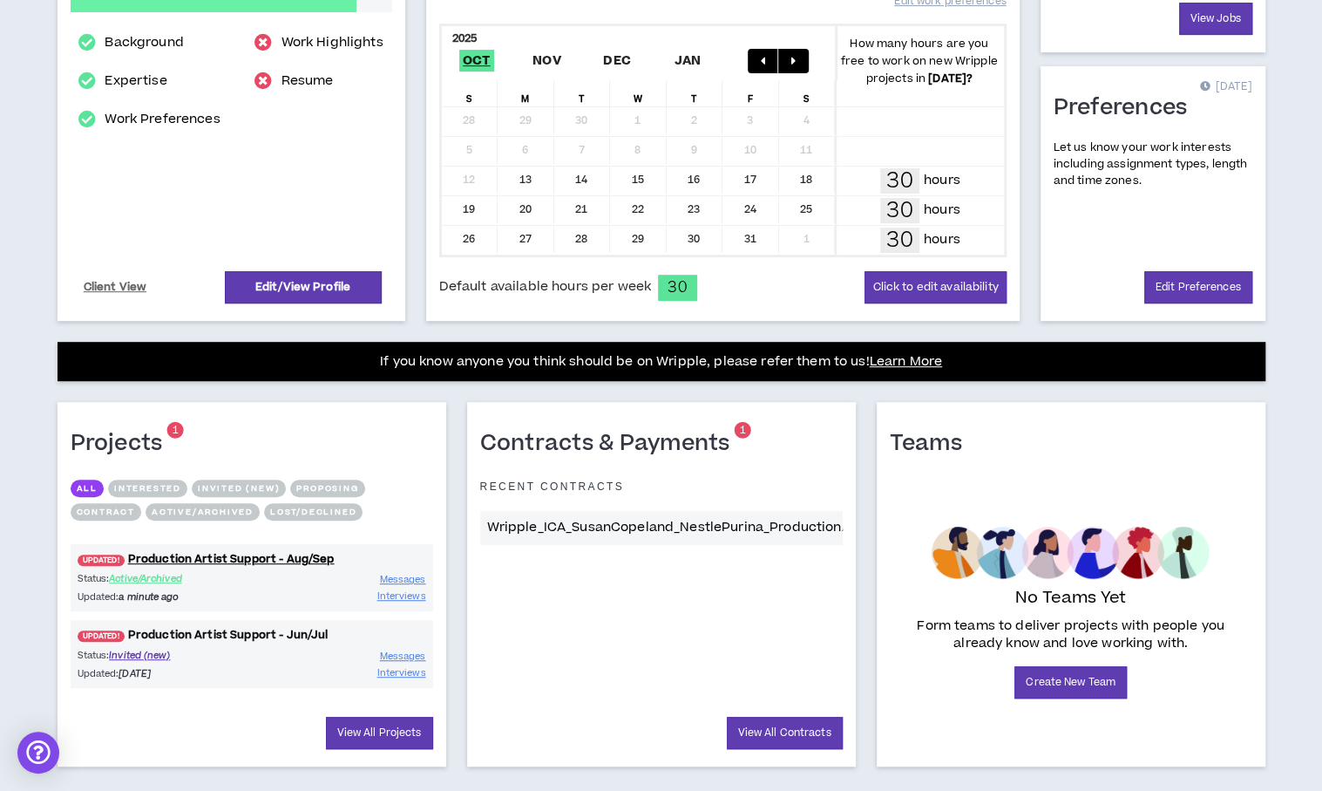
click at [253, 627] on link "UPDATED! Production Artist Support - Jun/Jul" at bounding box center [252, 635] width 363 height 17
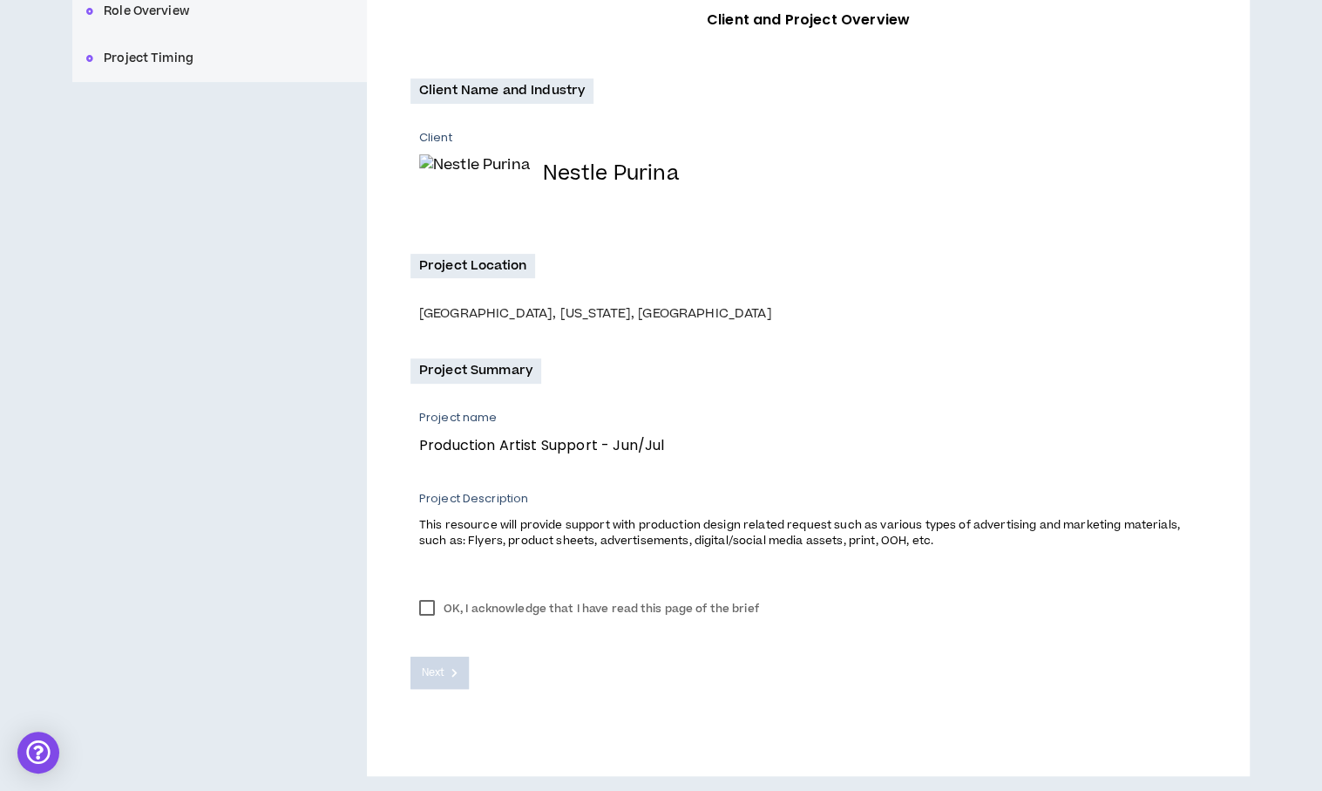
scroll to position [279, 0]
click at [418, 606] on label "OK, I acknowledge that I have read this page of the brief" at bounding box center [589, 607] width 357 height 26
click at [424, 668] on span "Next" at bounding box center [433, 671] width 23 height 17
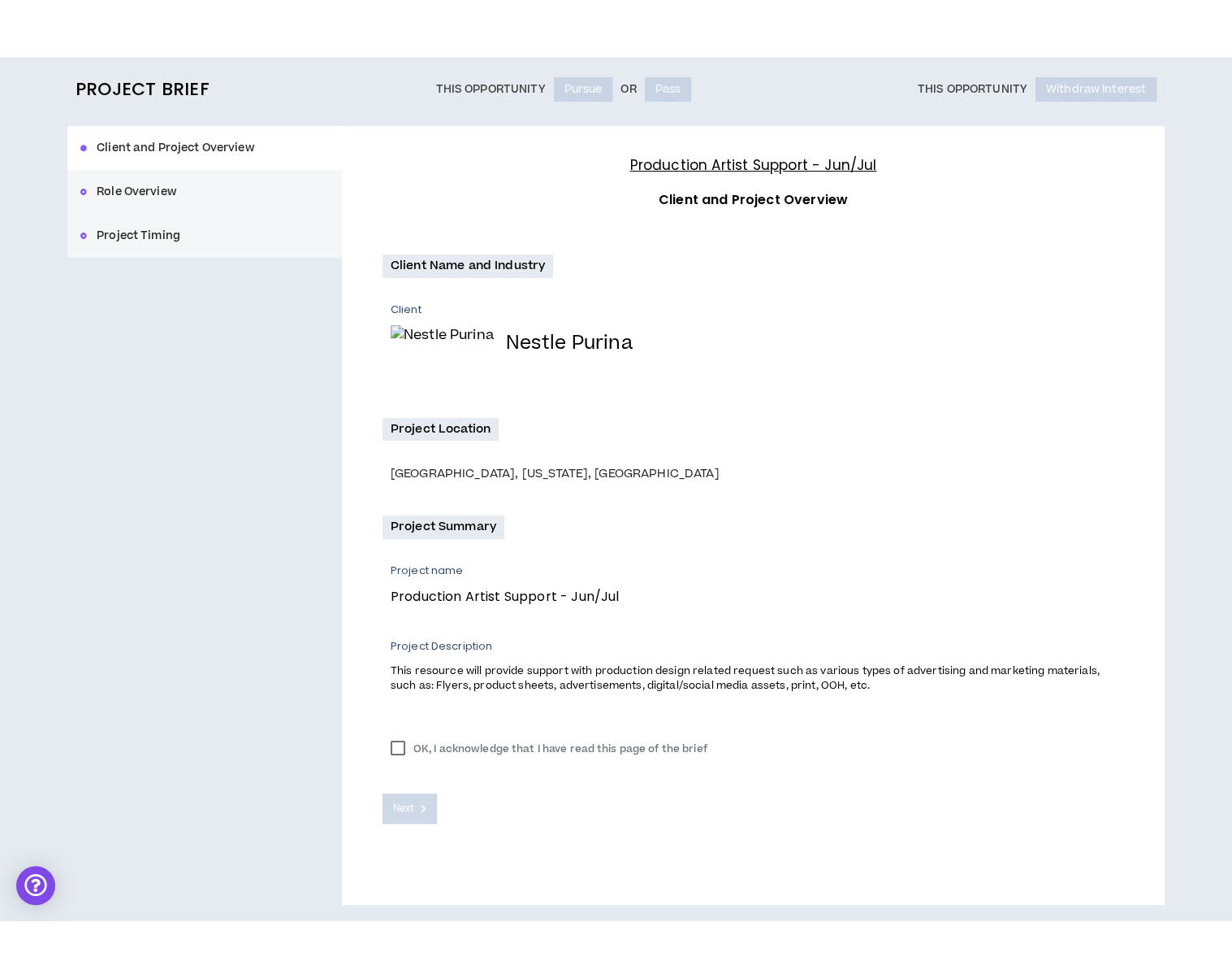
scroll to position [20, 0]
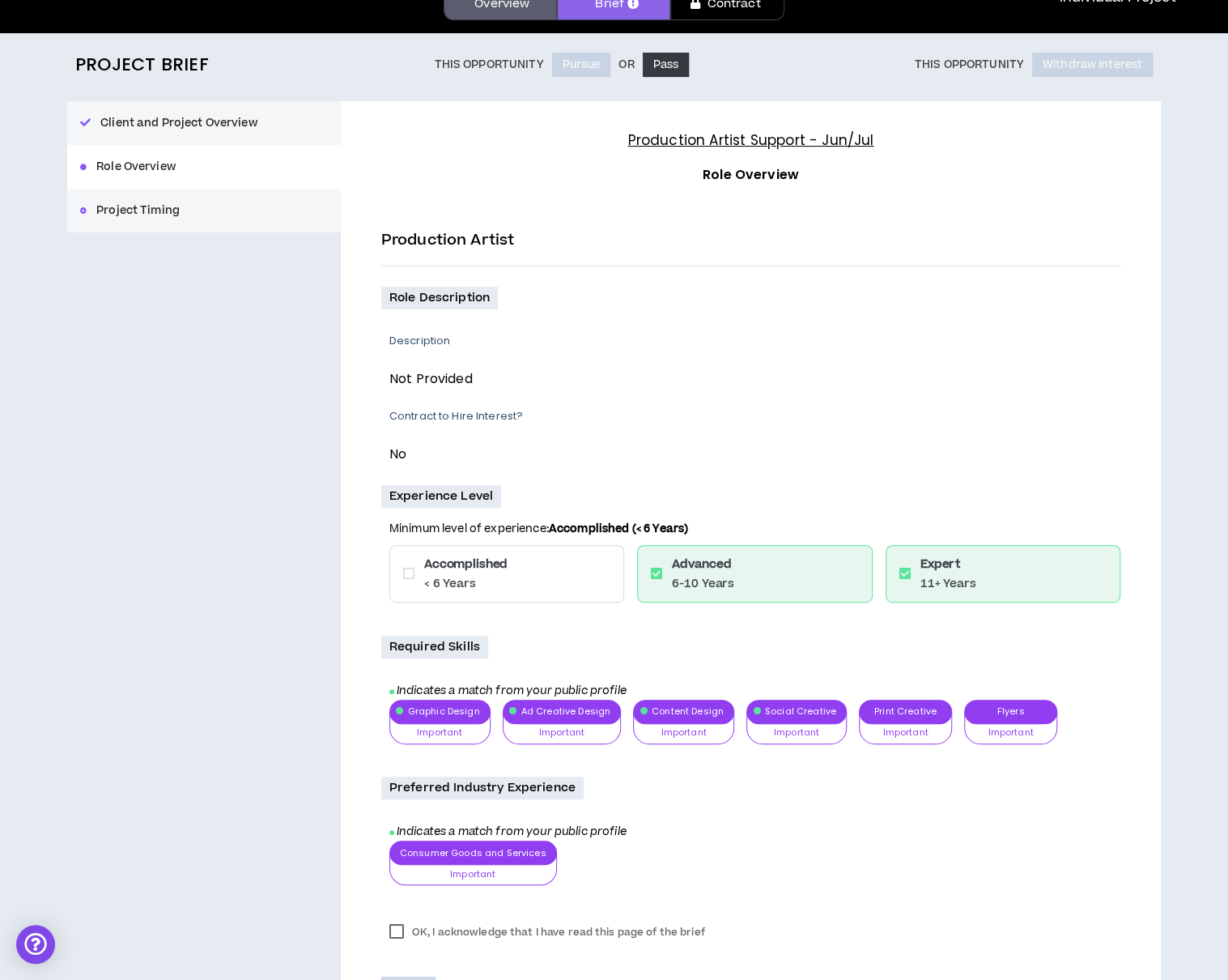
scroll to position [224, 0]
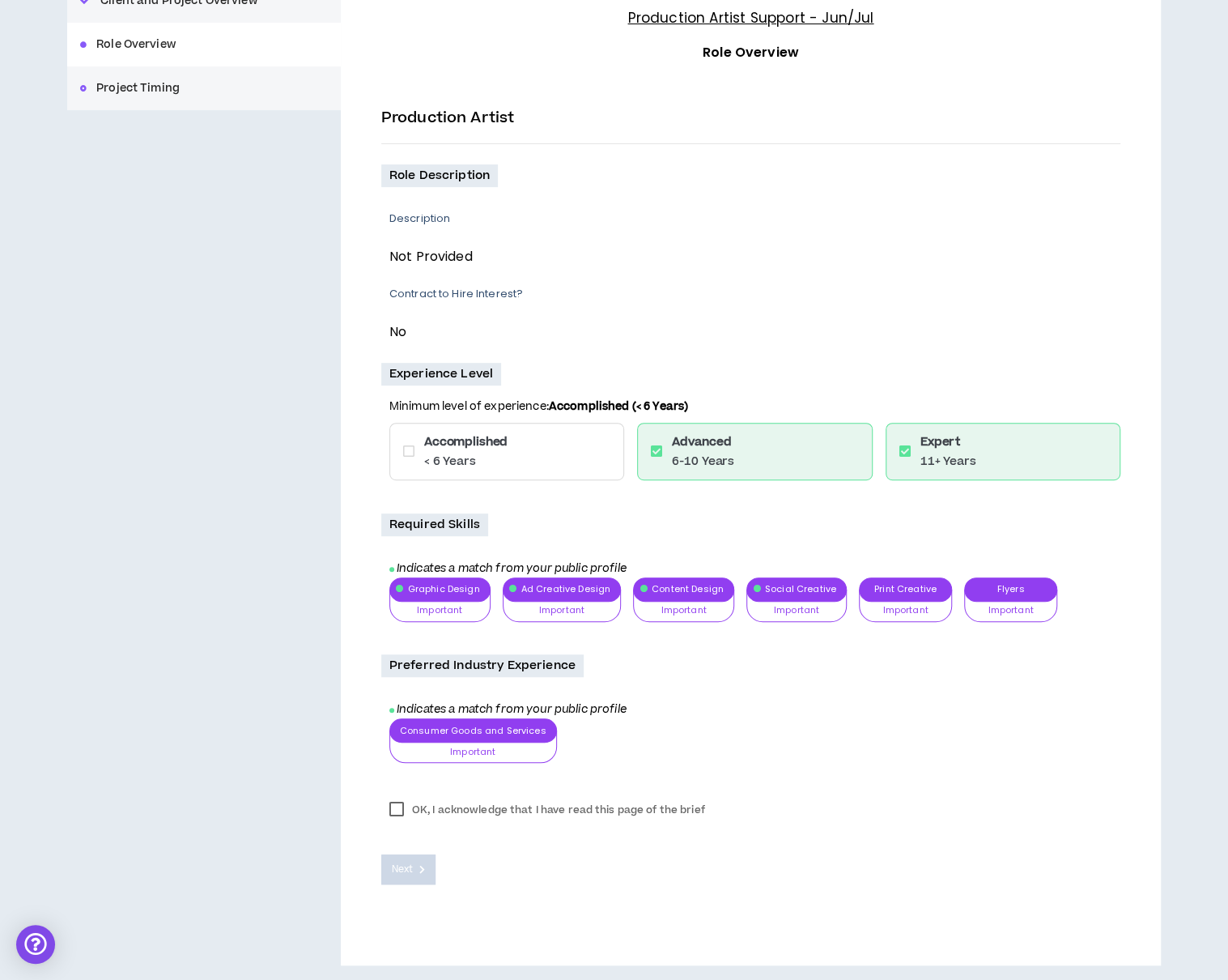
drag, startPoint x: 397, startPoint y: 806, endPoint x: 395, endPoint y: 815, distance: 9.2
click at [397, 734] on label "OK, I acknowledge that I have read this page of the brief" at bounding box center [547, 810] width 332 height 24
click at [403, 734] on span "Next" at bounding box center [402, 869] width 21 height 16
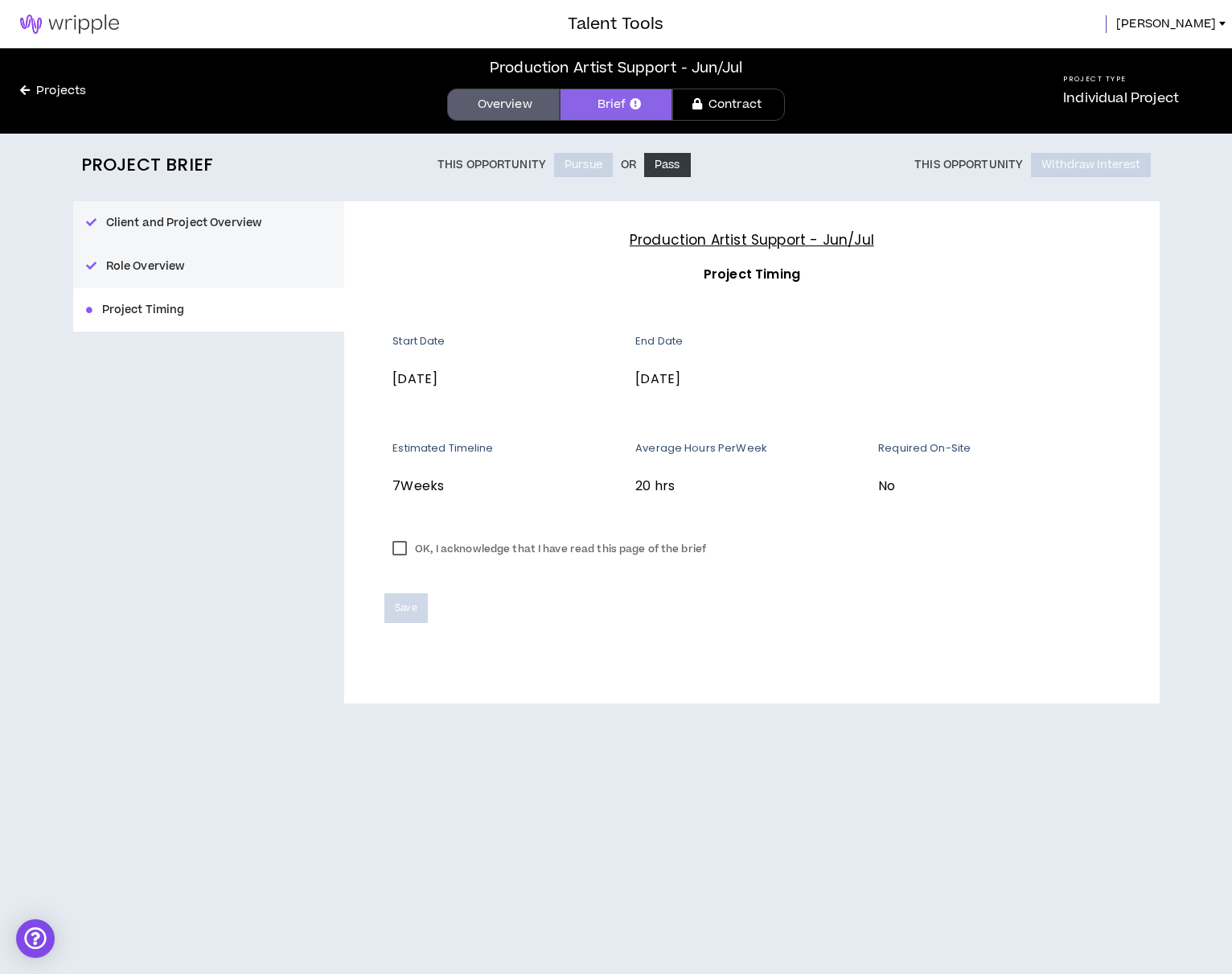
click at [399, 548] on label "OK, I acknowledge that I have read this page of the brief" at bounding box center [549, 548] width 329 height 24
click at [401, 611] on span "Save" at bounding box center [406, 607] width 22 height 16
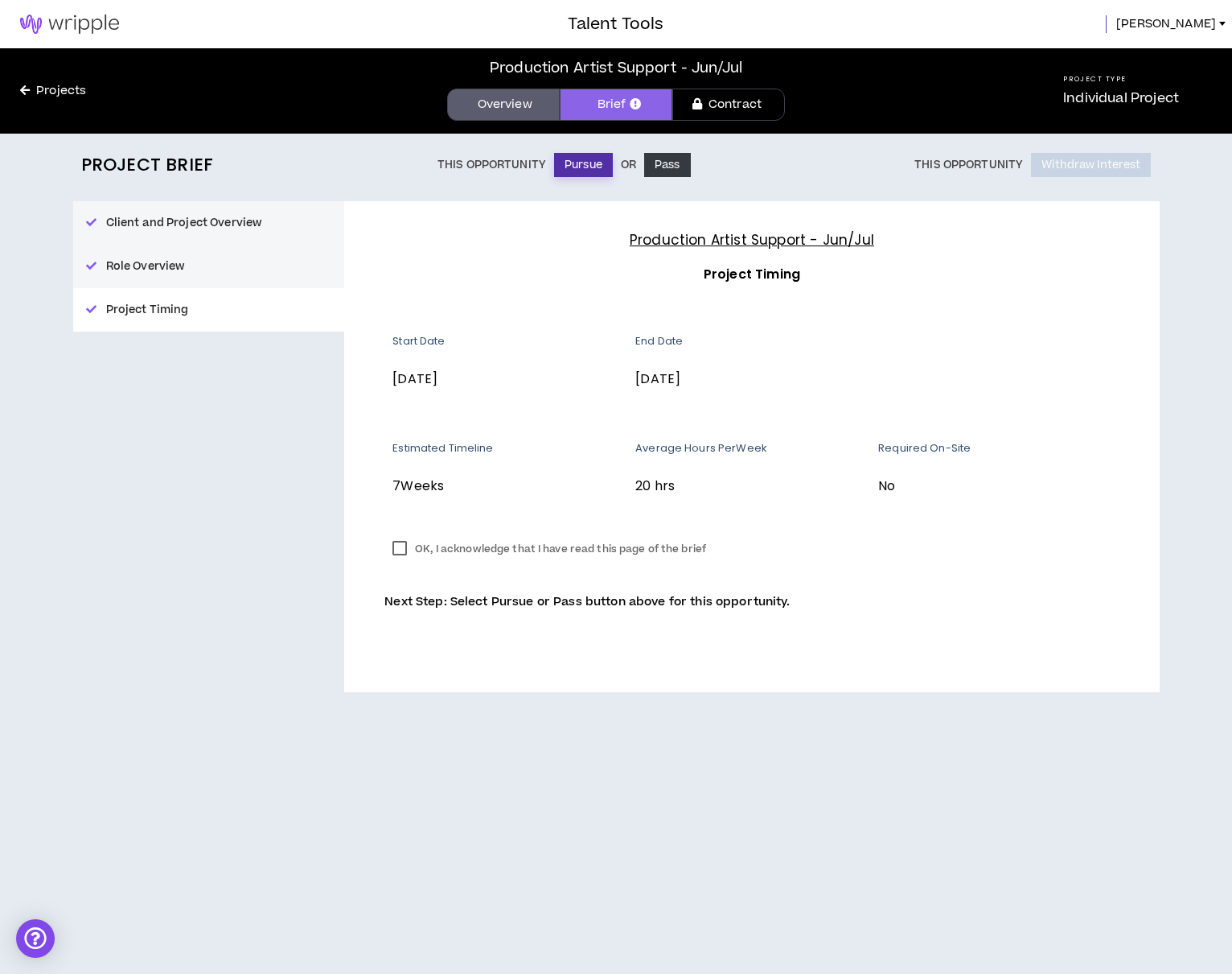
click at [562, 162] on button "Pursue" at bounding box center [584, 165] width 59 height 24
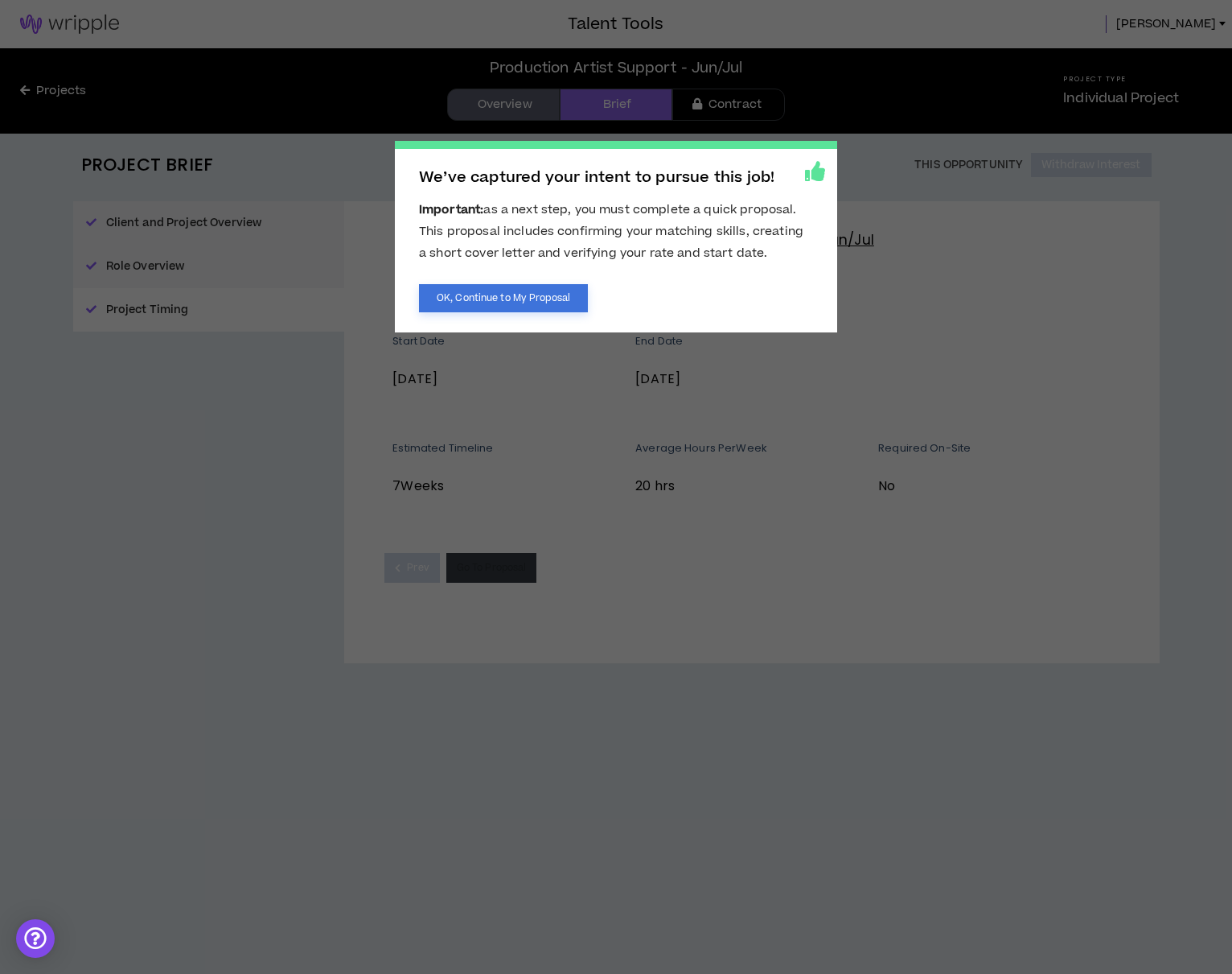
click at [522, 289] on button "OK, Continue to My Proposal" at bounding box center [503, 298] width 169 height 29
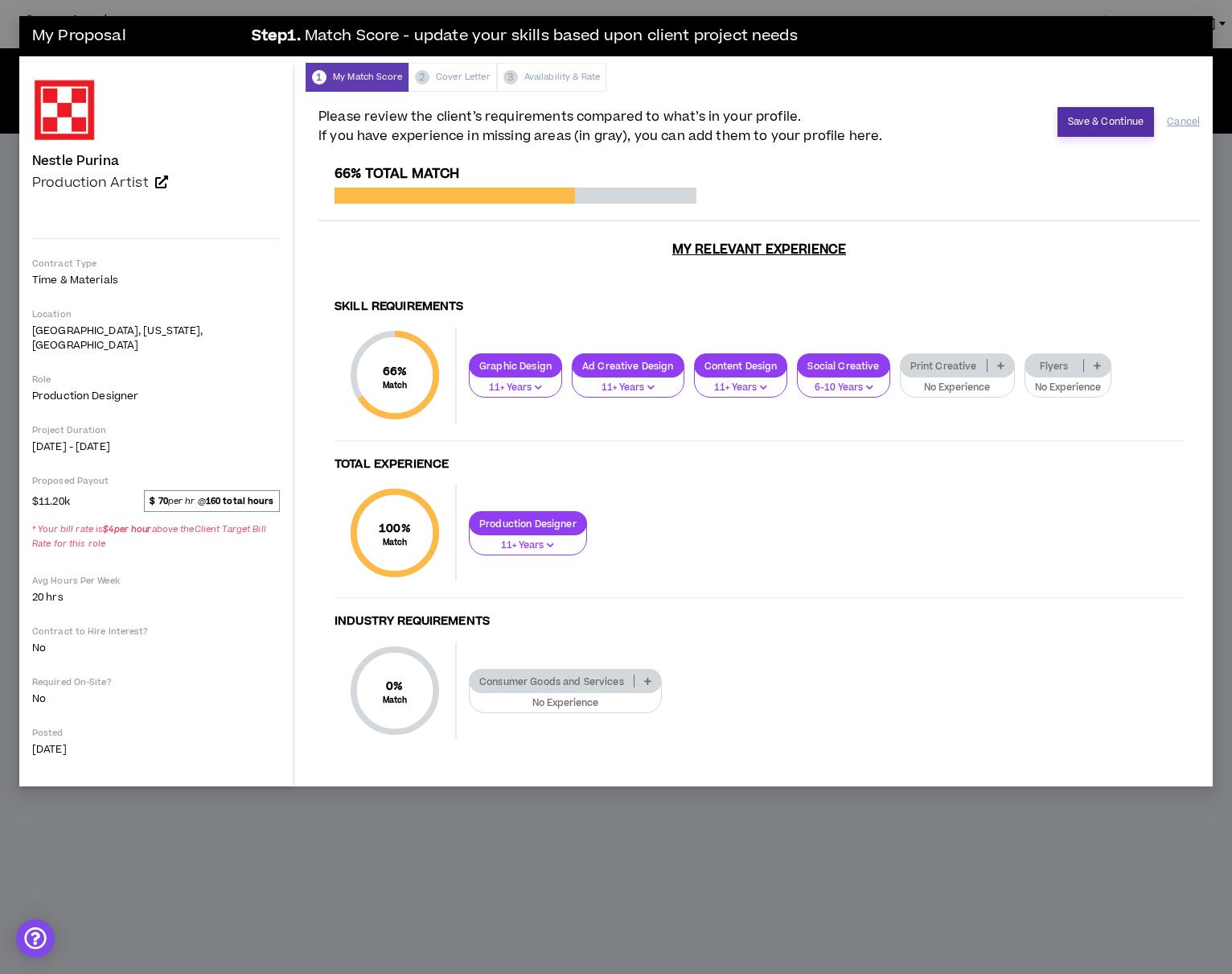
click at [1106, 115] on button "Save & Continue" at bounding box center [1106, 122] width 97 height 30
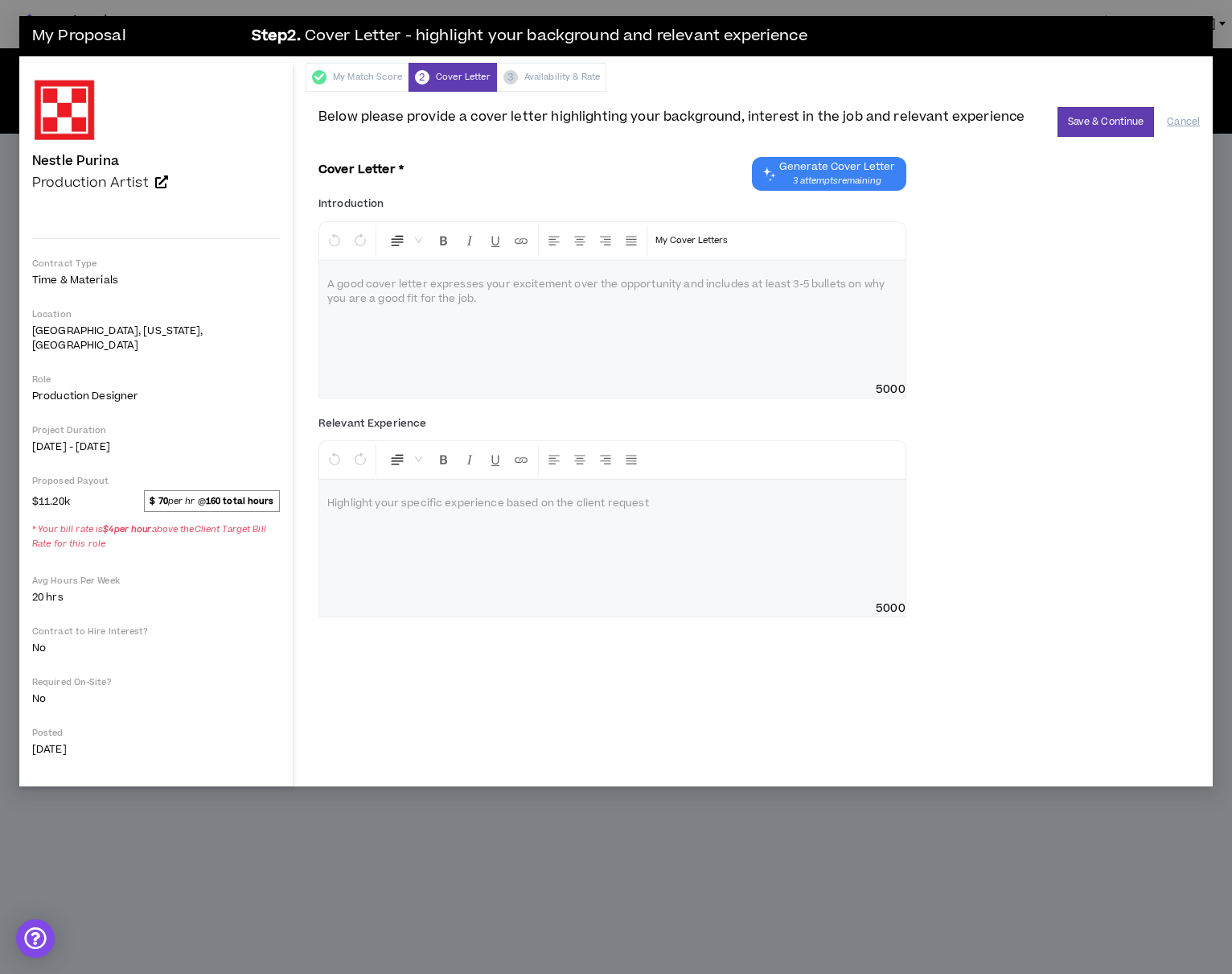
click at [870, 168] on span "Generate Cover Letter" at bounding box center [838, 166] width 116 height 13
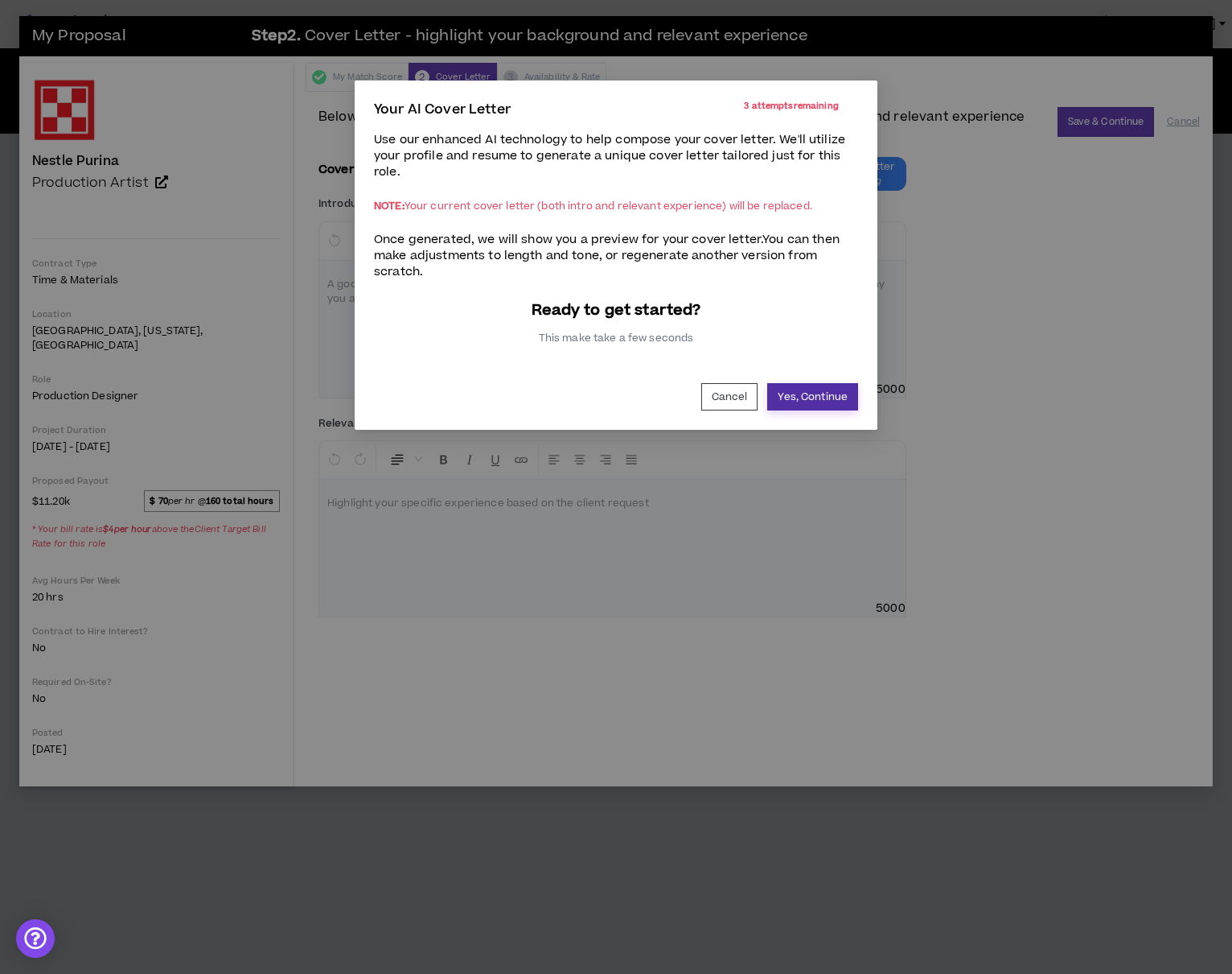
click at [802, 394] on button "Yes, Continue" at bounding box center [813, 397] width 91 height 28
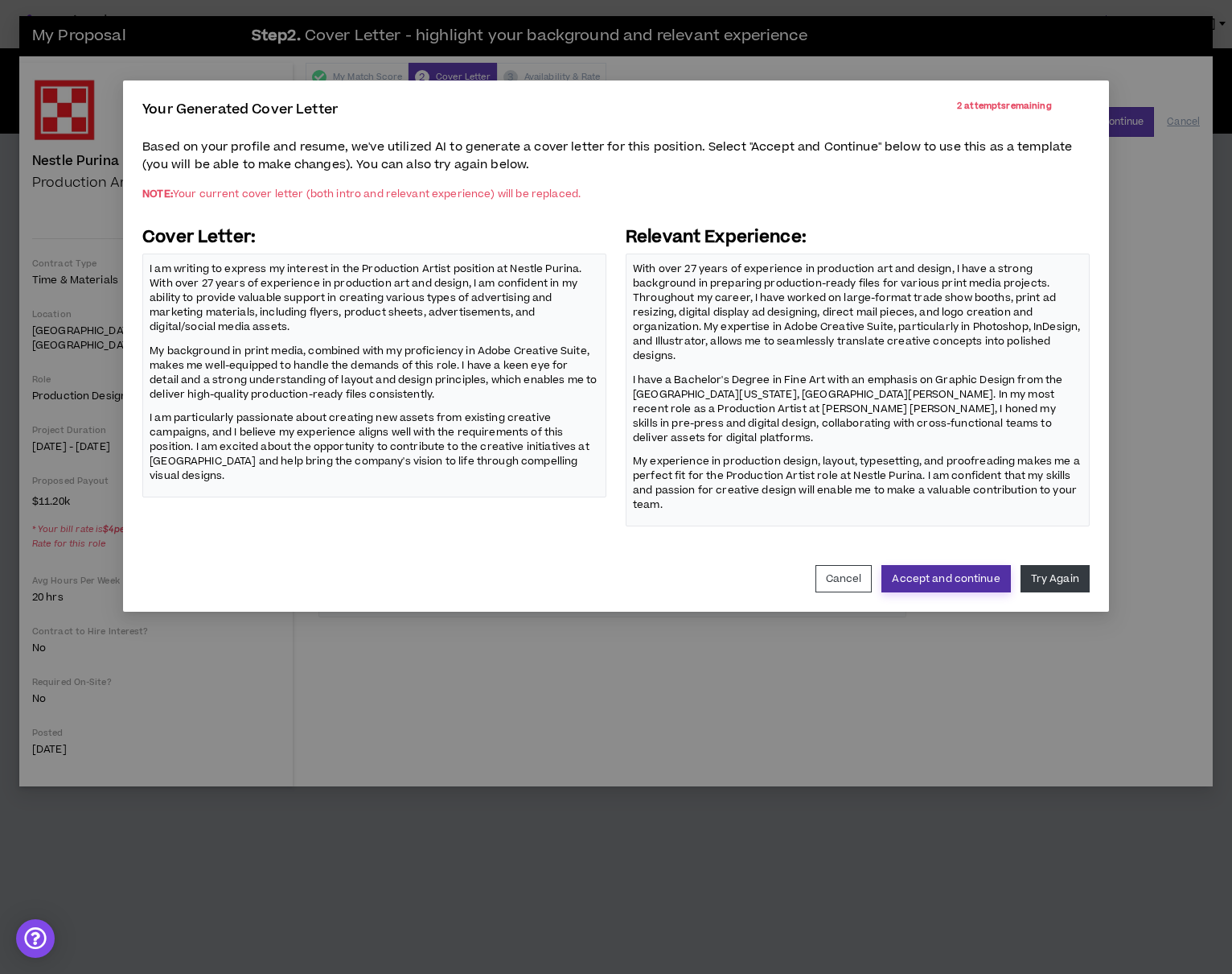
click at [952, 566] on button "Accept and continue" at bounding box center [945, 579] width 128 height 28
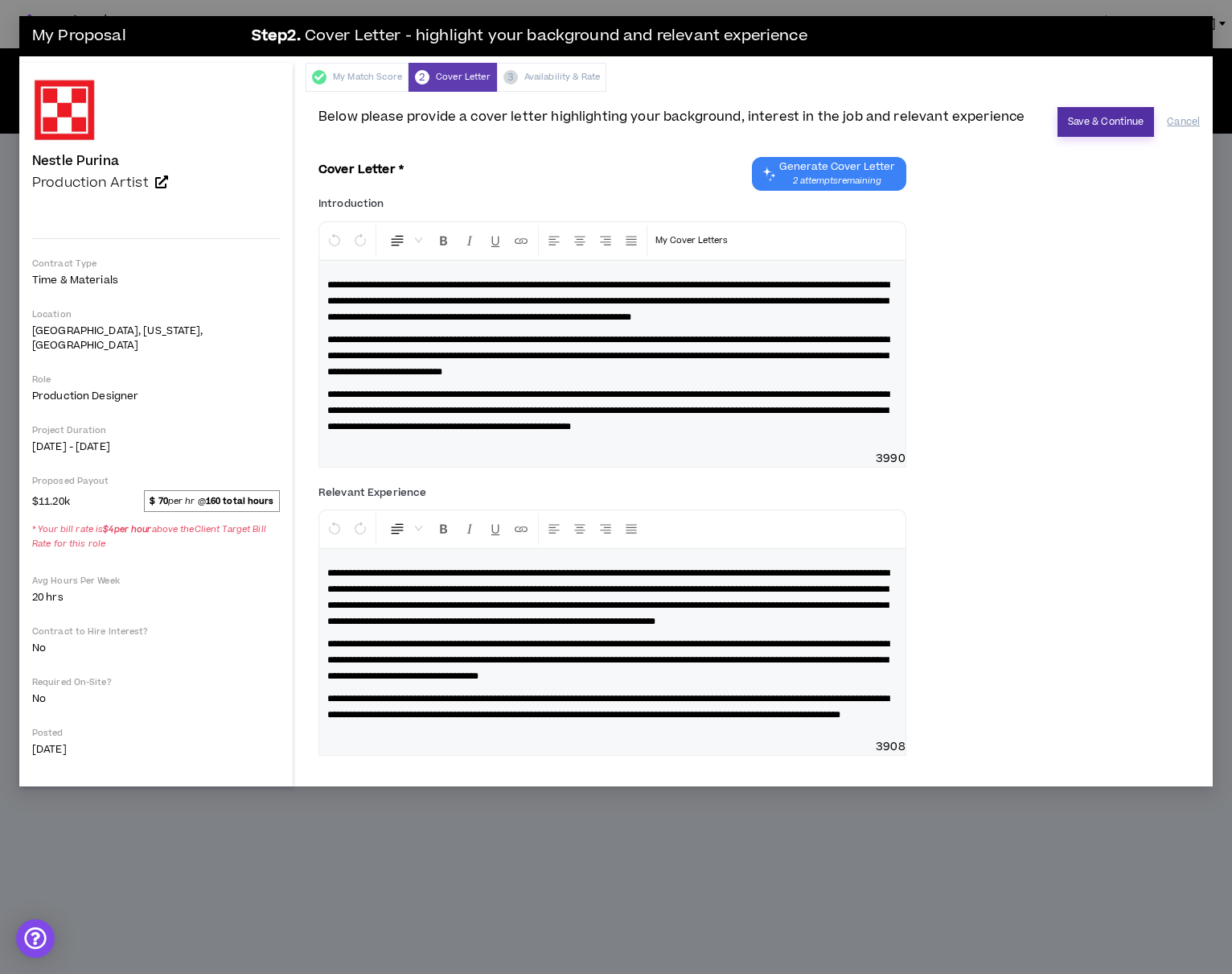
click at [1090, 130] on button "Save & Continue" at bounding box center [1106, 122] width 97 height 30
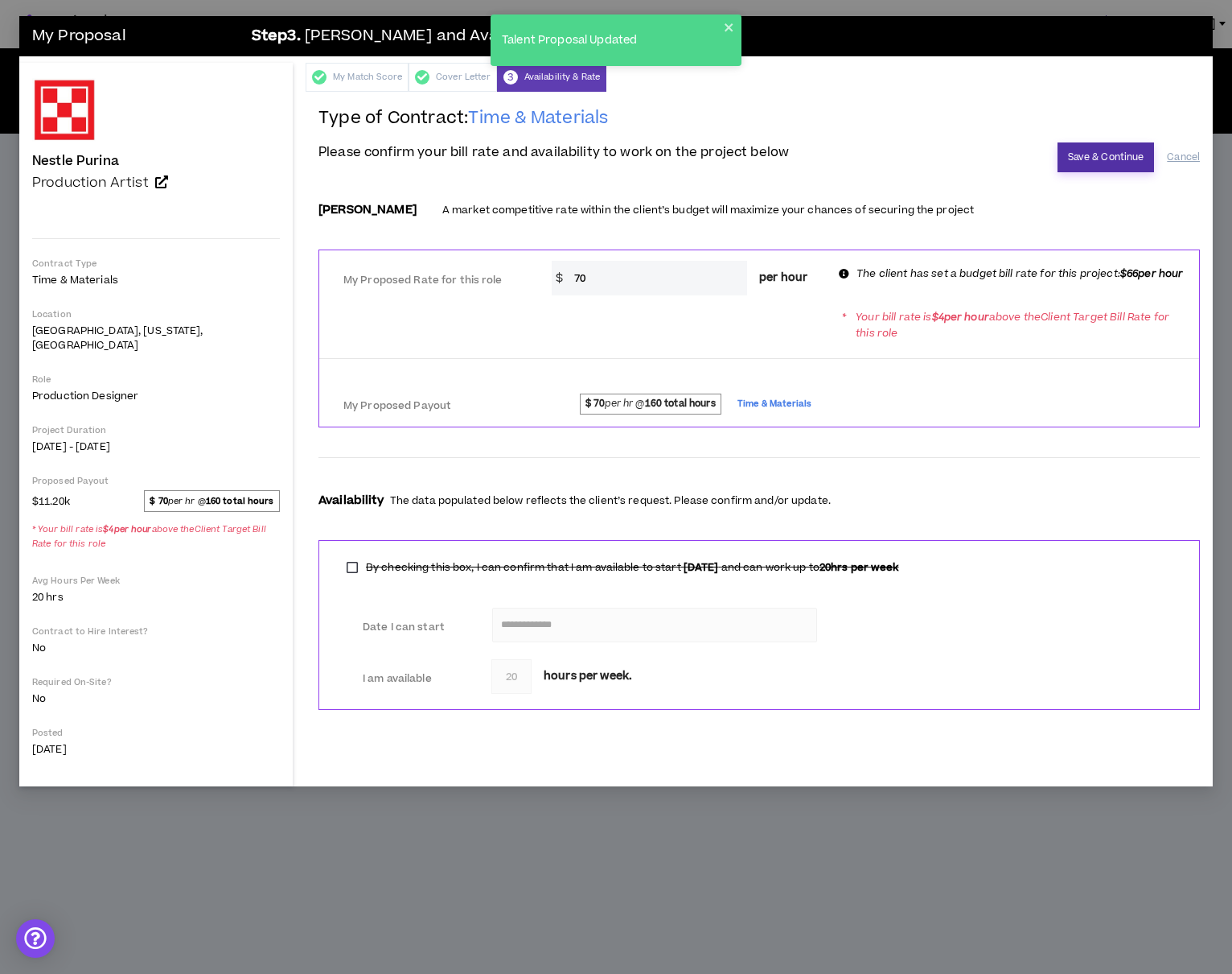
click at [1088, 155] on button "Save & Continue" at bounding box center [1106, 157] width 97 height 30
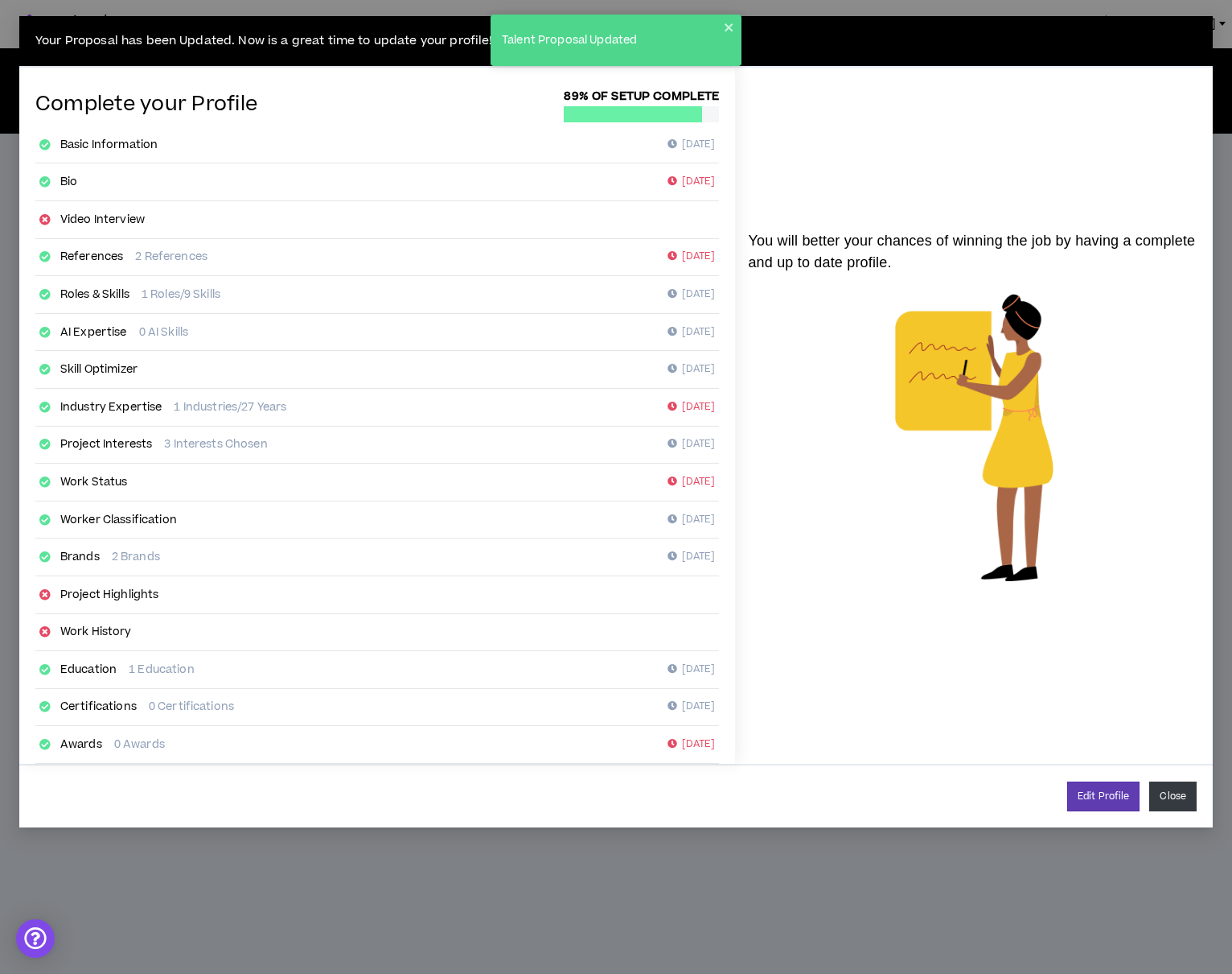
click at [1178, 729] on button "Close" at bounding box center [1173, 796] width 47 height 30
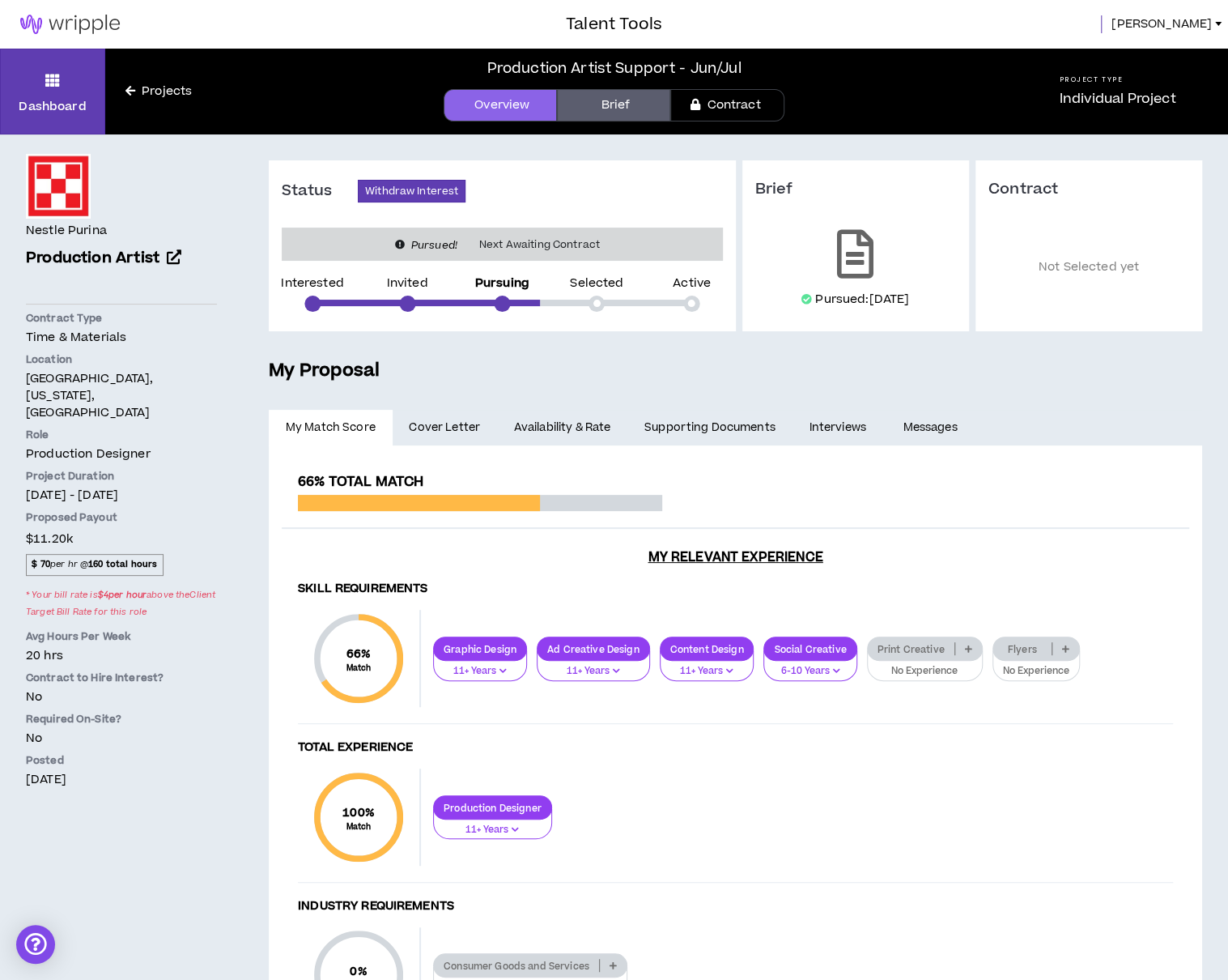
click at [1192, 25] on span "Susan" at bounding box center [1162, 24] width 100 height 18
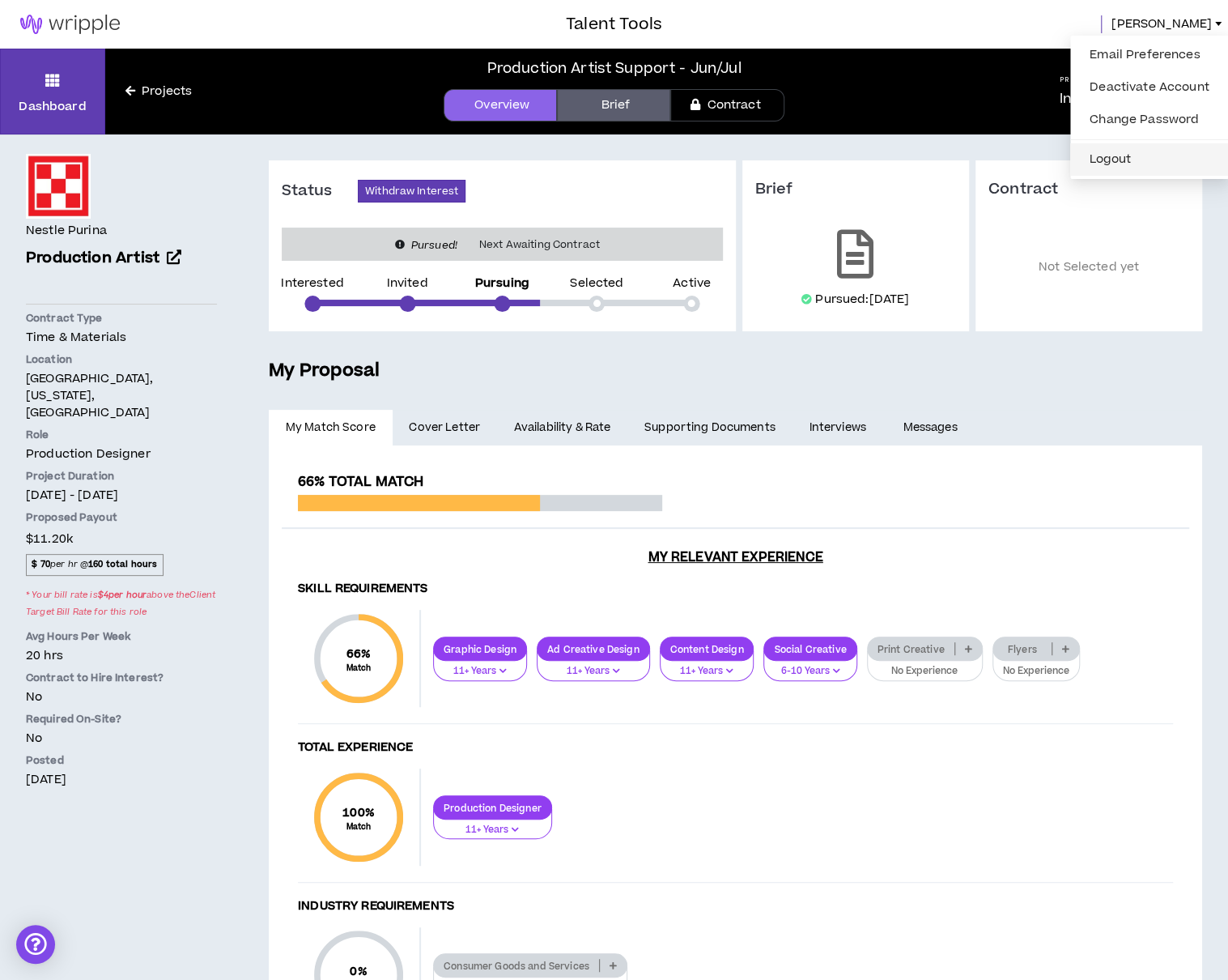
click at [1094, 164] on button "Logout" at bounding box center [1150, 160] width 139 height 24
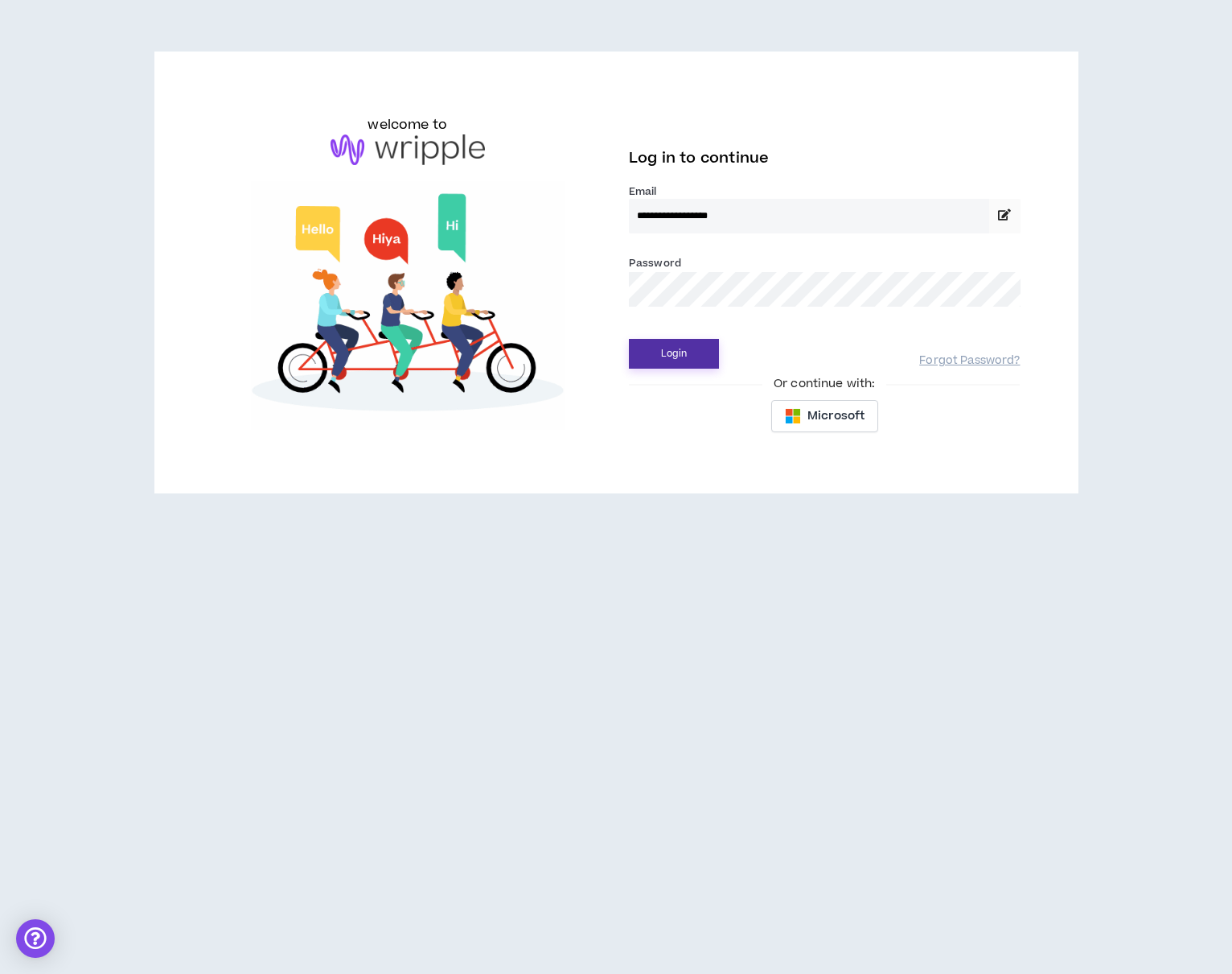
click at [708, 358] on button "Login" at bounding box center [675, 354] width 90 height 30
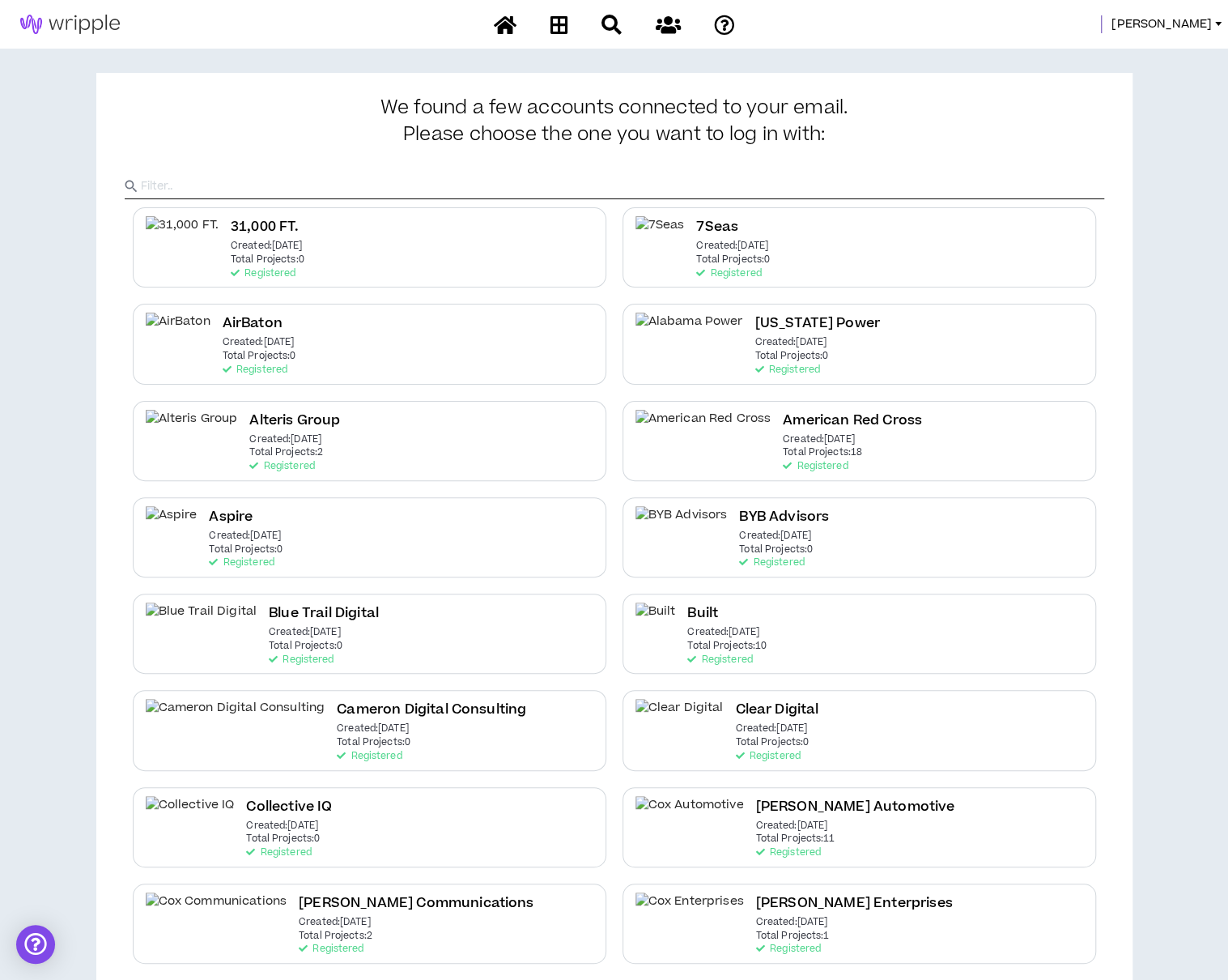
click at [465, 184] on input "text" at bounding box center [622, 186] width 963 height 24
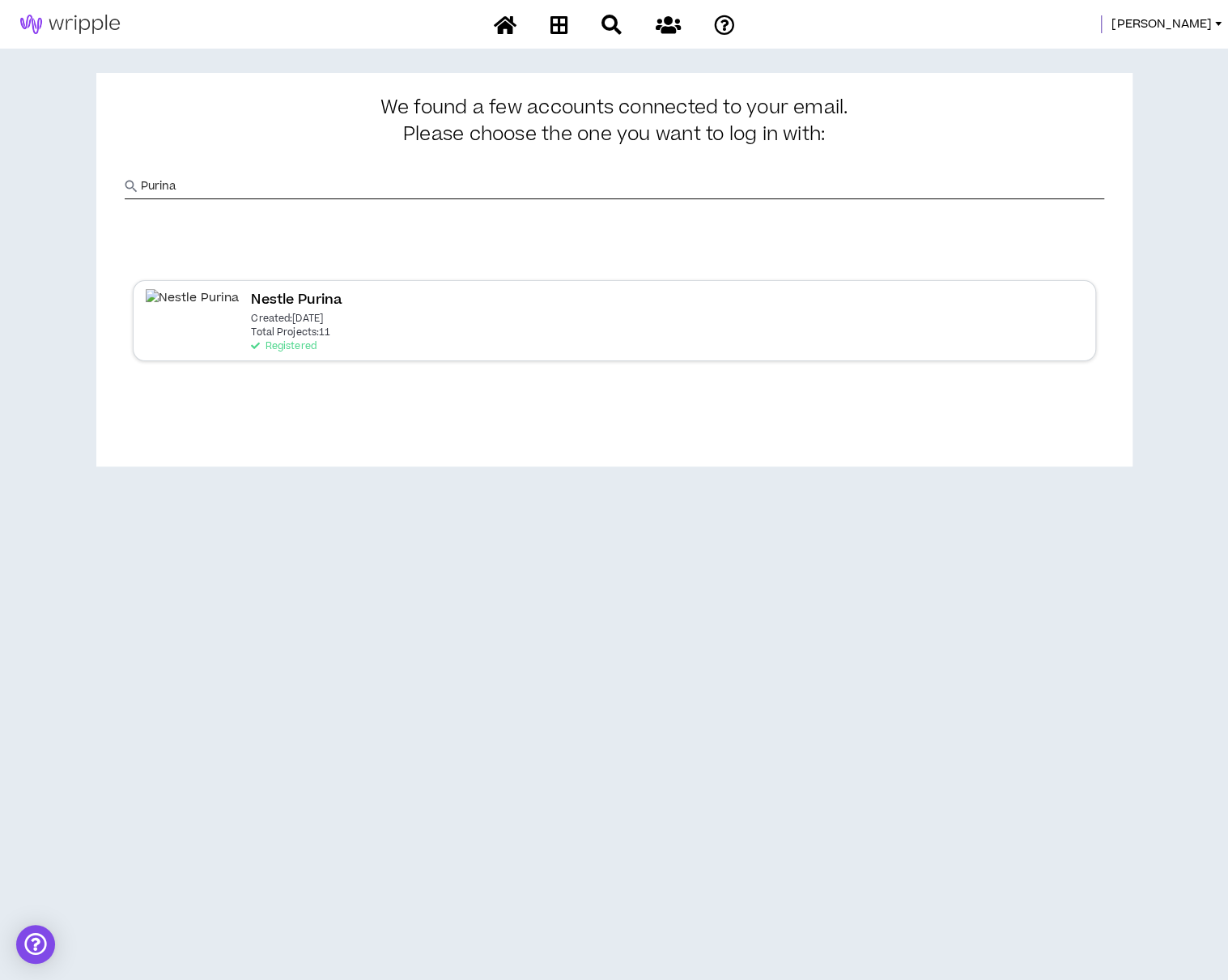
type input "Purina"
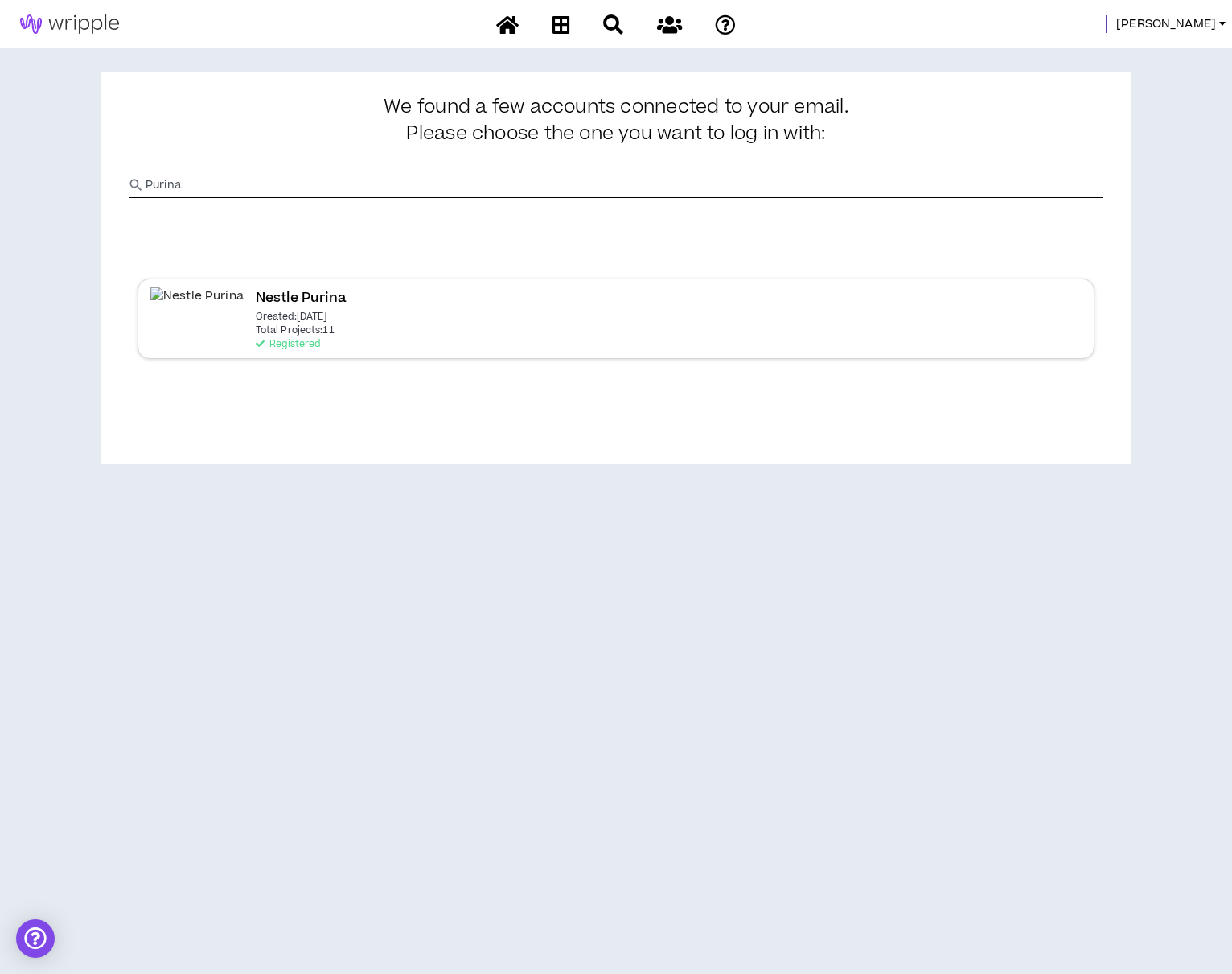
click at [256, 326] on p "Total Projects: 11" at bounding box center [294, 331] width 78 height 11
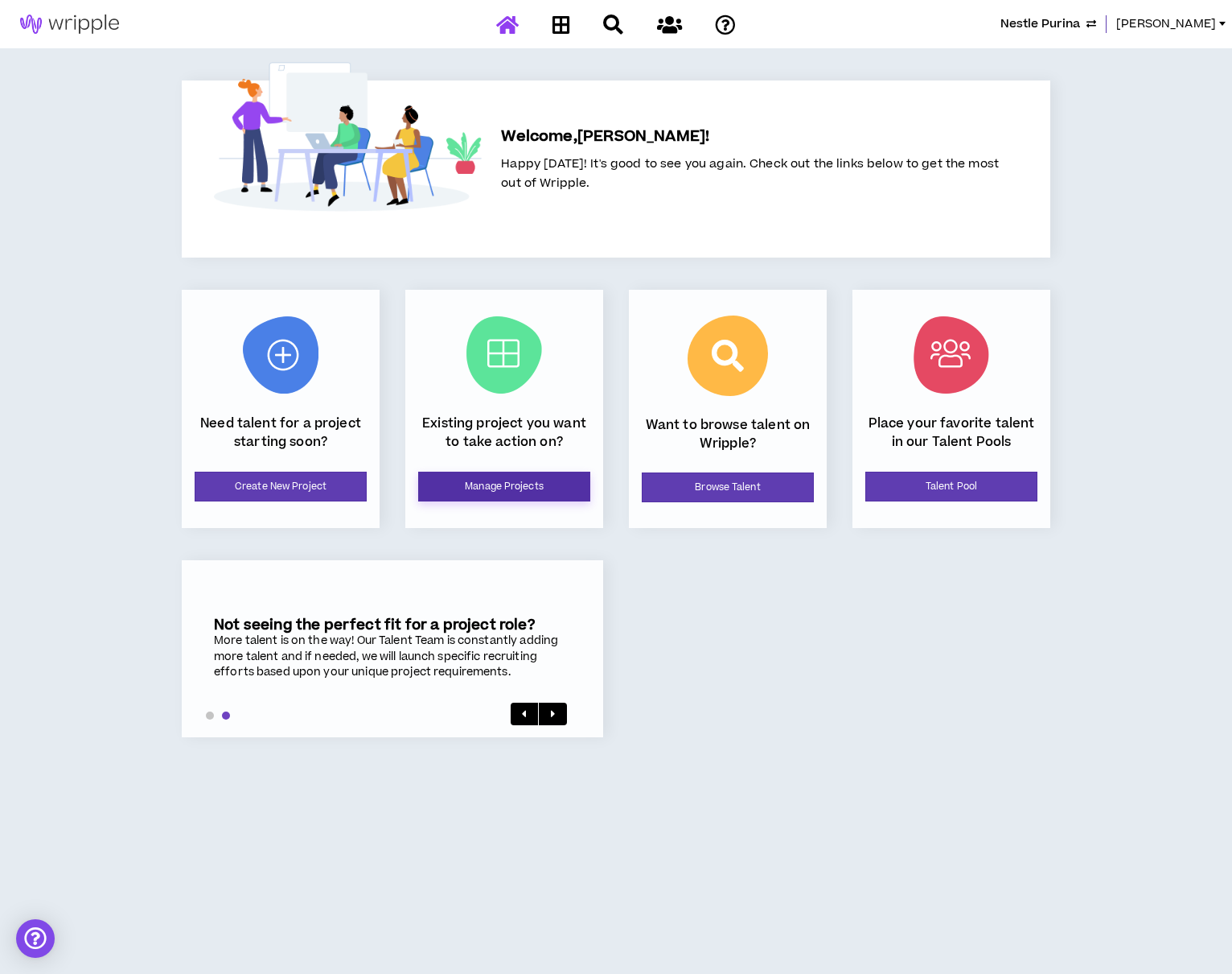
click at [515, 489] on link "Manage Projects" at bounding box center [504, 487] width 173 height 30
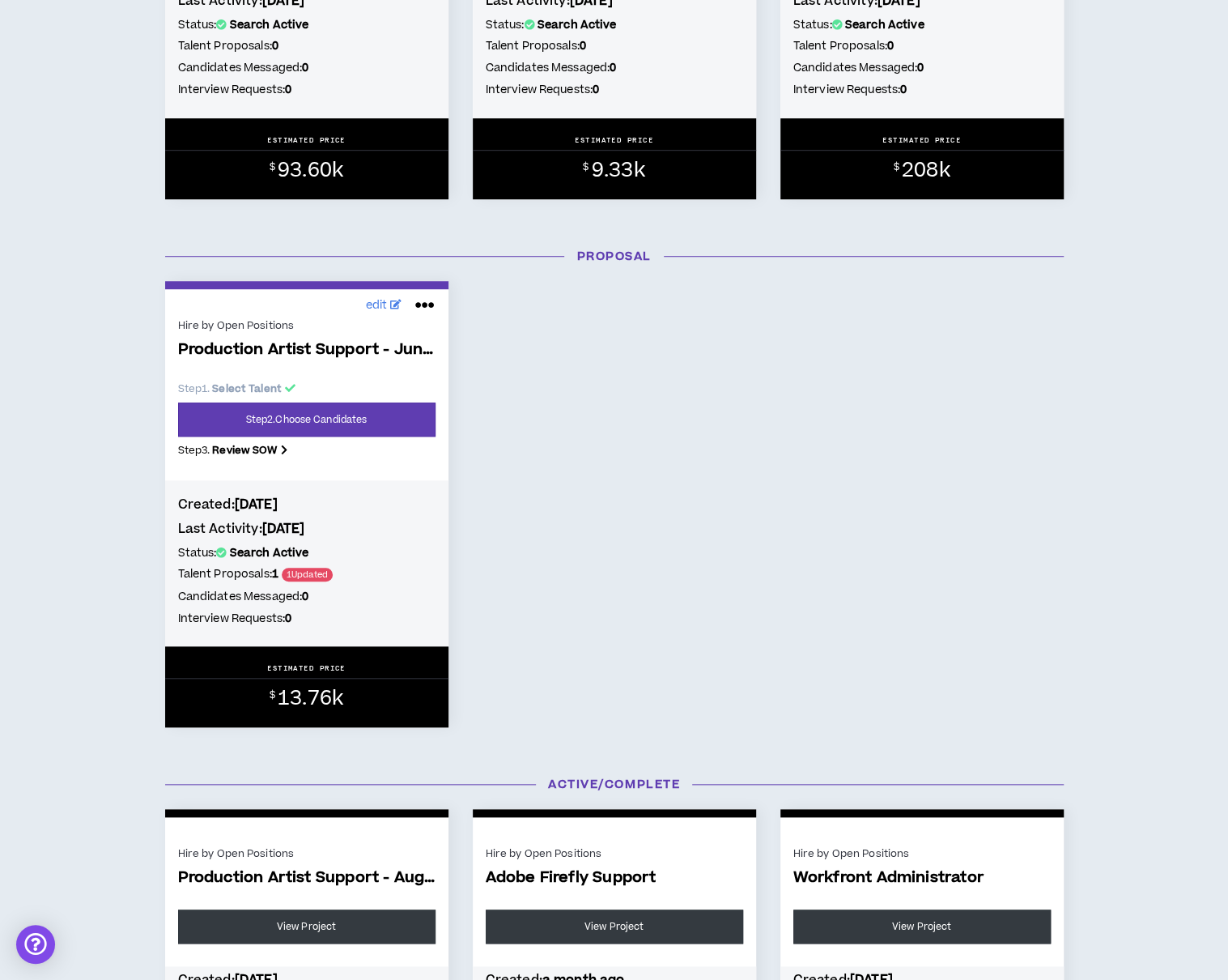
scroll to position [567, 0]
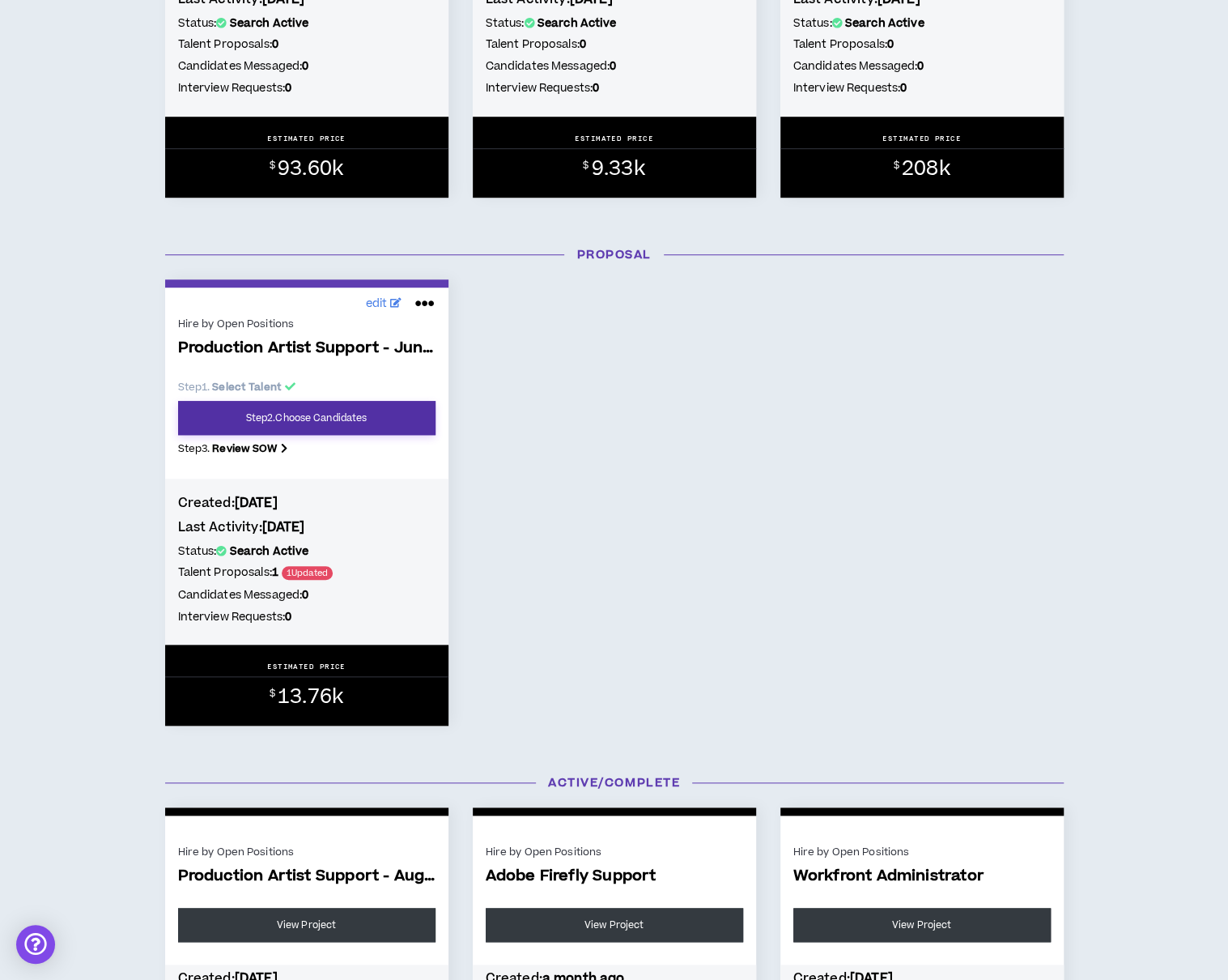
click at [211, 417] on link "Step 2 . Choose Candidates" at bounding box center [307, 418] width 257 height 34
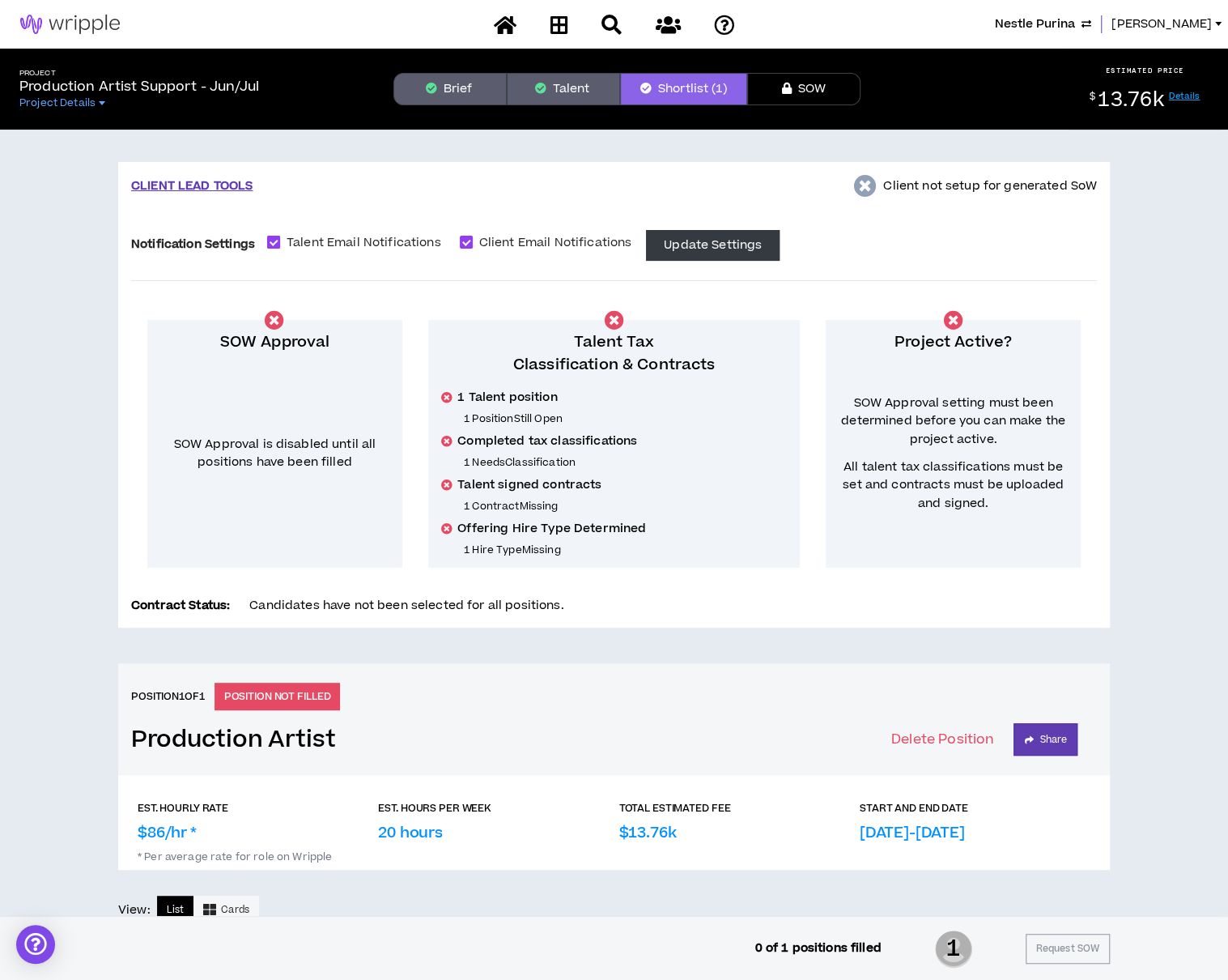
drag, startPoint x: 296, startPoint y: 237, endPoint x: 338, endPoint y: 242, distance: 42.3
click at [298, 237] on span "Talent Email Notifications" at bounding box center [364, 242] width 167 height 18
checkbox input "*****"
drag, startPoint x: 564, startPoint y: 240, endPoint x: 599, endPoint y: 246, distance: 35.5
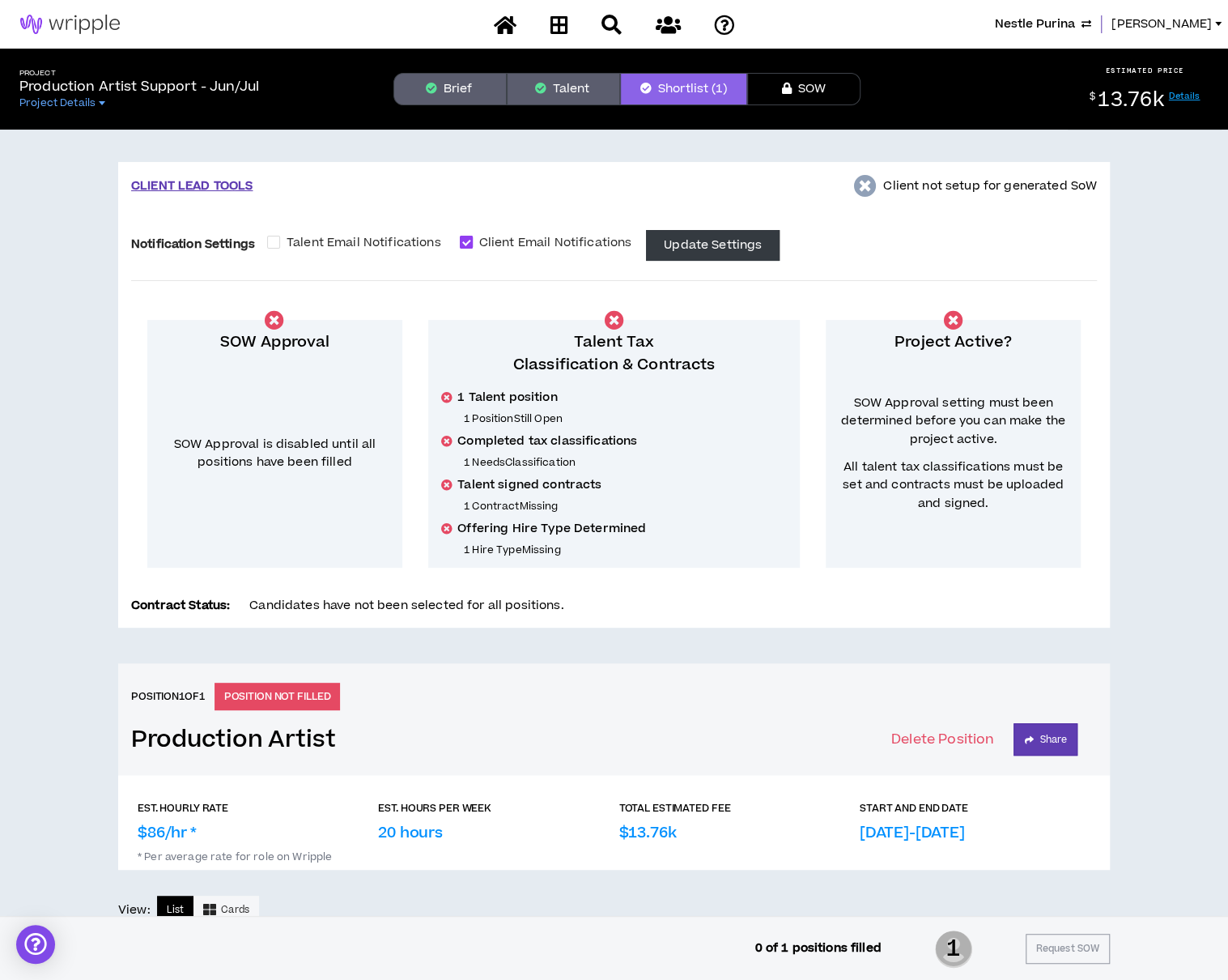
click at [564, 240] on span "Client Email Notifications" at bounding box center [555, 242] width 166 height 18
checkbox input "*****"
click at [662, 246] on button "Update Settings" at bounding box center [713, 245] width 134 height 31
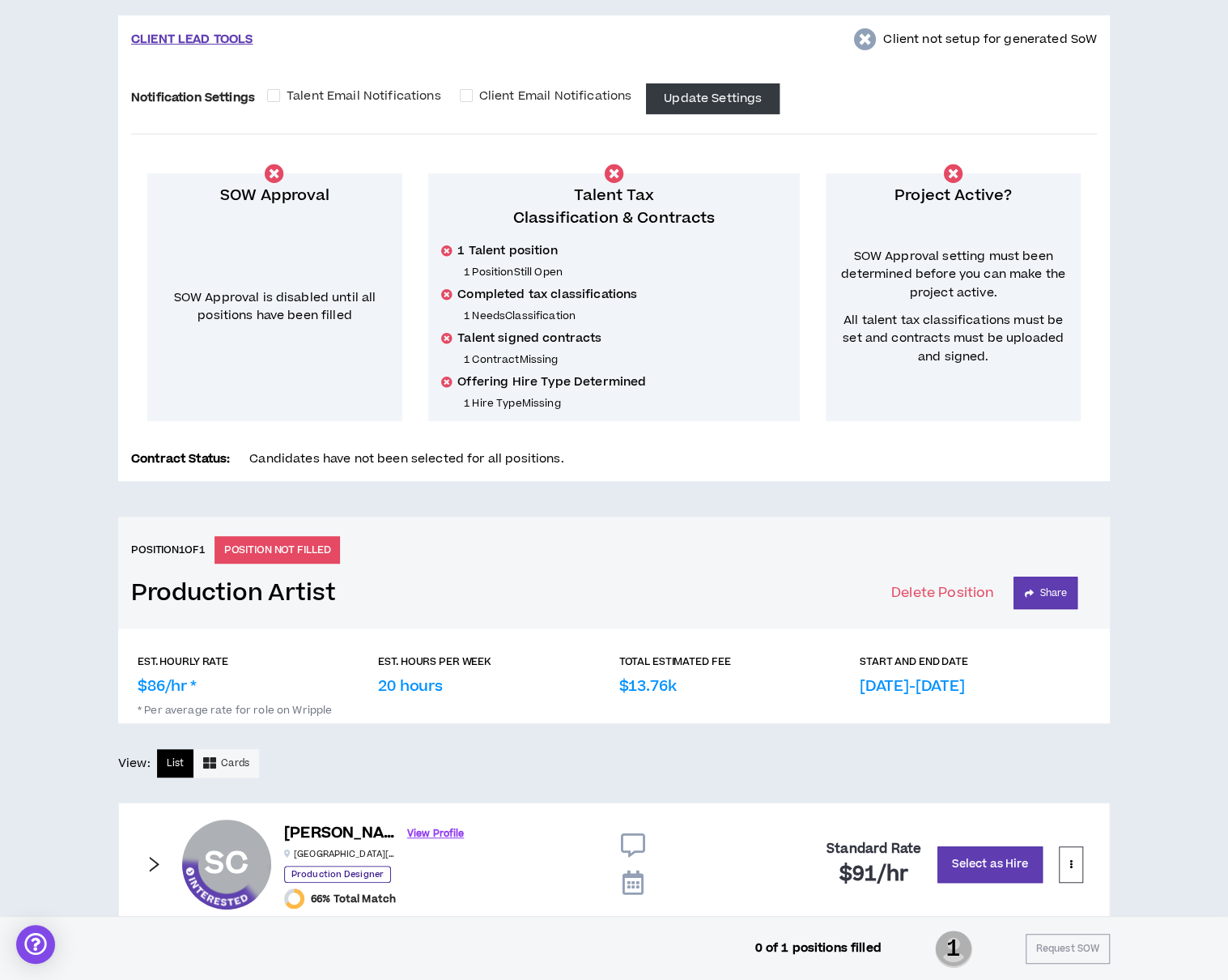
scroll to position [188, 0]
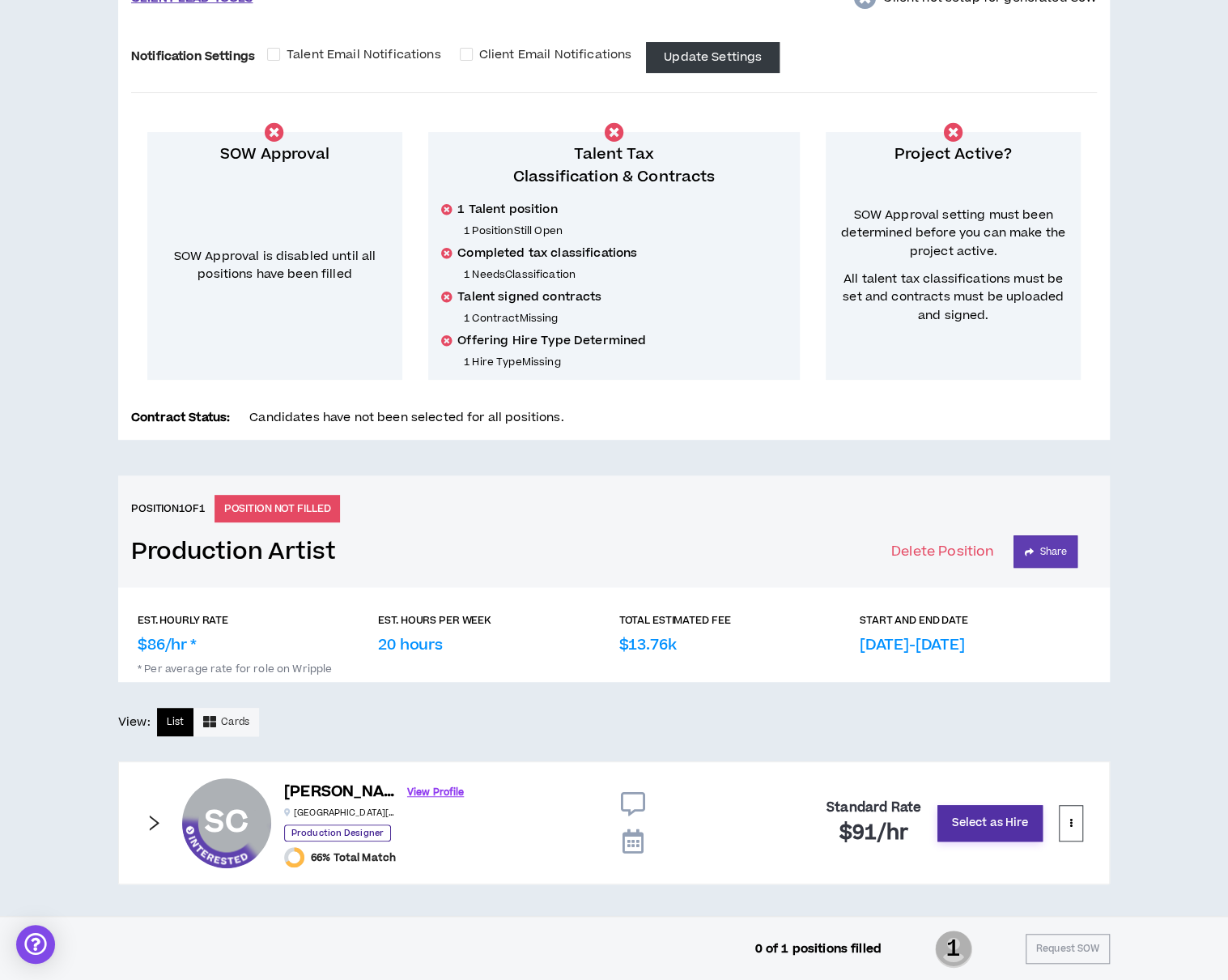
click at [974, 833] on button "Select as Hire" at bounding box center [989, 823] width 105 height 36
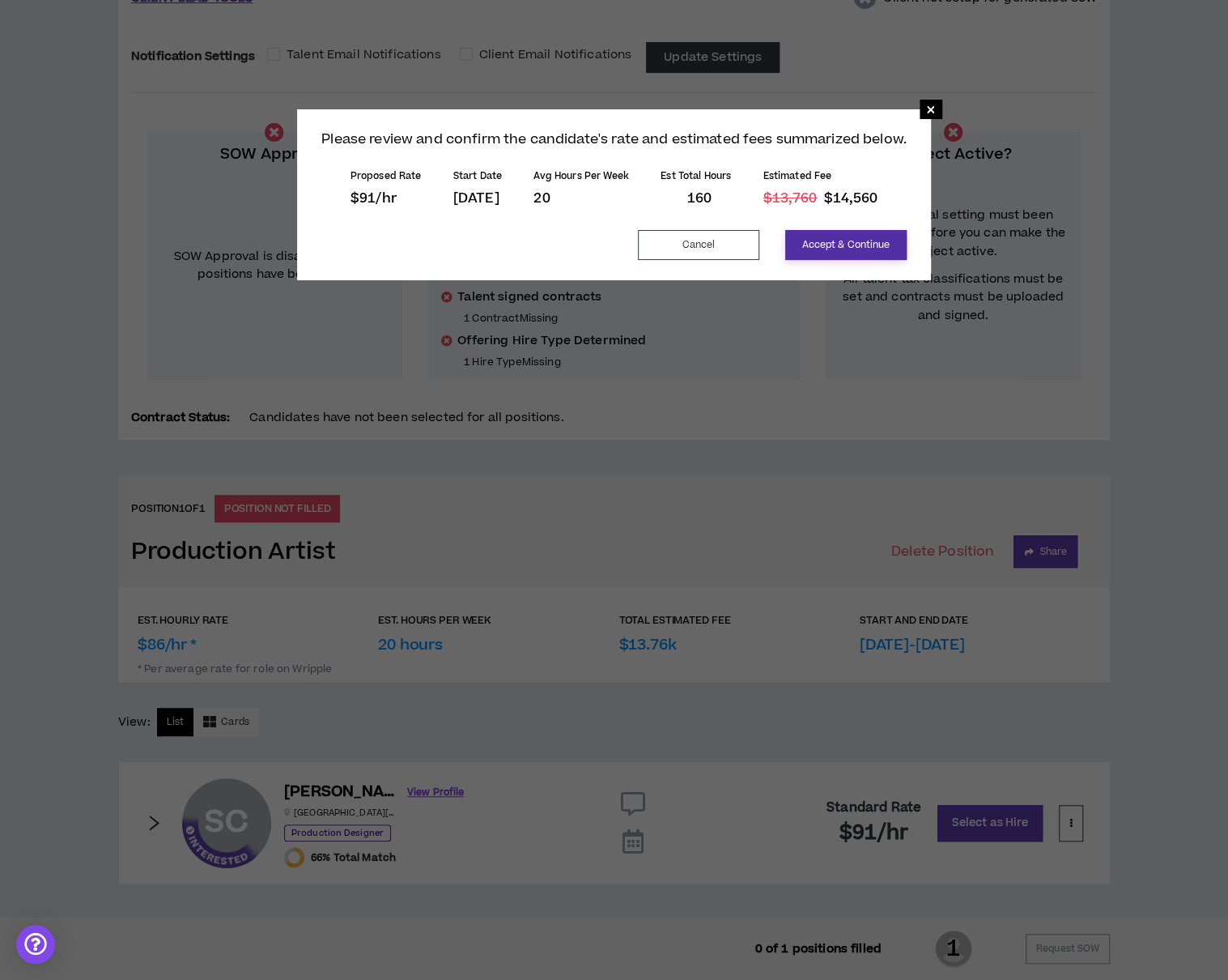
click at [854, 243] on button "Accept & Continue" at bounding box center [846, 245] width 122 height 30
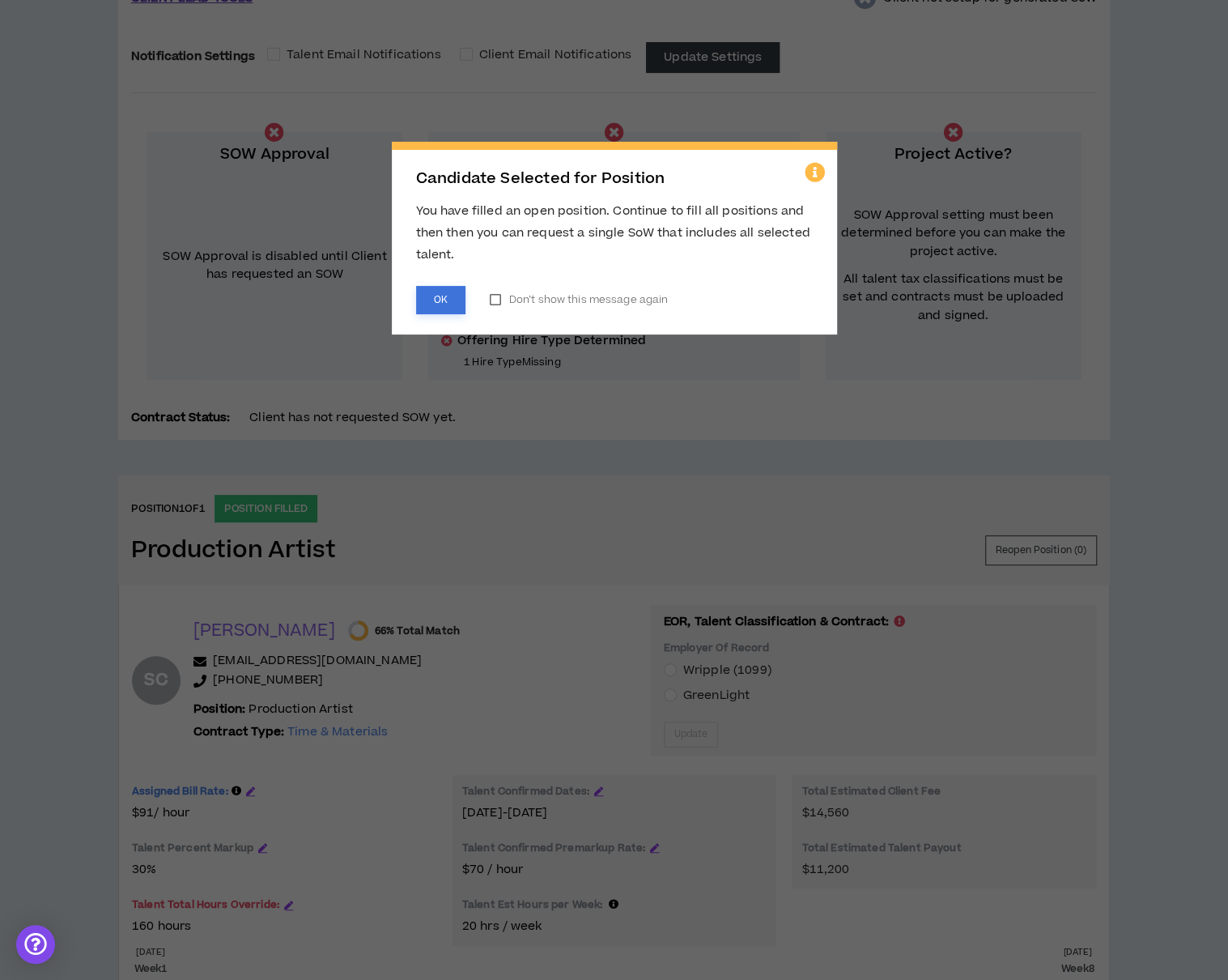
click at [423, 307] on button "OK" at bounding box center [440, 300] width 49 height 29
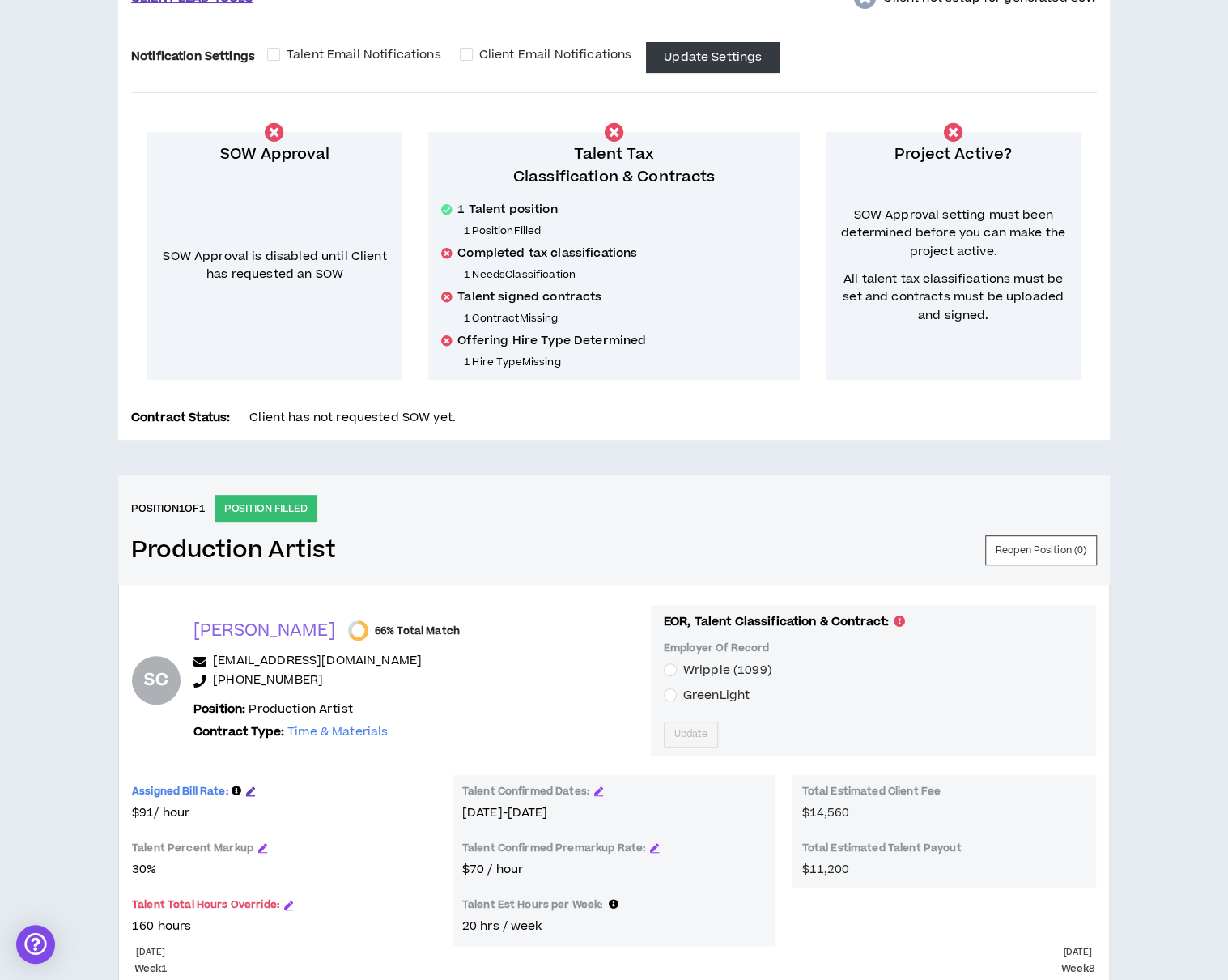
click at [248, 788] on icon "button" at bounding box center [251, 791] width 9 height 9
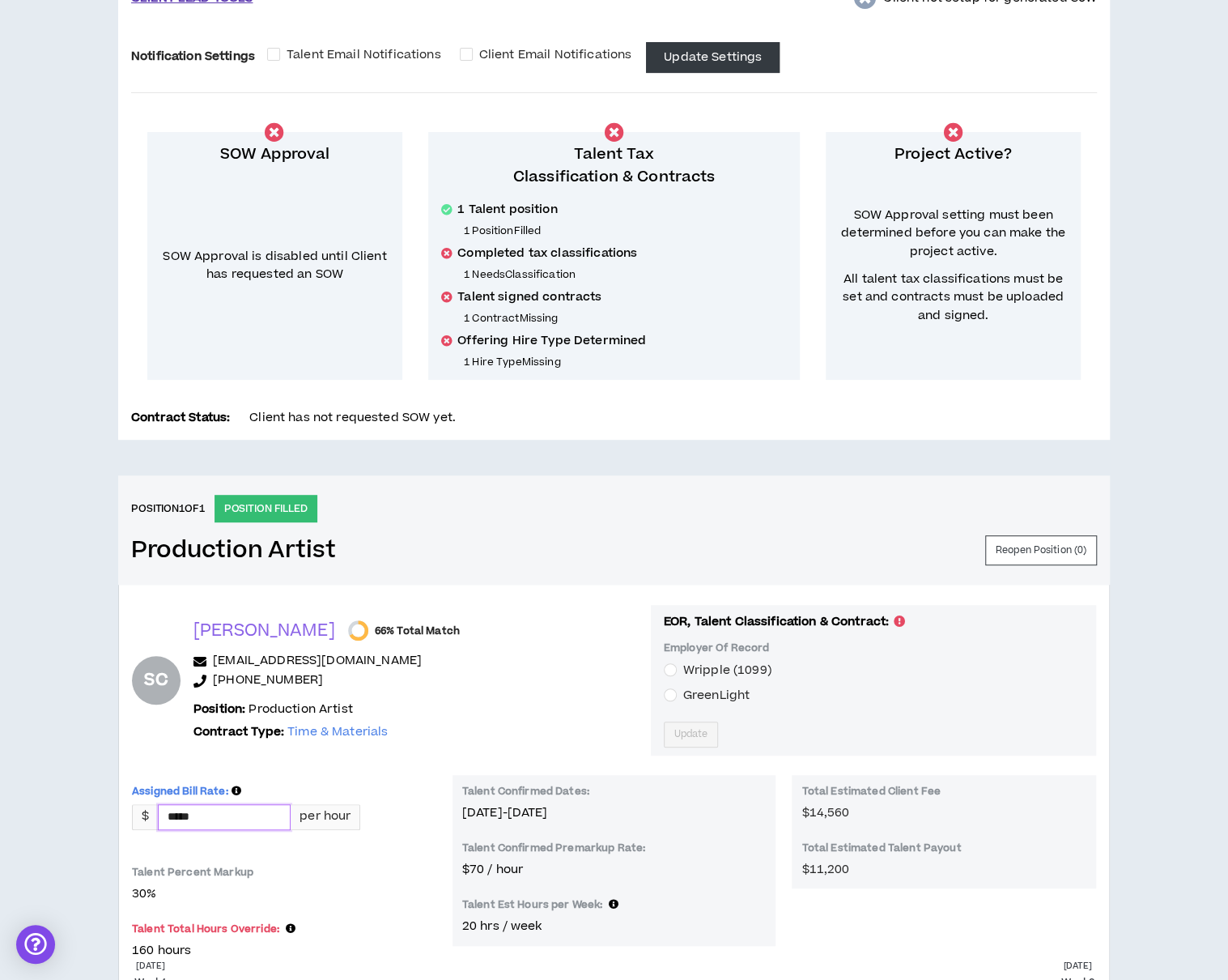
drag, startPoint x: 214, startPoint y: 805, endPoint x: 141, endPoint y: 814, distance: 73.6
click at [141, 814] on div "$ ***** per hour" at bounding box center [246, 817] width 229 height 26
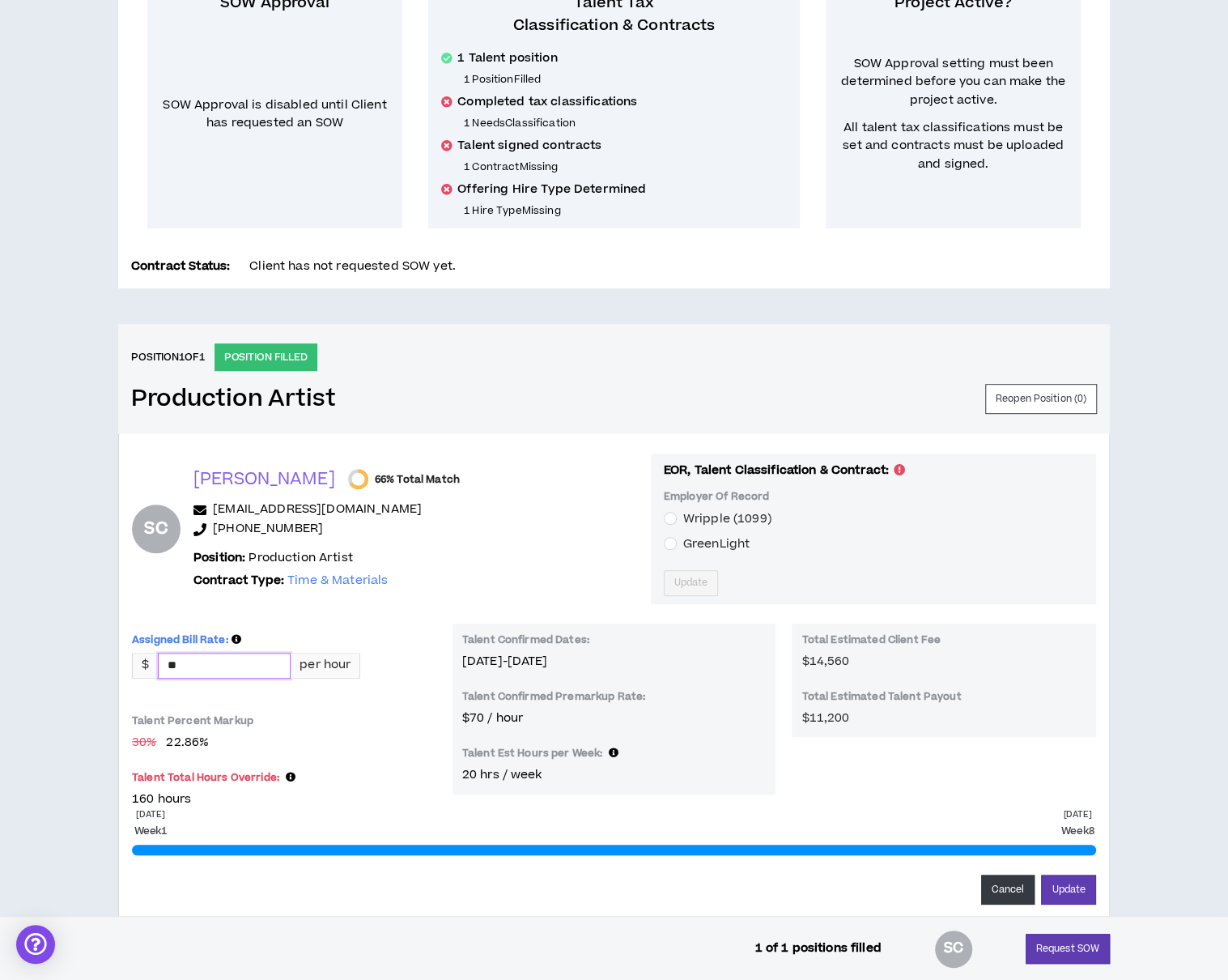
scroll to position [399, 0]
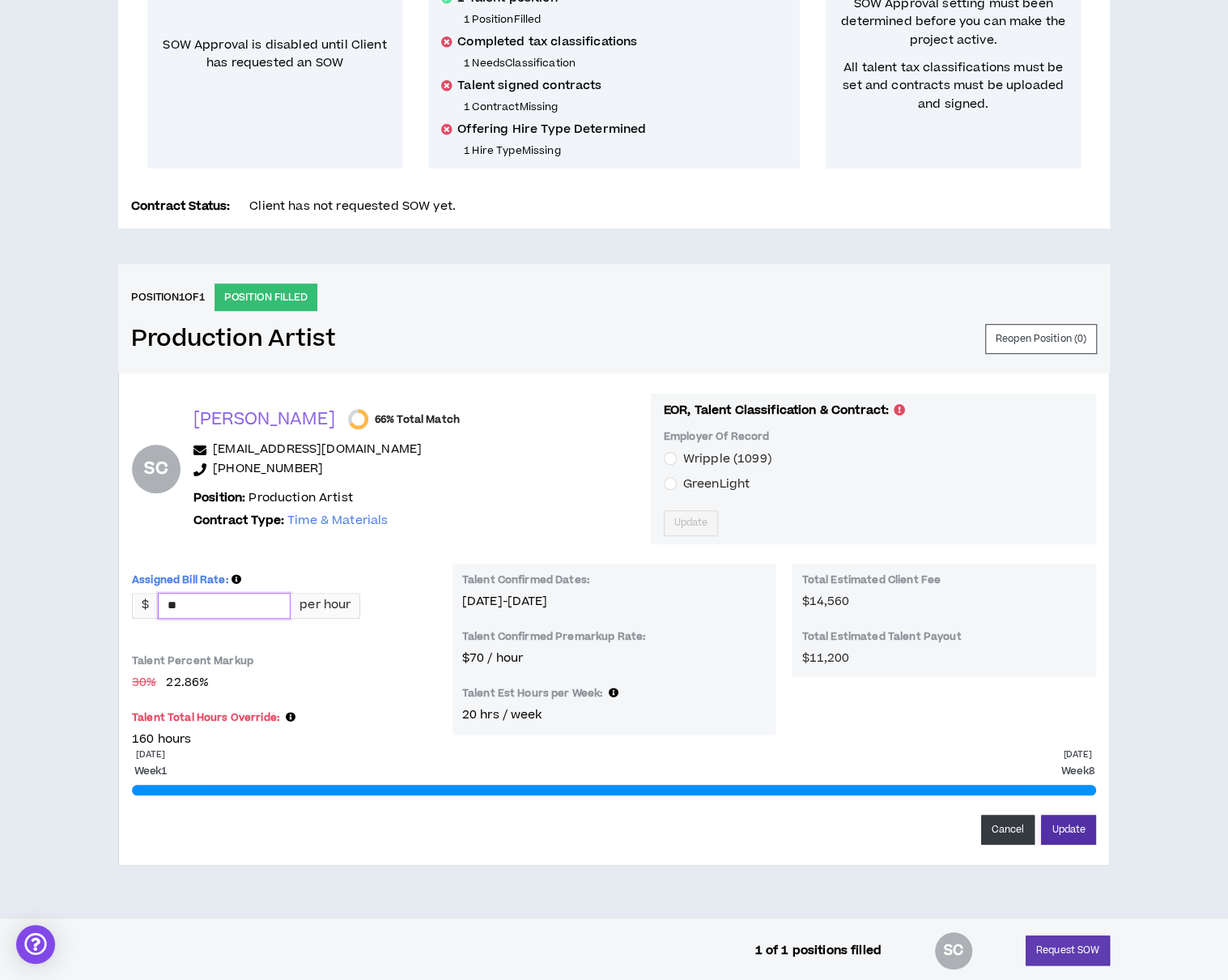
type input "*****"
click at [1067, 825] on button "Update" at bounding box center [1068, 830] width 55 height 30
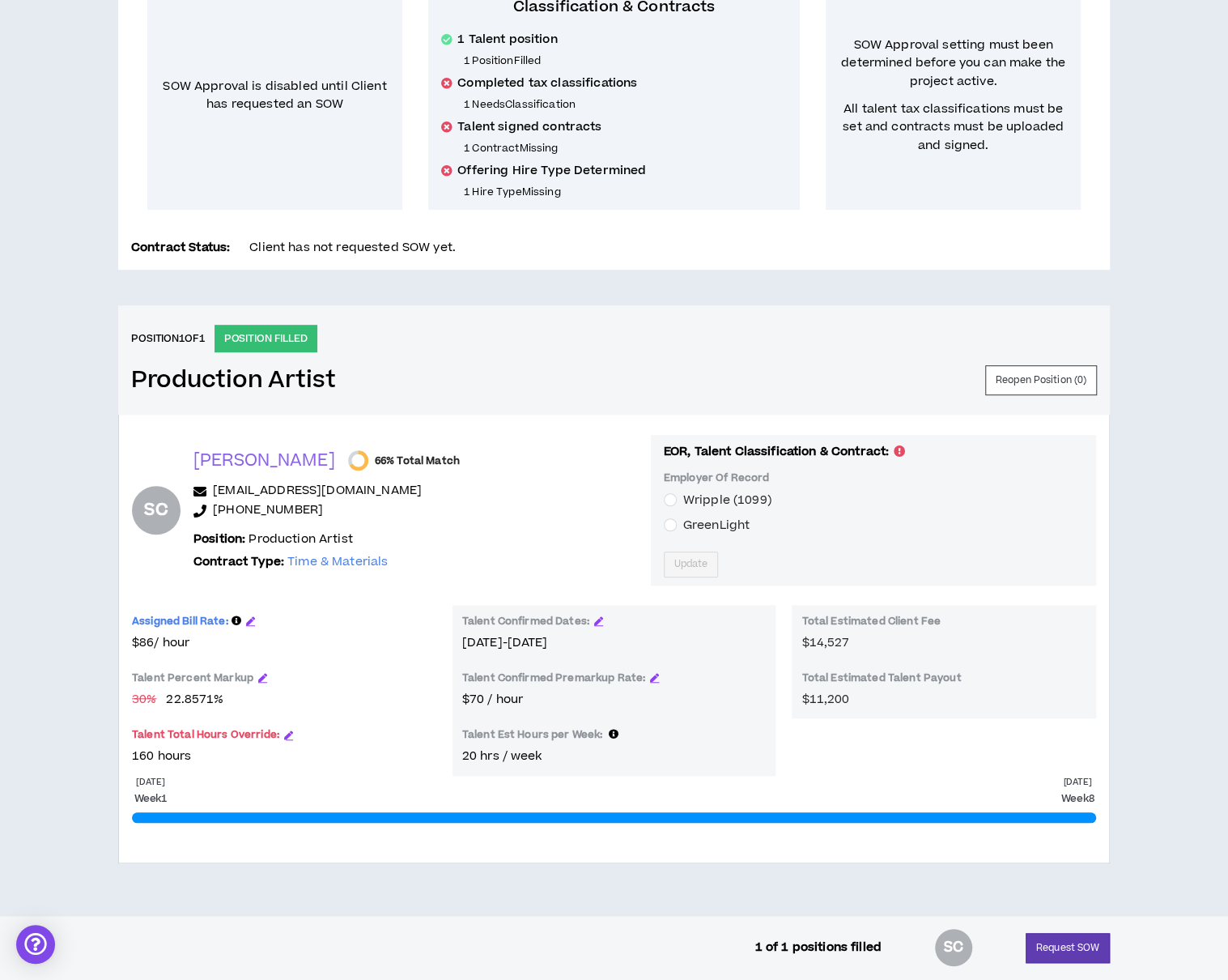
scroll to position [356, 0]
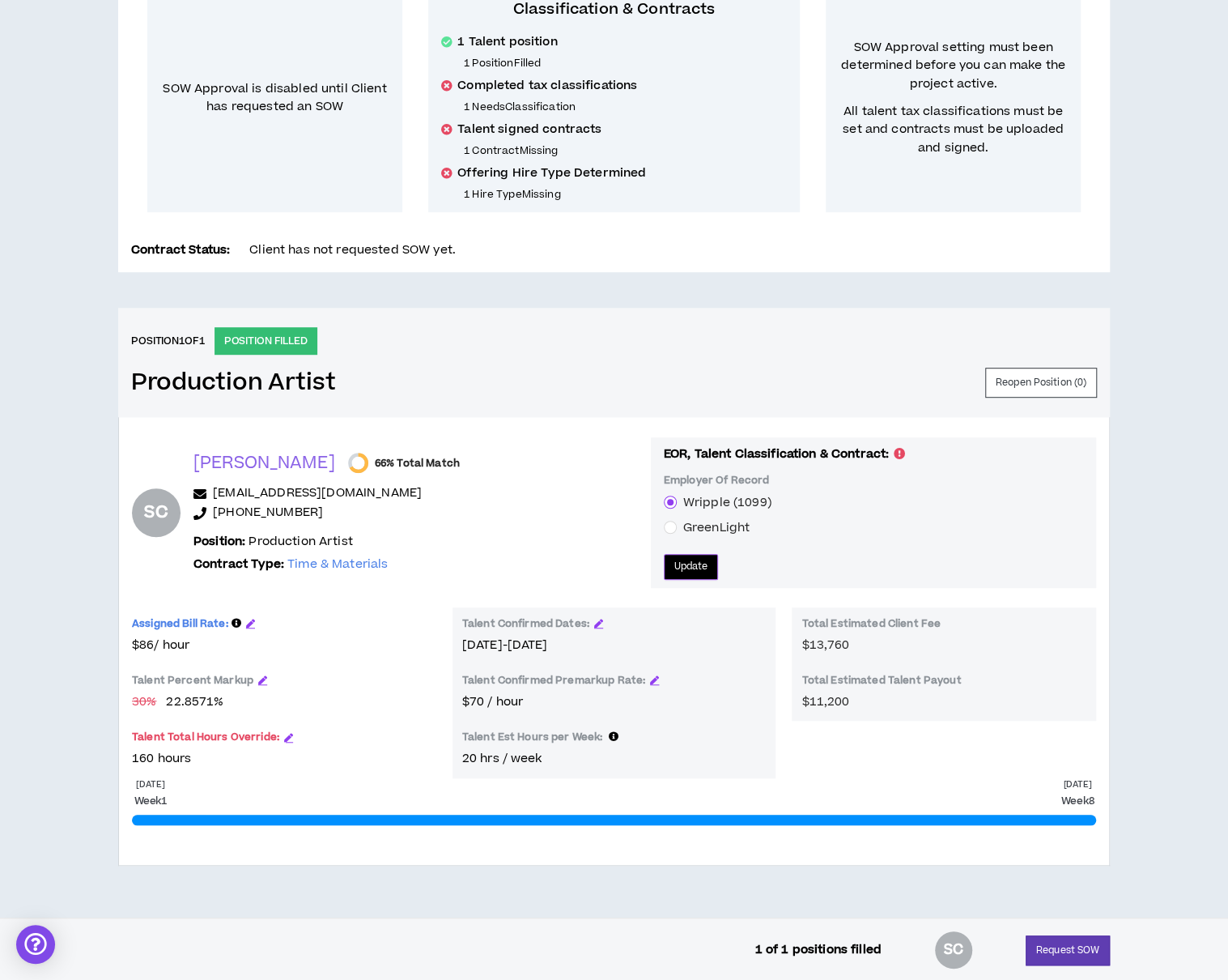
click at [664, 556] on button "Update" at bounding box center [691, 567] width 55 height 26
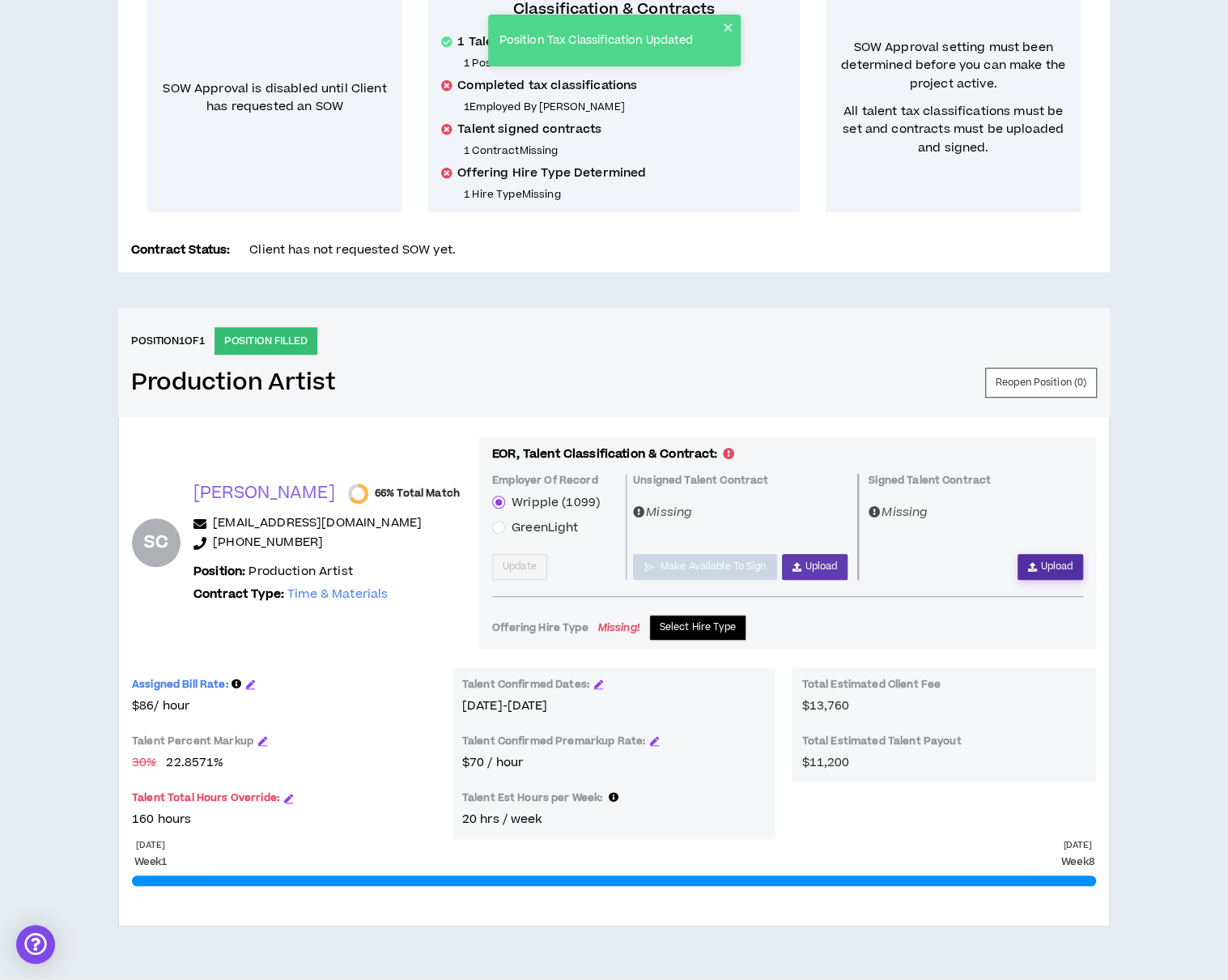
click at [1036, 563] on icon "button" at bounding box center [1033, 567] width 9 height 9
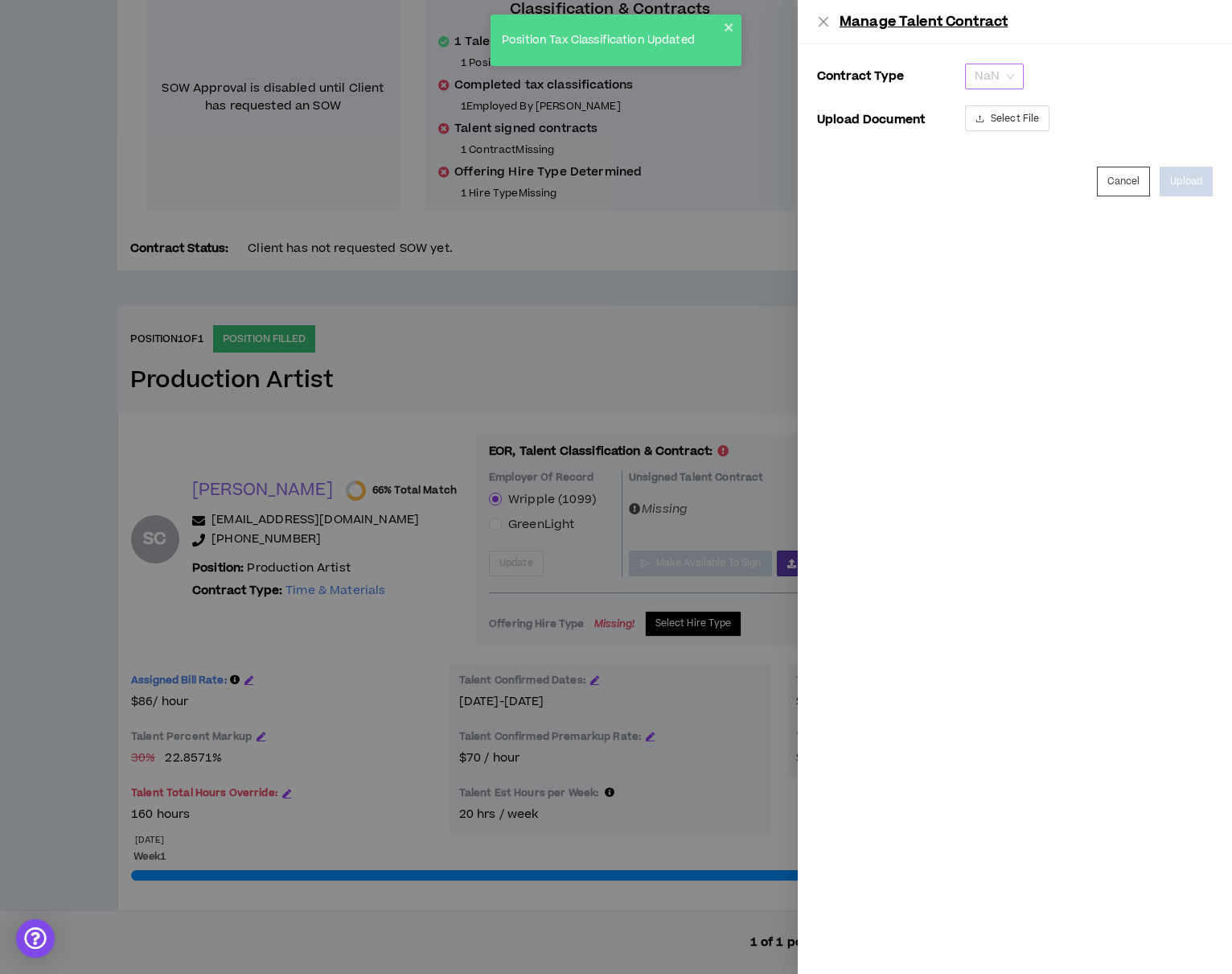
click at [1015, 71] on div "NaN" at bounding box center [995, 77] width 59 height 26
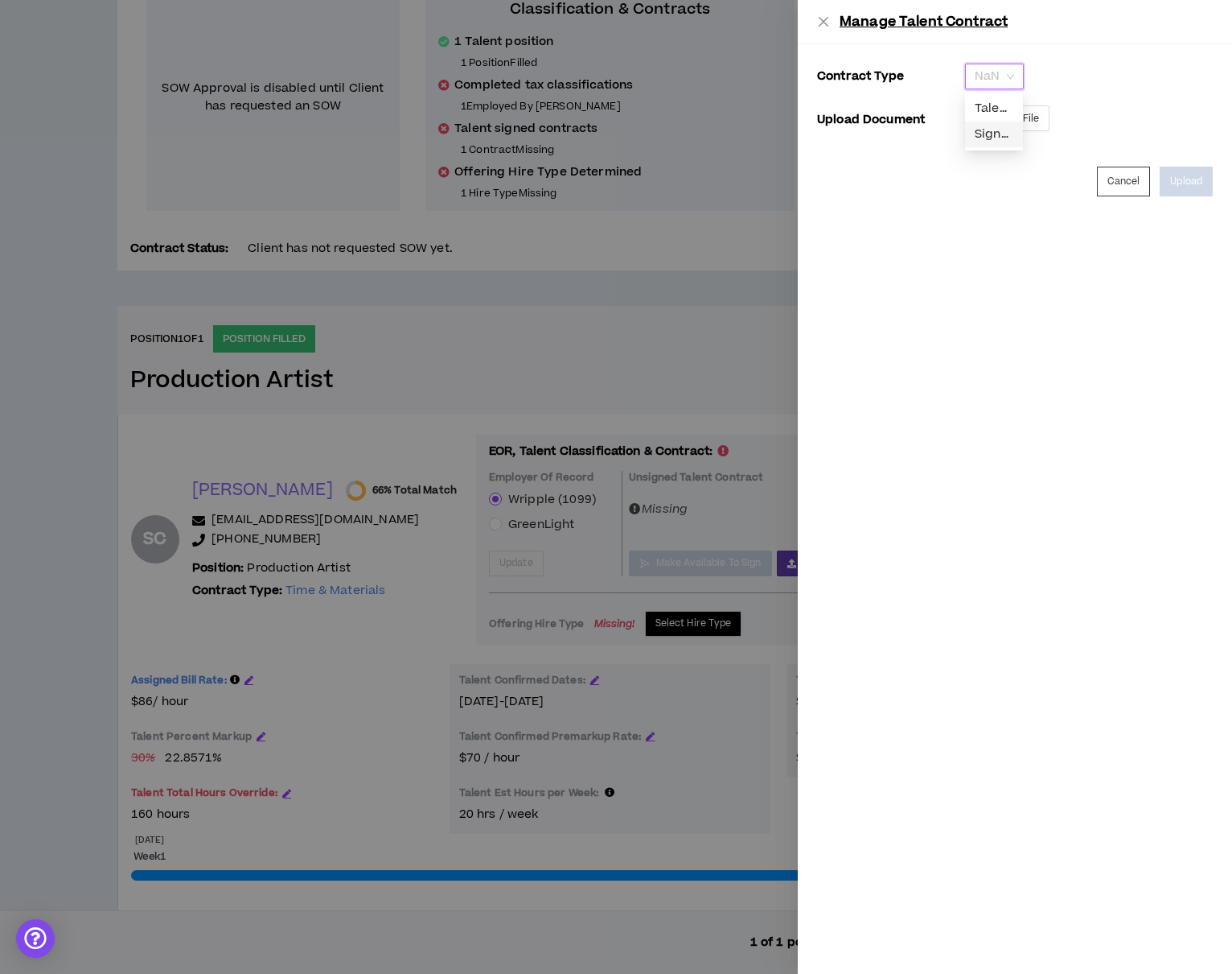
click at [995, 129] on div "Signed Talent Contract" at bounding box center [995, 134] width 39 height 18
click at [995, 124] on span "Select File" at bounding box center [1015, 118] width 48 height 16
click at [1183, 173] on button "Upload" at bounding box center [1187, 181] width 54 height 30
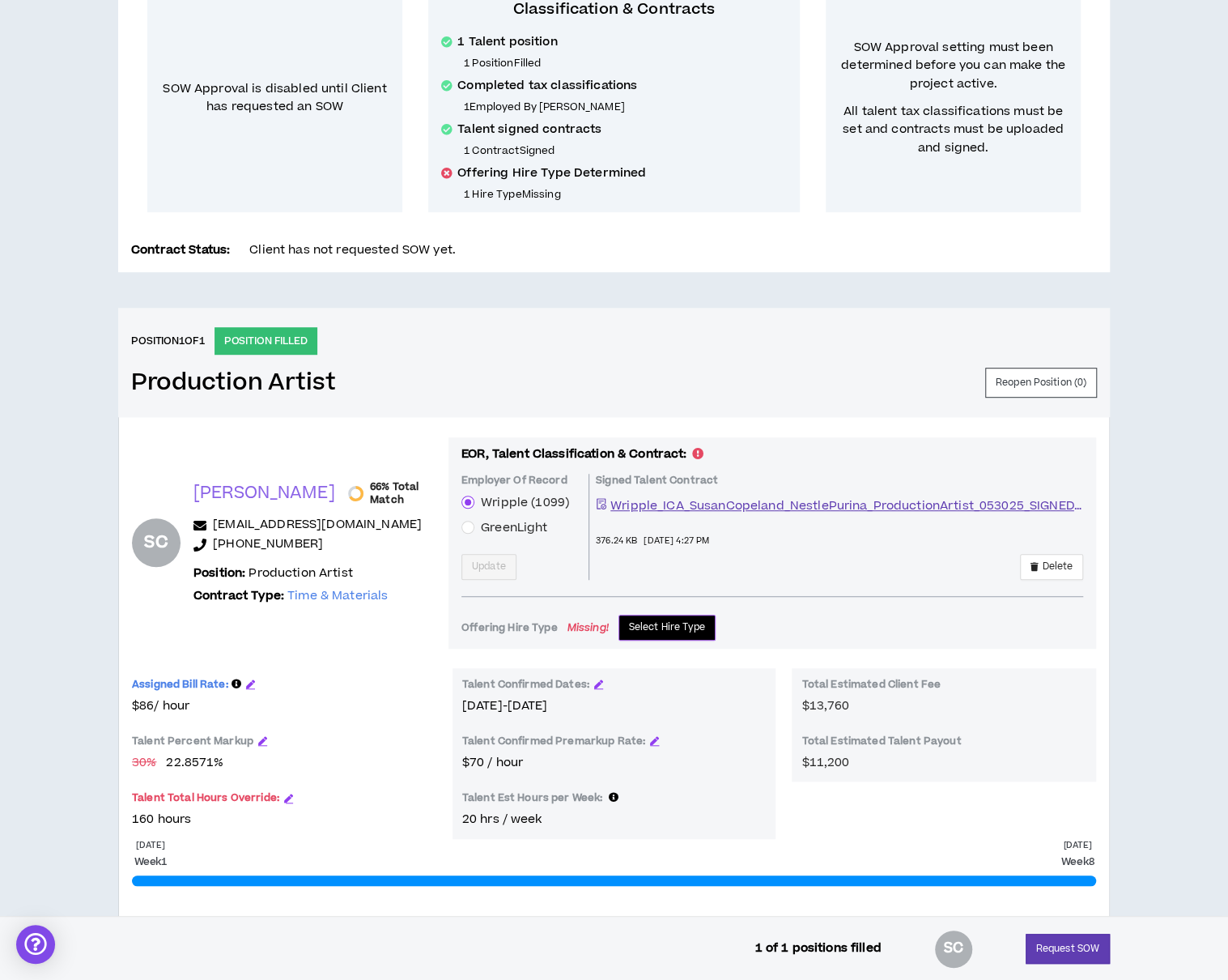
click at [656, 628] on span "Select Hire Type" at bounding box center [667, 627] width 77 height 16
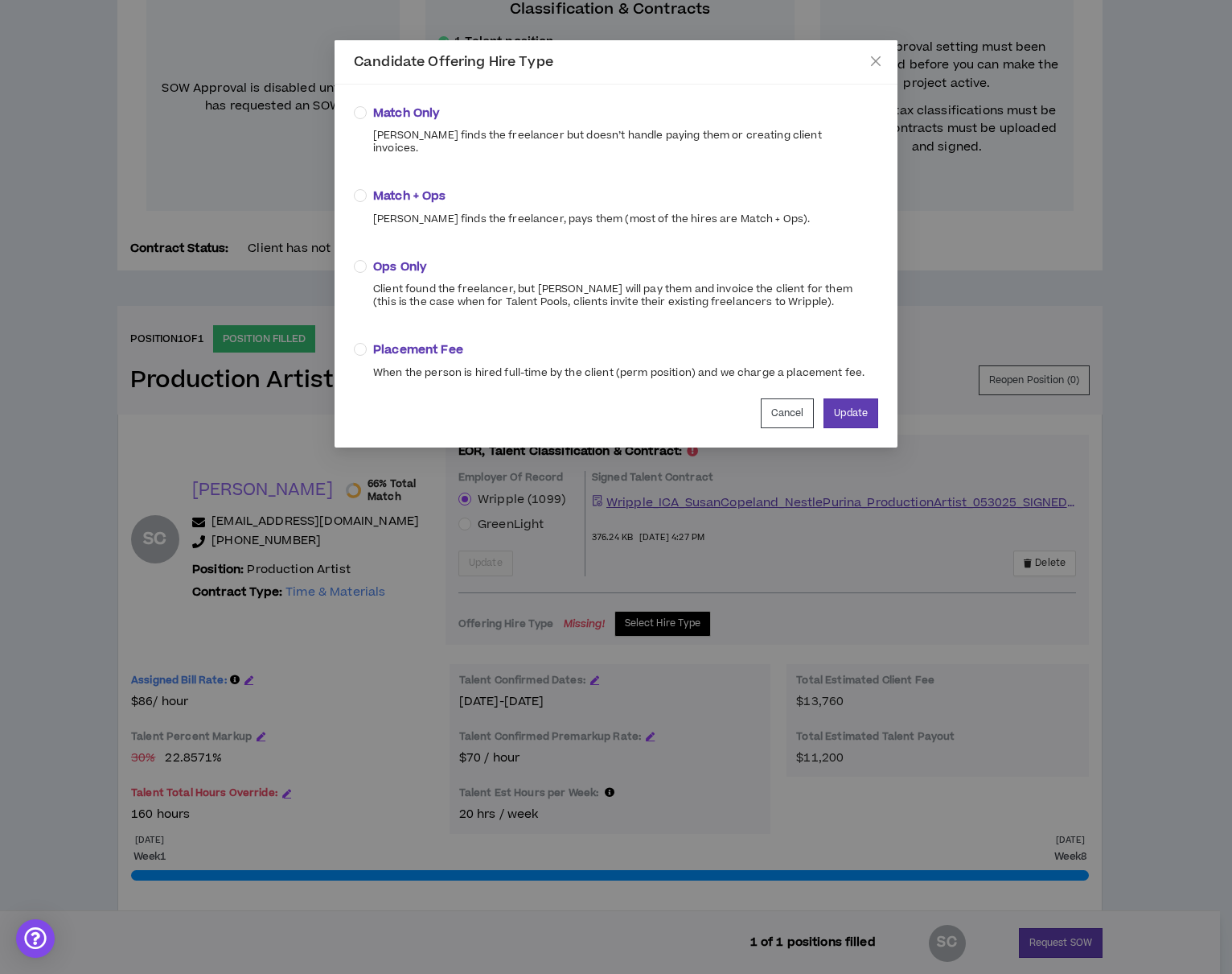
click at [373, 260] on span "Ops Only" at bounding box center [618, 267] width 492 height 18
click at [855, 405] on button "Update" at bounding box center [851, 414] width 54 height 30
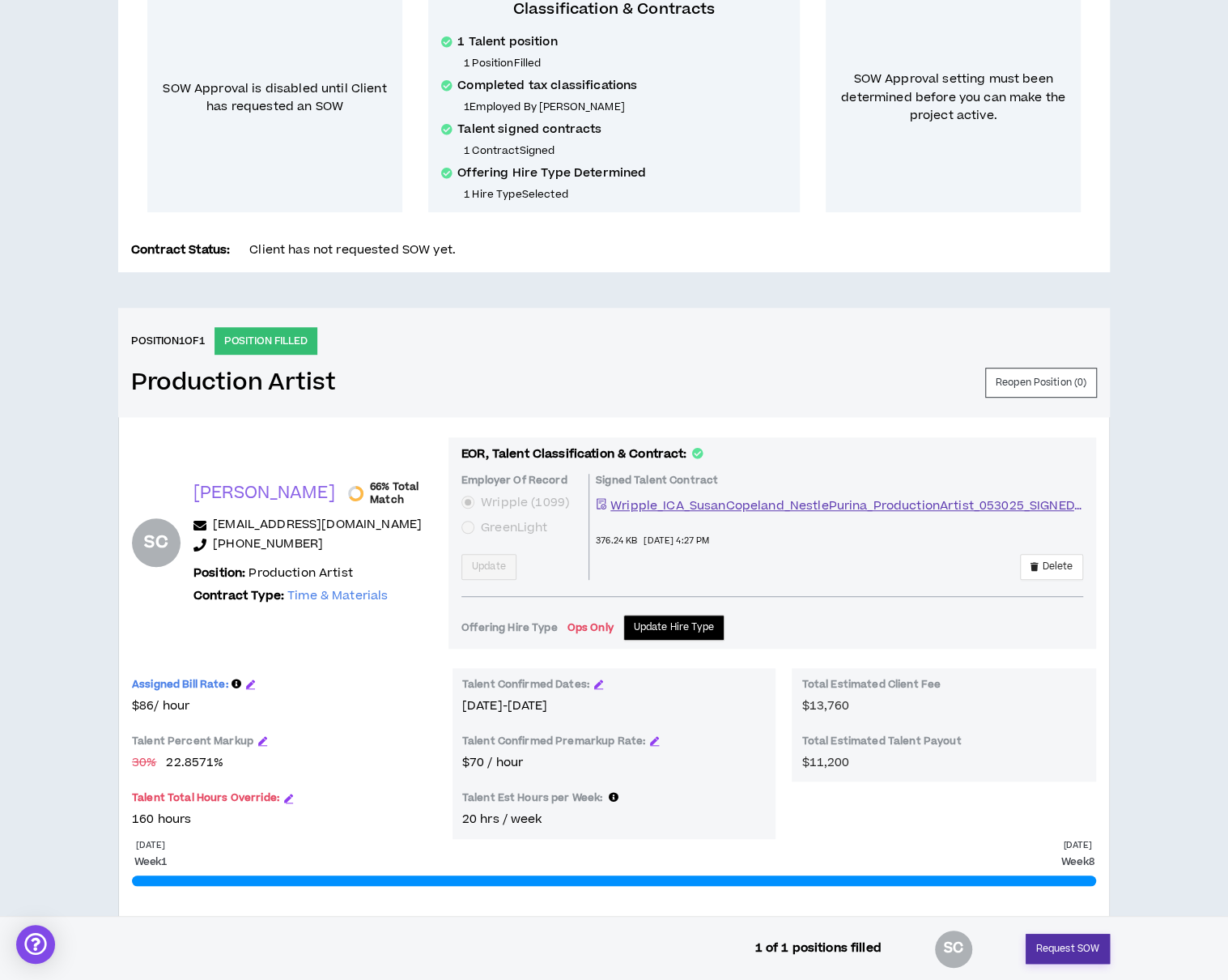
click at [1071, 954] on button "Request SOW" at bounding box center [1067, 948] width 85 height 30
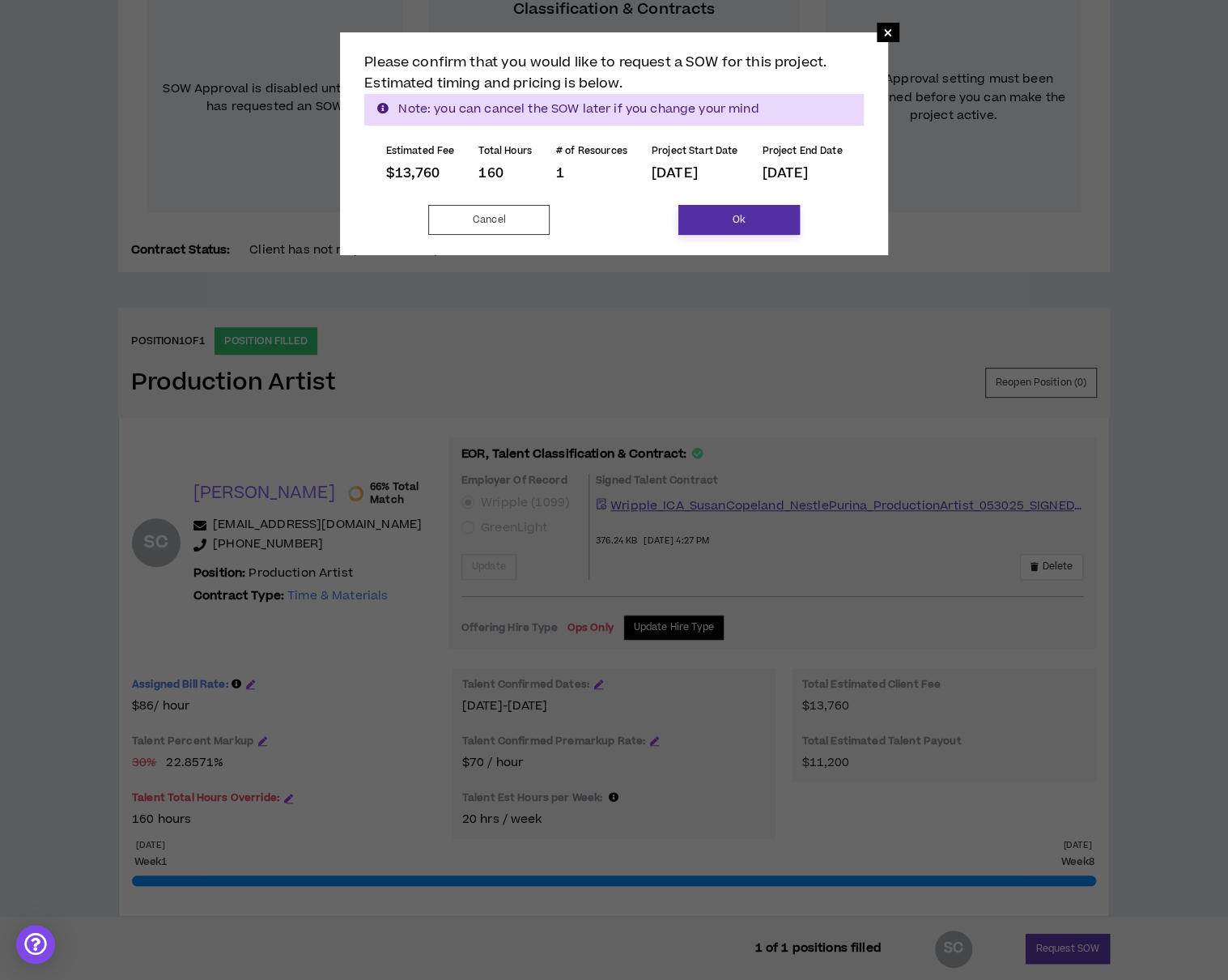
click at [713, 214] on button "Ok" at bounding box center [739, 220] width 122 height 30
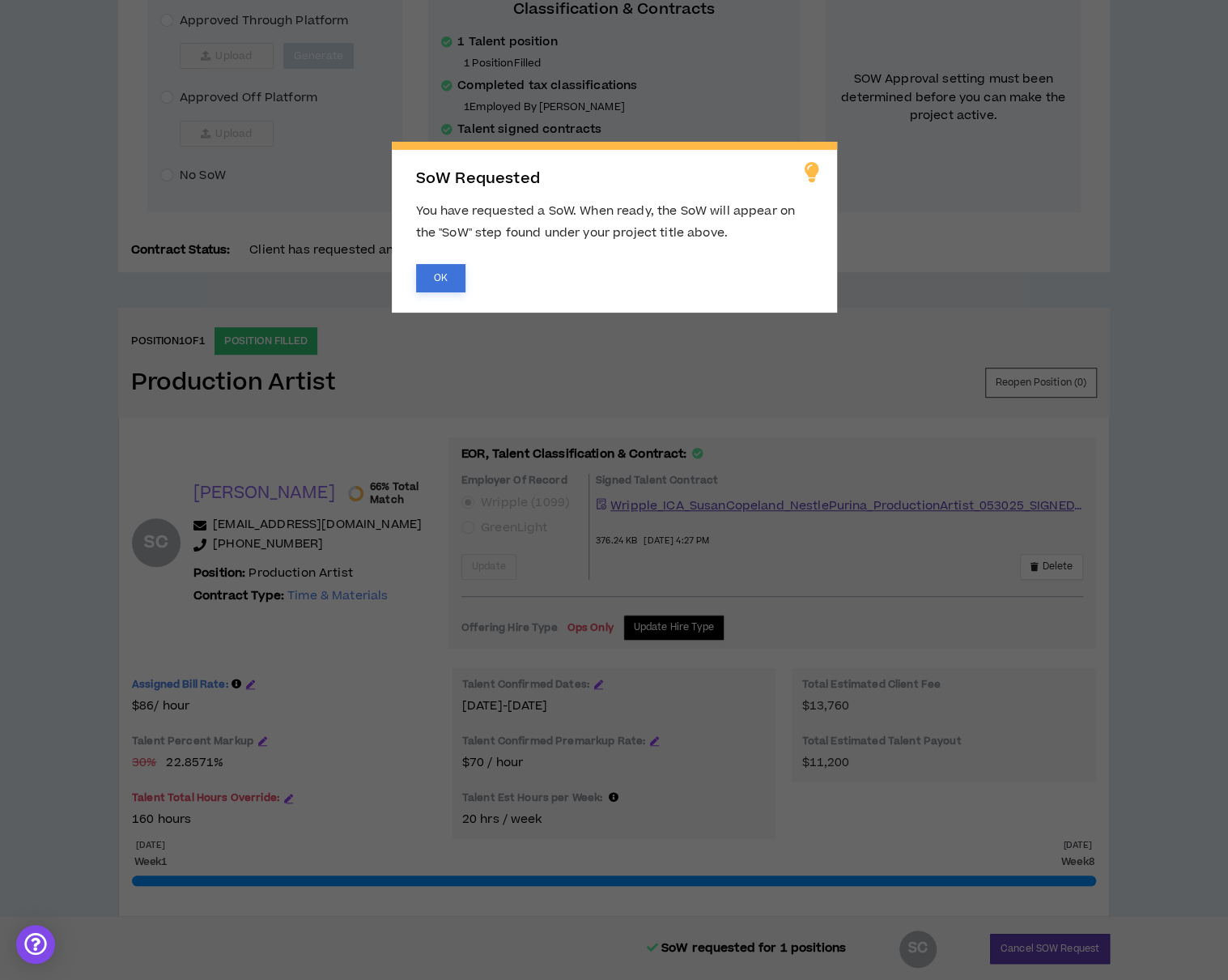
click at [429, 279] on button "OK" at bounding box center [440, 278] width 49 height 29
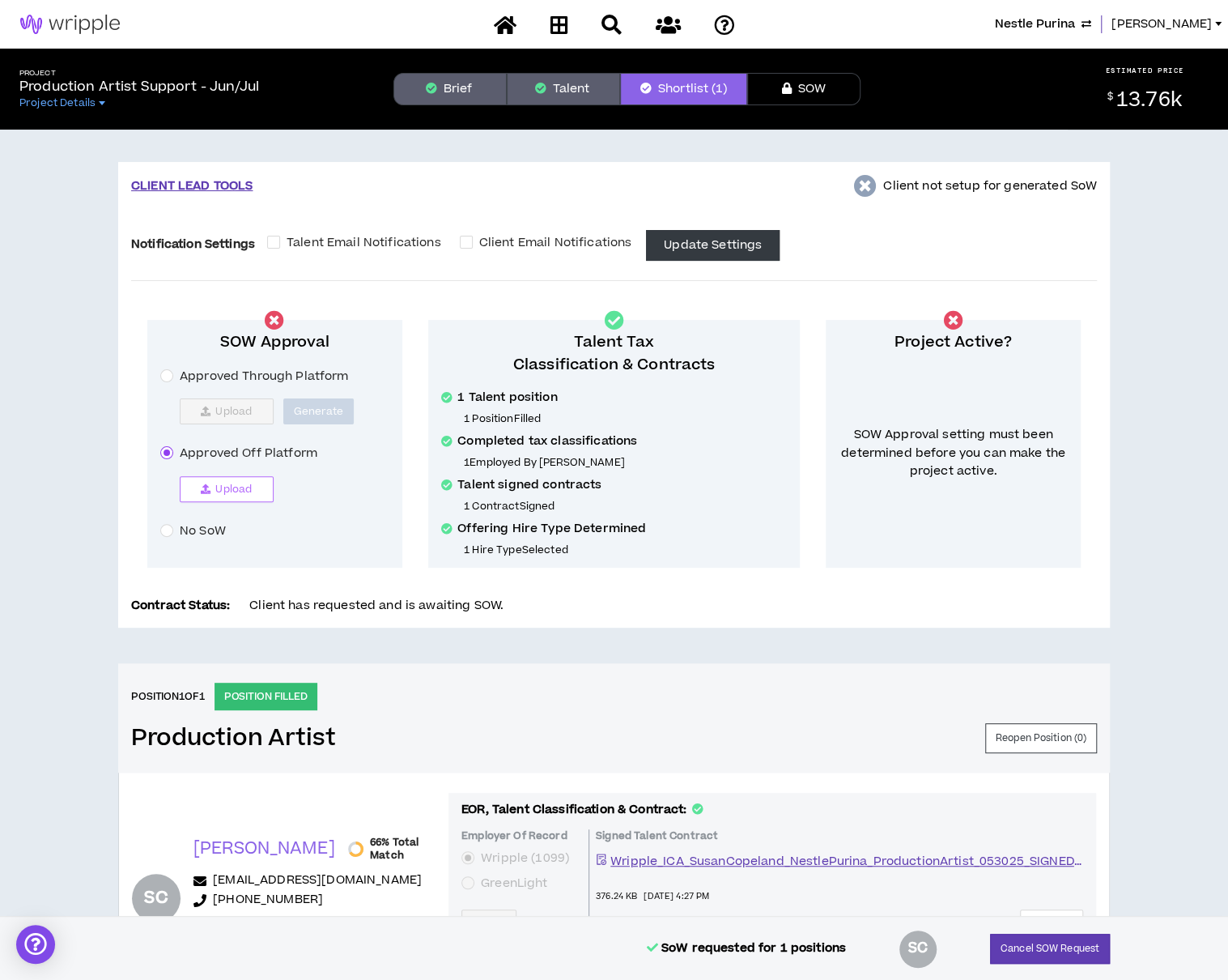
click at [204, 484] on icon "button" at bounding box center [205, 489] width 9 height 9
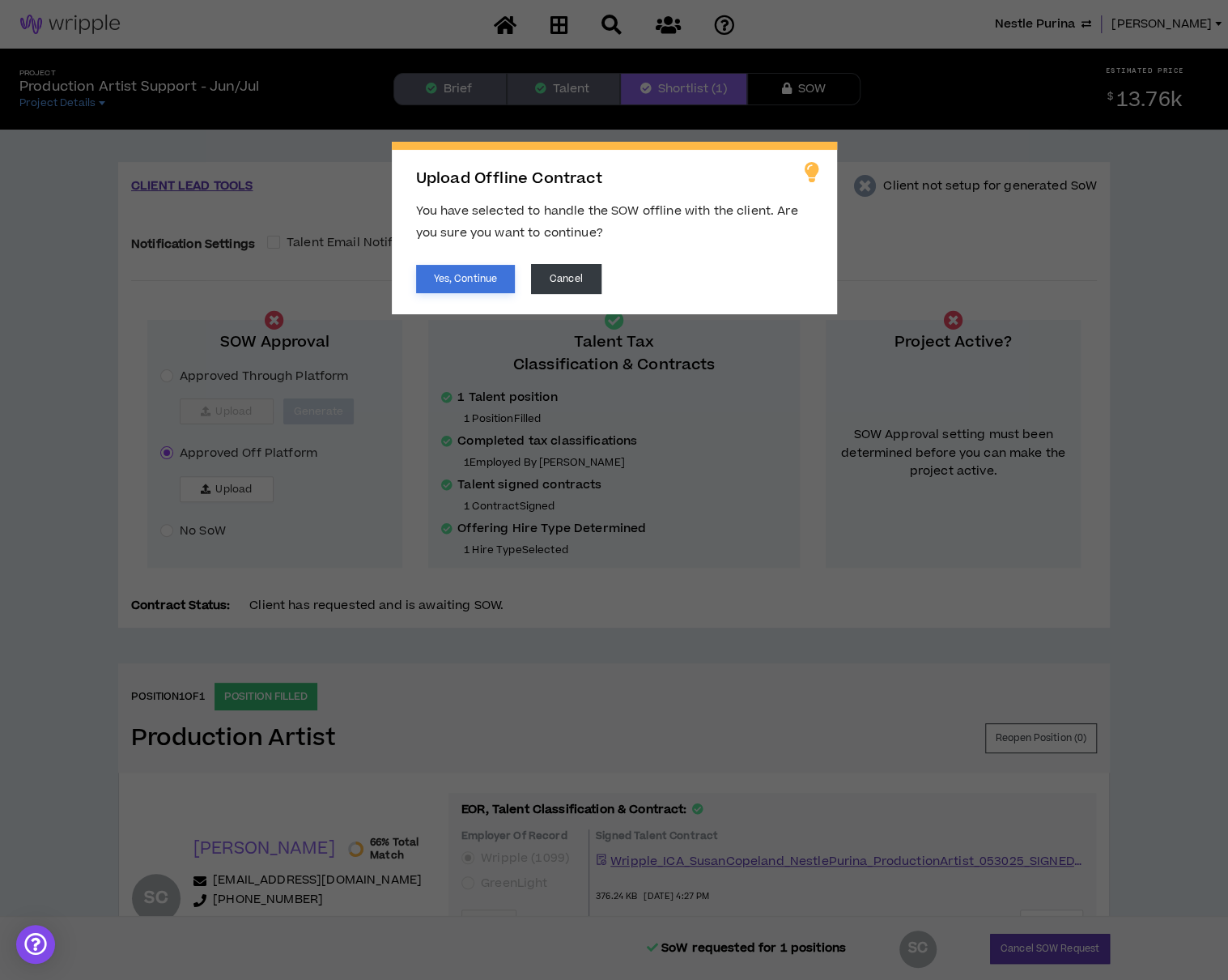
click at [452, 287] on button "Yes, Continue" at bounding box center [465, 279] width 98 height 29
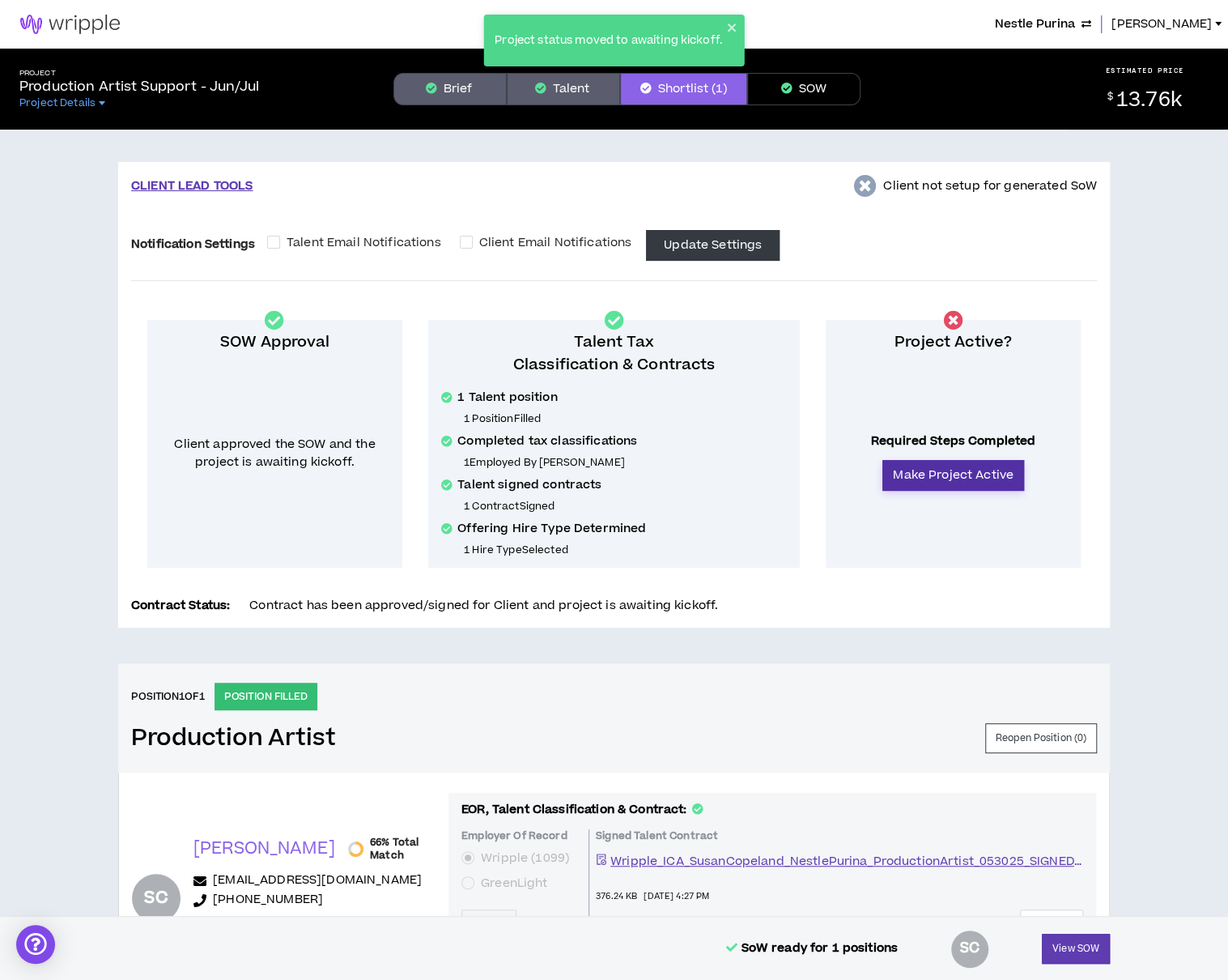
click at [931, 470] on button "Make Project Active" at bounding box center [953, 475] width 142 height 31
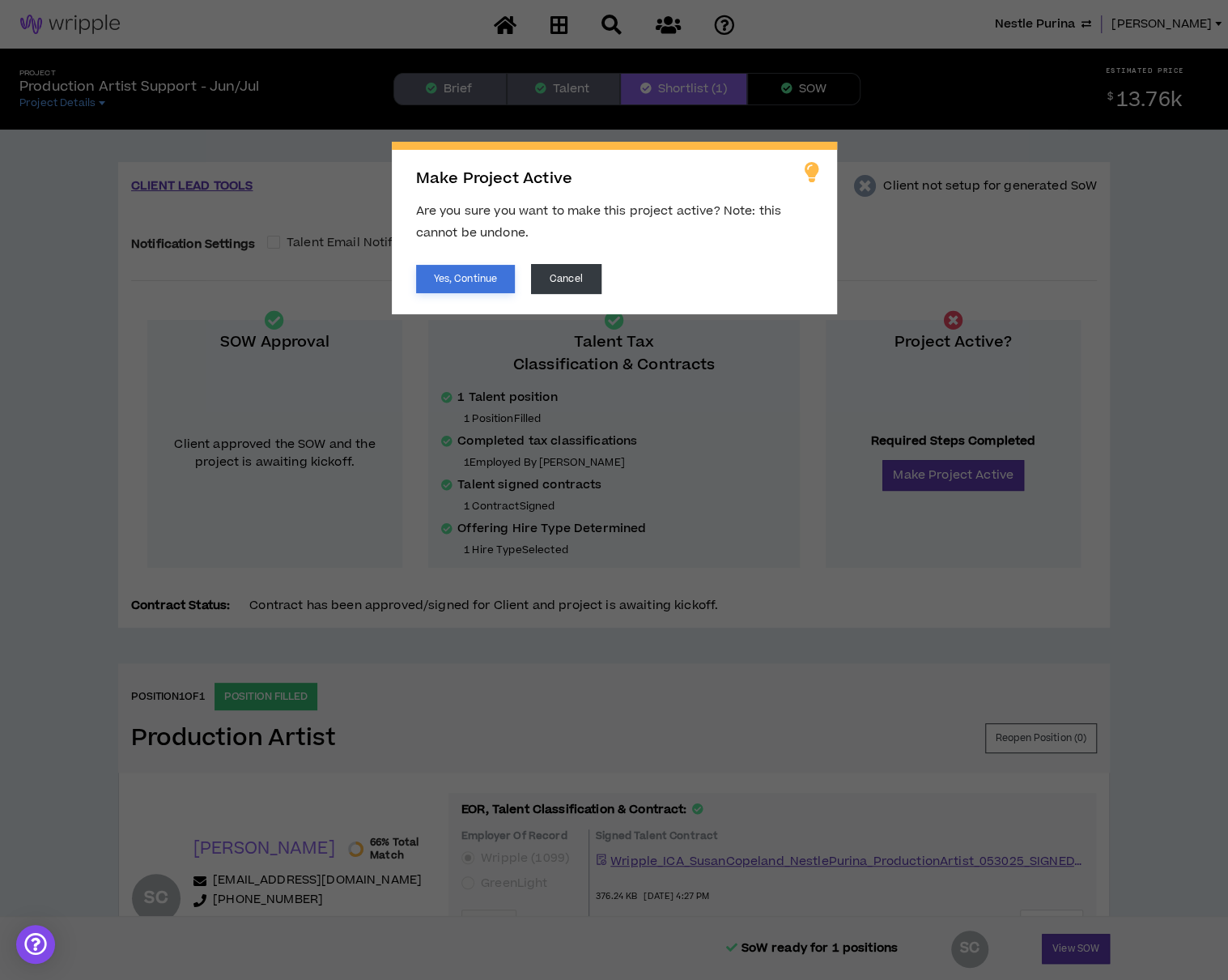
click at [438, 276] on button "Yes, Continue" at bounding box center [465, 279] width 98 height 29
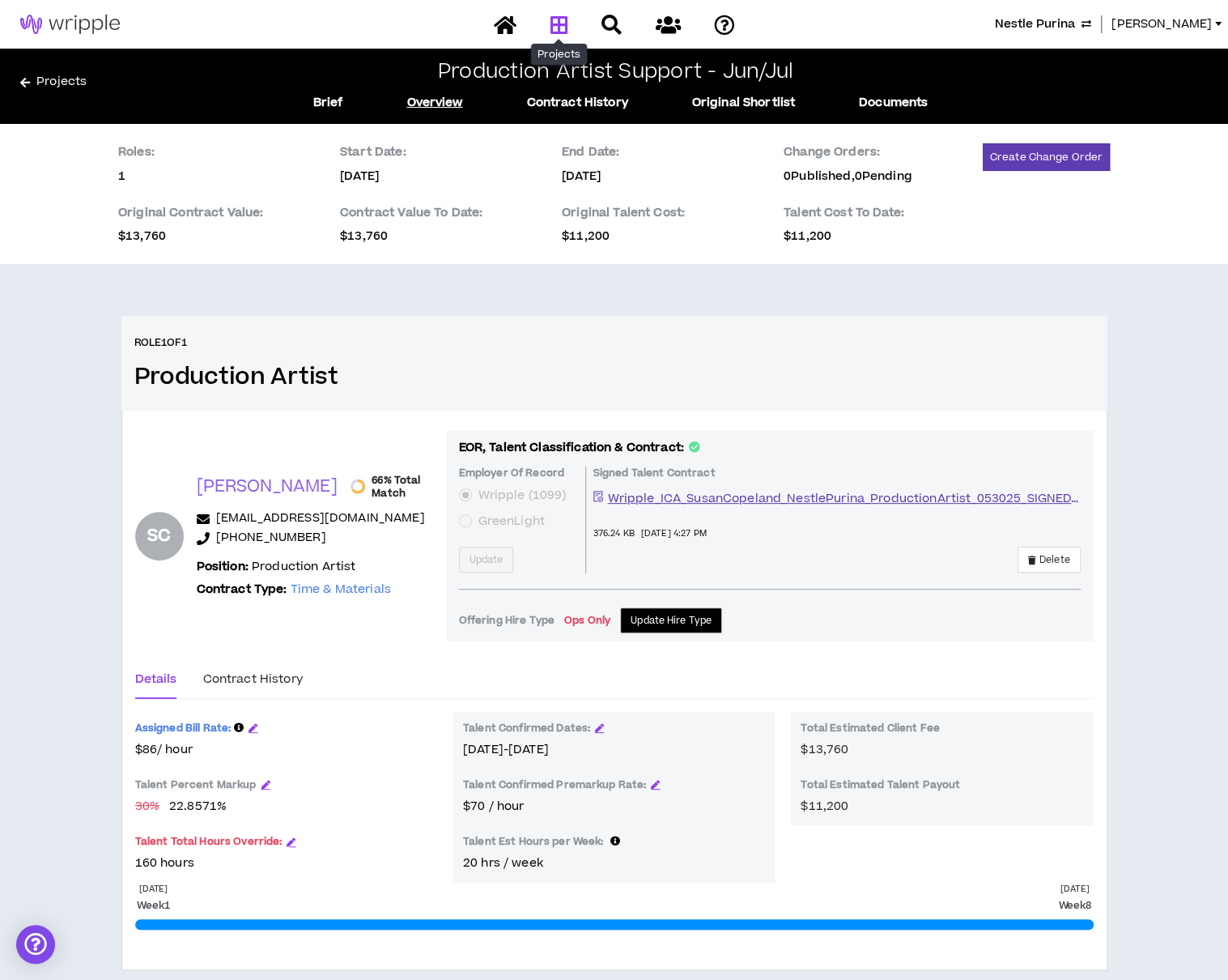
click at [554, 29] on icon at bounding box center [558, 25] width 18 height 20
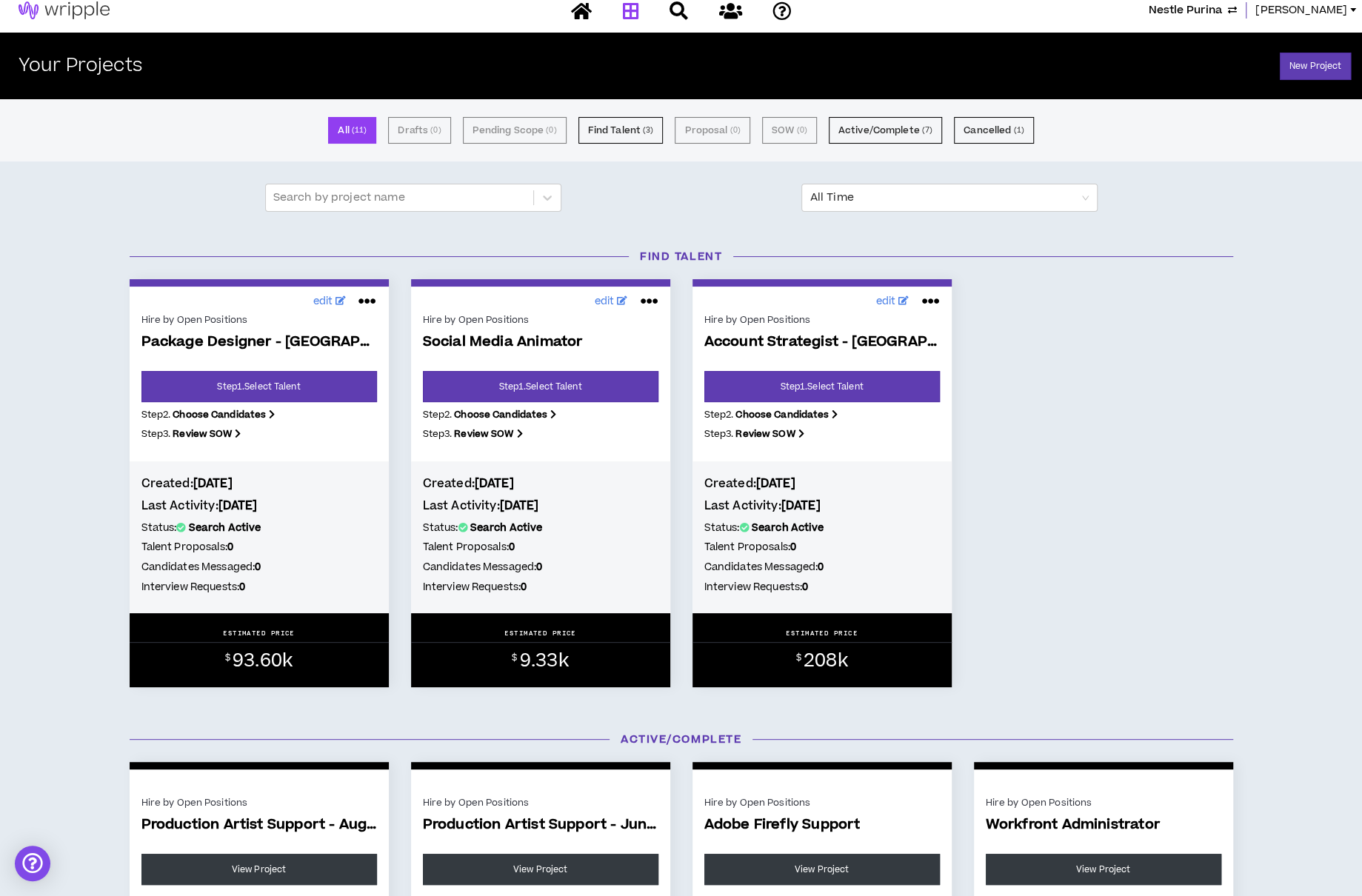
scroll to position [11, 0]
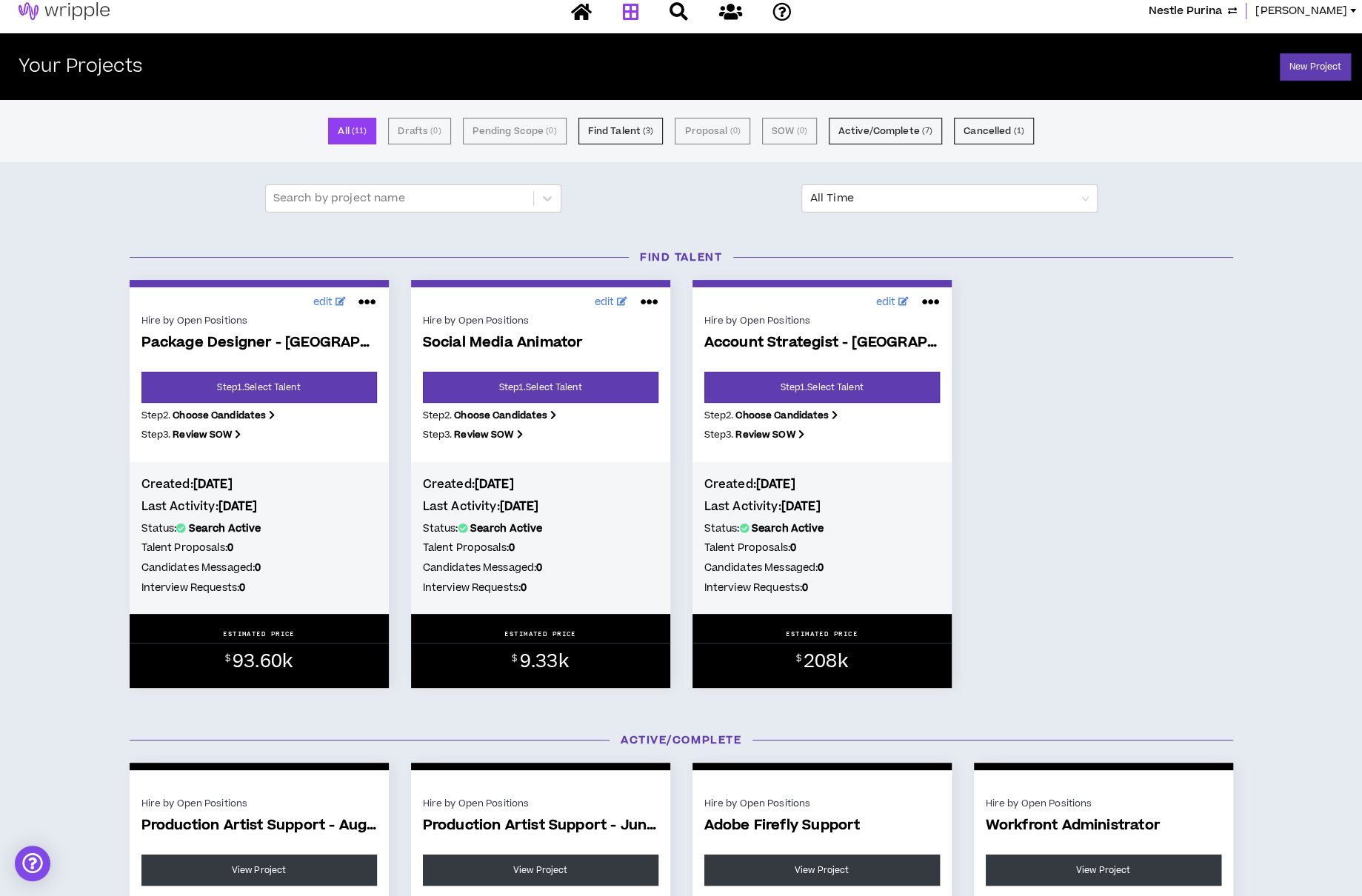
click at [58, 645] on div "Find Talent edit Hire by Open Positions Package Designer - [GEOGRAPHIC_DATA] St…" at bounding box center [681, 476] width 1362 height 482
